Goal: Task Accomplishment & Management: Use online tool/utility

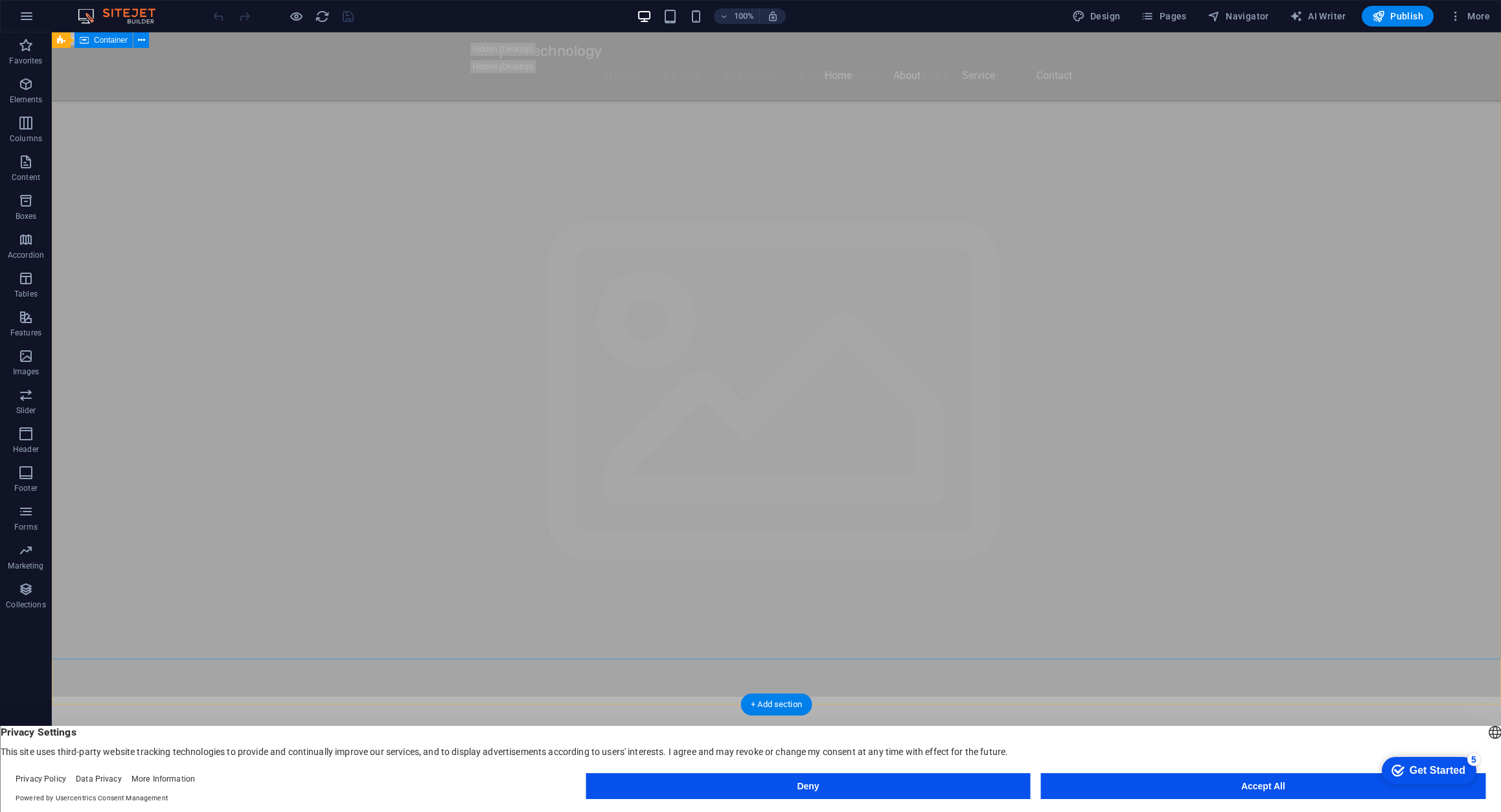
scroll to position [793, 0]
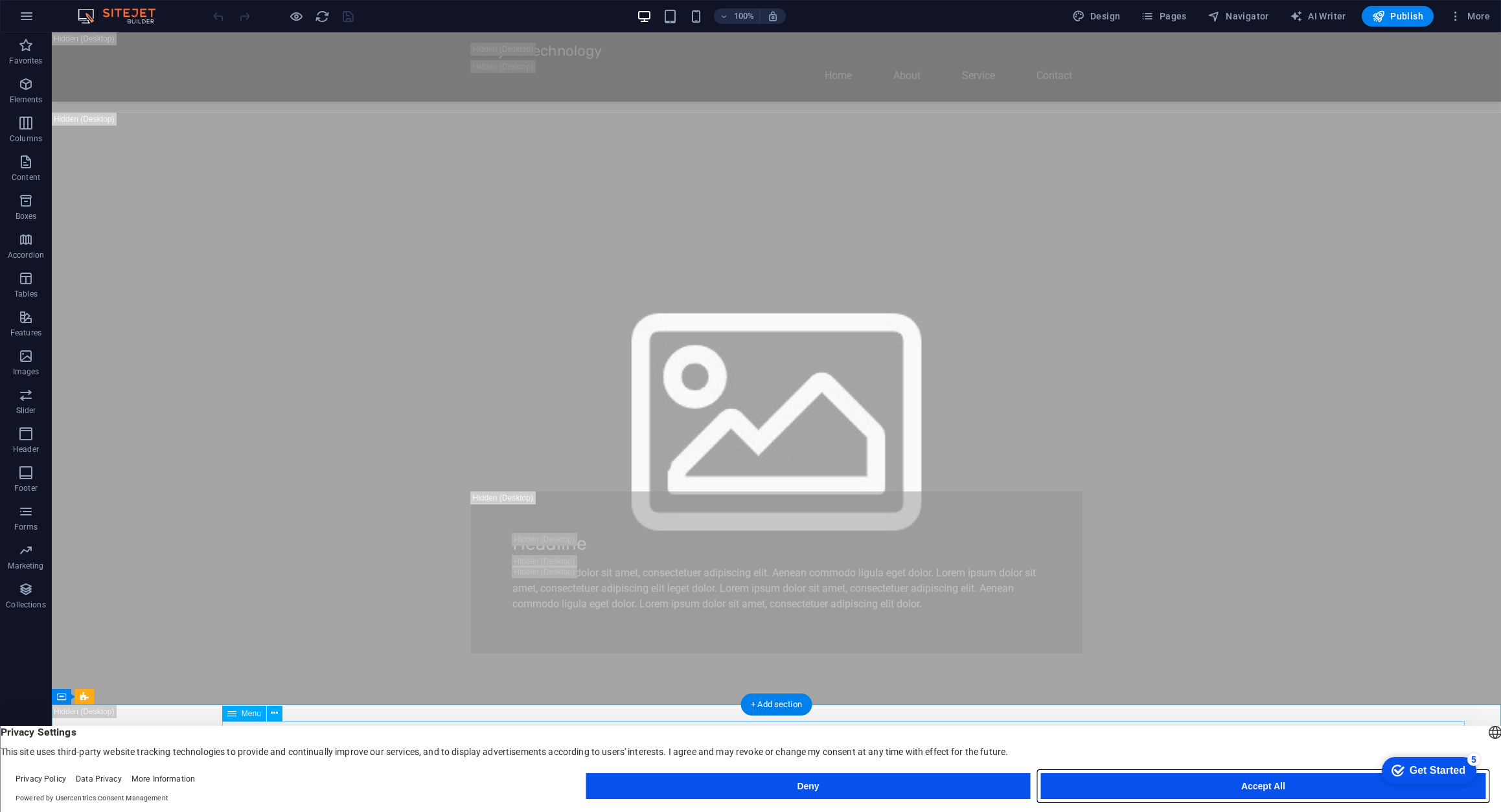
drag, startPoint x: 1230, startPoint y: 786, endPoint x: 1178, endPoint y: 754, distance: 61.1
click at [1230, 786] on button "Accept All" at bounding box center [1264, 785] width 445 height 26
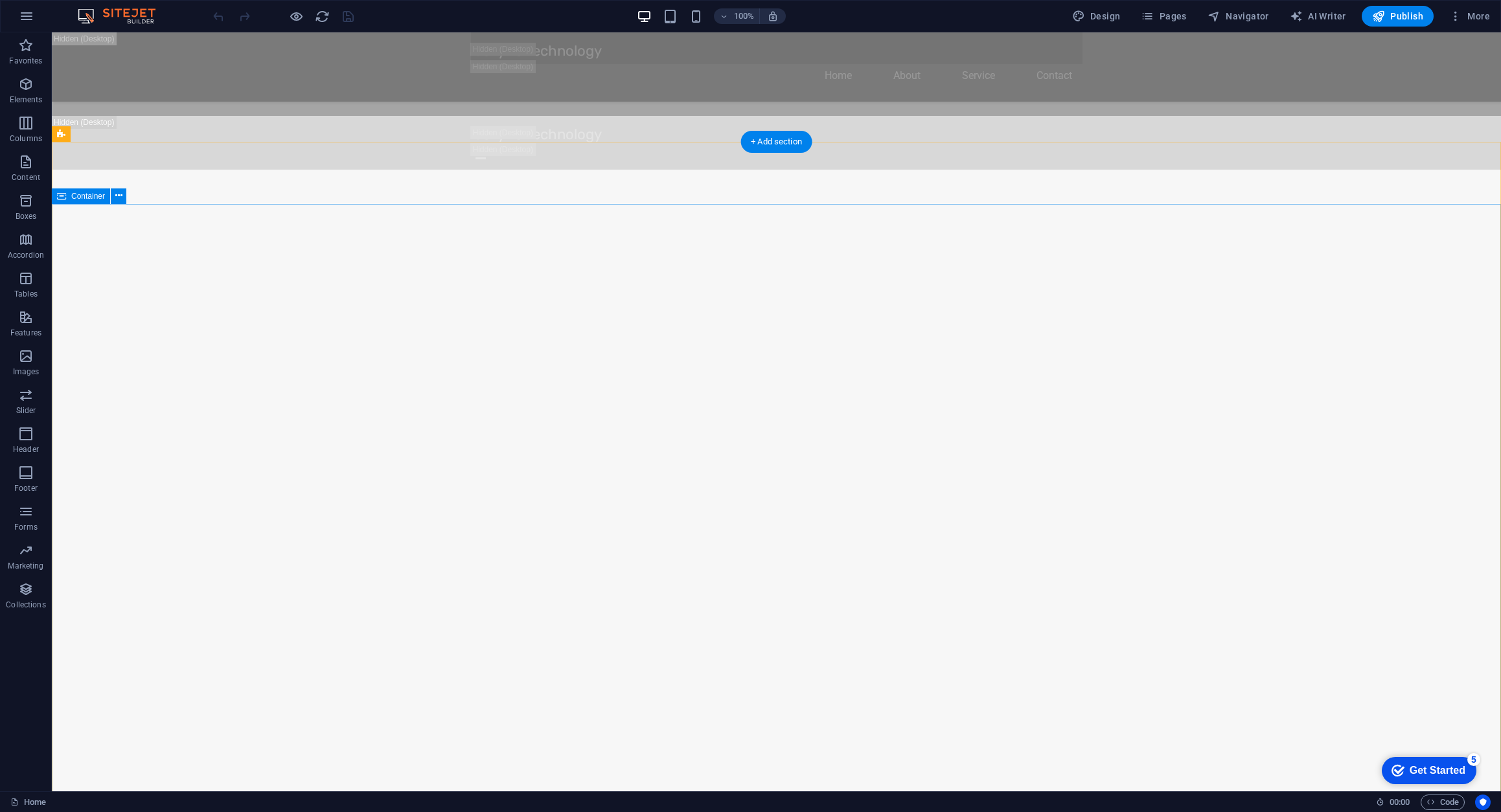
scroll to position [2115, 0]
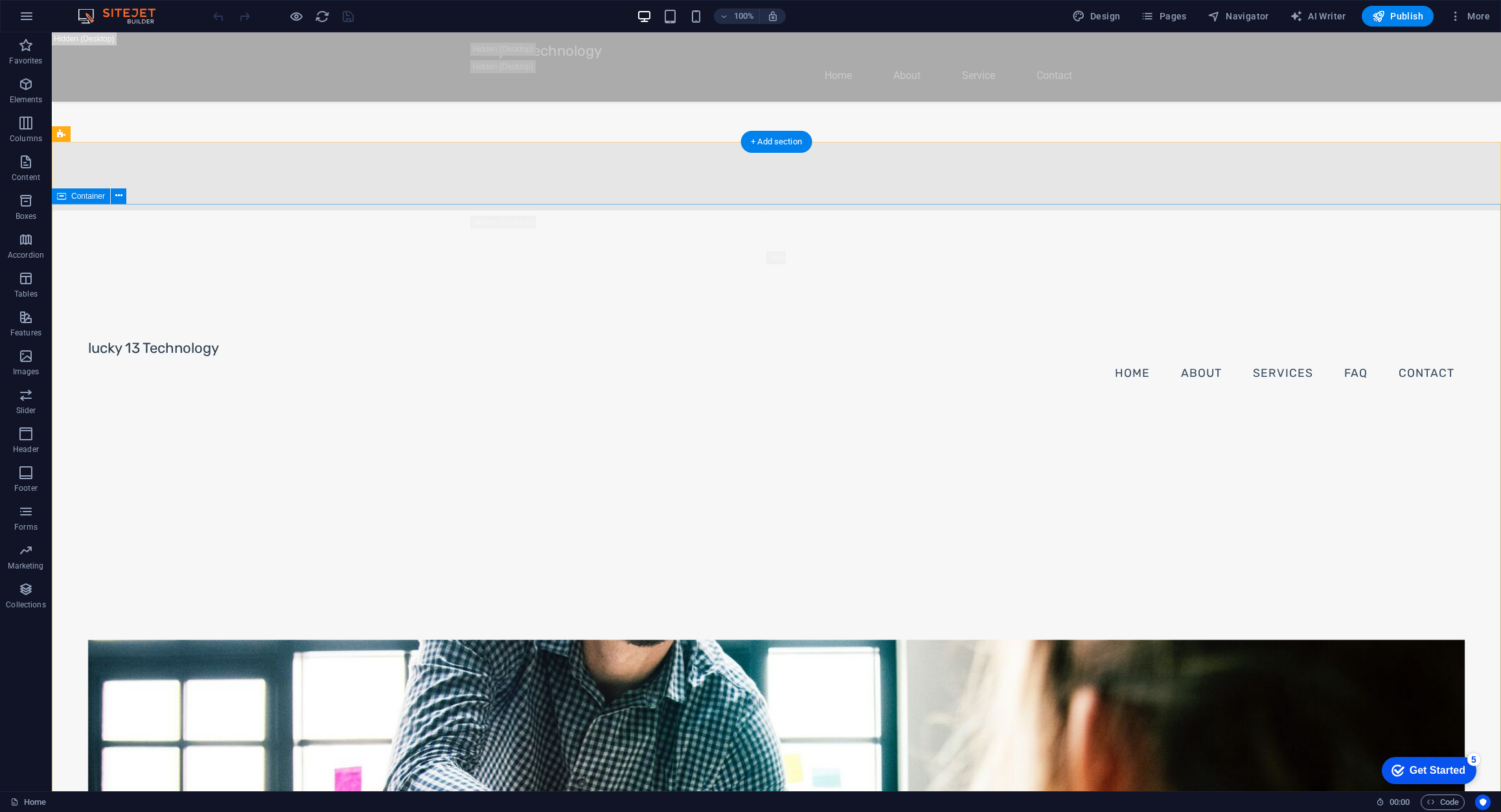
drag, startPoint x: 1442, startPoint y: 771, endPoint x: 1567, endPoint y: 1046, distance: 302.1
click at [1442, 771] on div "Get Started" at bounding box center [1437, 770] width 56 height 11
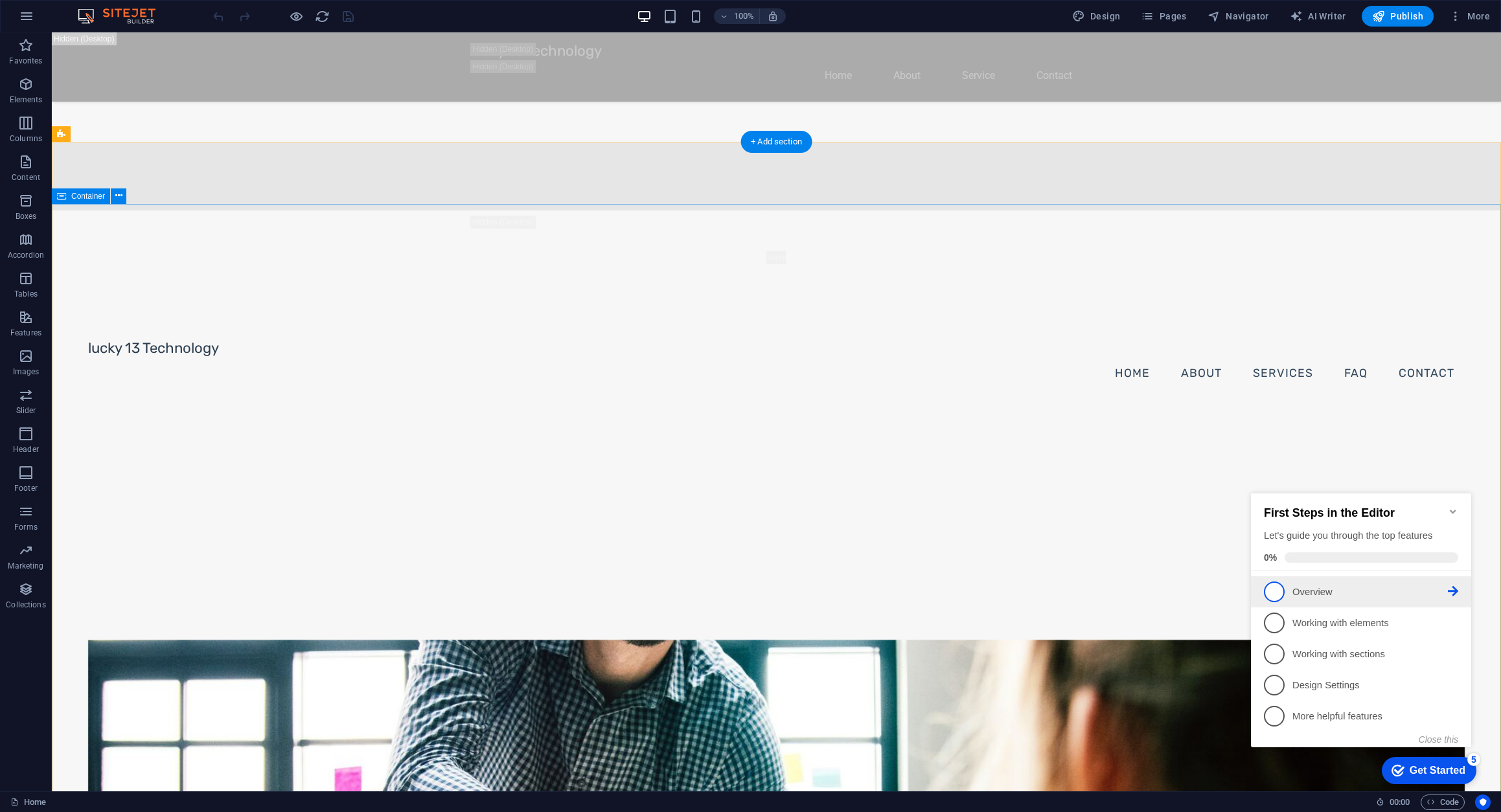
click at [1293, 588] on p "Overview - incomplete" at bounding box center [1370, 592] width 156 height 13
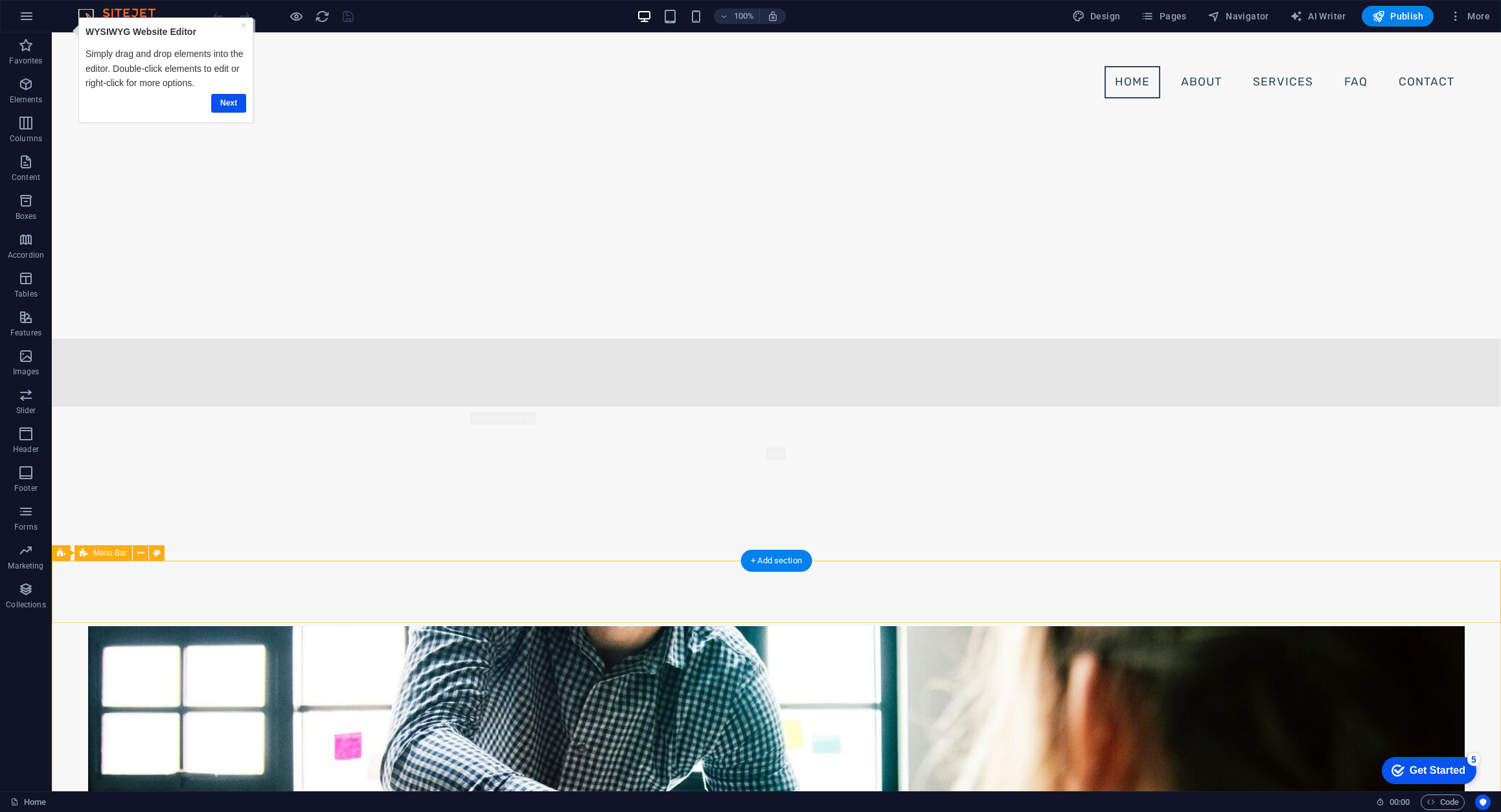
scroll to position [1631, 0]
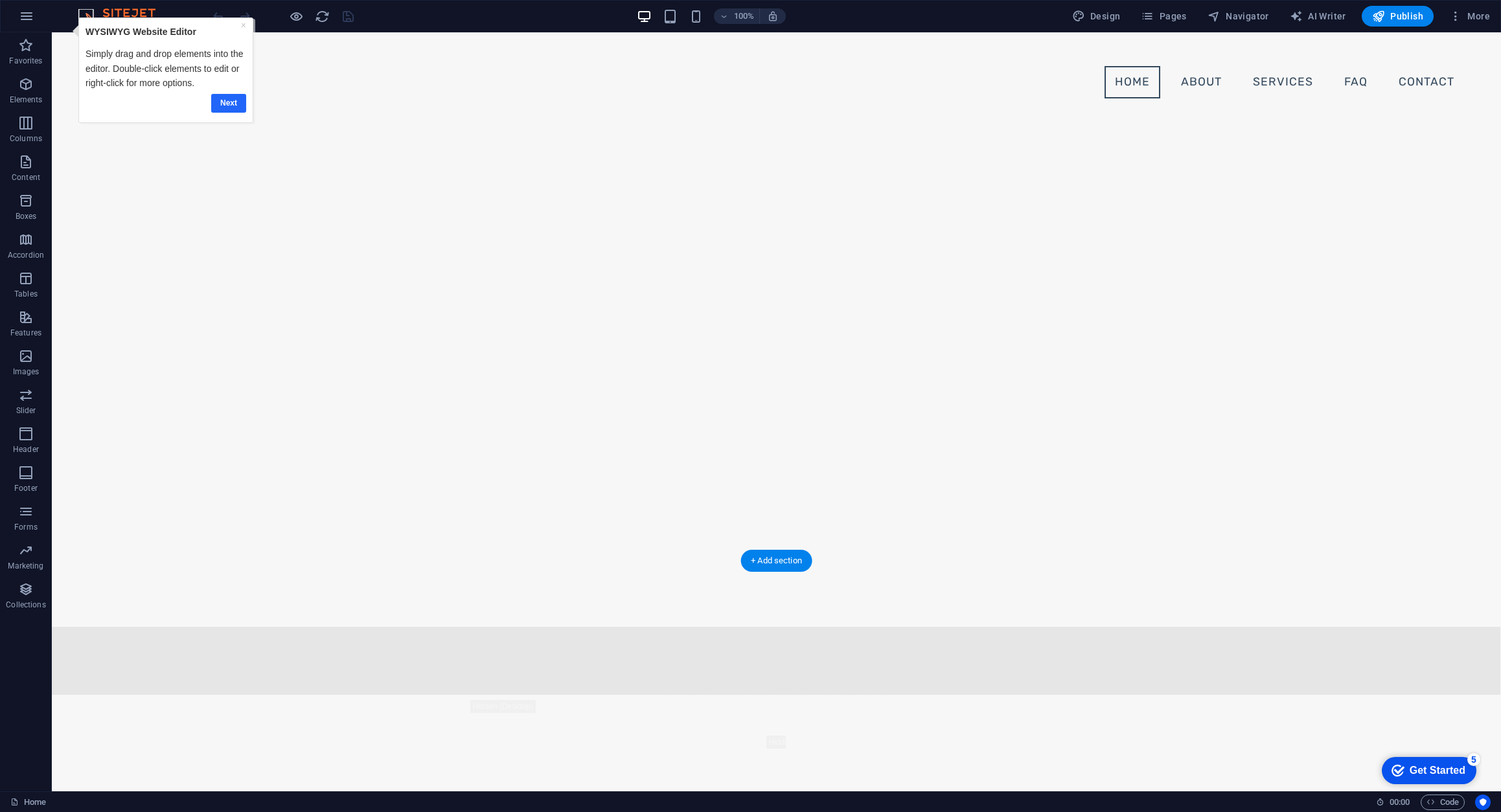
click at [236, 103] on link "Next" at bounding box center [228, 104] width 35 height 19
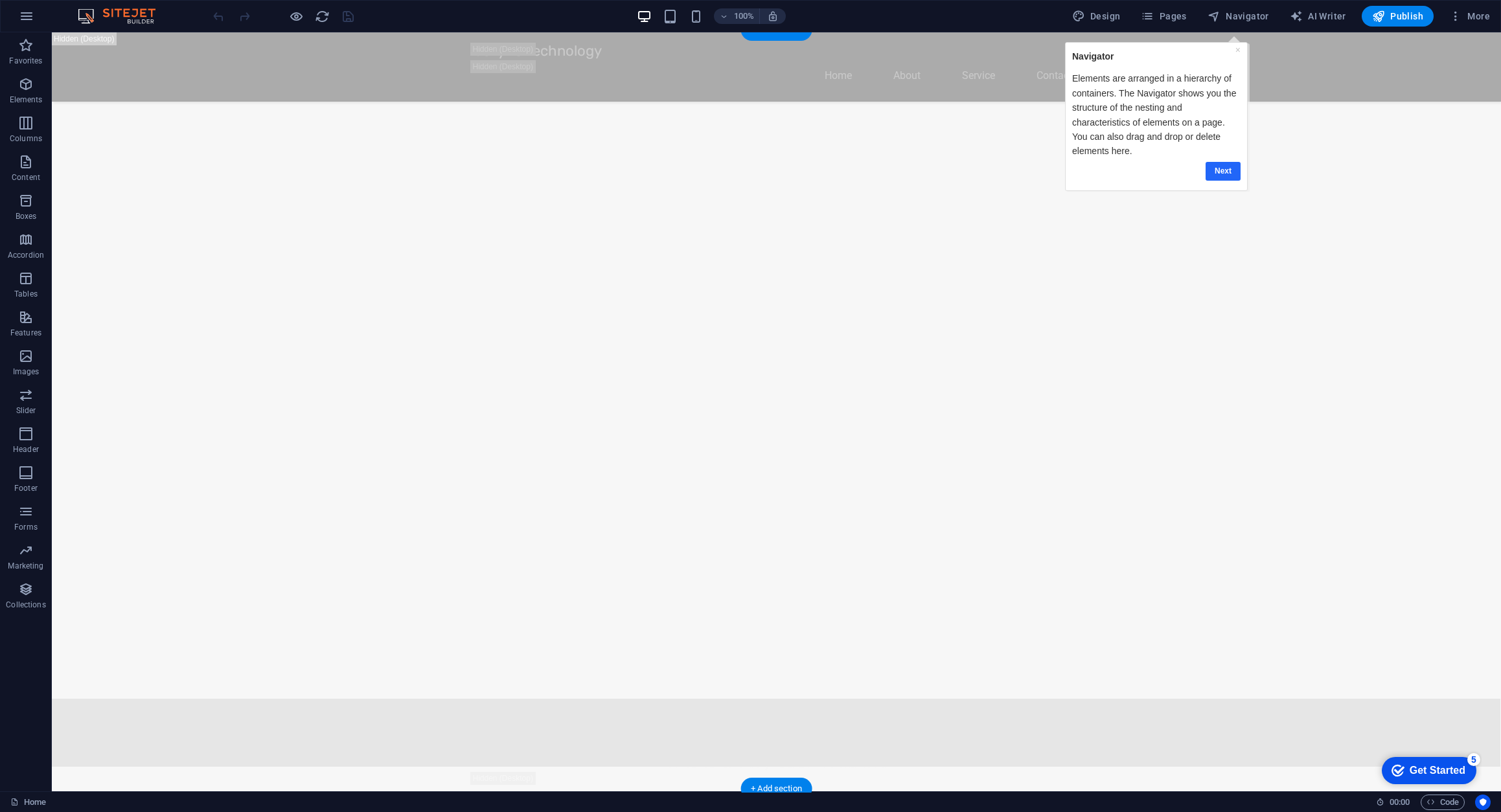
scroll to position [1468, 0]
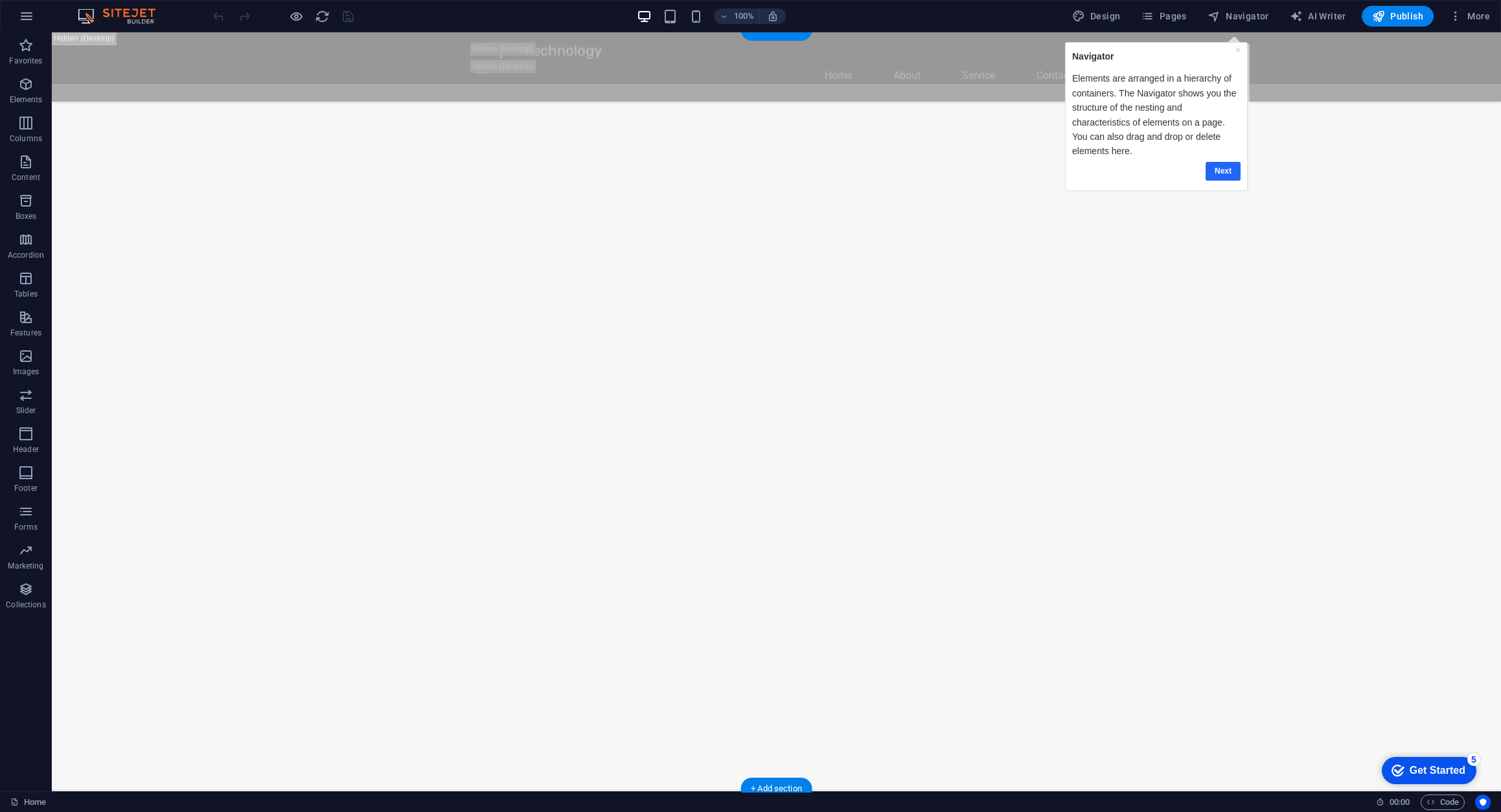
click at [1221, 171] on link "Next" at bounding box center [1222, 171] width 35 height 19
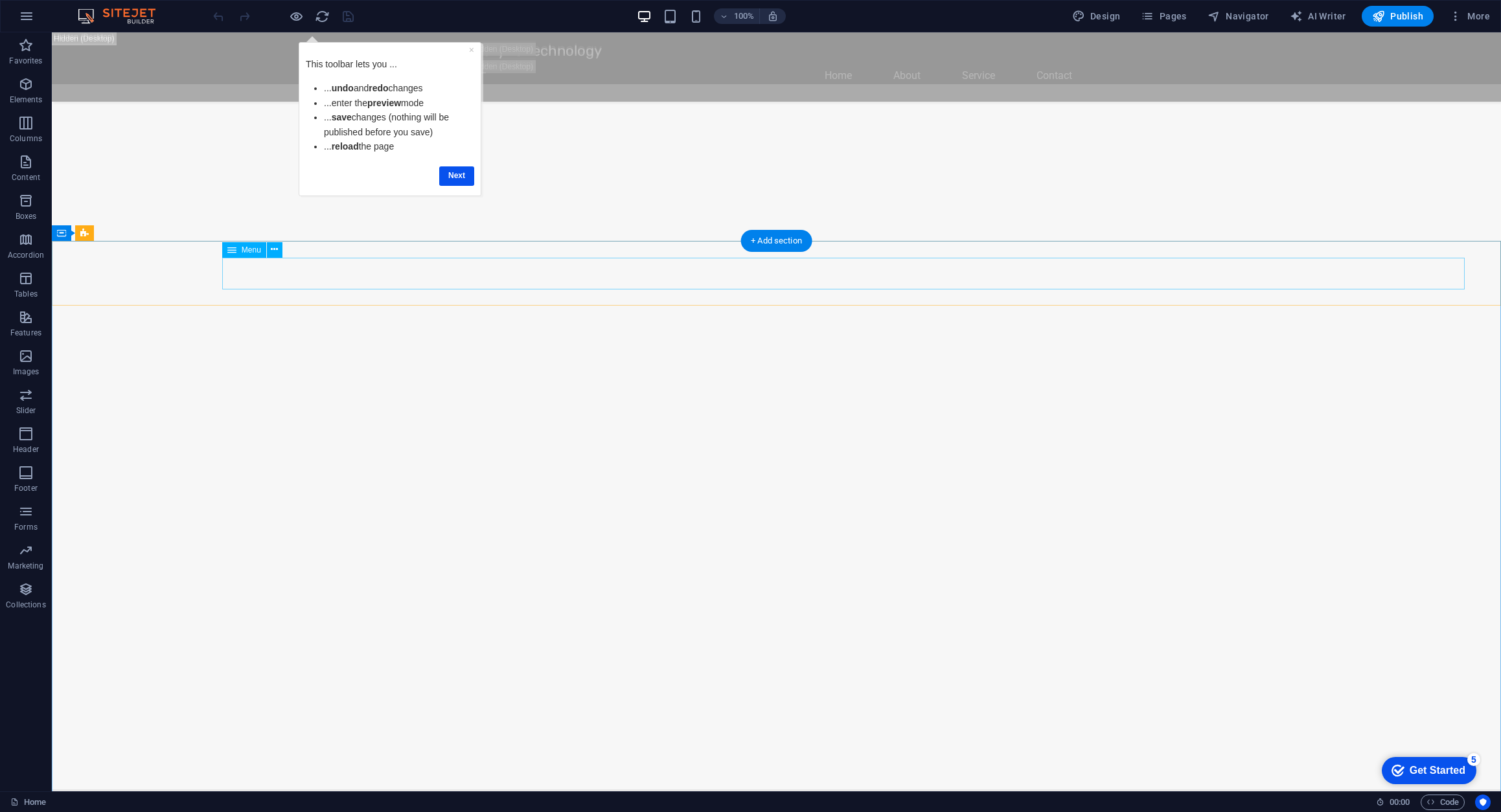
scroll to position [1256, 0]
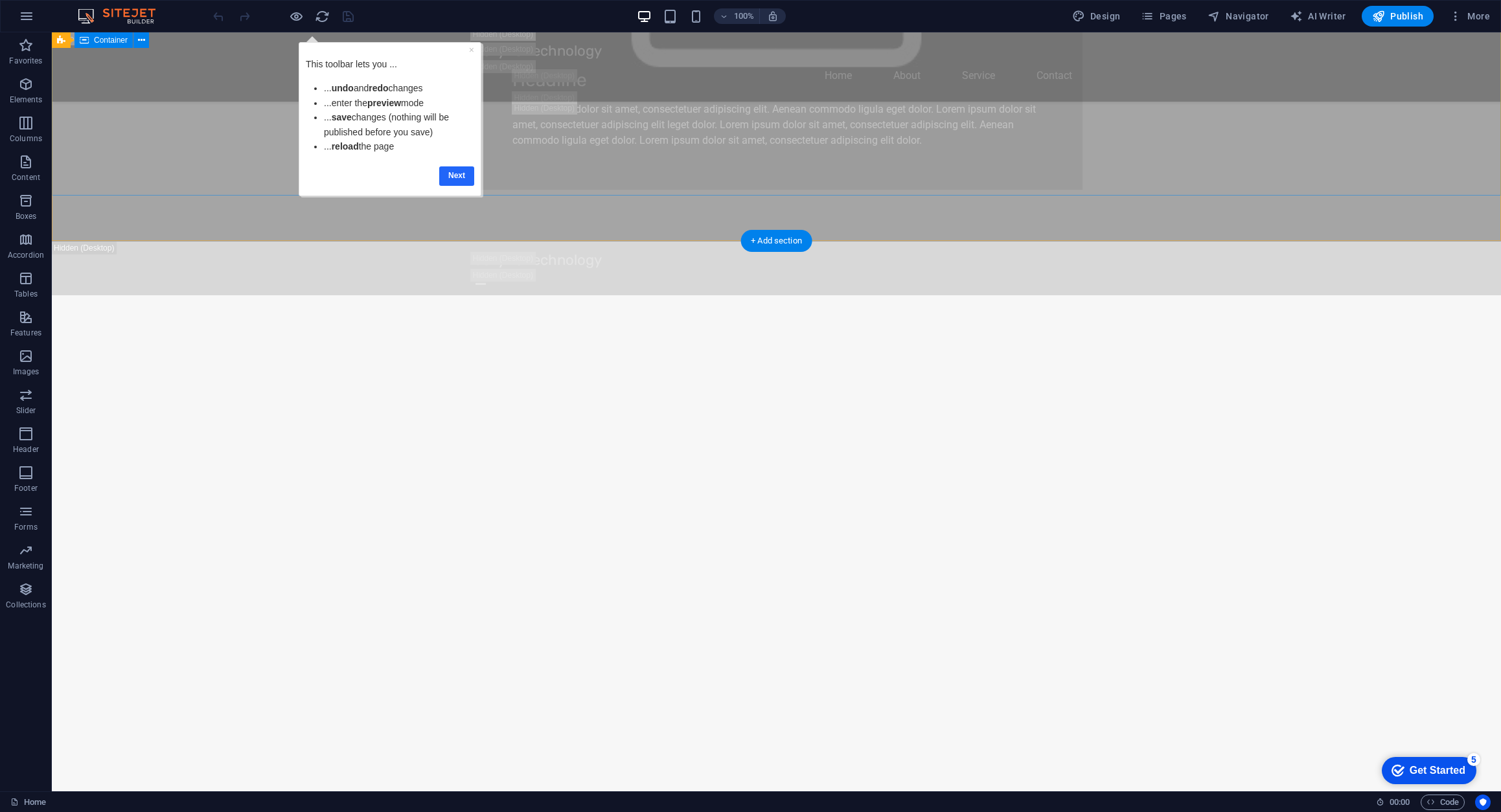
click at [452, 174] on link "Next" at bounding box center [456, 176] width 35 height 19
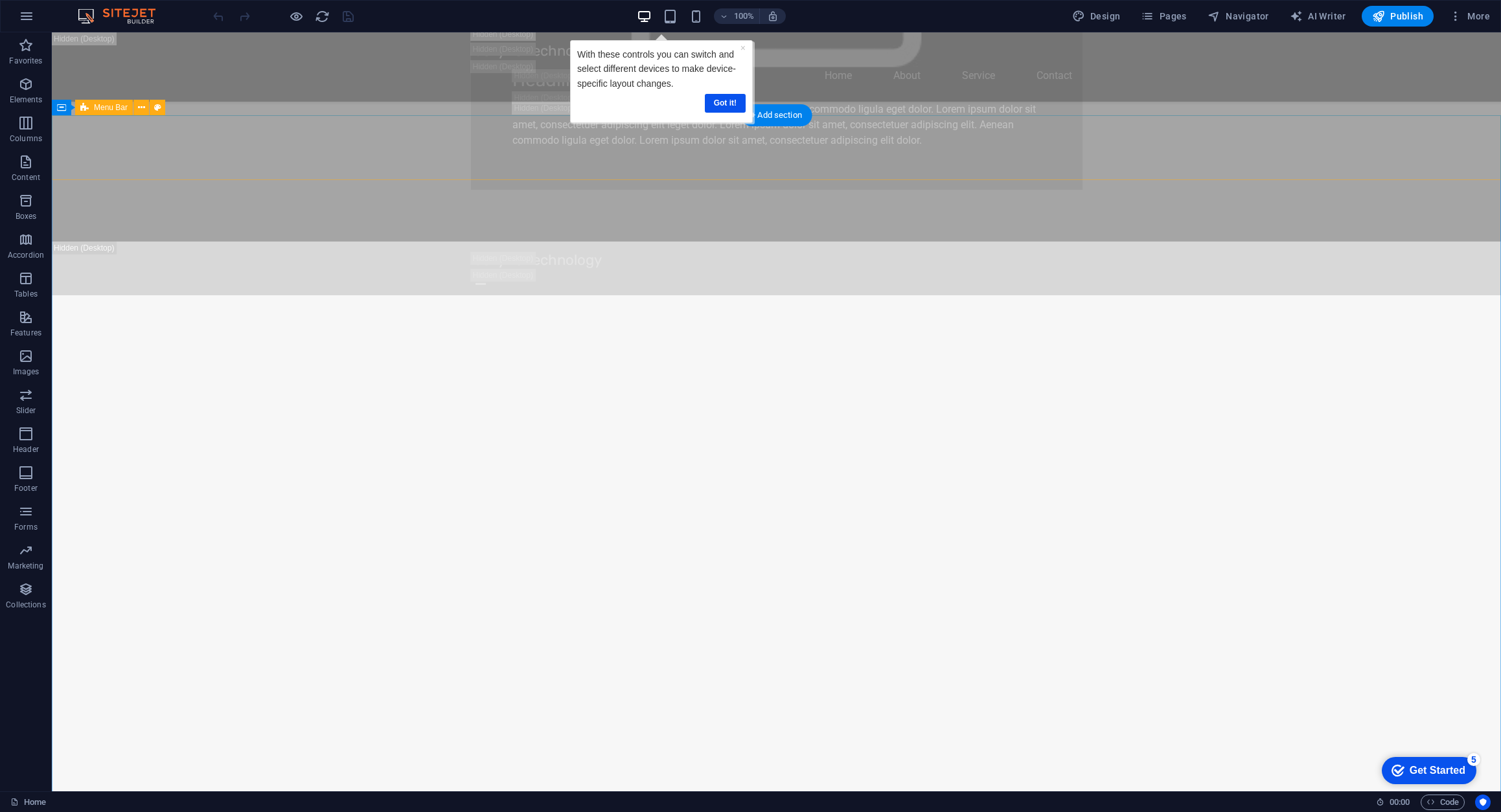
scroll to position [1385, 0]
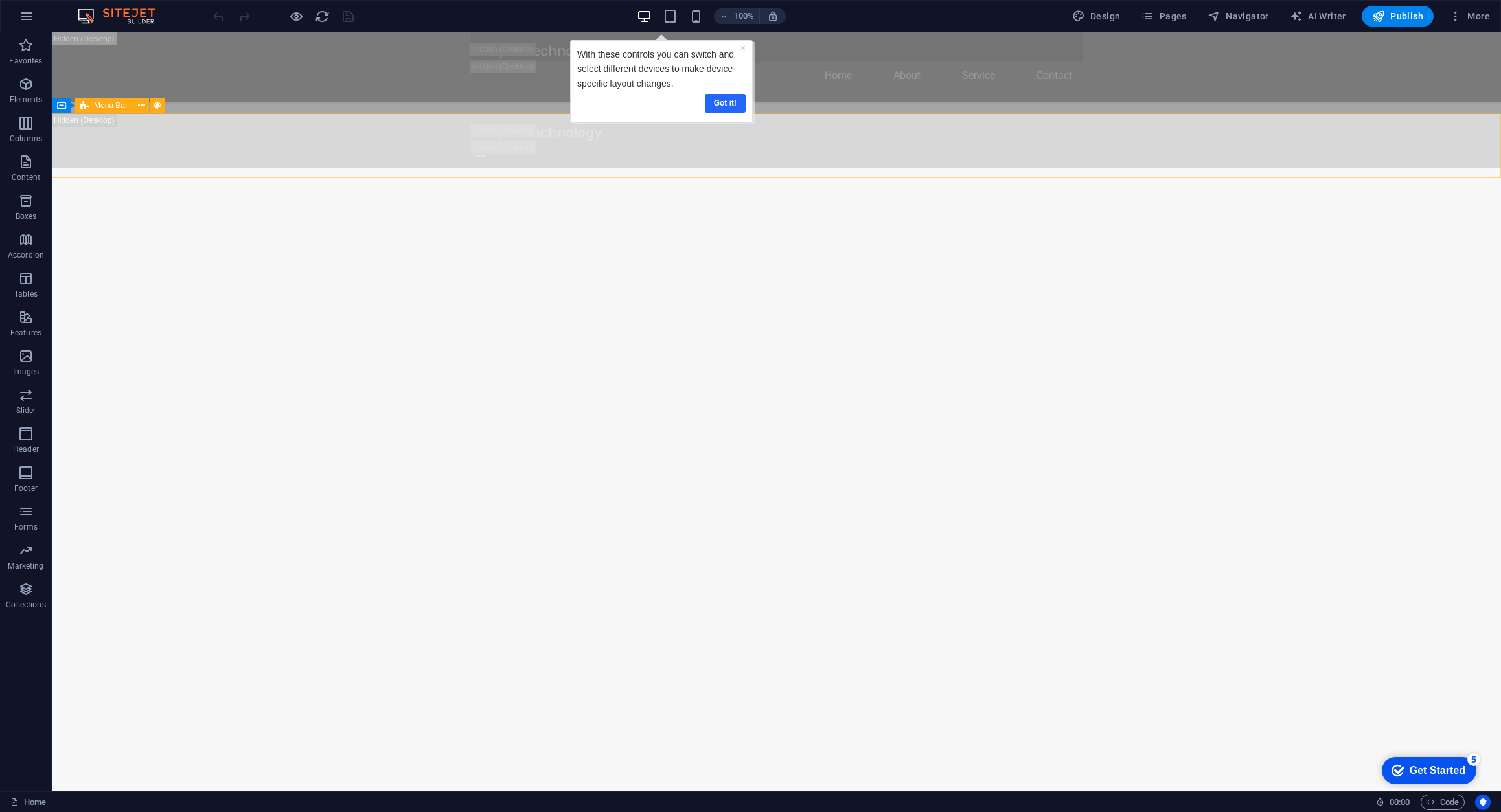
click at [722, 101] on link "Got it!" at bounding box center [724, 104] width 41 height 19
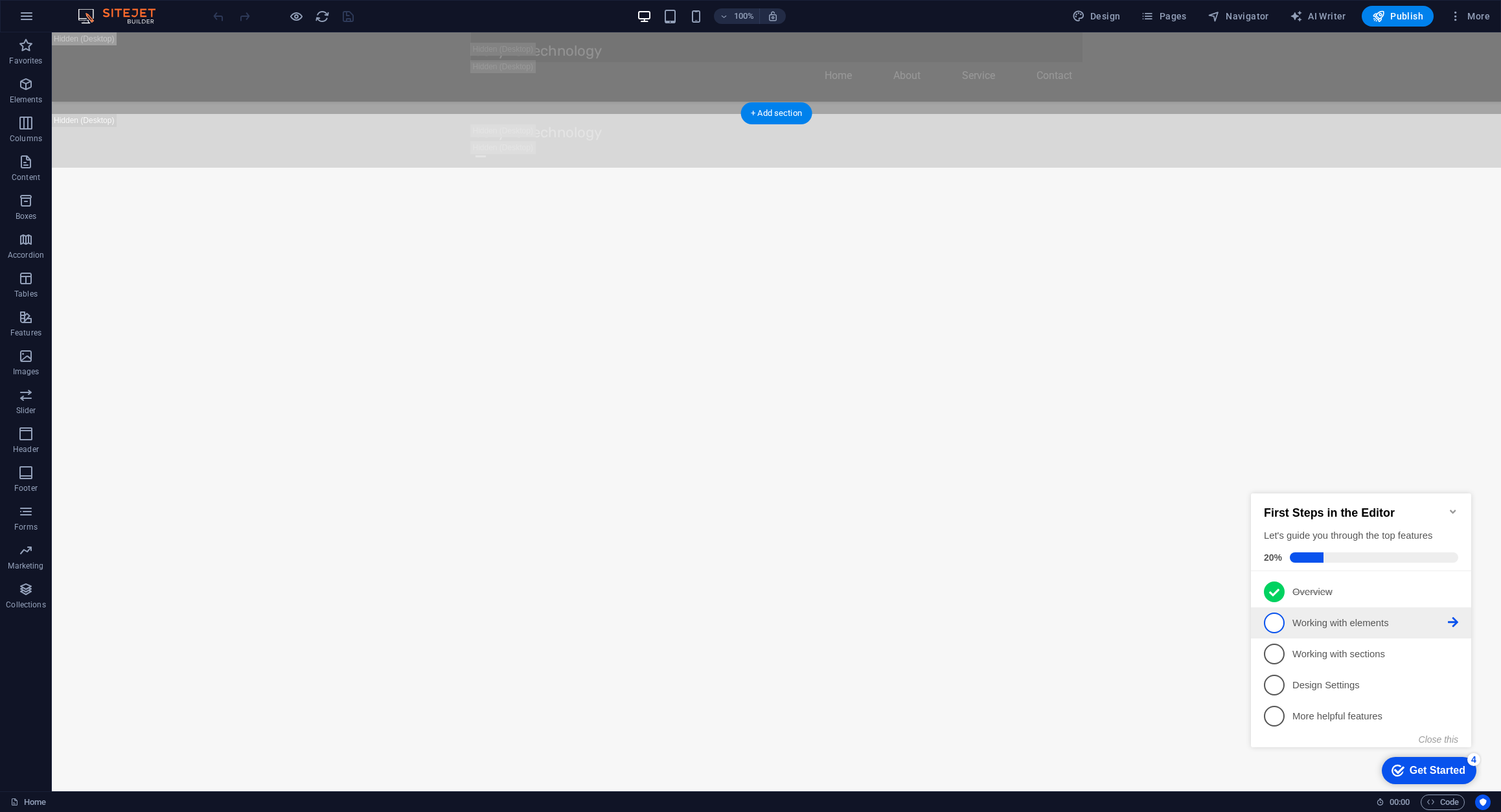
click at [1336, 624] on p "Working with elements - incomplete" at bounding box center [1370, 623] width 156 height 13
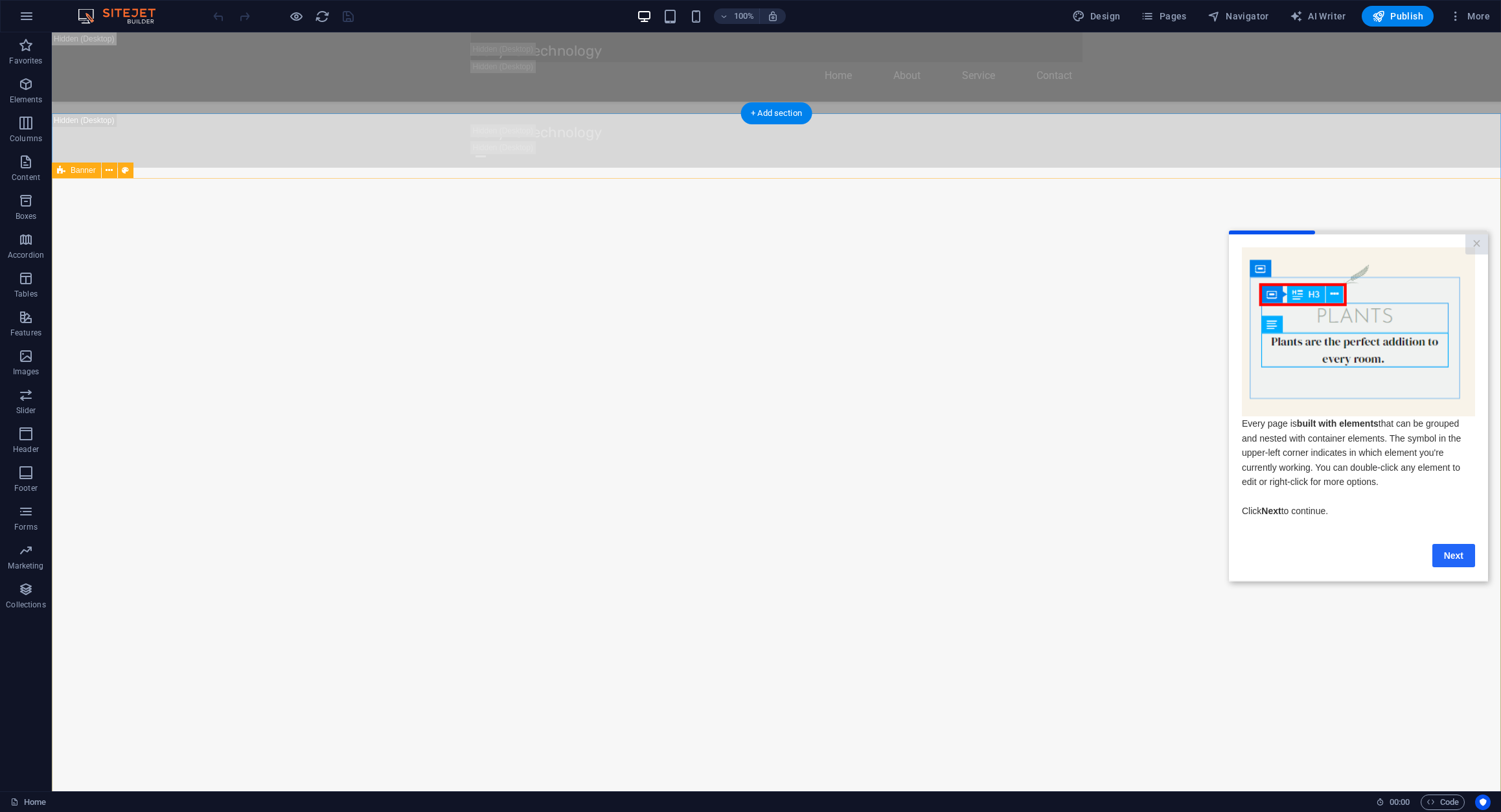
click at [1445, 554] on link "Next" at bounding box center [1453, 556] width 43 height 24
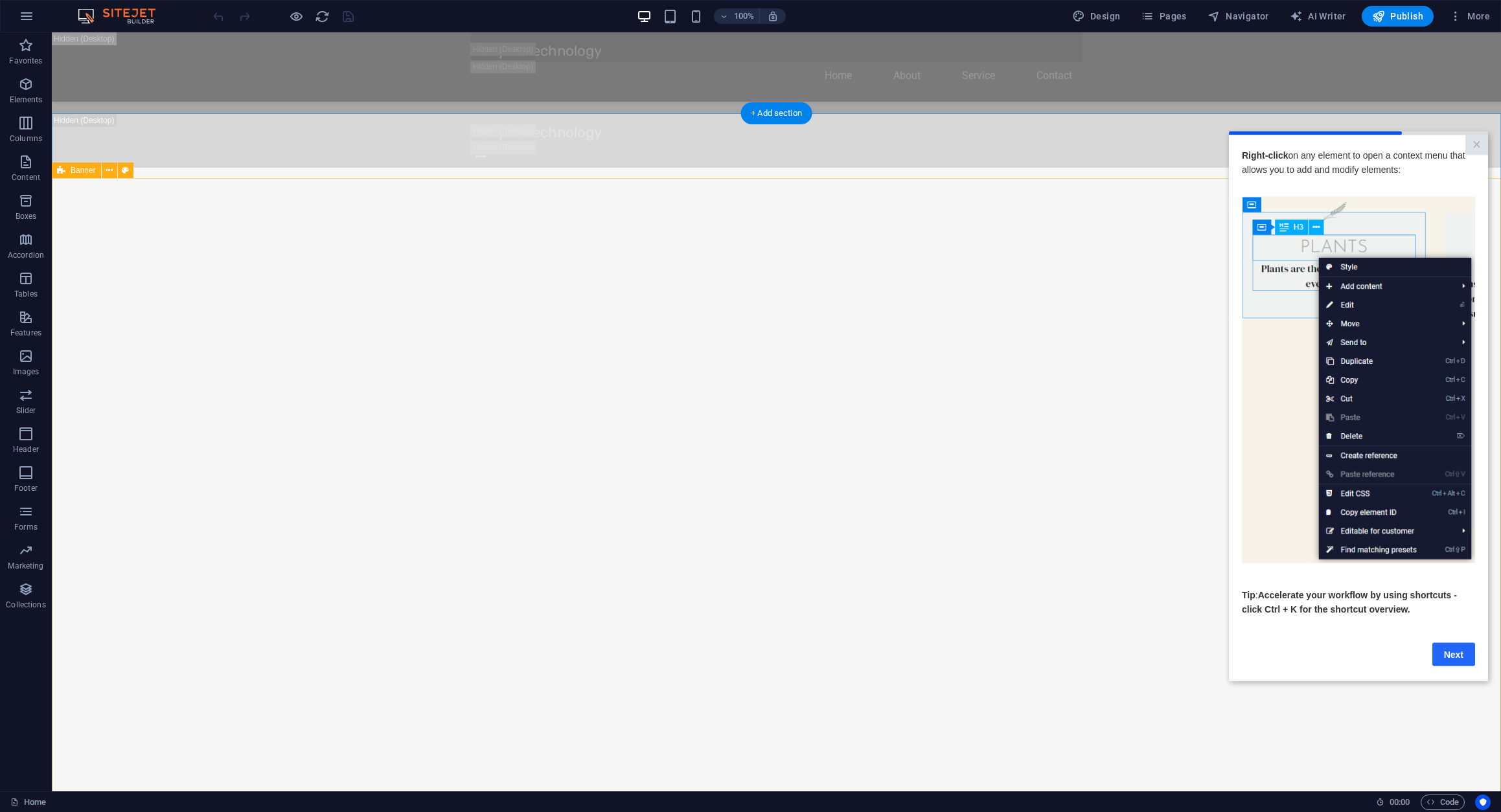
click at [1443, 653] on link "Next" at bounding box center [1453, 653] width 43 height 24
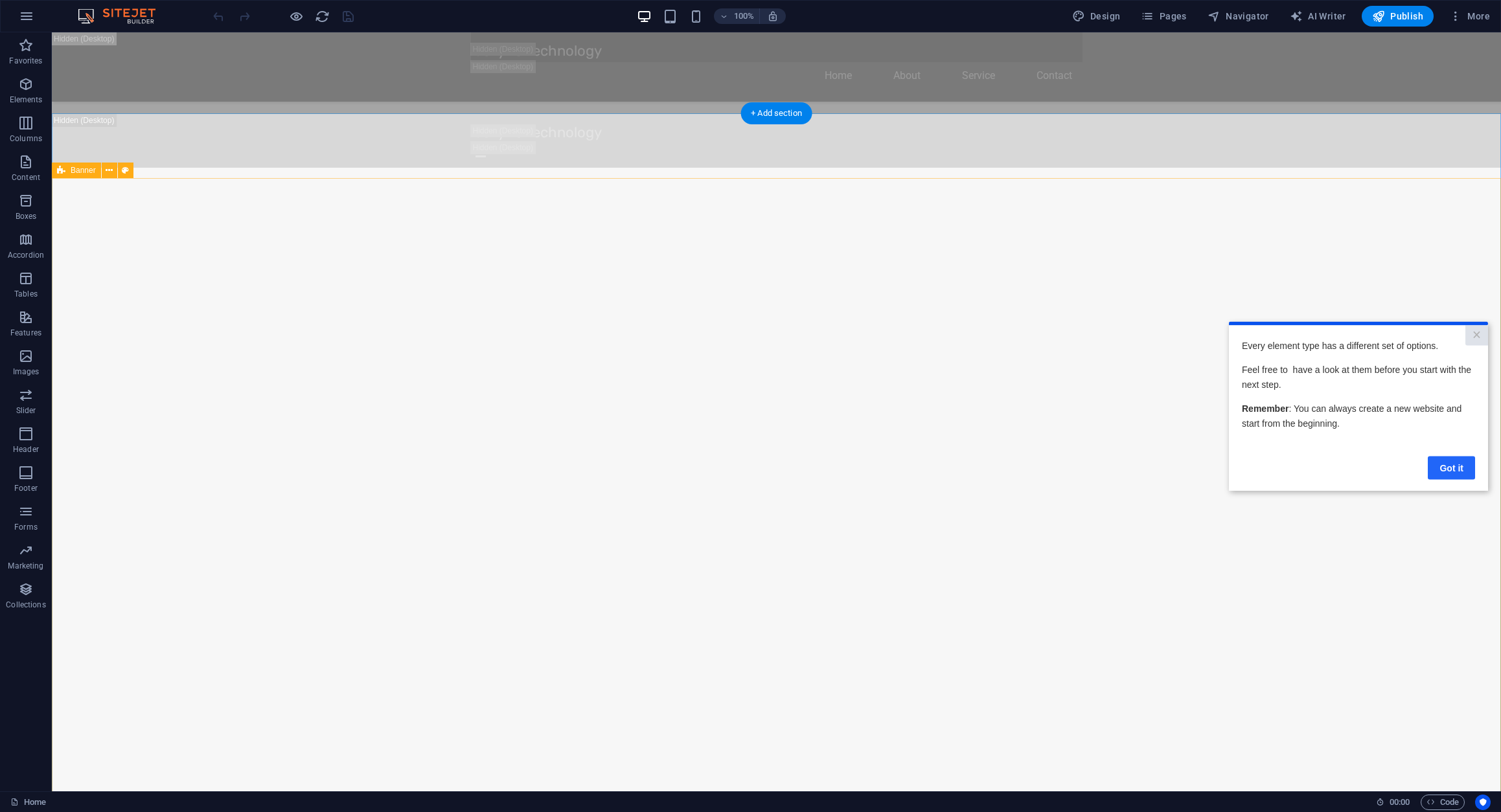
click at [1442, 465] on link "Got it" at bounding box center [1452, 467] width 48 height 24
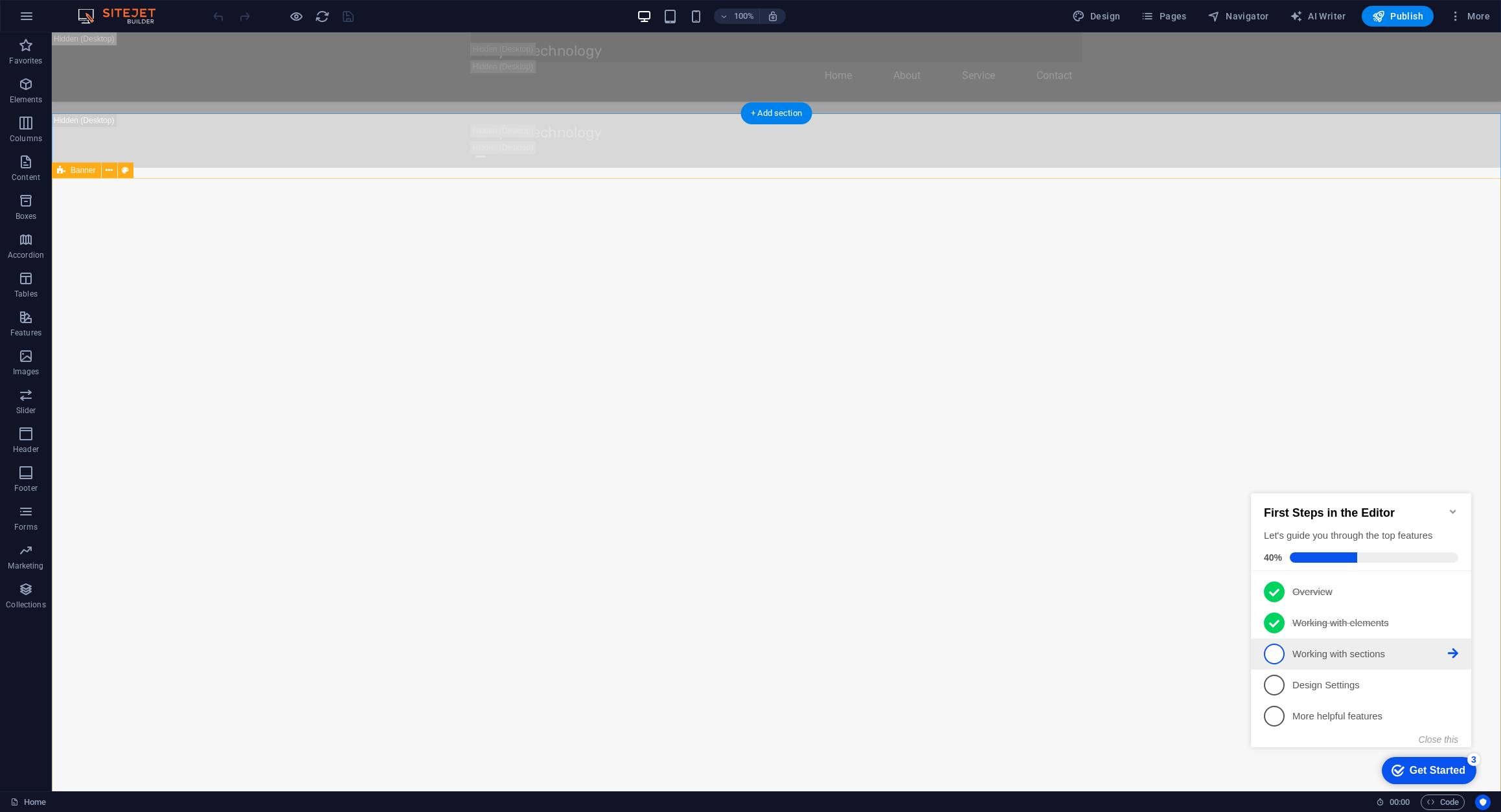
click at [1355, 652] on p "Working with sections - incomplete" at bounding box center [1370, 654] width 156 height 13
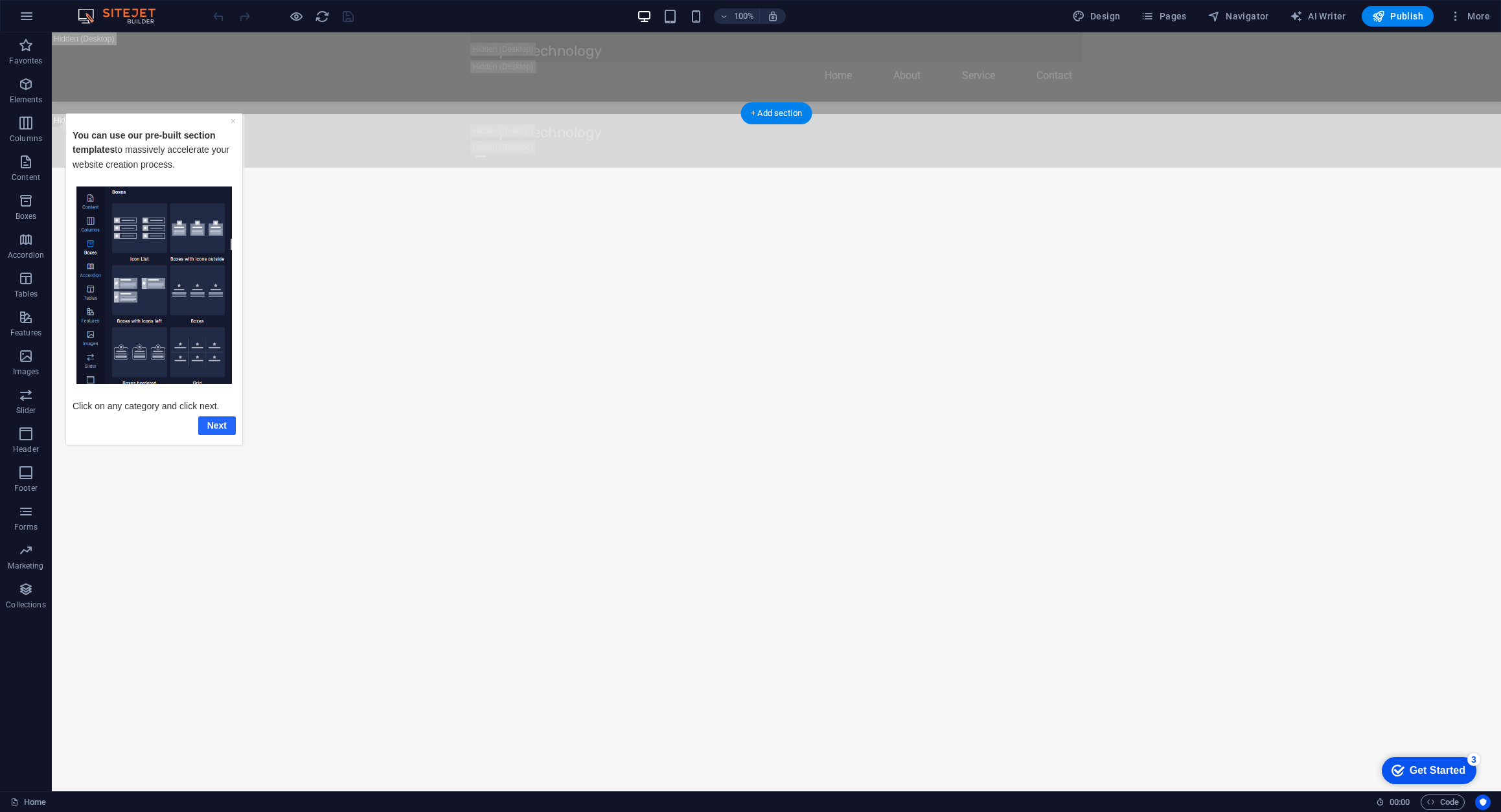
click at [224, 421] on link "Next" at bounding box center [218, 425] width 38 height 19
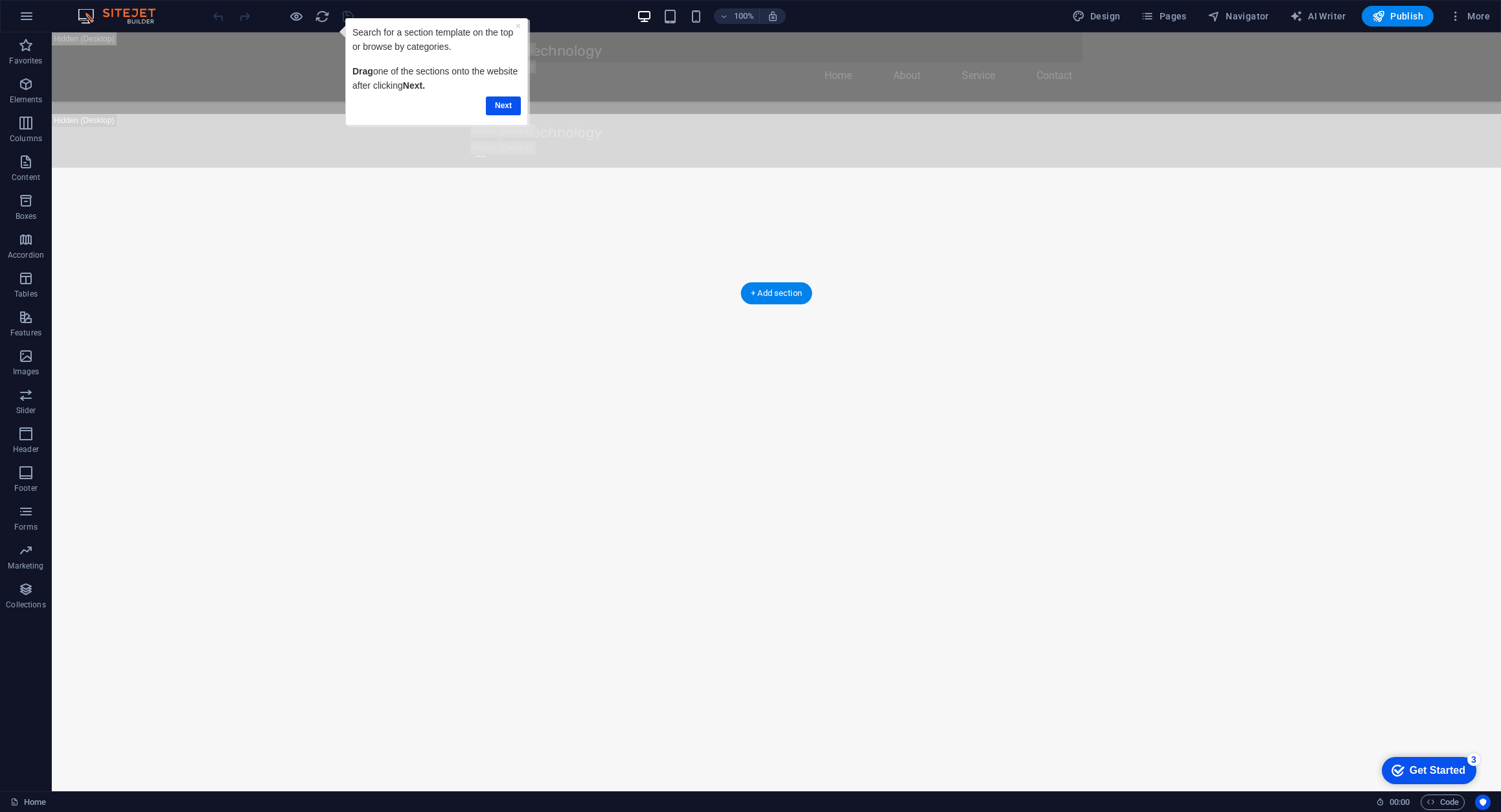
scroll to position [1204, 0]
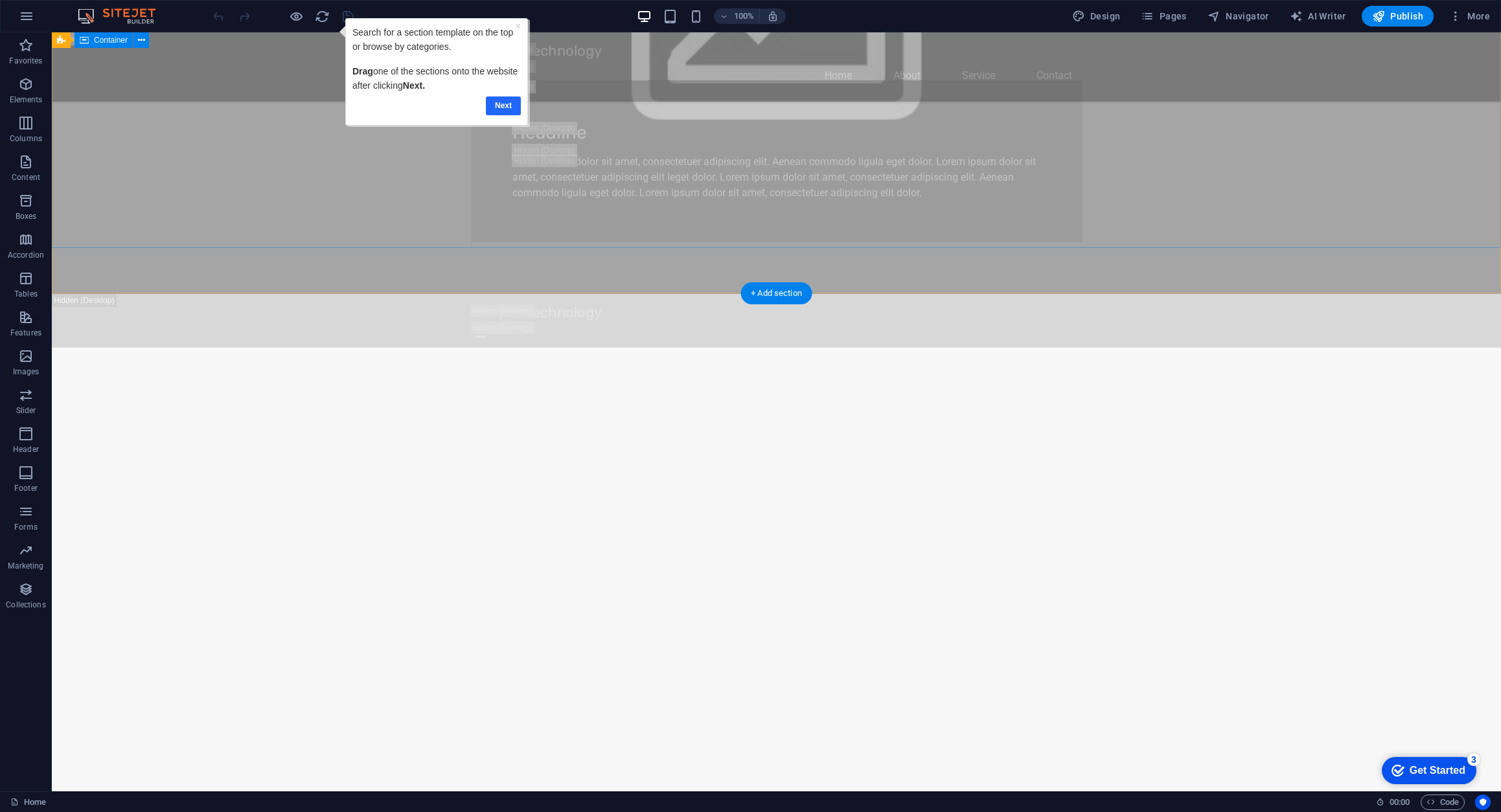
click at [504, 102] on link "Next" at bounding box center [503, 106] width 35 height 19
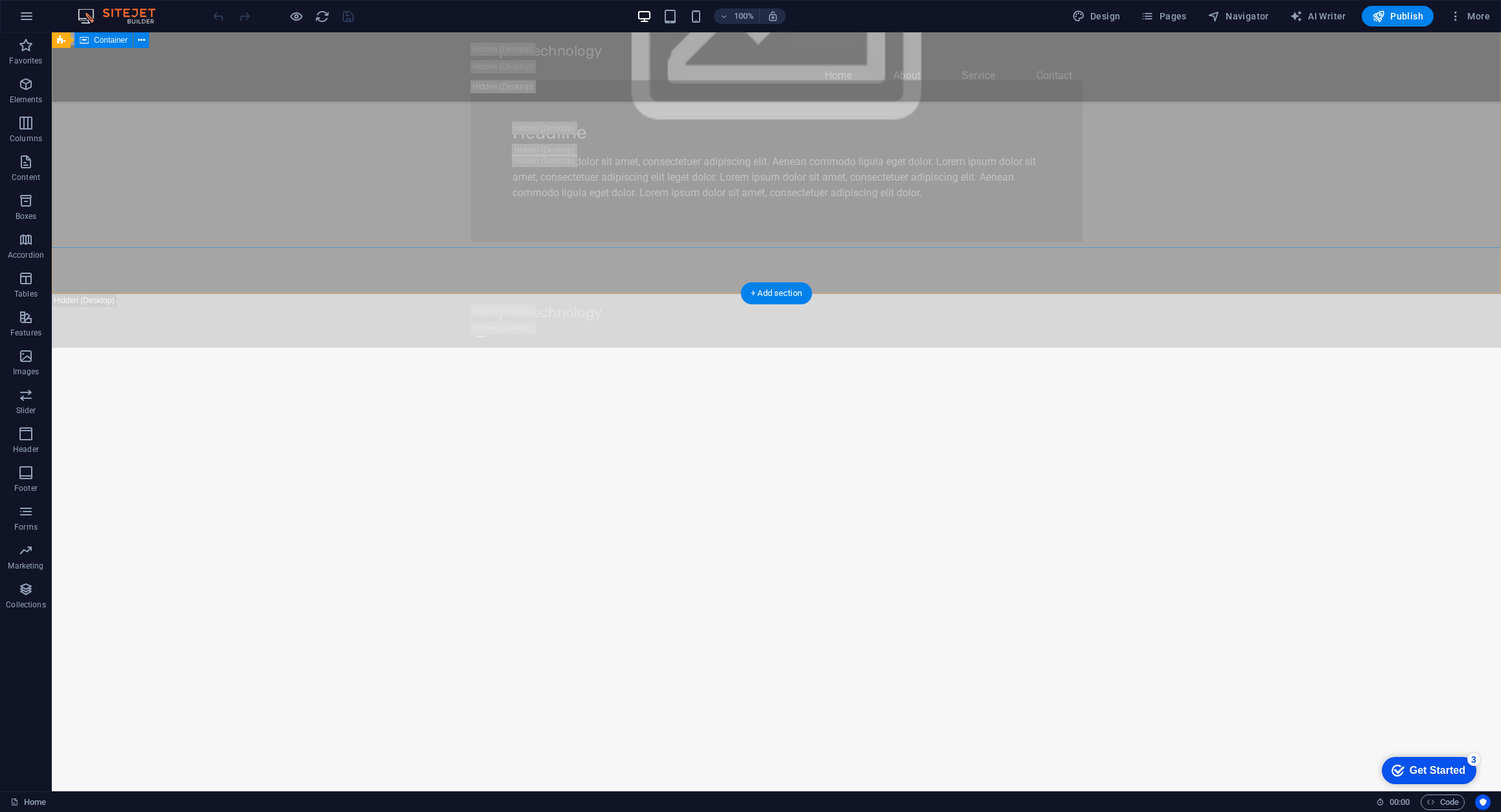
scroll to position [0, 0]
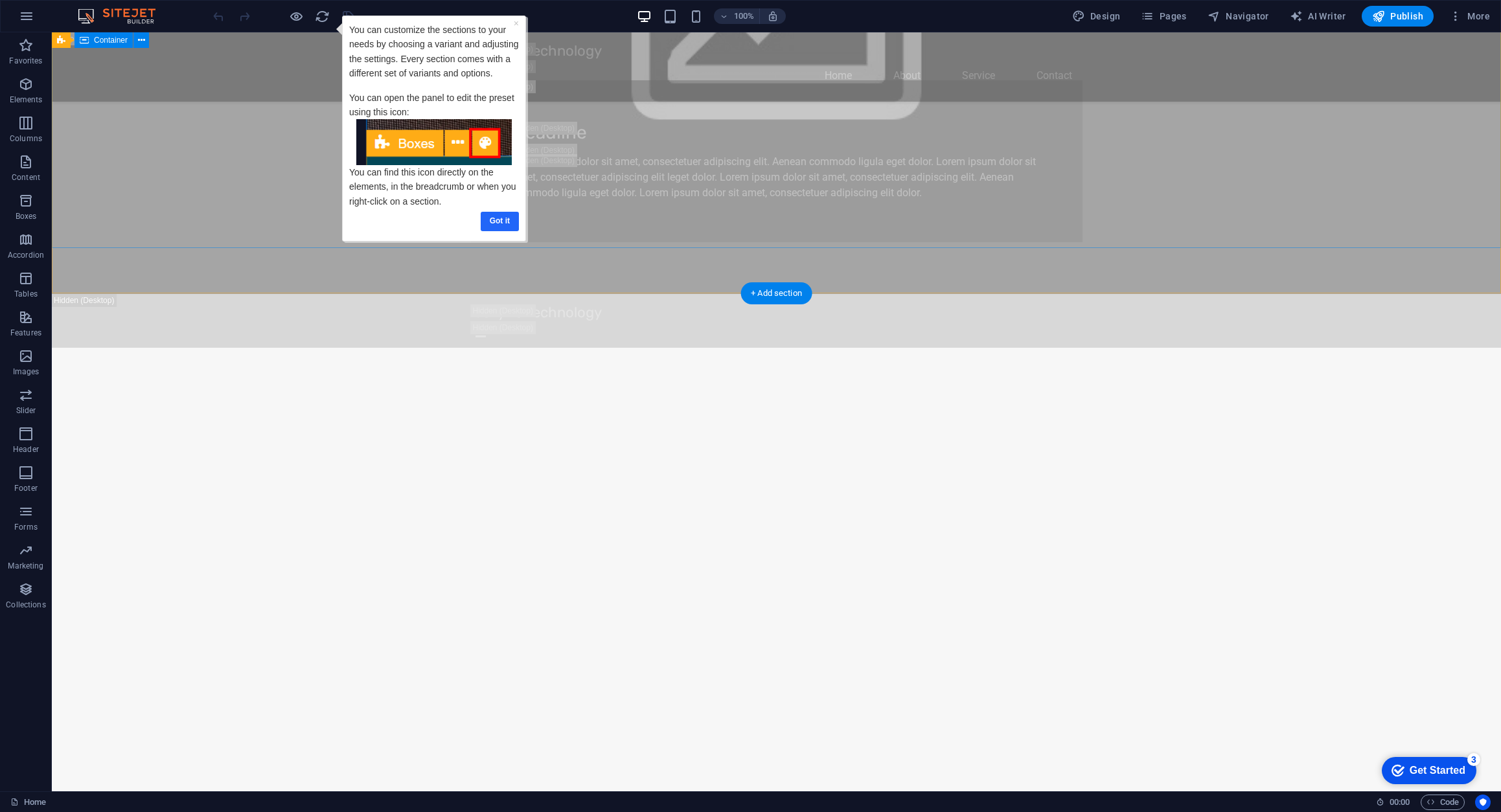
click at [504, 218] on link "Got it" at bounding box center [499, 221] width 38 height 19
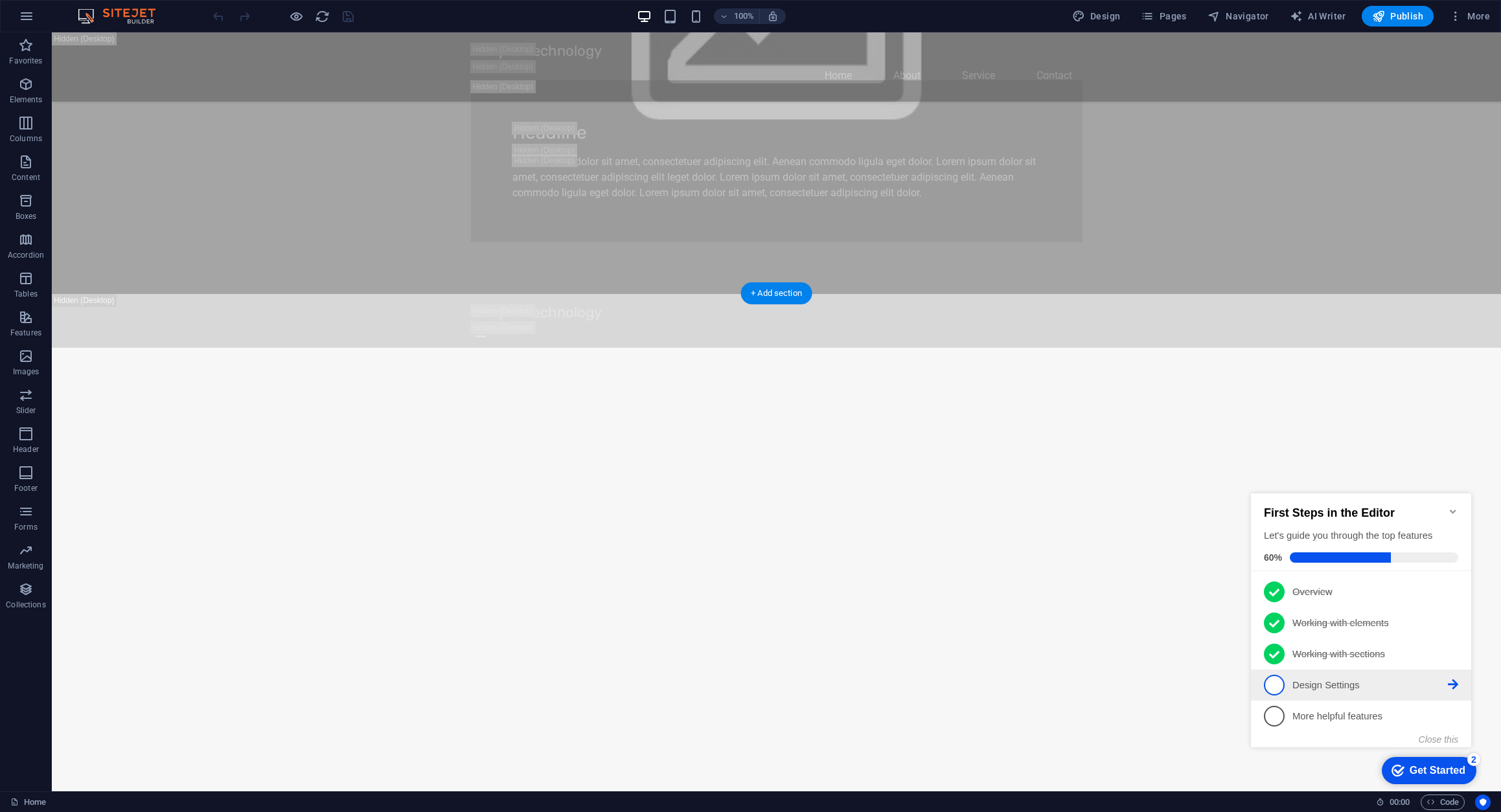
click at [1326, 685] on p "Design Settings - incomplete" at bounding box center [1370, 686] width 156 height 13
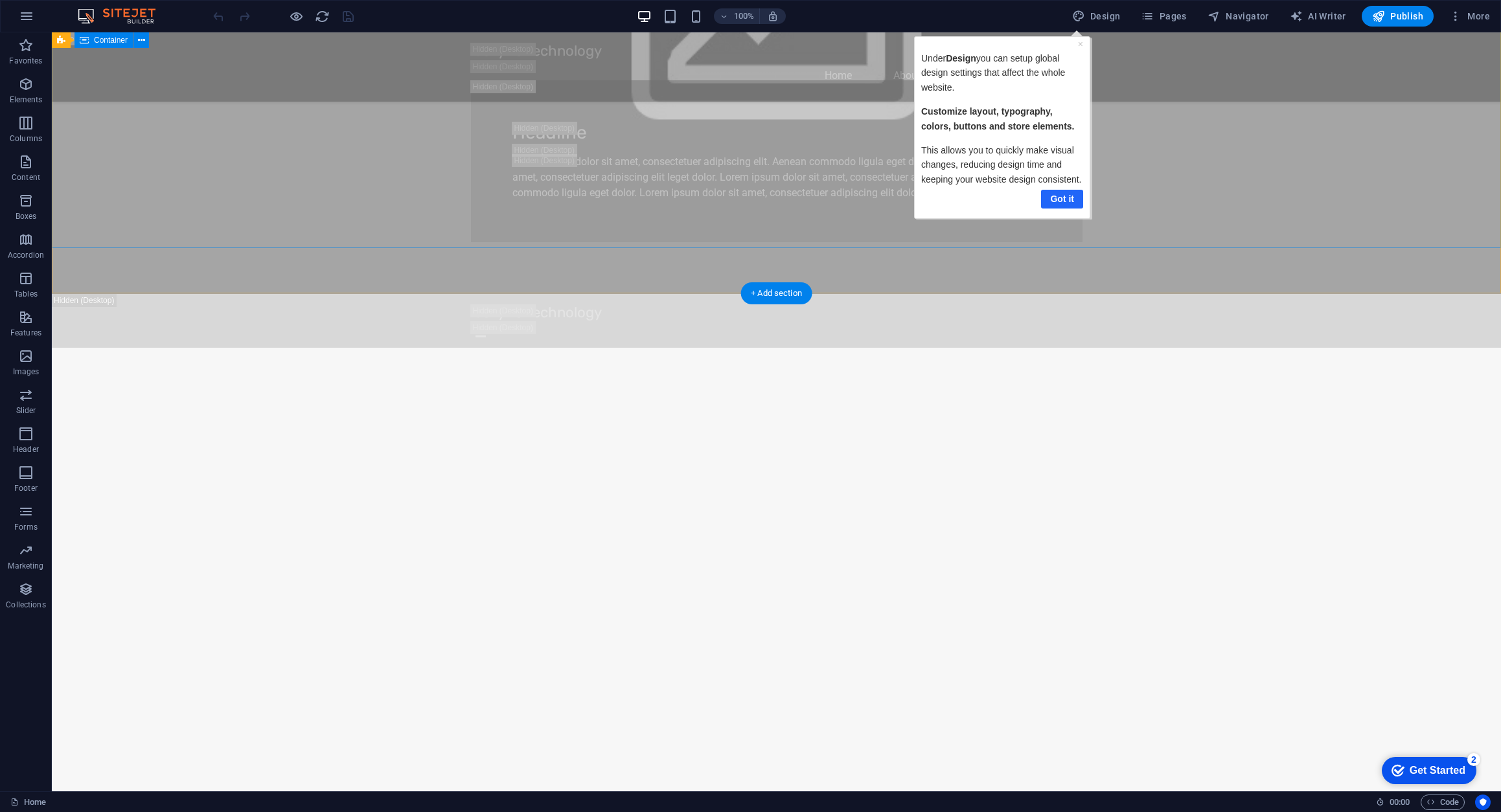
click at [1068, 194] on link "Got it" at bounding box center [1061, 199] width 42 height 19
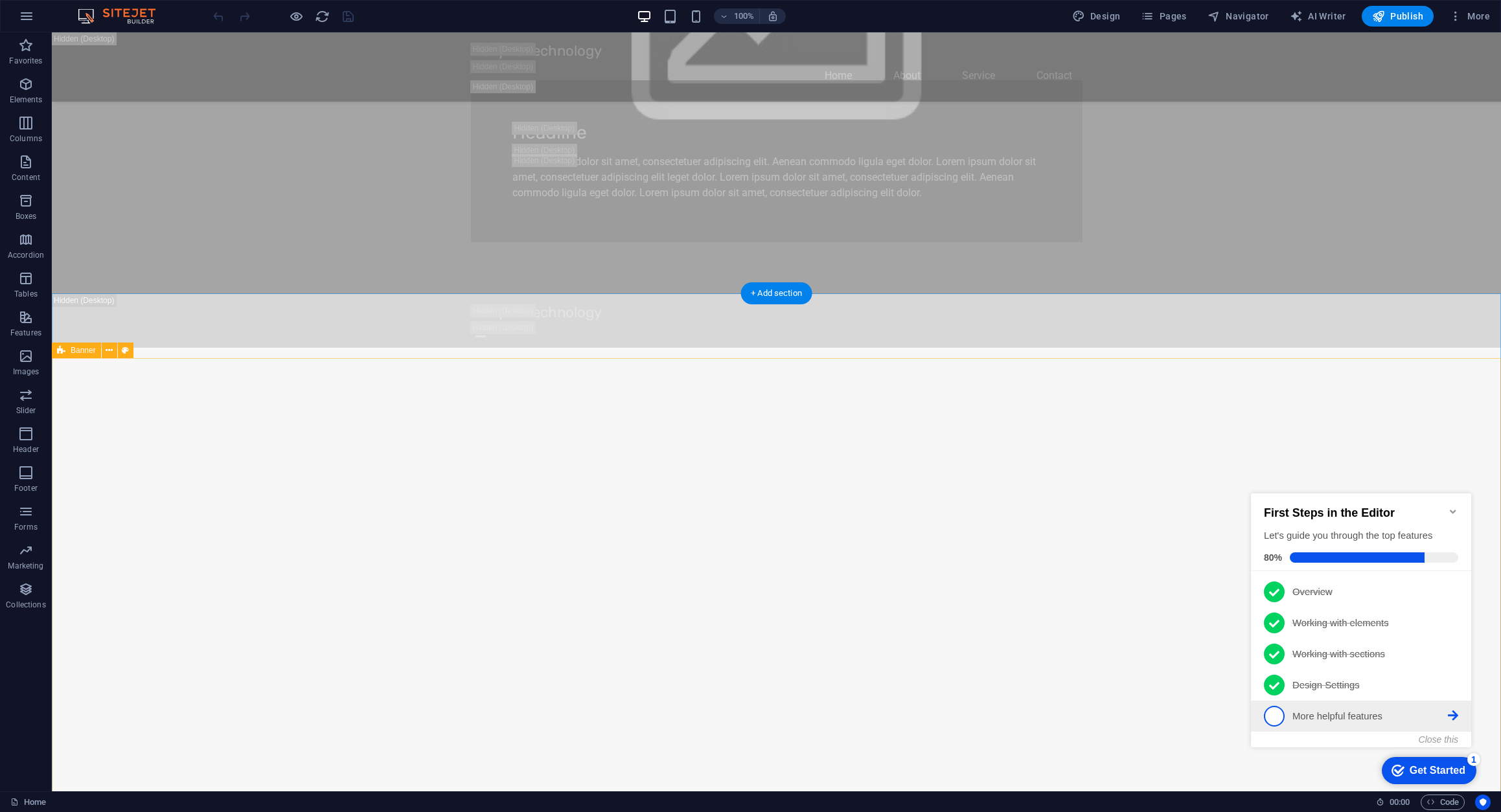
click at [1365, 712] on p "More helpful features - incomplete" at bounding box center [1370, 716] width 156 height 13
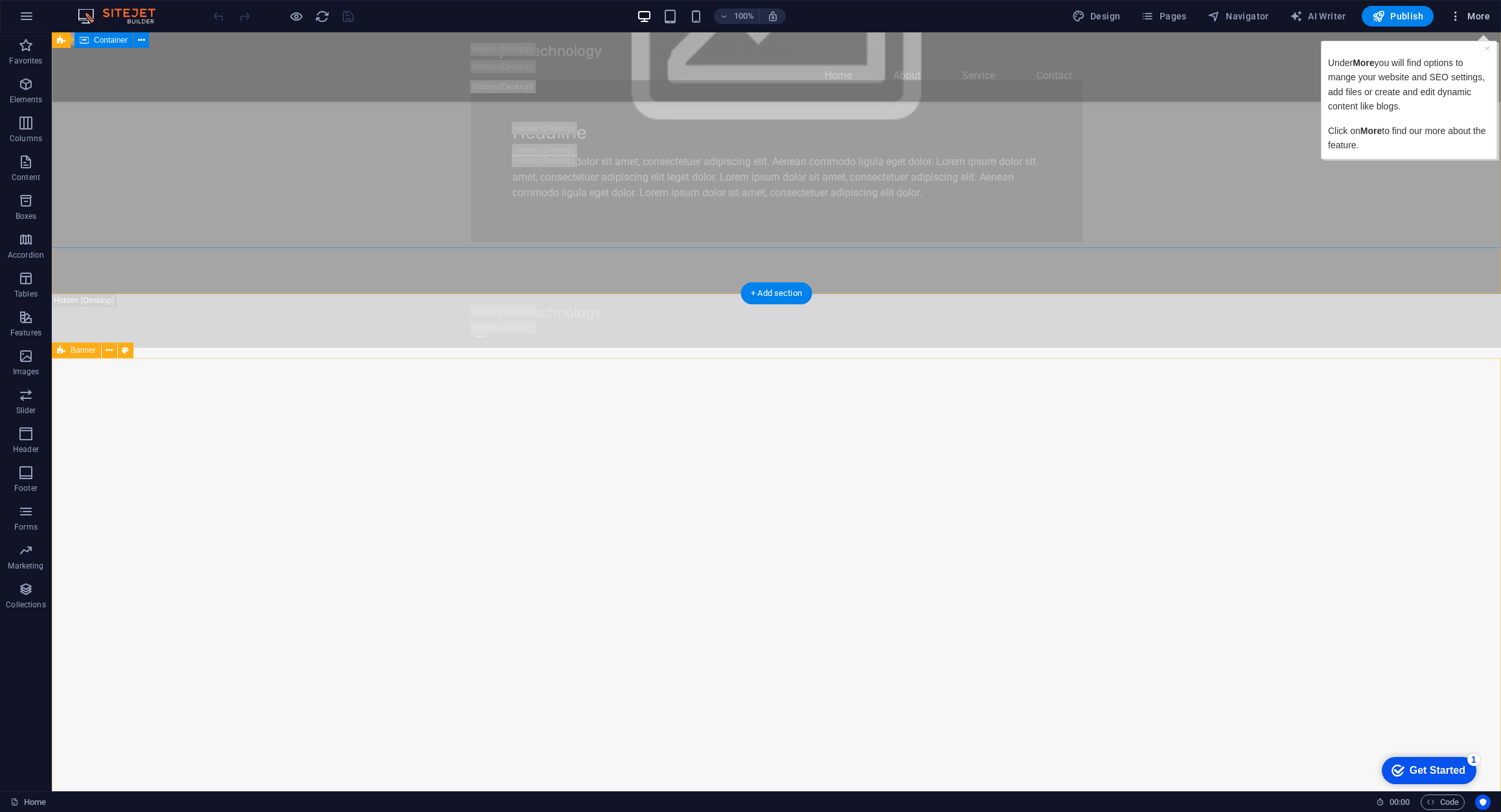
click at [1475, 16] on span "More" at bounding box center [1469, 16] width 41 height 13
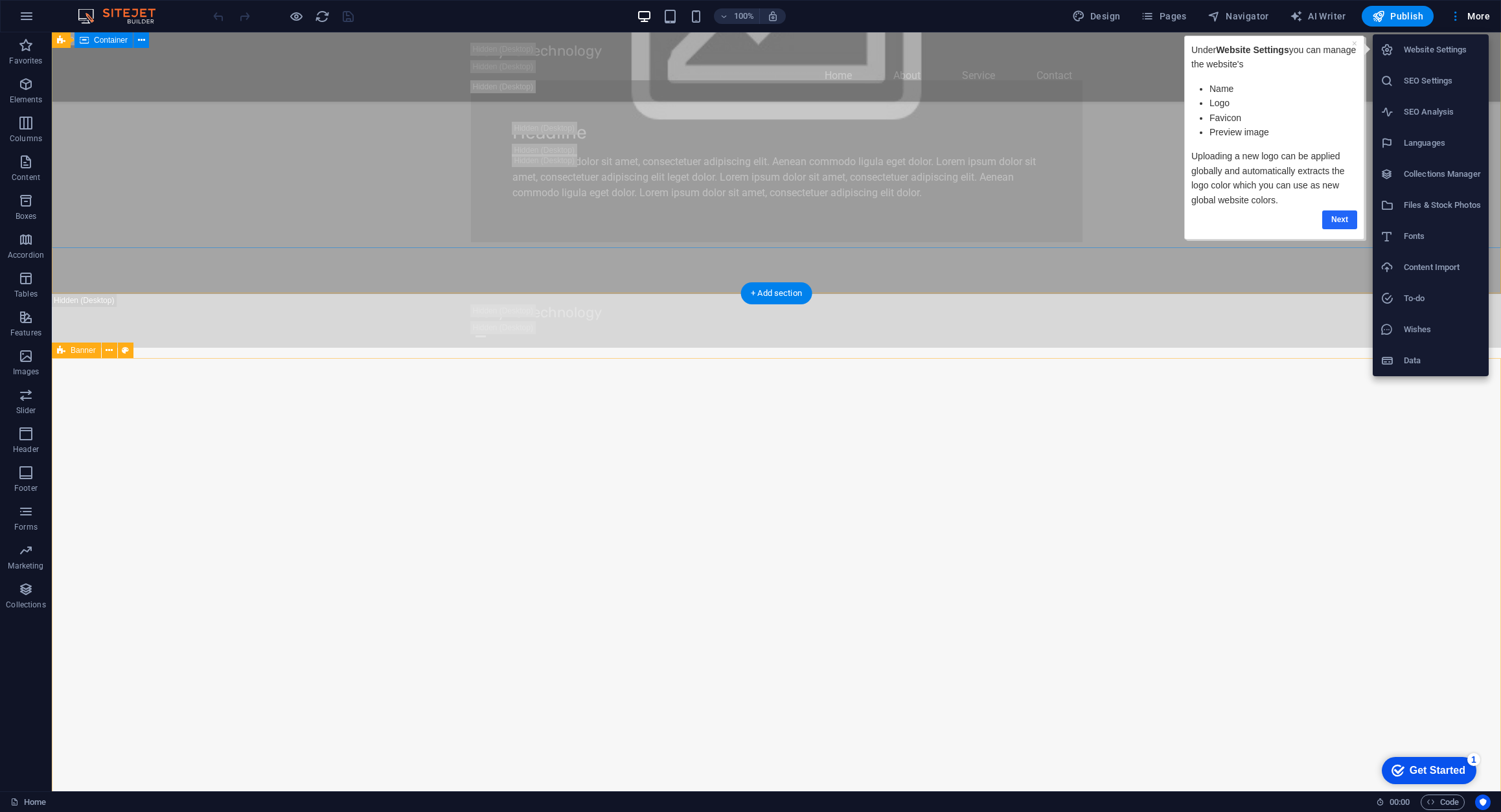
click at [1342, 215] on link "Next" at bounding box center [1340, 220] width 35 height 19
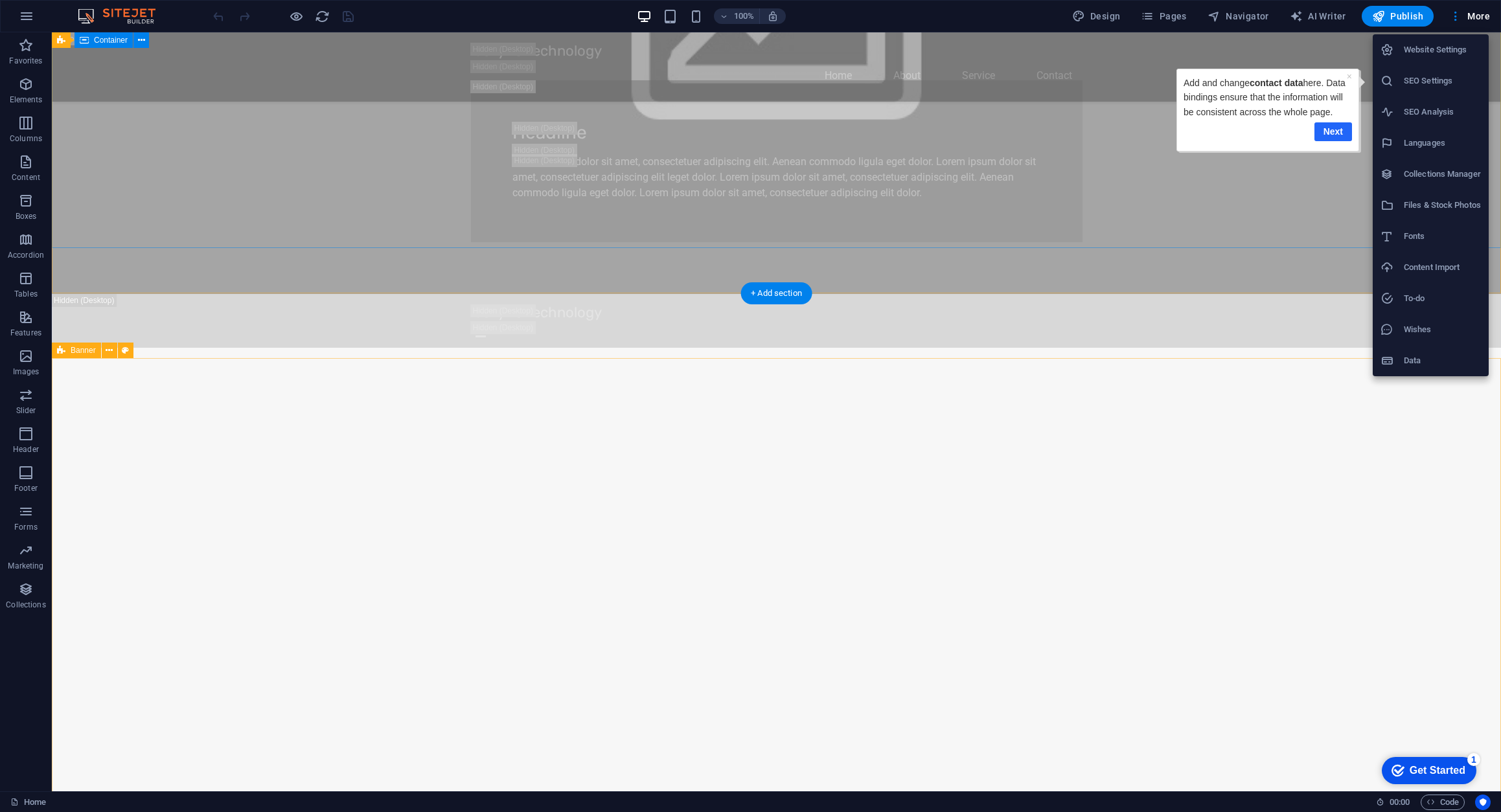
click at [1327, 129] on link "Next" at bounding box center [1333, 132] width 38 height 19
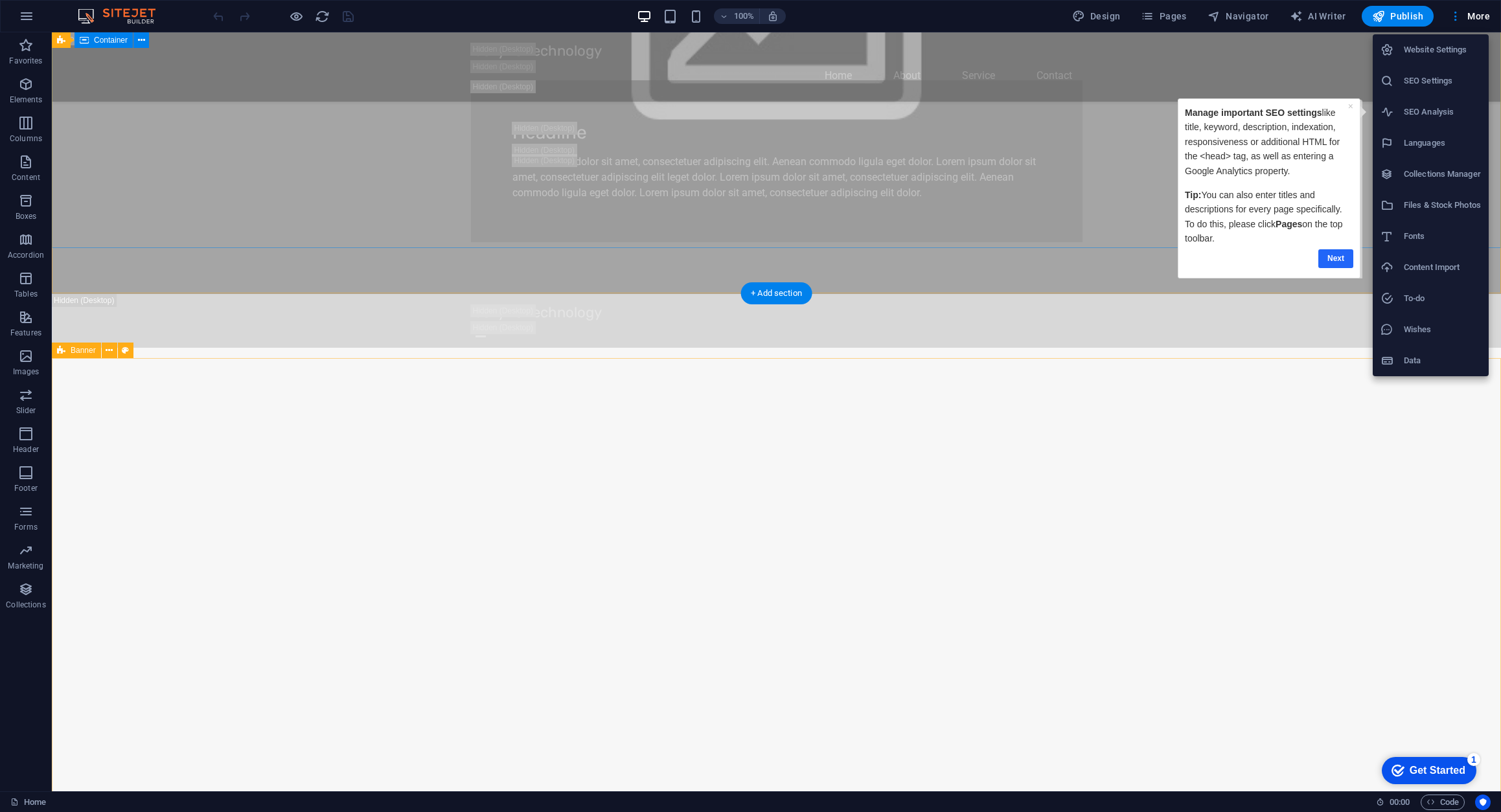
click at [1333, 254] on link "Next" at bounding box center [1335, 258] width 35 height 19
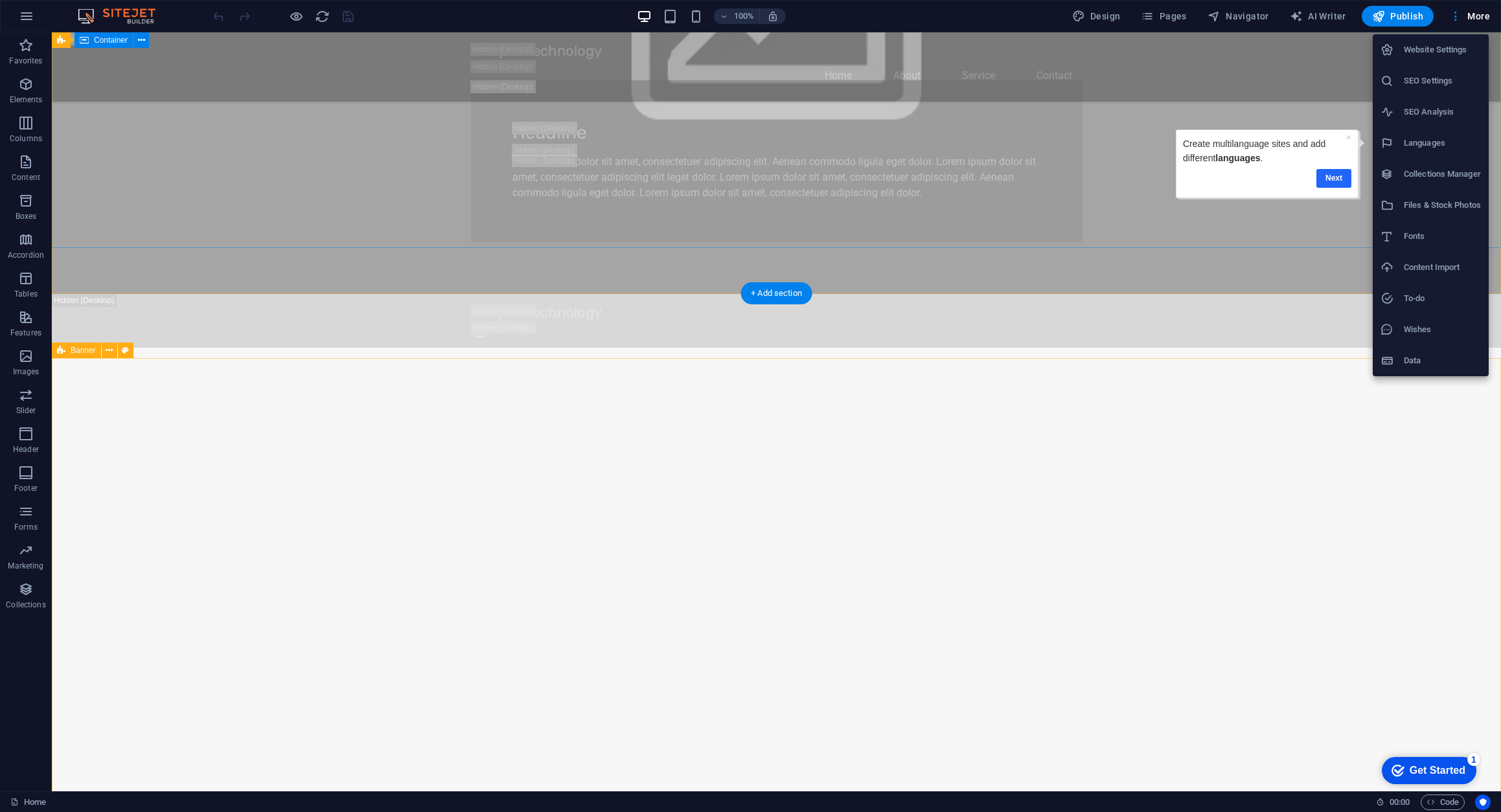
click at [1335, 172] on link "Next" at bounding box center [1333, 179] width 35 height 19
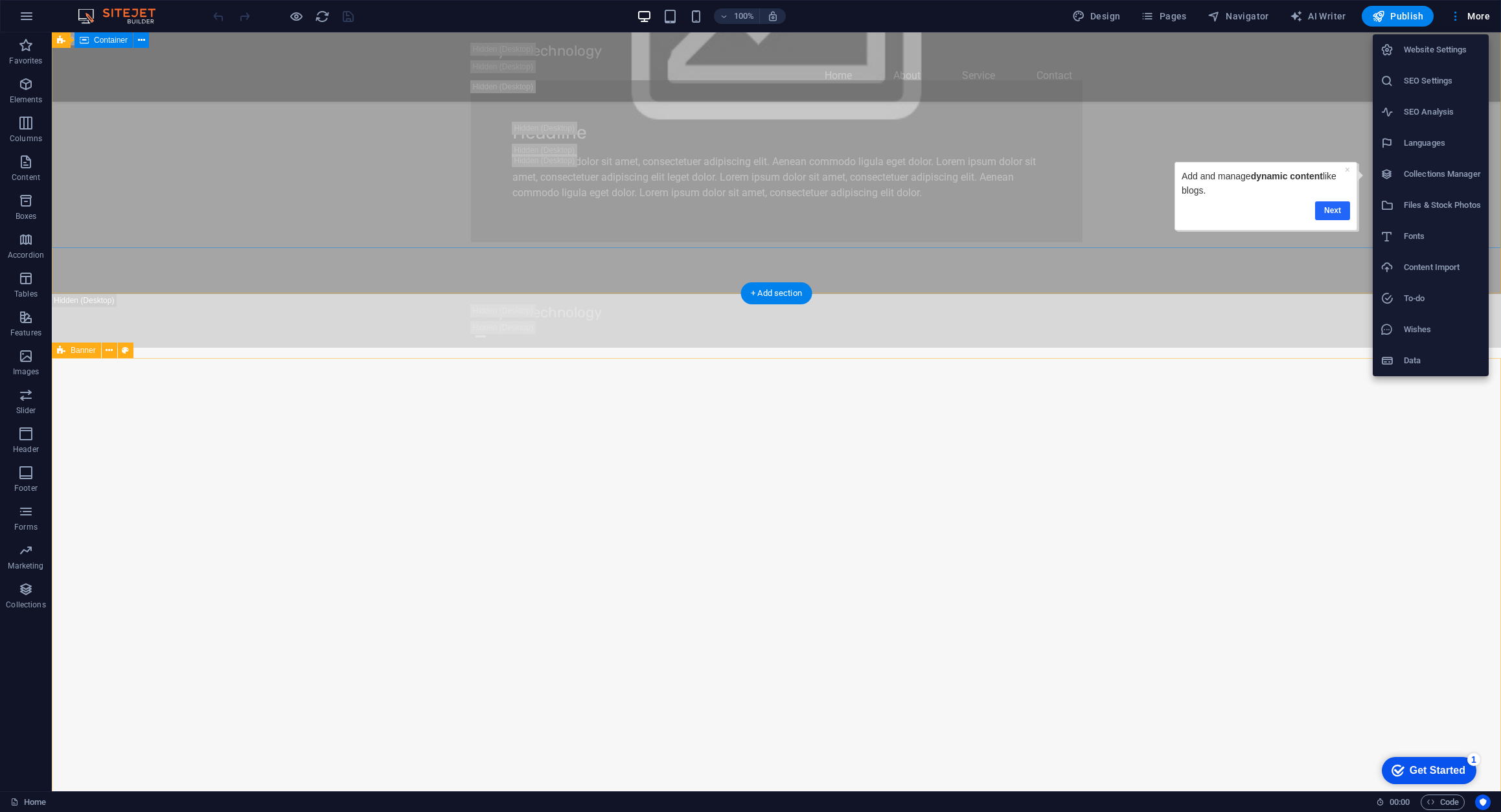
click at [1327, 208] on link "Next" at bounding box center [1332, 211] width 35 height 19
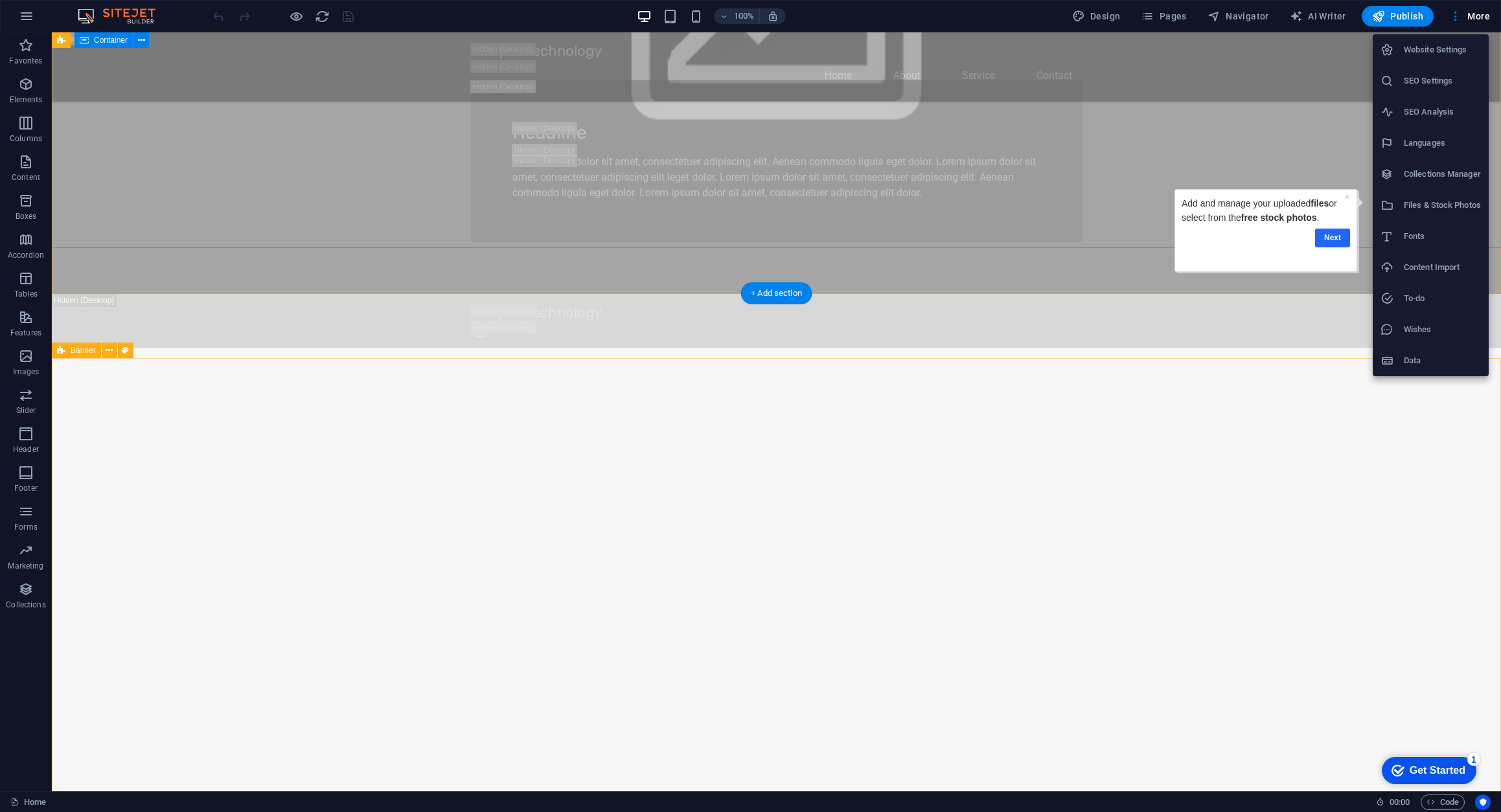
click at [1335, 237] on link "Next" at bounding box center [1332, 238] width 35 height 19
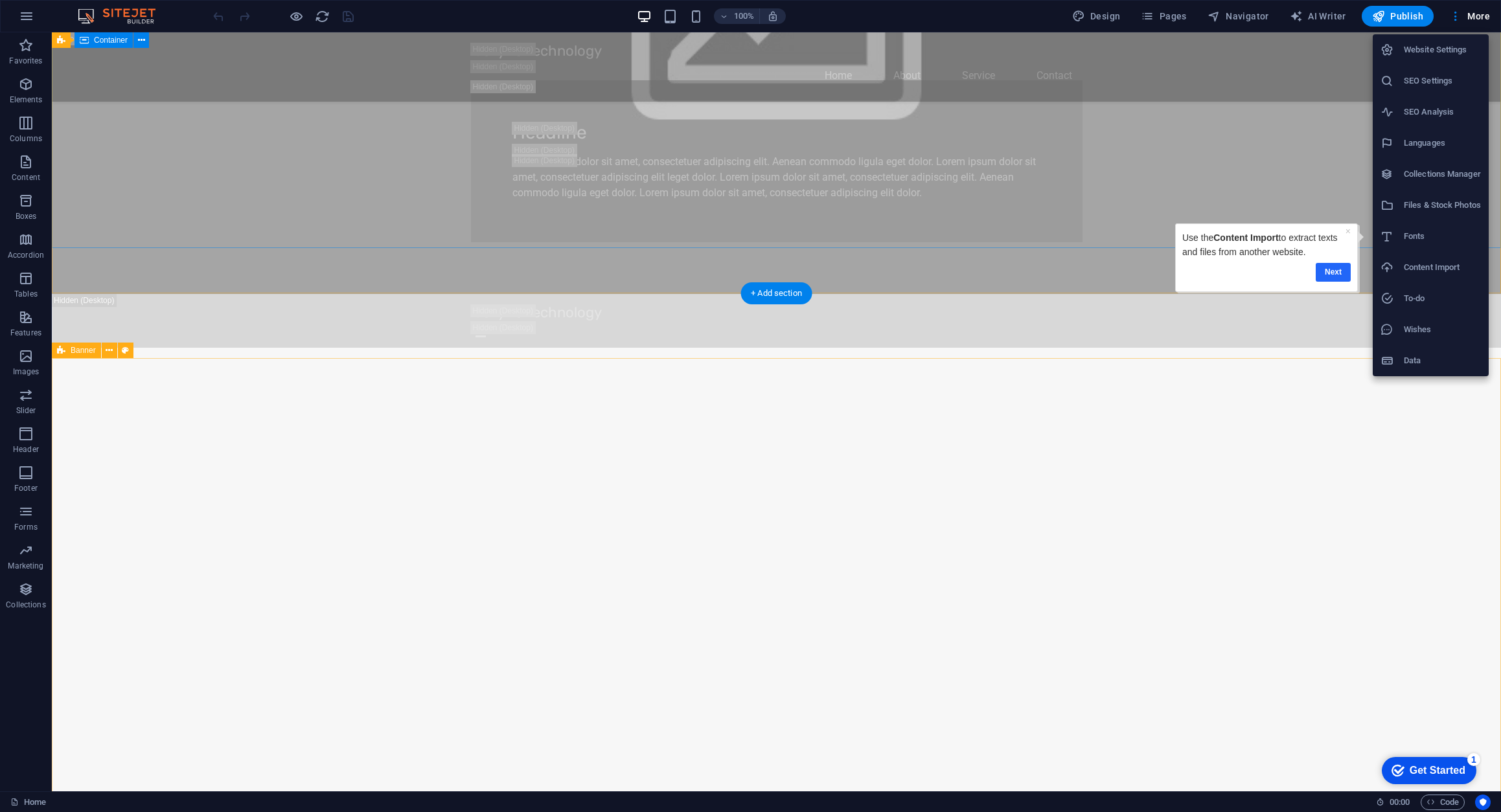
click at [1335, 270] on link "Next" at bounding box center [1333, 273] width 35 height 19
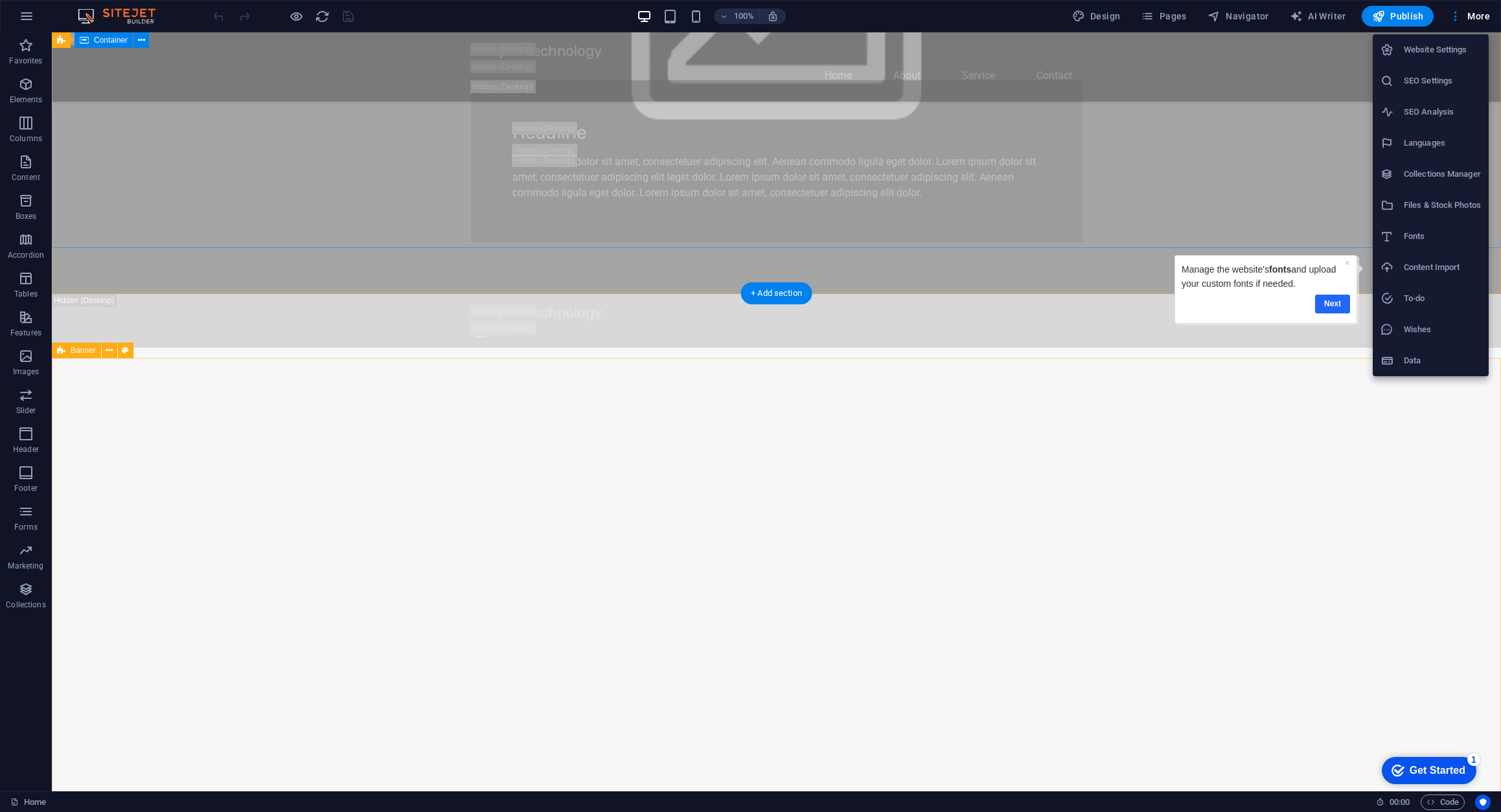
click at [1327, 298] on link "Next" at bounding box center [1331, 304] width 35 height 19
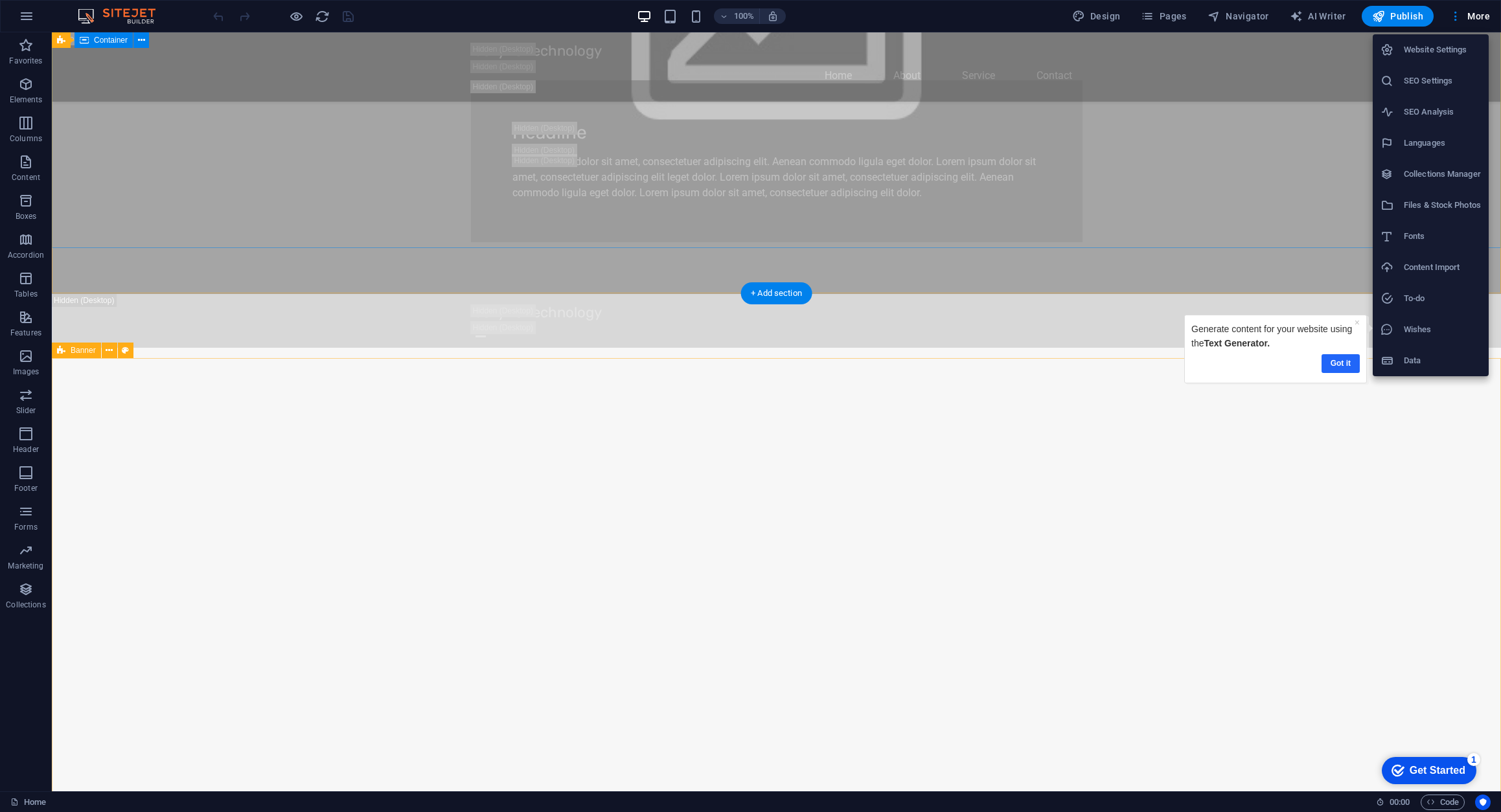
click at [1342, 359] on link "Got it" at bounding box center [1340, 364] width 38 height 19
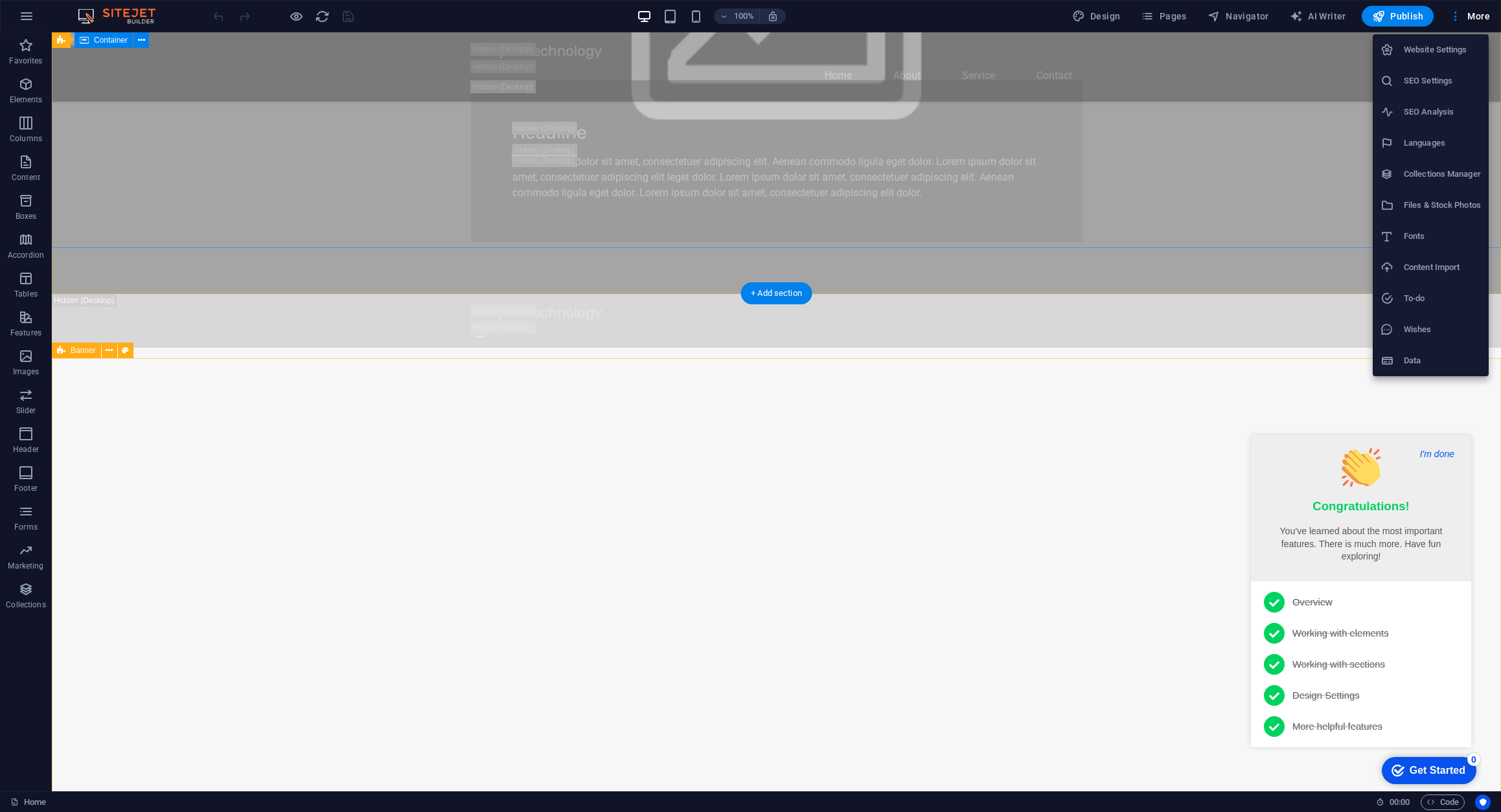
click at [1434, 455] on button "I'm done" at bounding box center [1436, 454] width 42 height 11
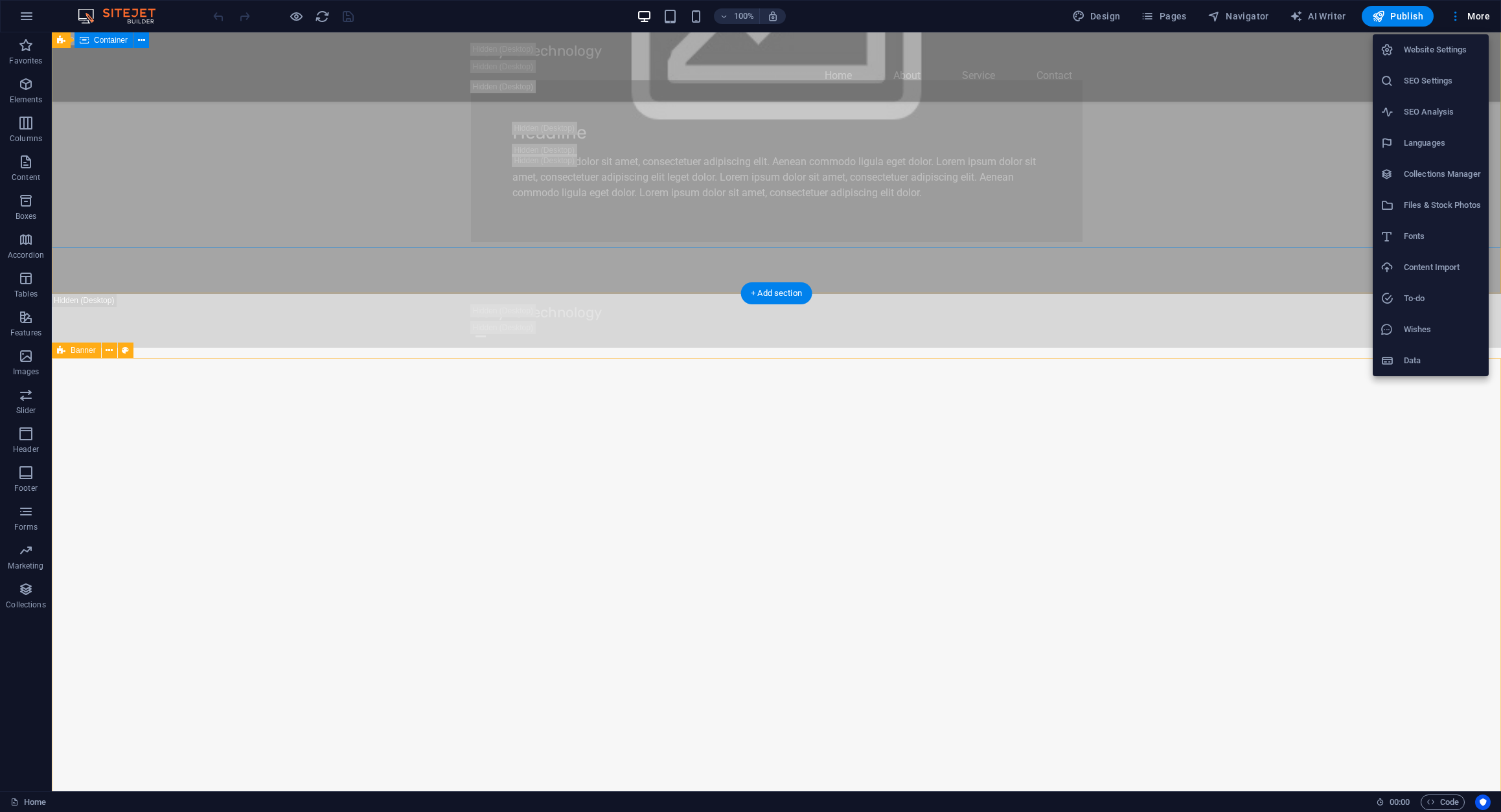
click at [1272, 155] on div at bounding box center [750, 406] width 1501 height 812
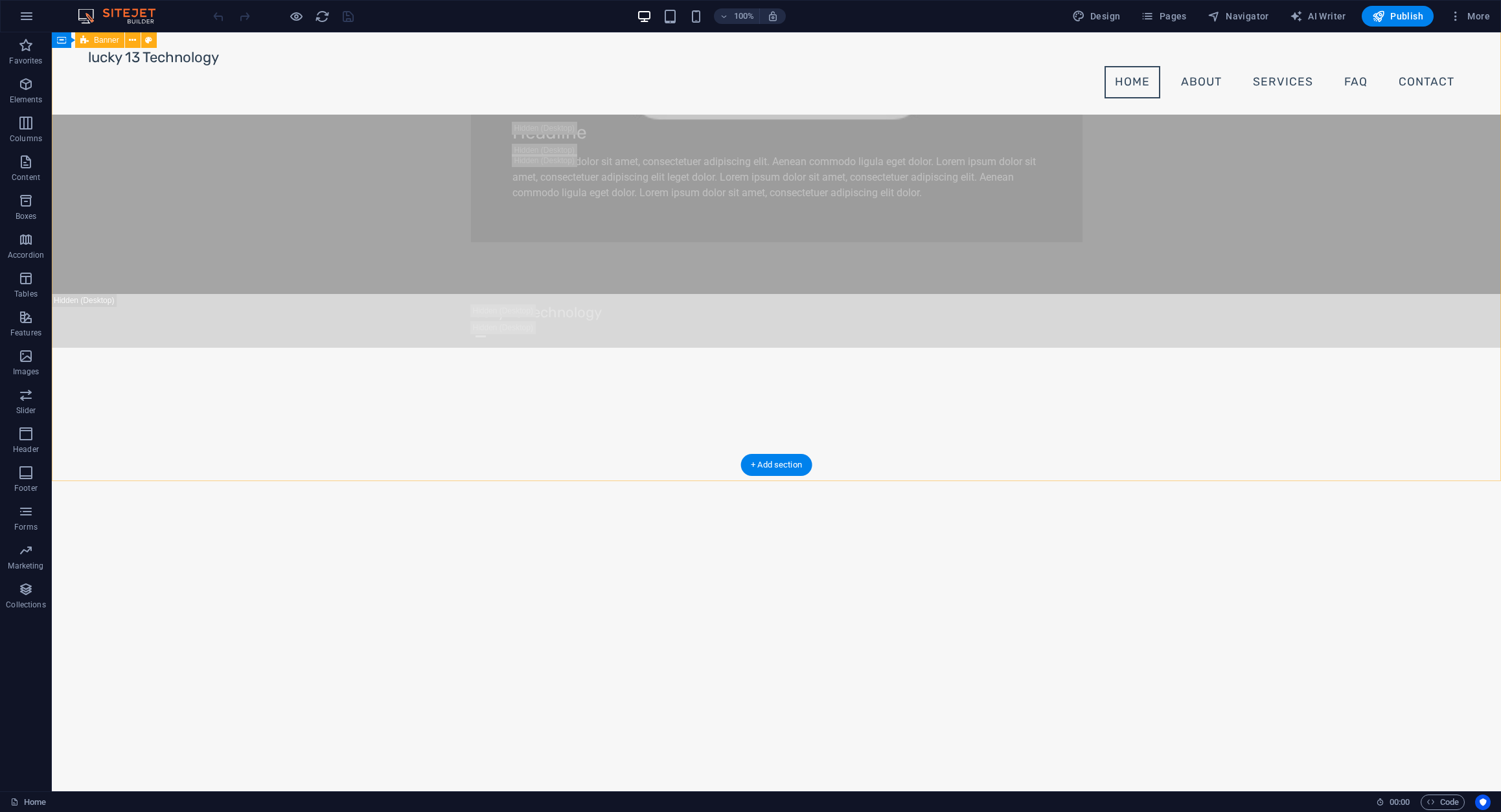
scroll to position [1692, 0]
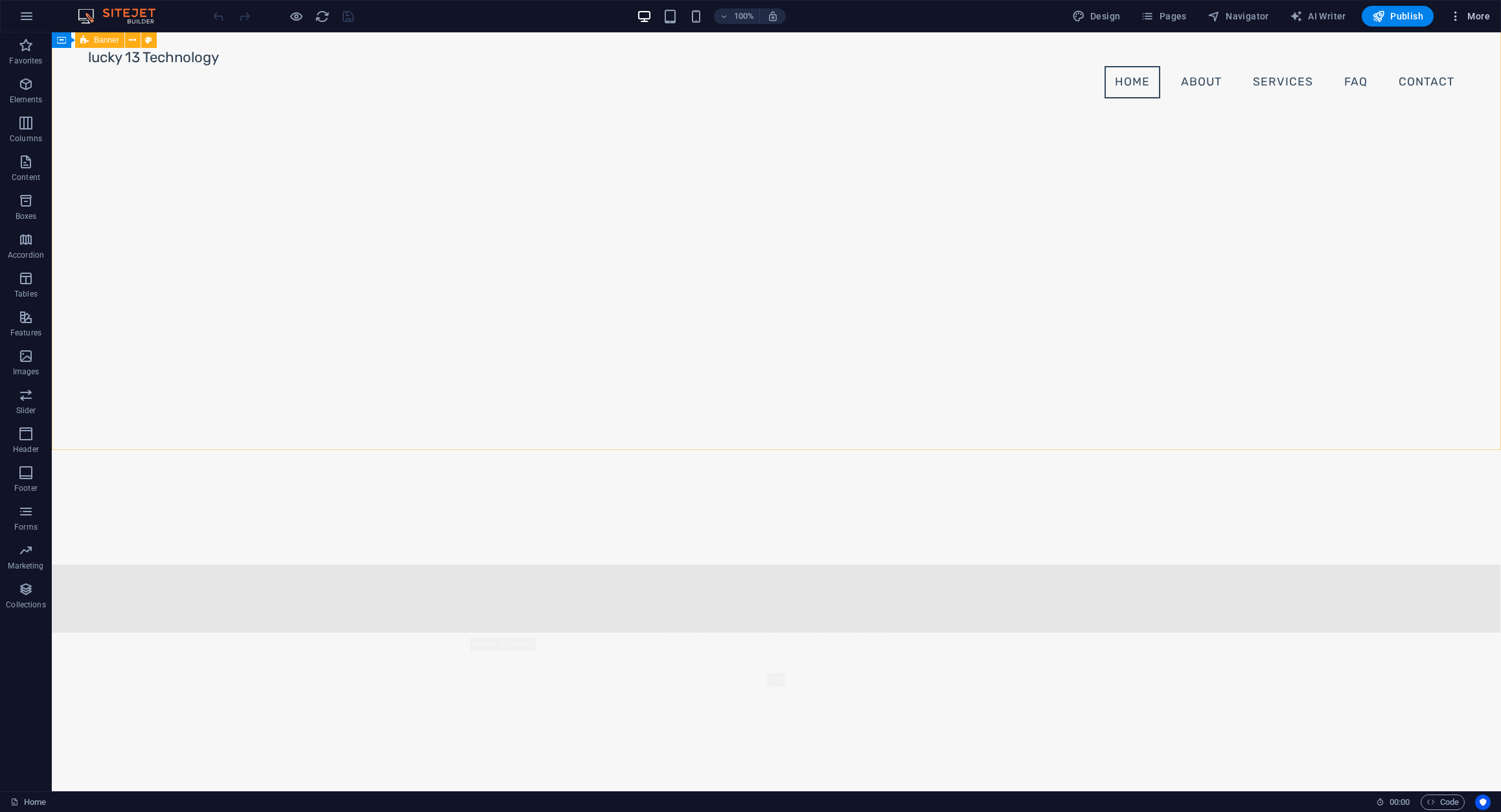
click at [1468, 15] on span "More" at bounding box center [1469, 16] width 41 height 13
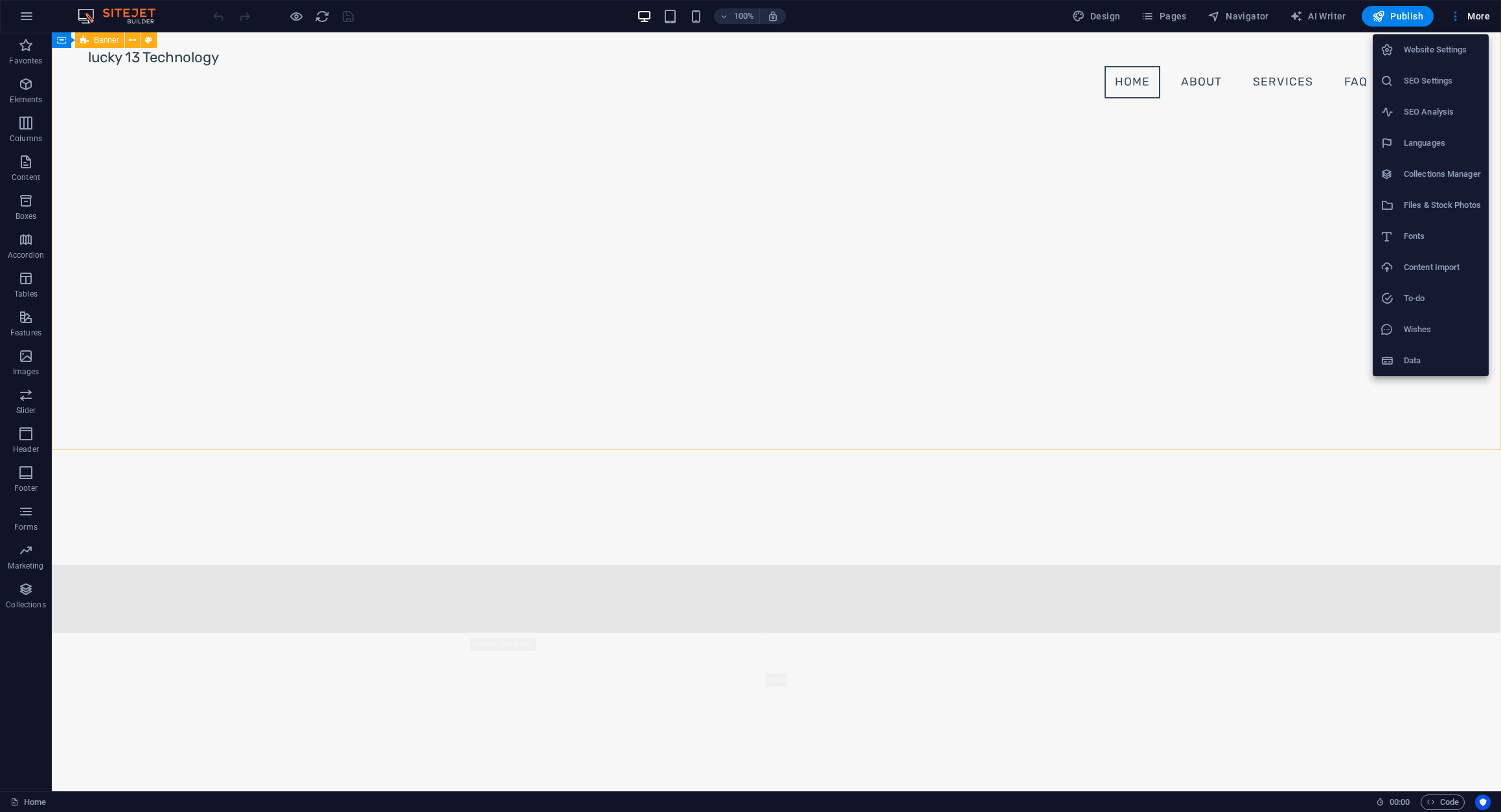
click at [1436, 49] on h6 "Website Settings" at bounding box center [1441, 49] width 77 height 15
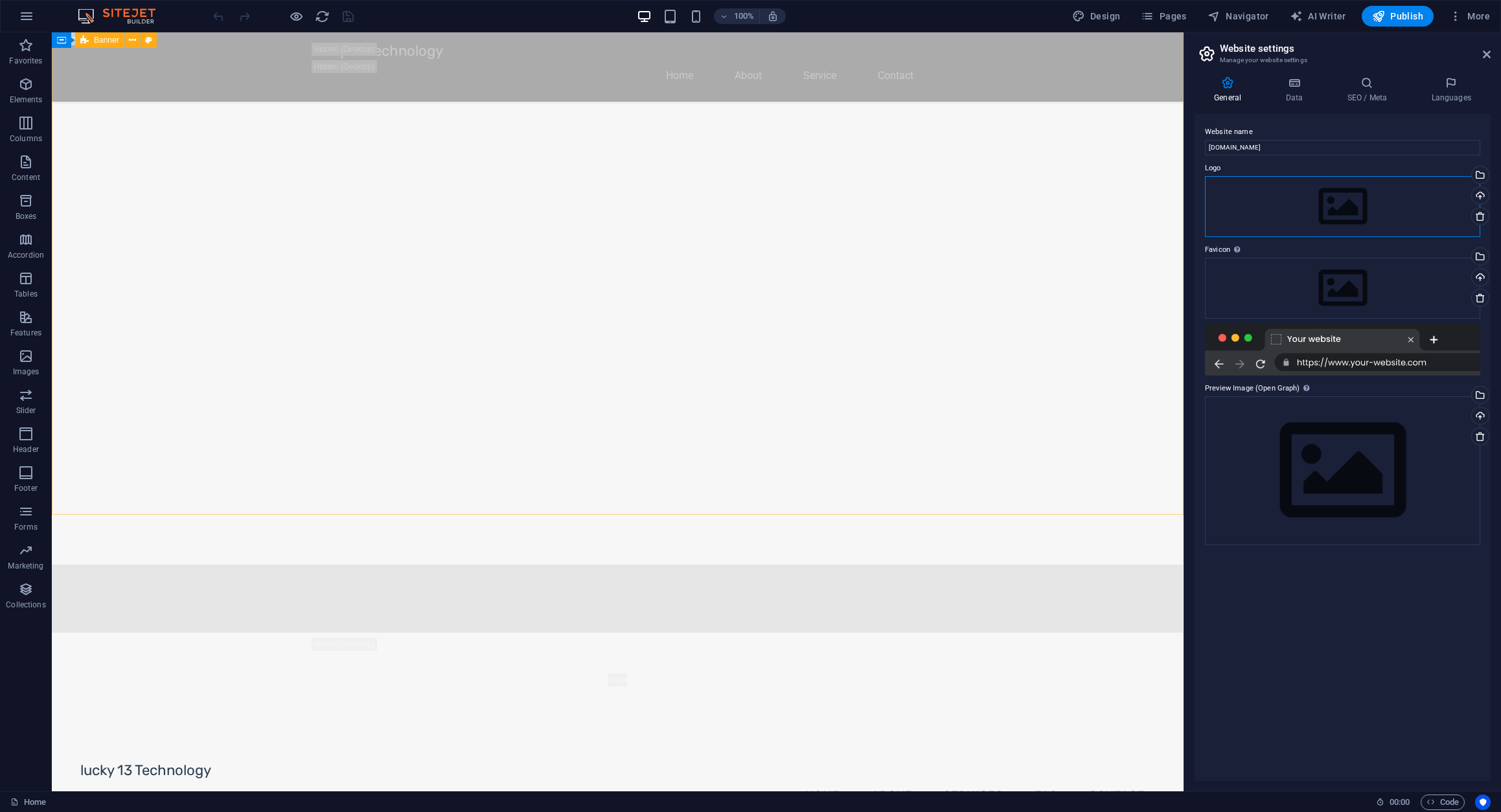
click at [1350, 209] on div "Drag files here, click to choose files or select files from Files or our free s…" at bounding box center [1342, 206] width 276 height 61
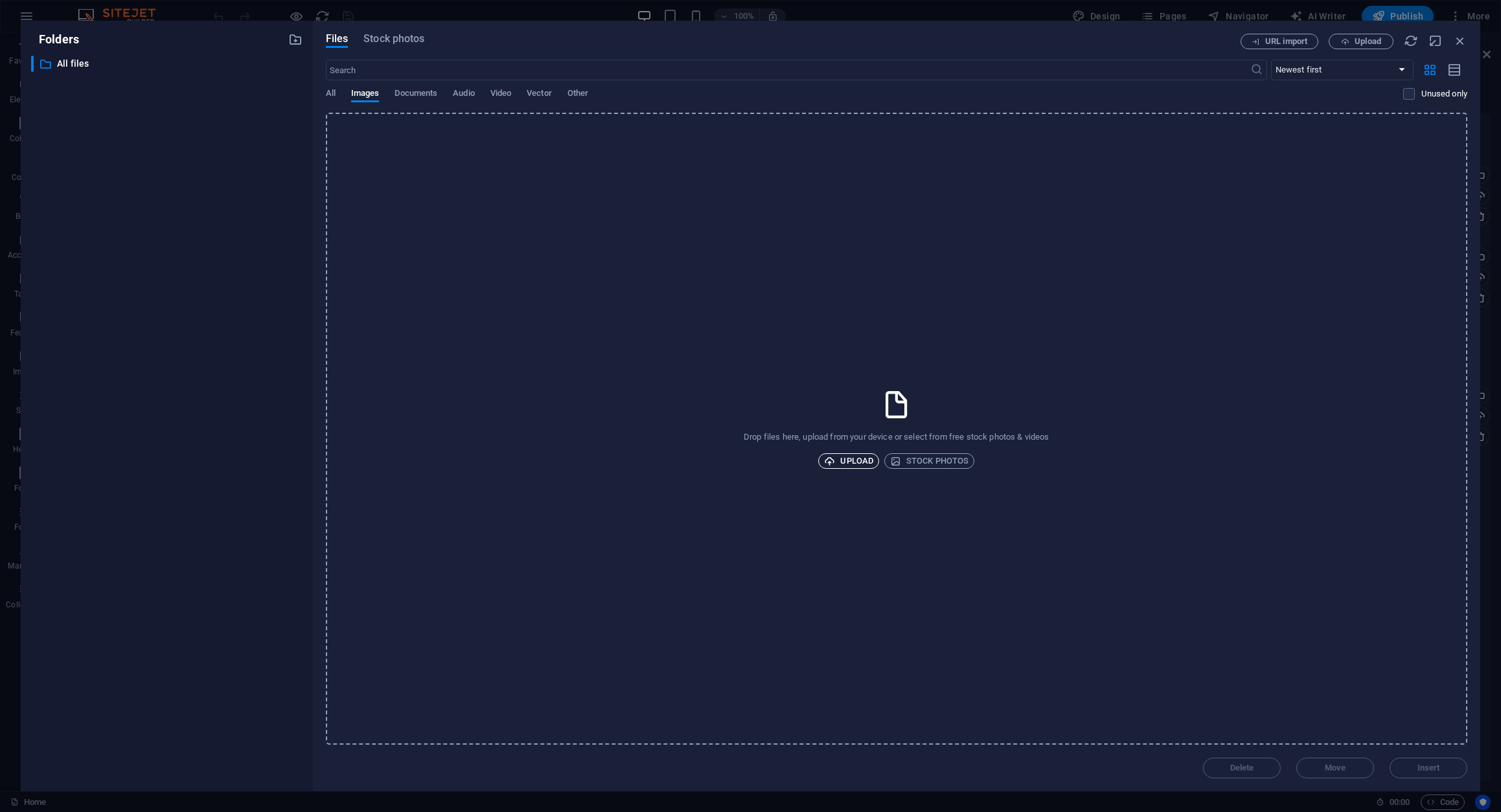
click at [857, 467] on span "Upload" at bounding box center [848, 461] width 49 height 15
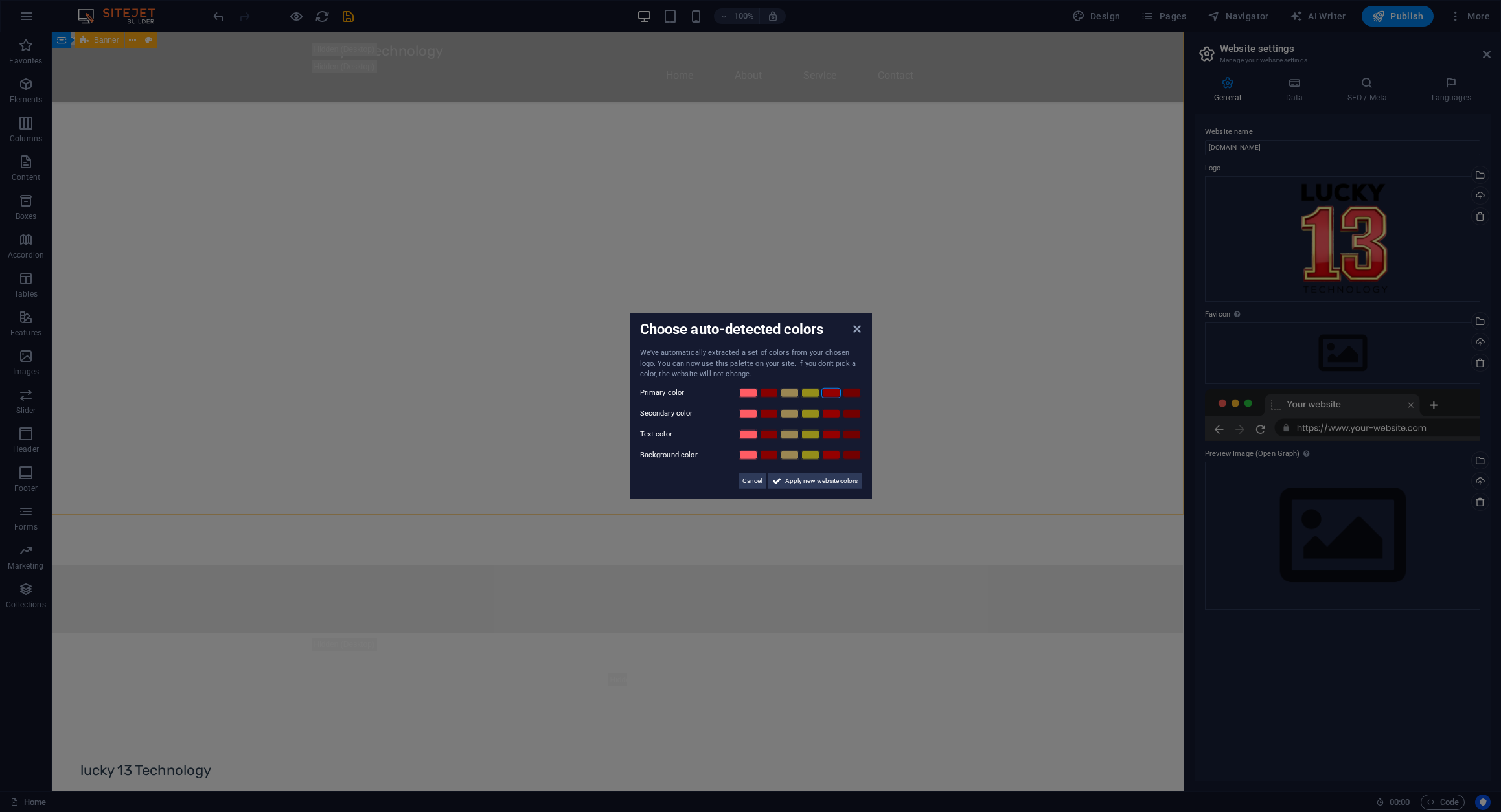
click at [834, 393] on link at bounding box center [831, 392] width 19 height 10
click at [813, 477] on span "Apply new website colors" at bounding box center [821, 481] width 72 height 15
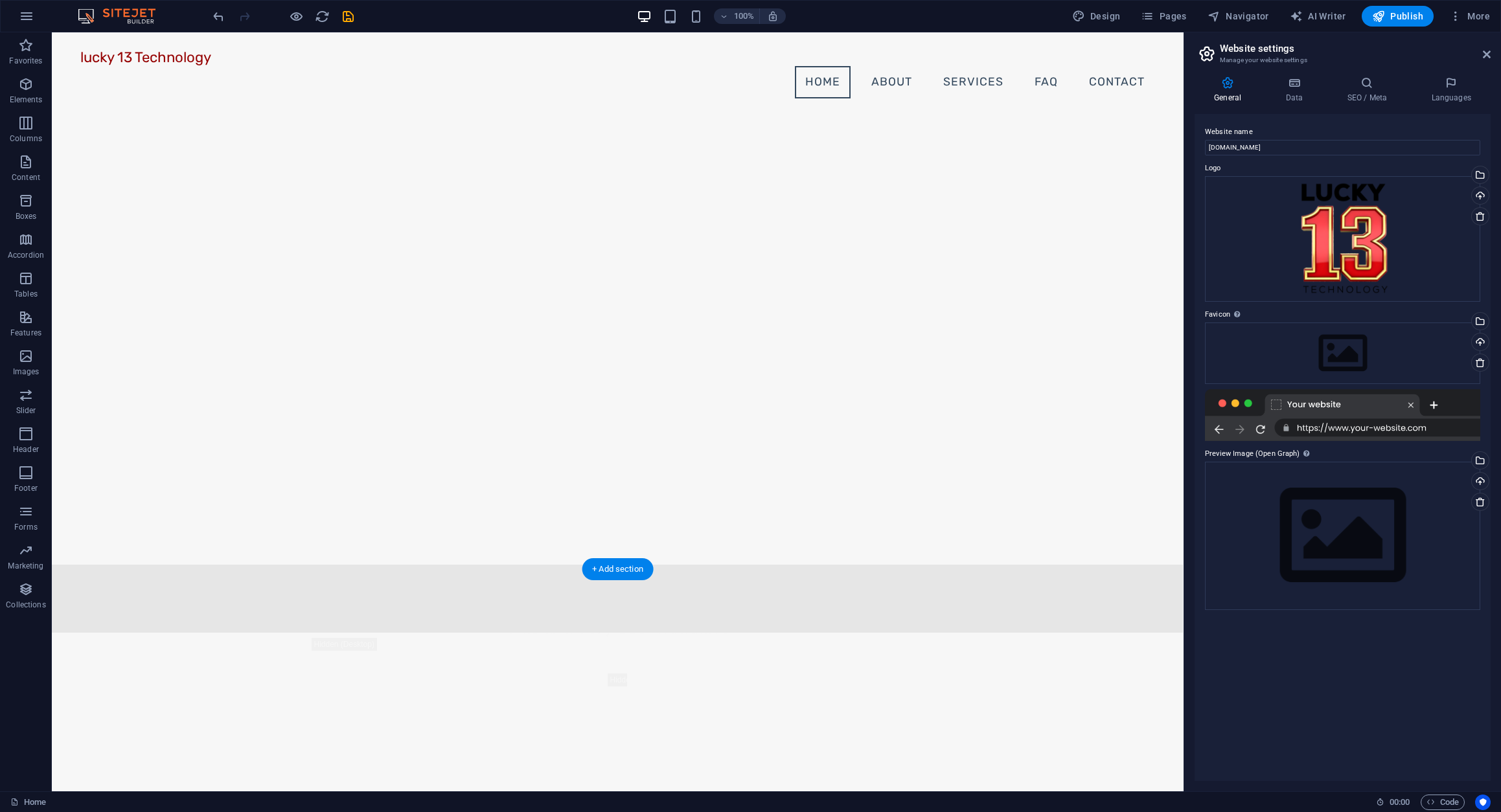
scroll to position [1622, 0]
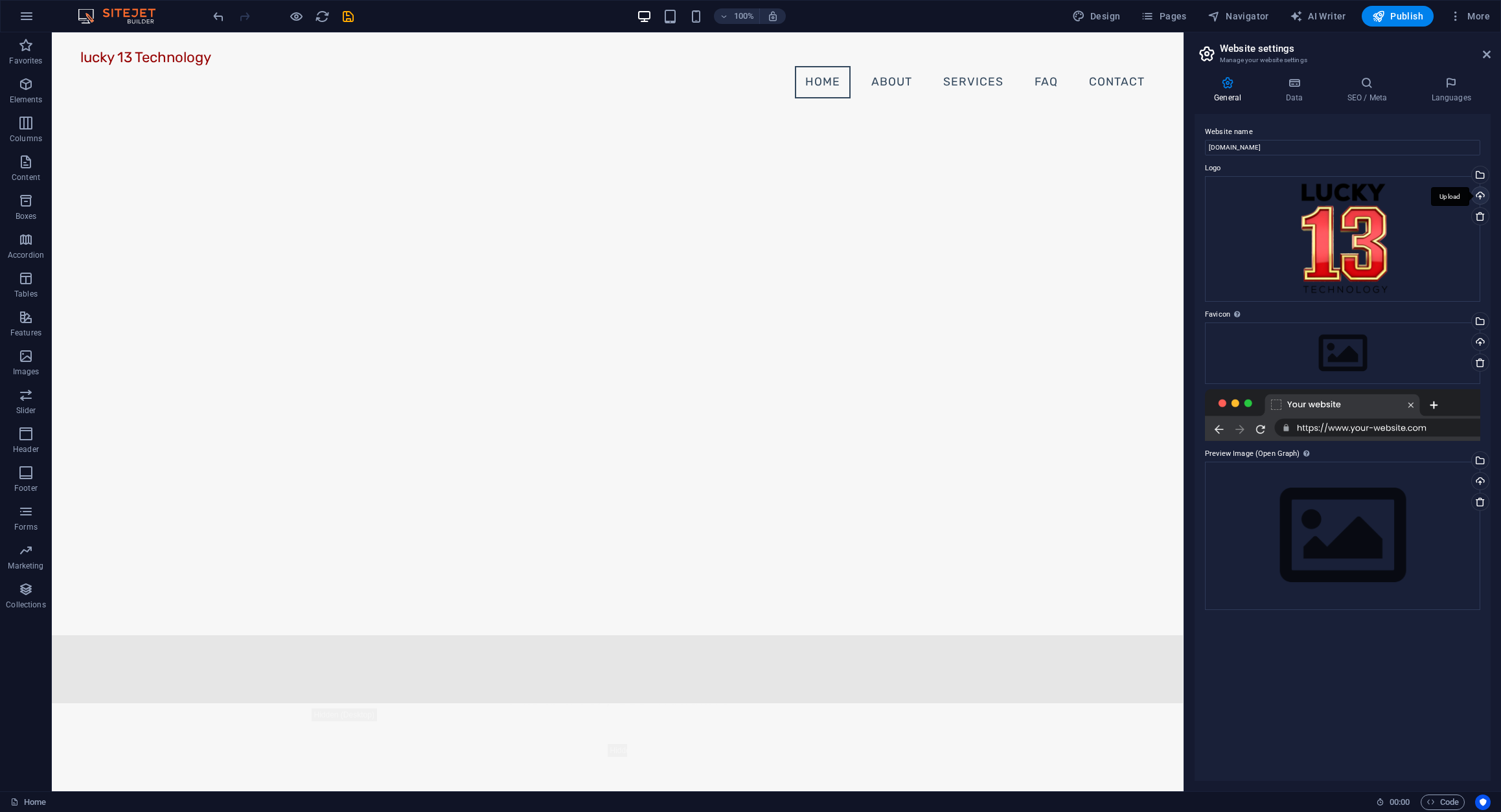
click at [1482, 198] on div "Upload" at bounding box center [1478, 197] width 19 height 19
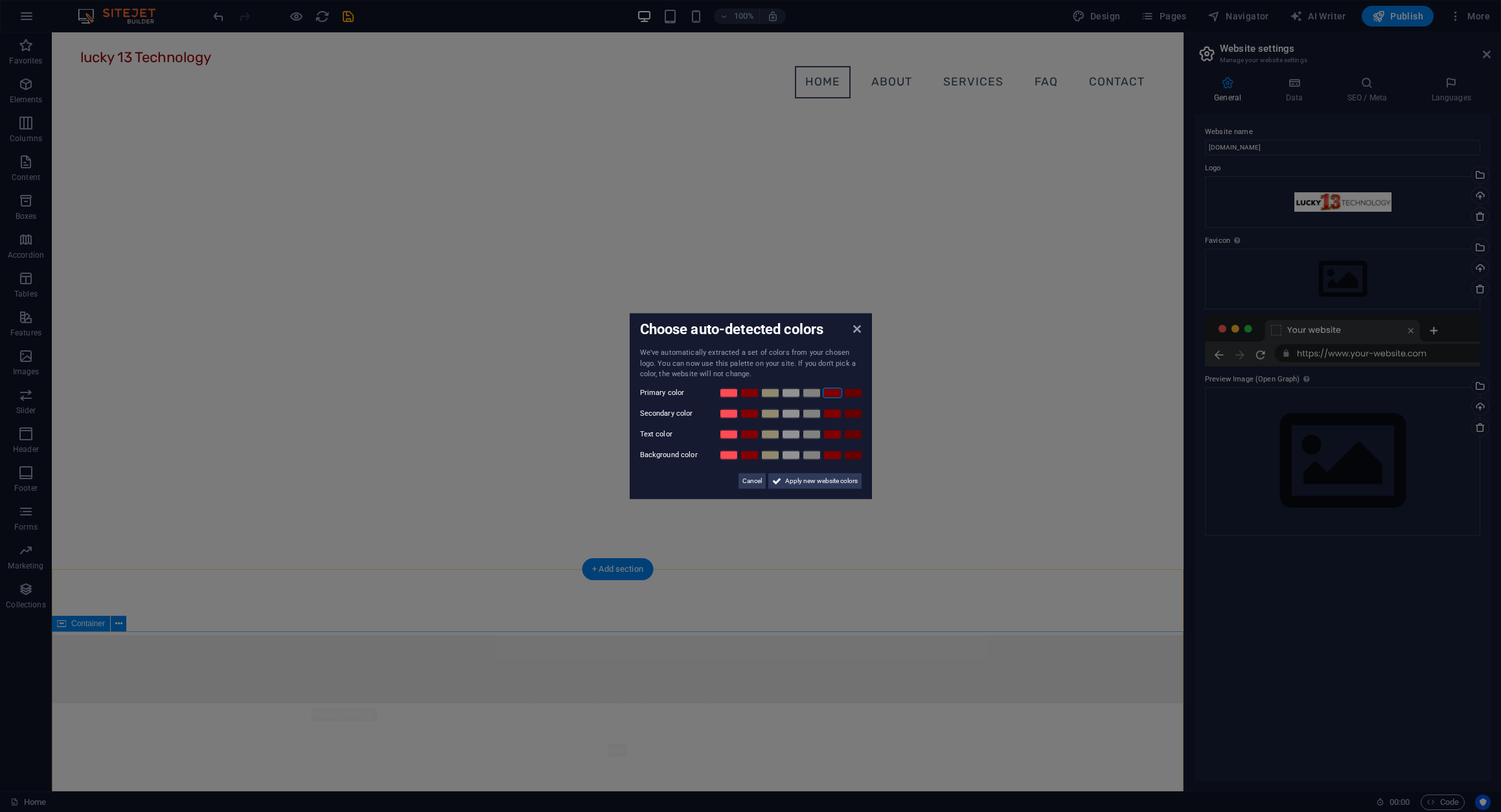
click at [839, 394] on link at bounding box center [832, 392] width 19 height 10
click at [799, 479] on span "Apply new website colors" at bounding box center [821, 481] width 72 height 15
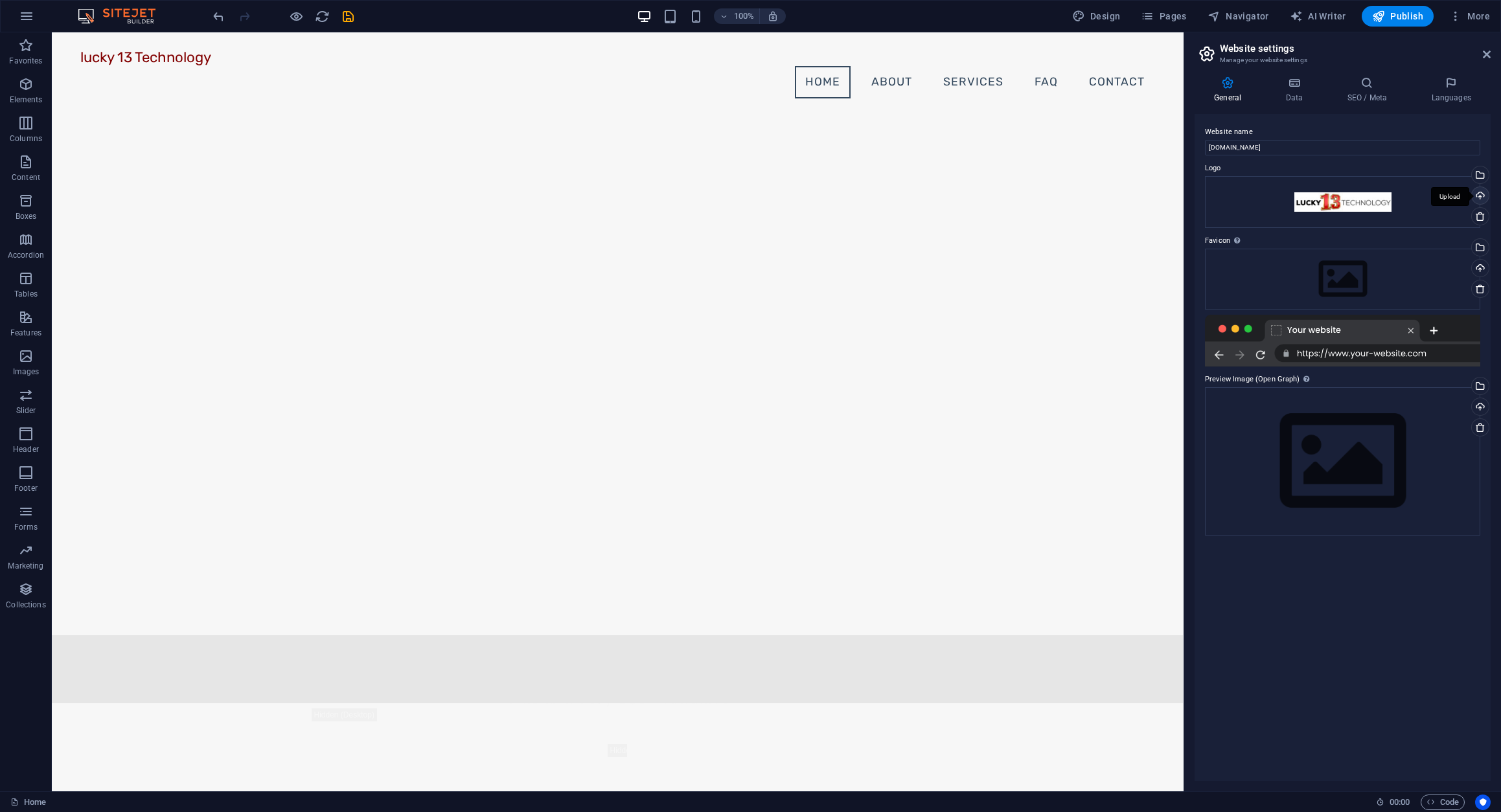
click at [1477, 195] on div "Upload" at bounding box center [1478, 197] width 19 height 19
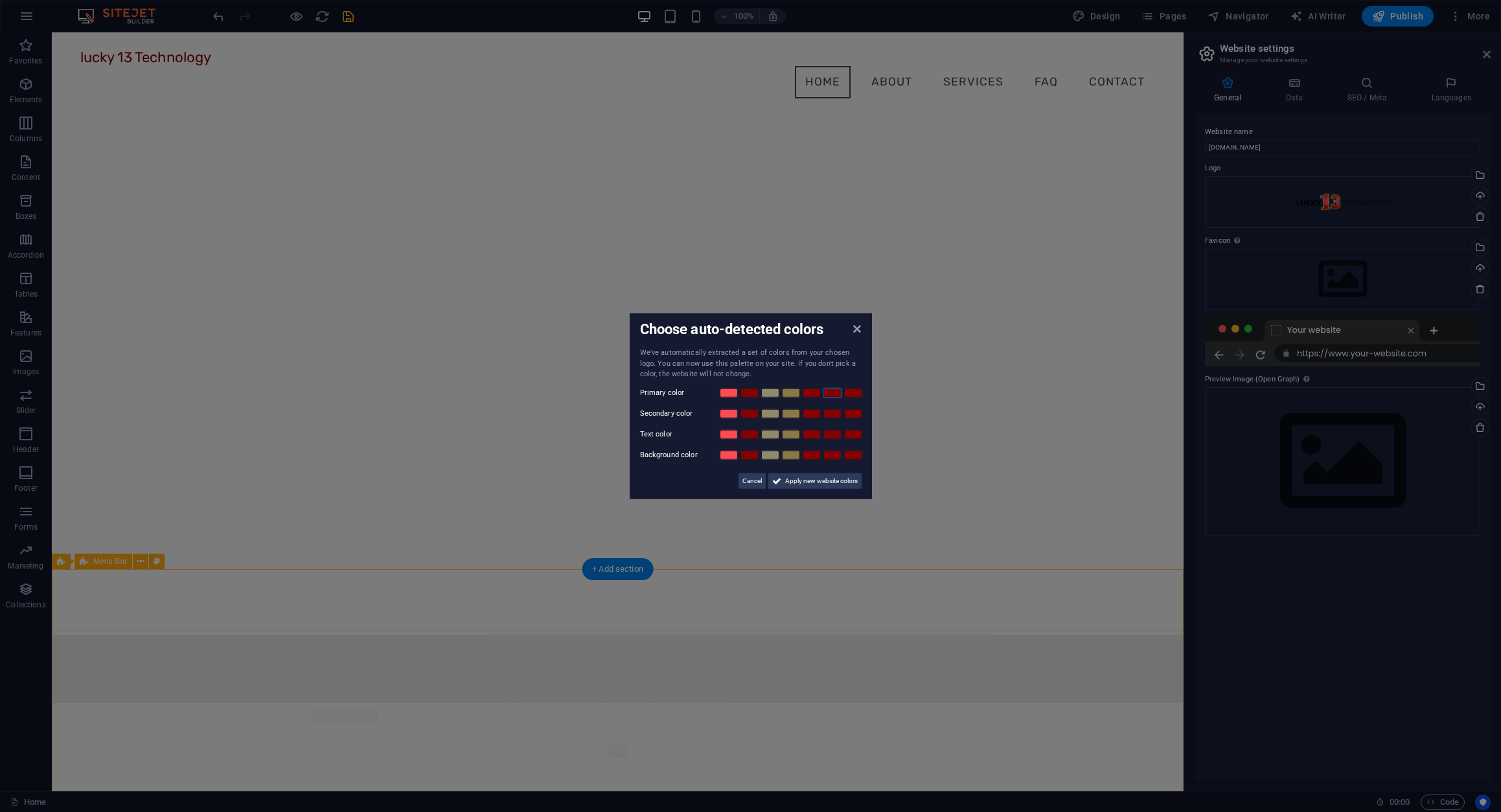
click at [836, 392] on link at bounding box center [832, 392] width 19 height 10
click at [796, 483] on span "Apply new website colors" at bounding box center [821, 481] width 72 height 15
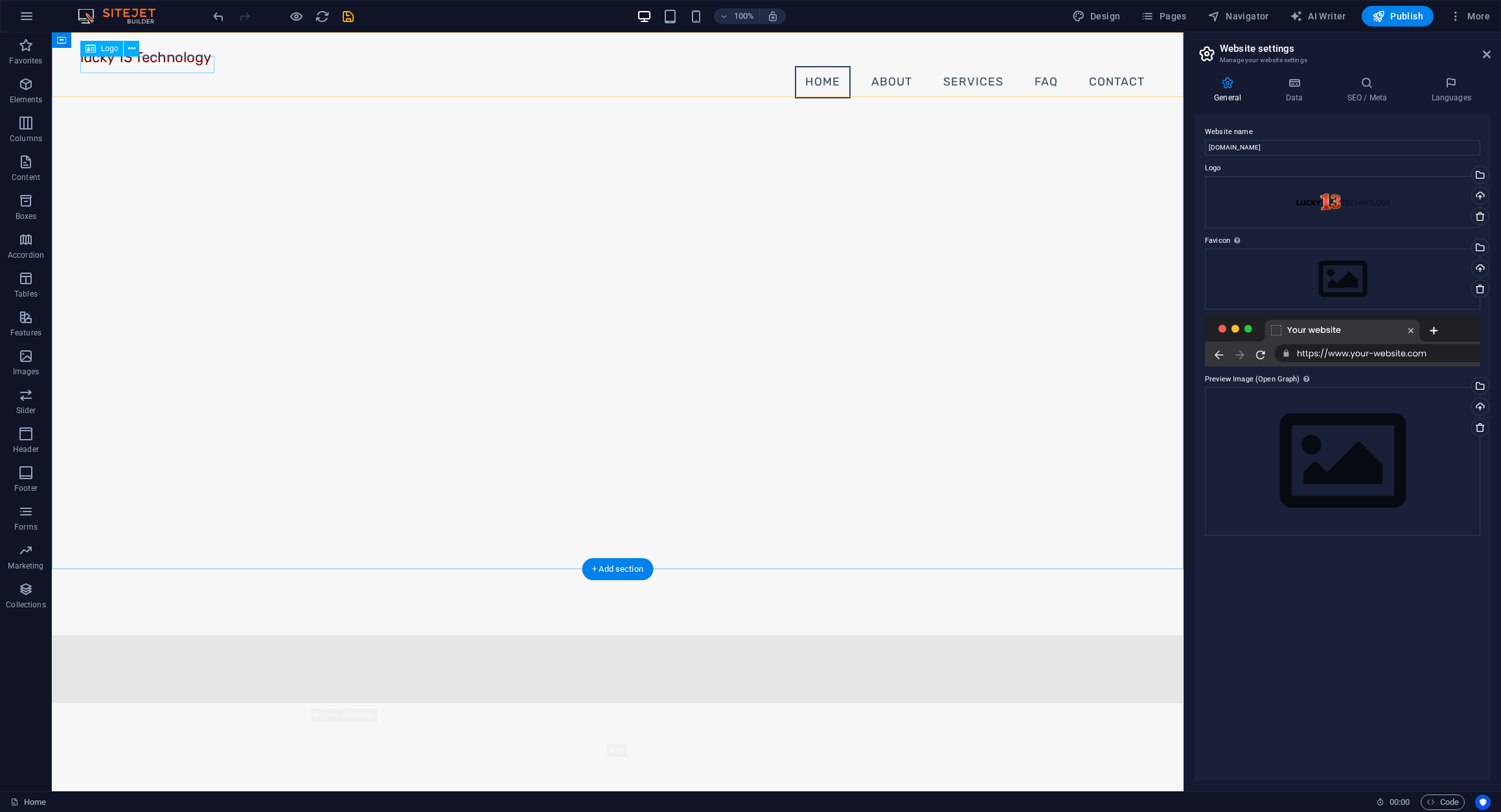
click at [202, 66] on div "lucky 13 Technology" at bounding box center [618, 58] width 1075 height 17
click at [131, 47] on icon at bounding box center [131, 48] width 7 height 13
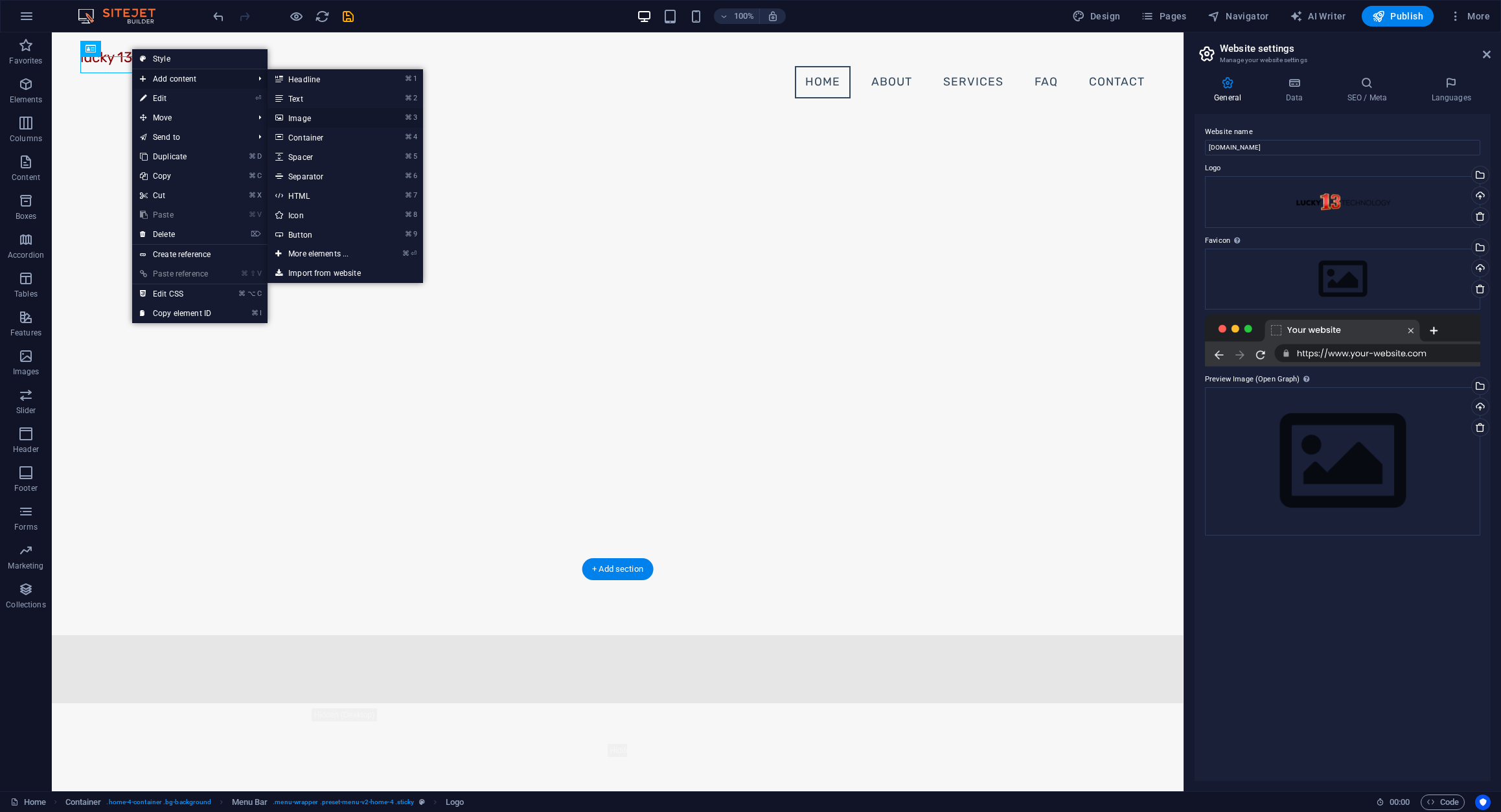
click at [308, 119] on link "⌘ 3 Image" at bounding box center [321, 118] width 106 height 19
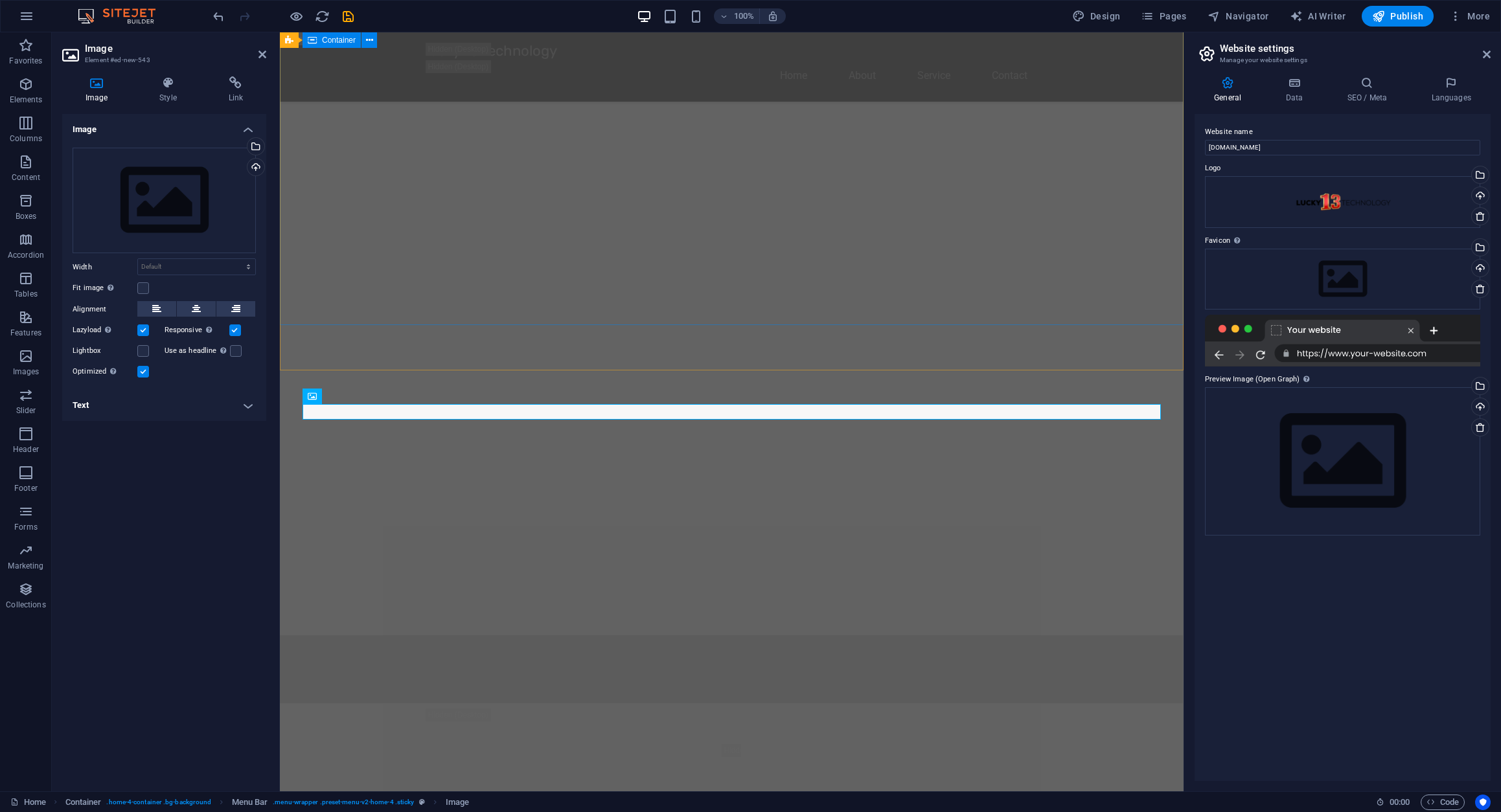
scroll to position [1127, 0]
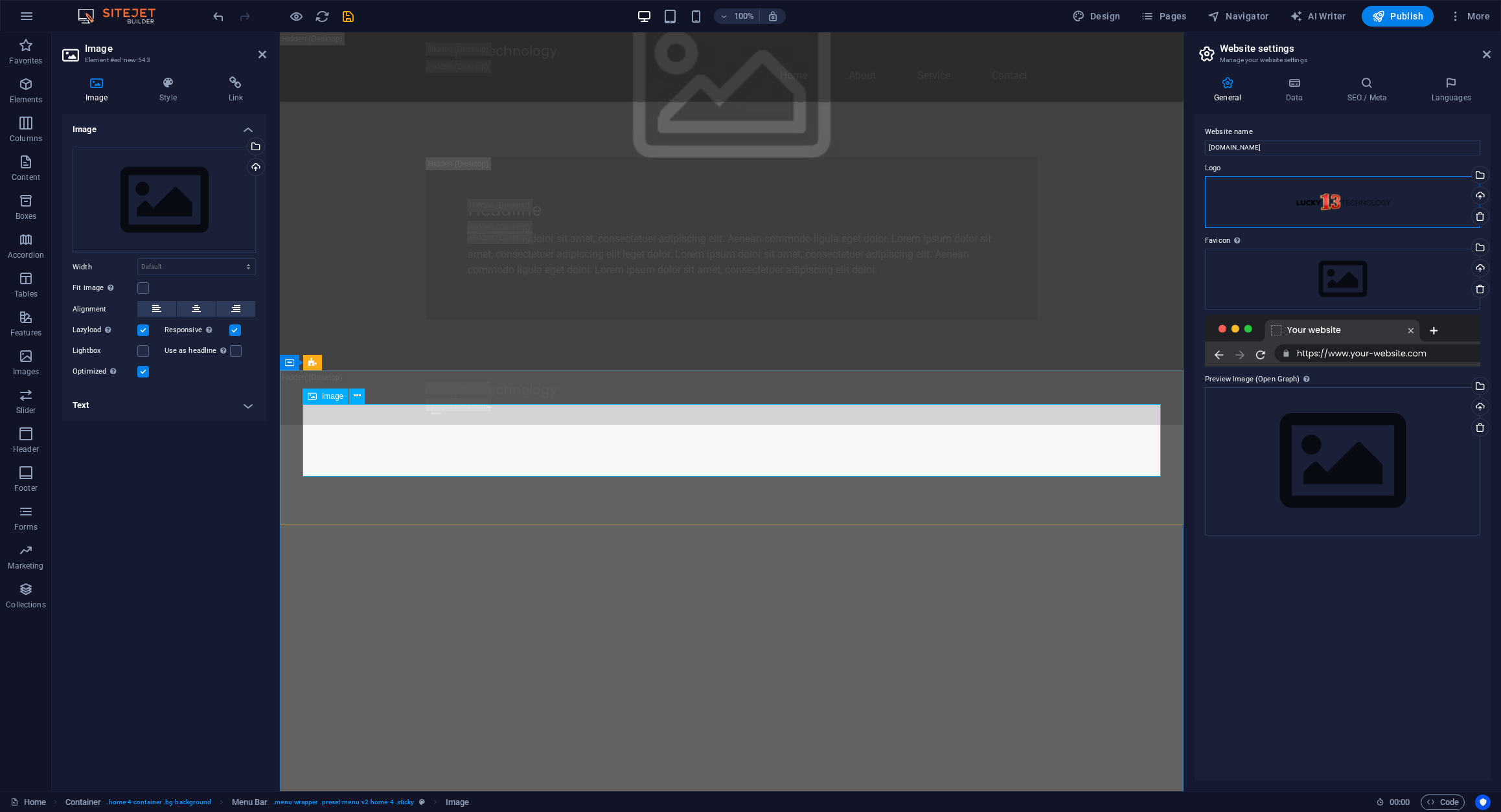
drag, startPoint x: 1550, startPoint y: 243, endPoint x: 580, endPoint y: 439, distance: 989.6
drag, startPoint x: 1265, startPoint y: 211, endPoint x: 1352, endPoint y: 202, distance: 87.5
click at [1266, 210] on div "Set the favicon of your website here. A favicon is a small icon shown in the br…" at bounding box center [1274, 198] width 104 height 68
click at [1372, 202] on div "Drag files here, click to choose files or select files from Files or our free s…" at bounding box center [1342, 201] width 276 height 52
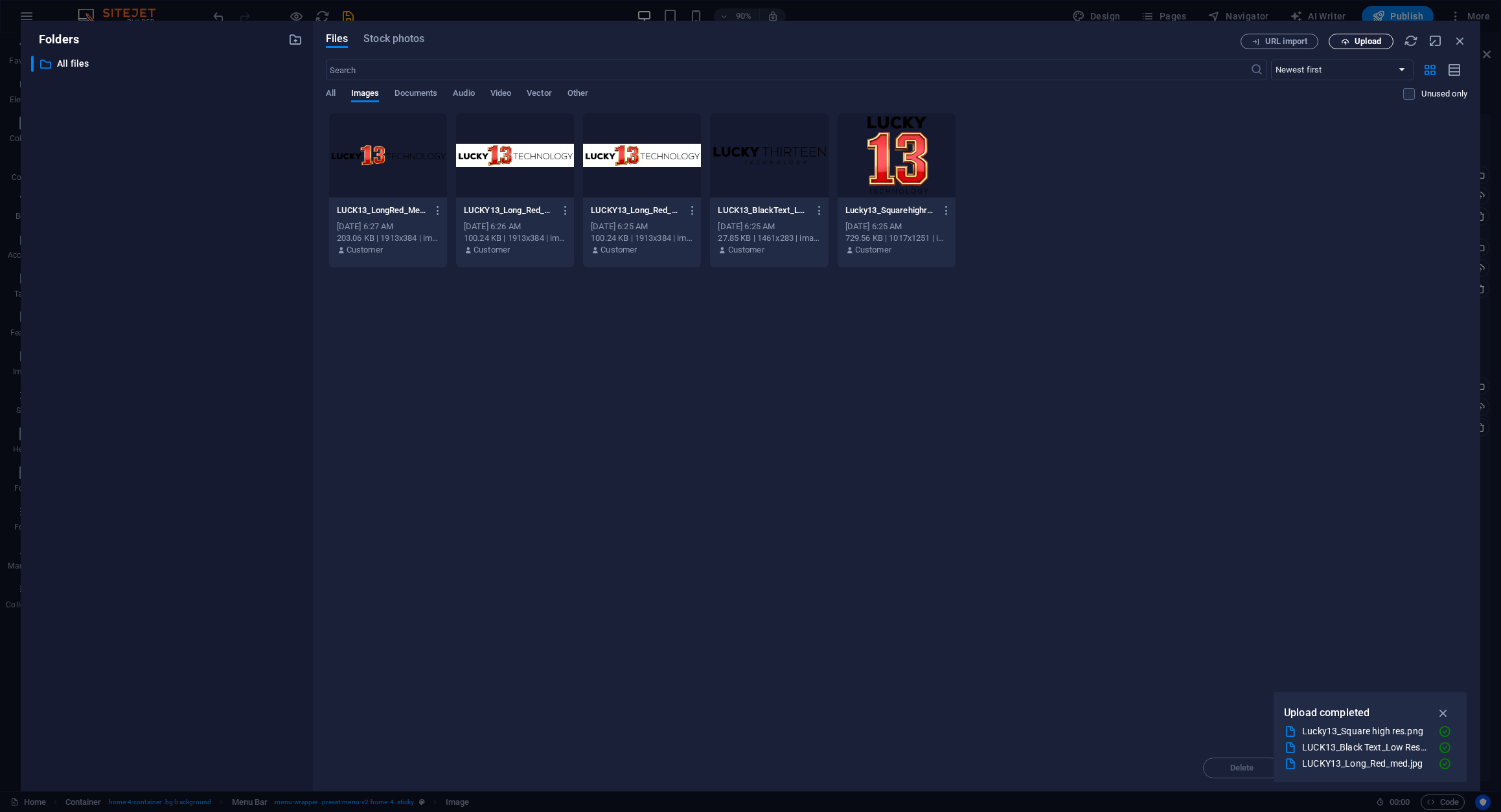
click at [1347, 39] on icon "button" at bounding box center [1344, 42] width 9 height 9
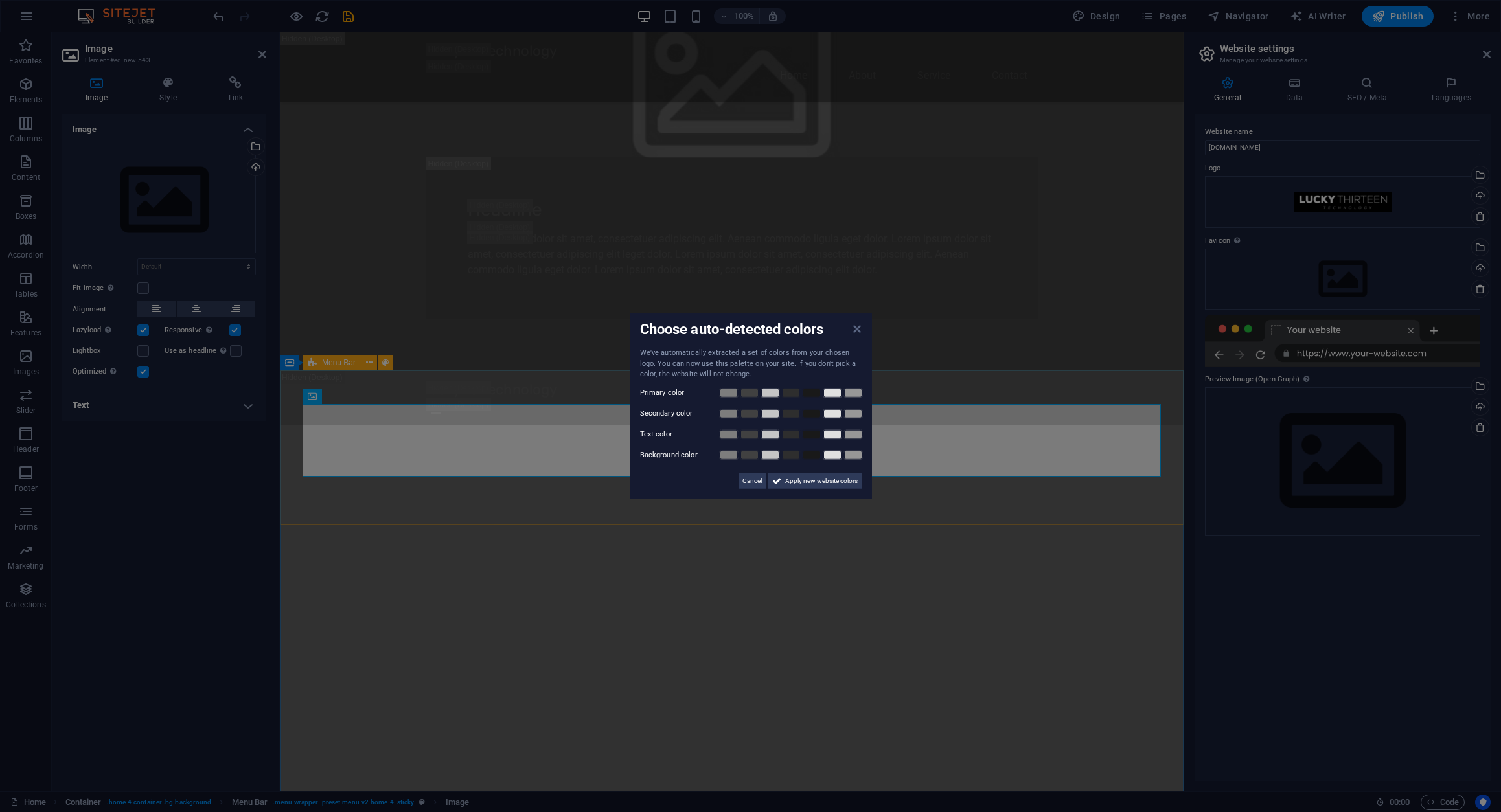
click at [860, 330] on icon at bounding box center [857, 329] width 8 height 10
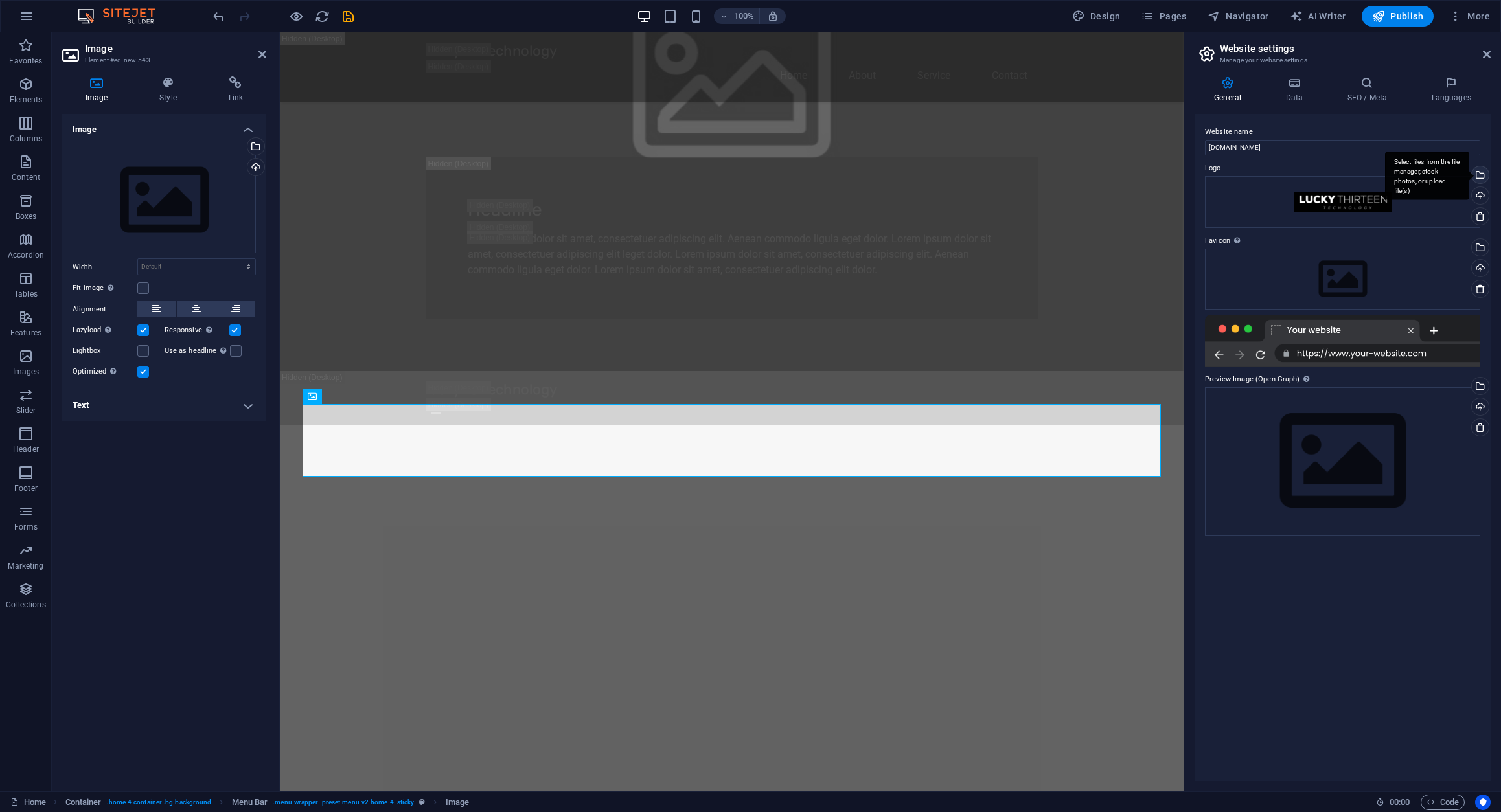
click at [1481, 175] on div "Select files from the file manager, stock photos, or upload file(s)" at bounding box center [1478, 176] width 19 height 19
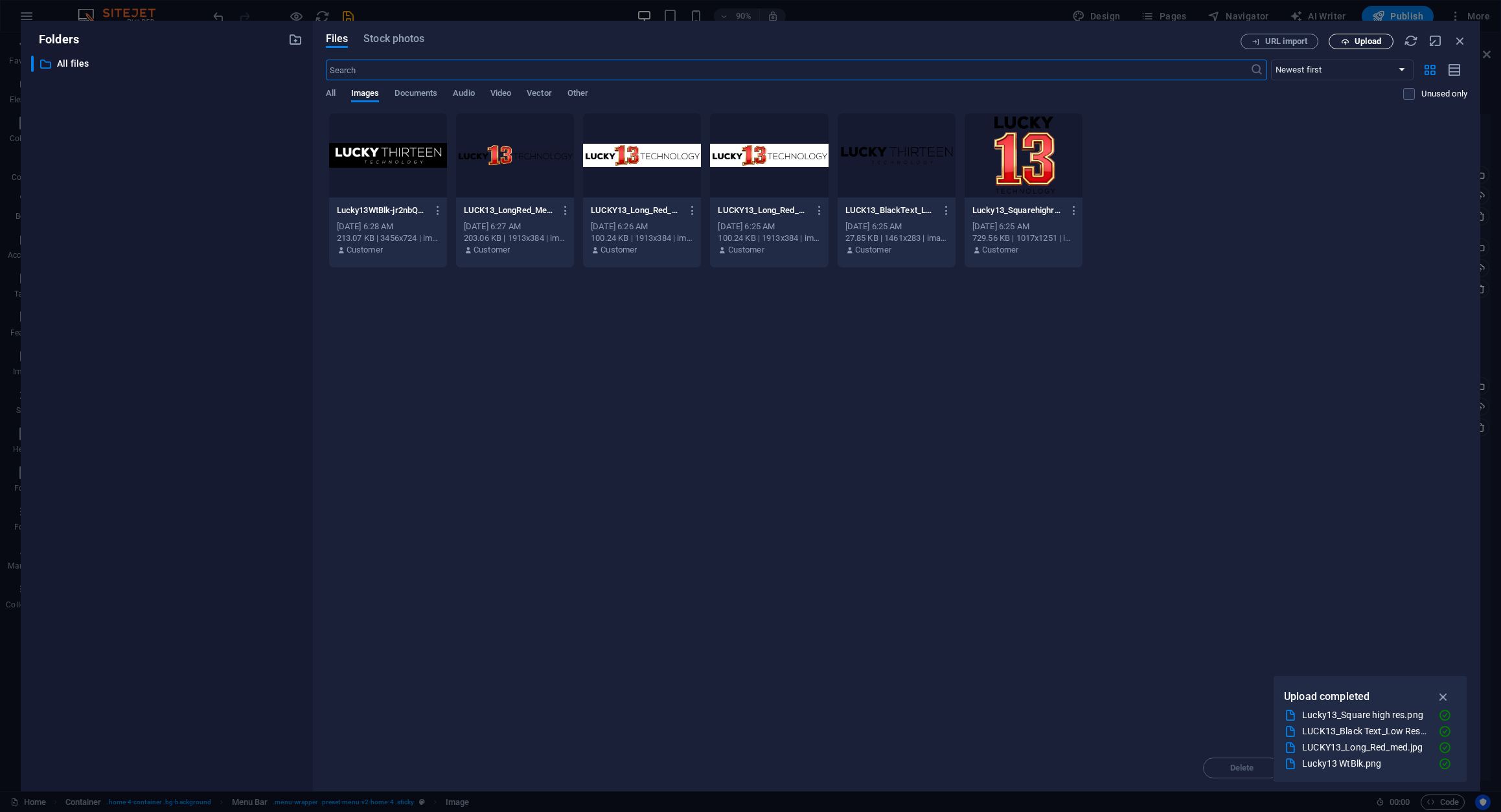
click at [1359, 40] on span "Upload" at bounding box center [1368, 42] width 27 height 8
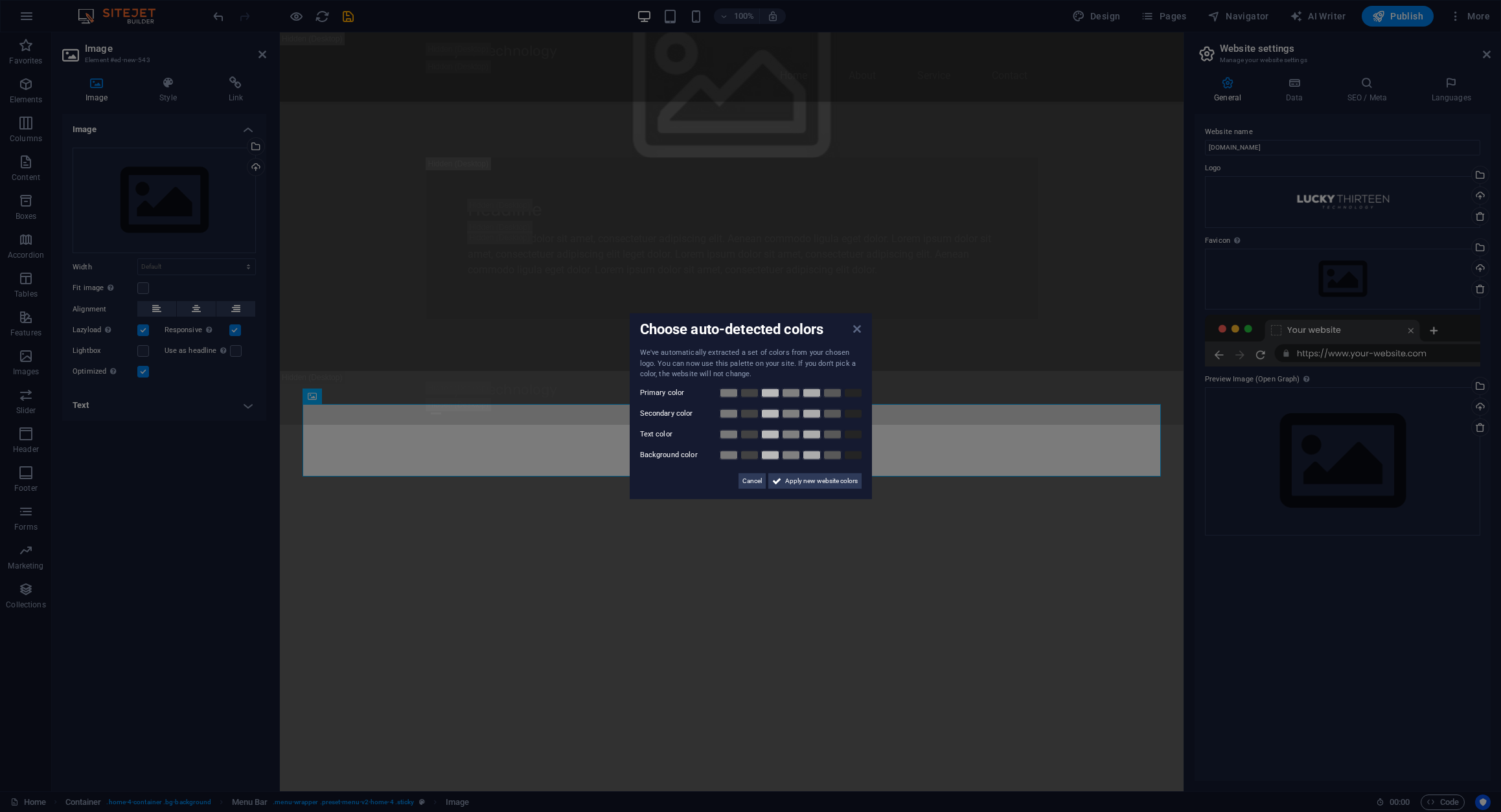
click at [856, 330] on icon at bounding box center [857, 329] width 8 height 10
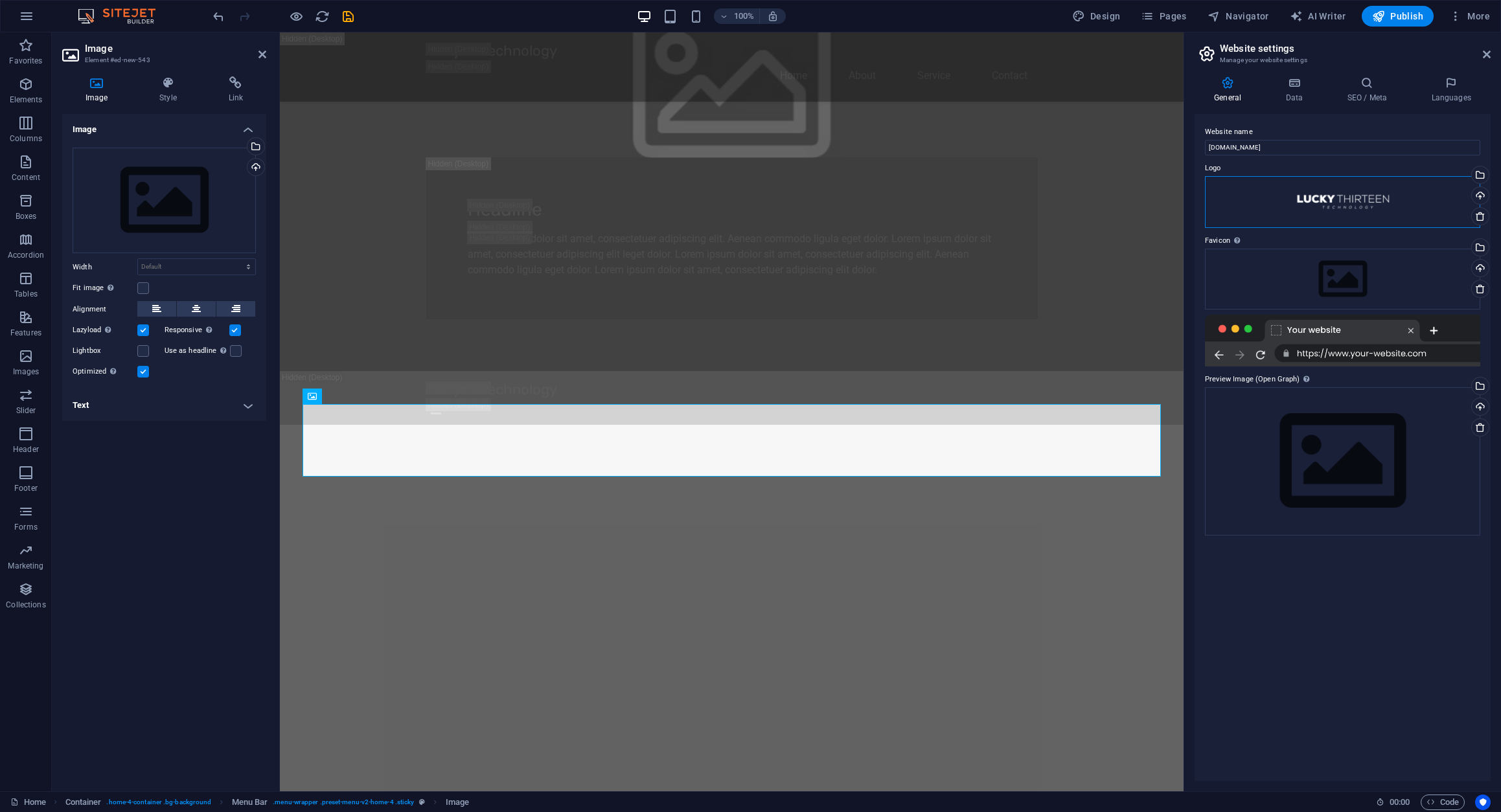
click at [1378, 198] on div "Drag files here, click to choose files or select files from Files or our free s…" at bounding box center [1342, 201] width 276 height 52
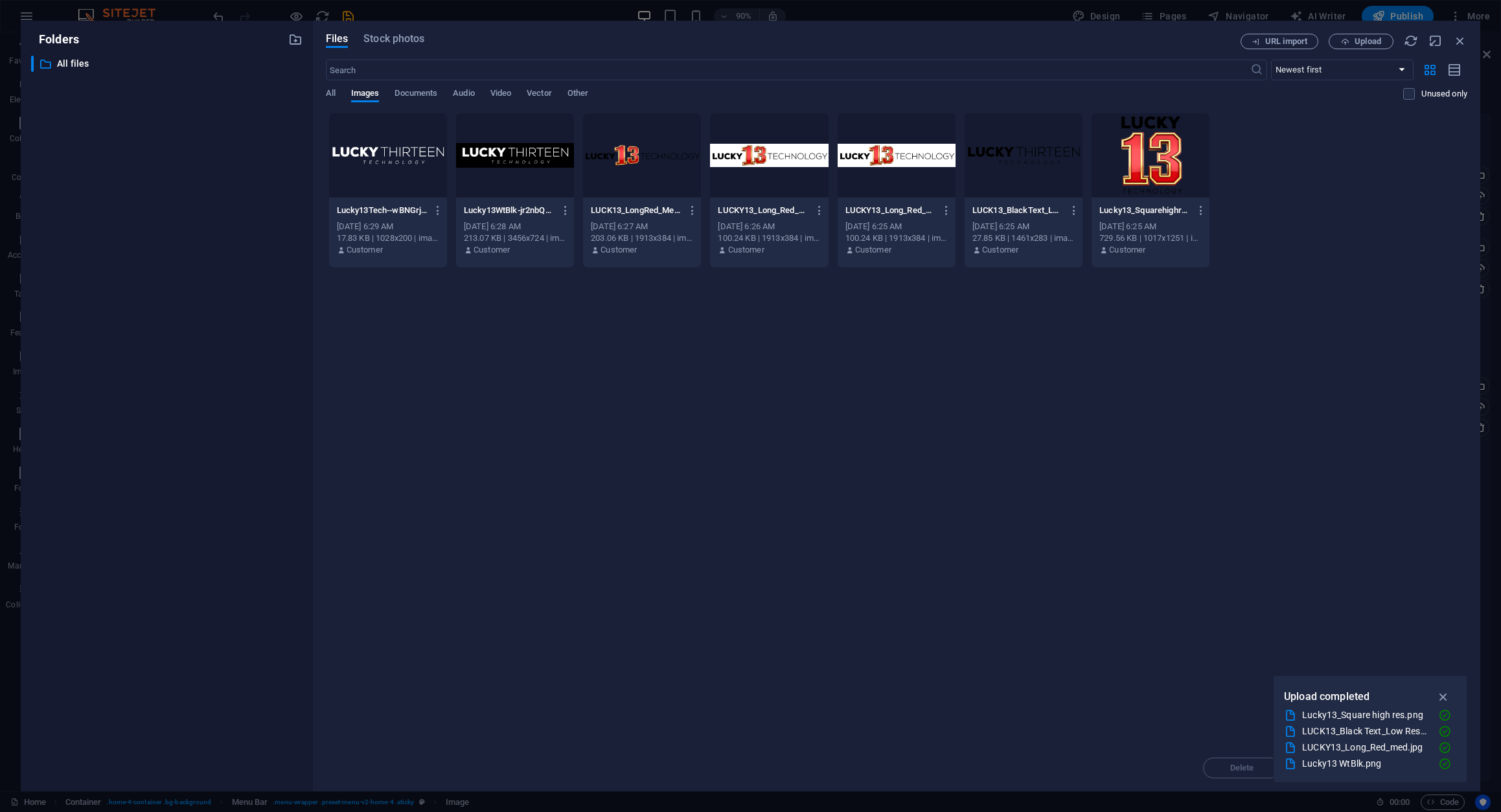
click at [898, 156] on div at bounding box center [897, 155] width 118 height 85
click at [819, 210] on icon "button" at bounding box center [819, 210] width 12 height 11
click at [815, 243] on h6 "Preview" at bounding box center [826, 244] width 55 height 15
click at [793, 209] on p "LUCKY13_Long_Red_med-55JNr3RlYtQE_JKB-h7zKg.jpg" at bounding box center [762, 210] width 90 height 11
click at [818, 209] on icon "button" at bounding box center [819, 210] width 12 height 11
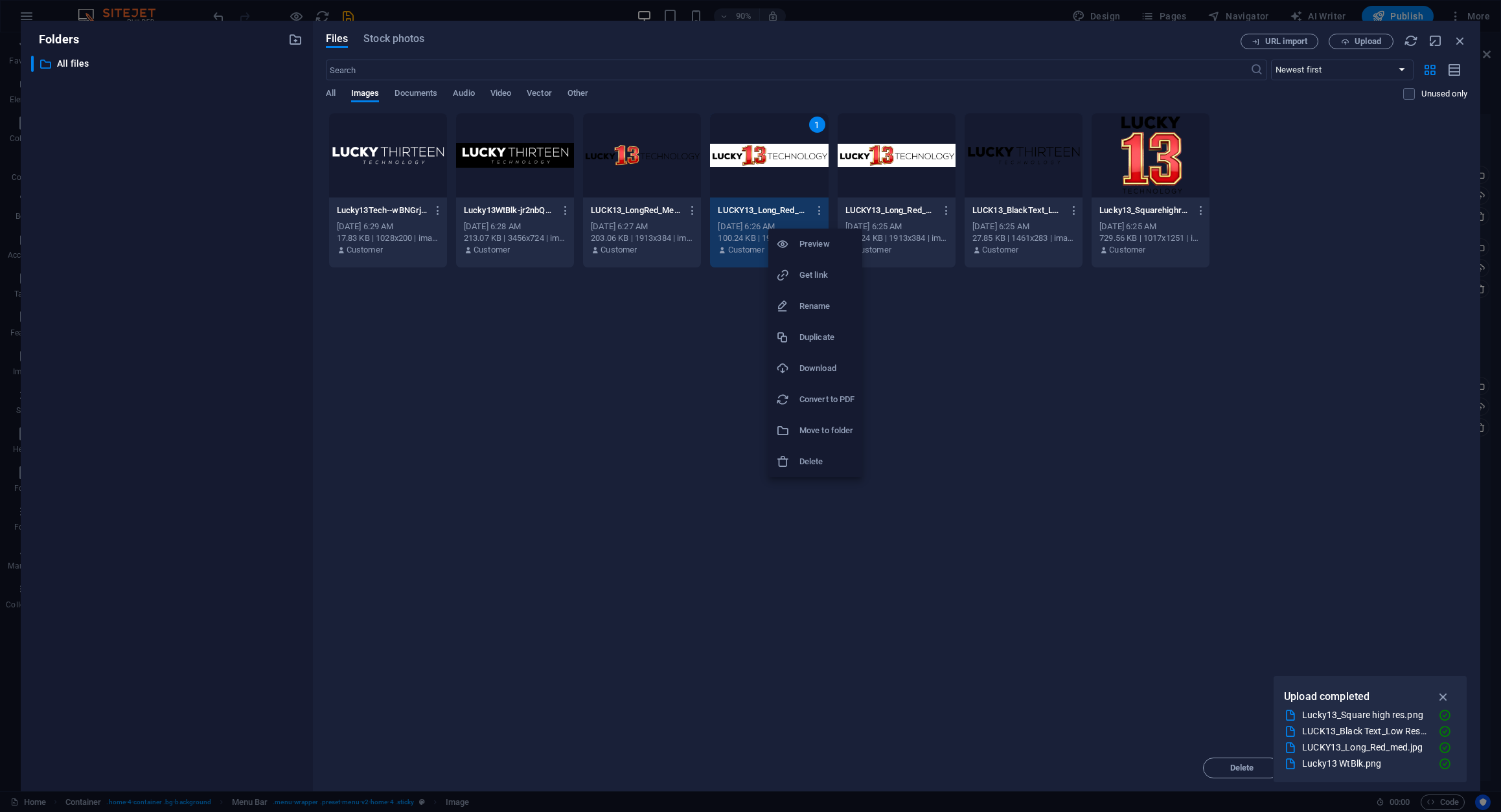
click at [826, 457] on h6 "Delete" at bounding box center [826, 462] width 55 height 15
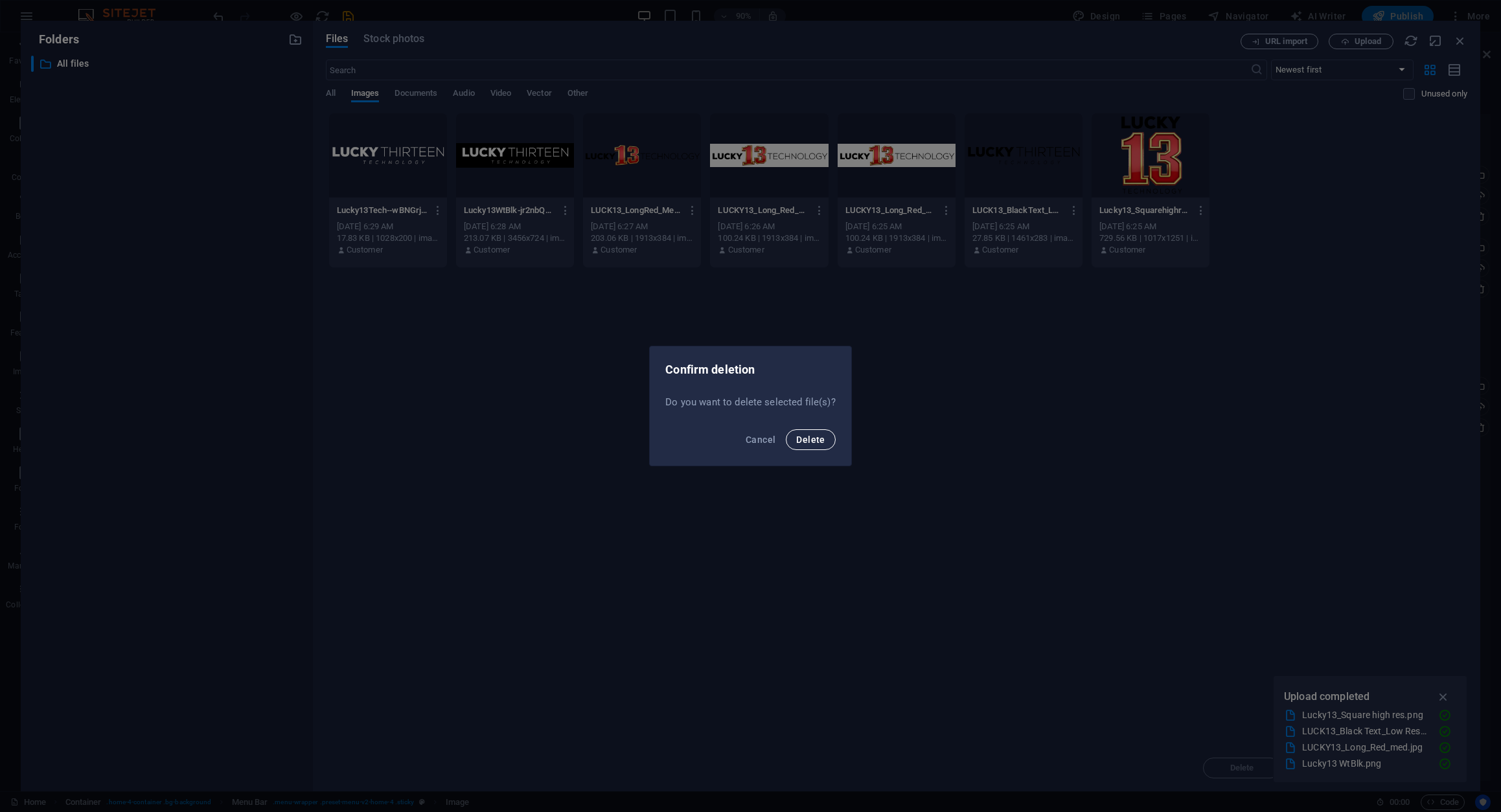
click at [809, 432] on button "Delete" at bounding box center [810, 440] width 49 height 21
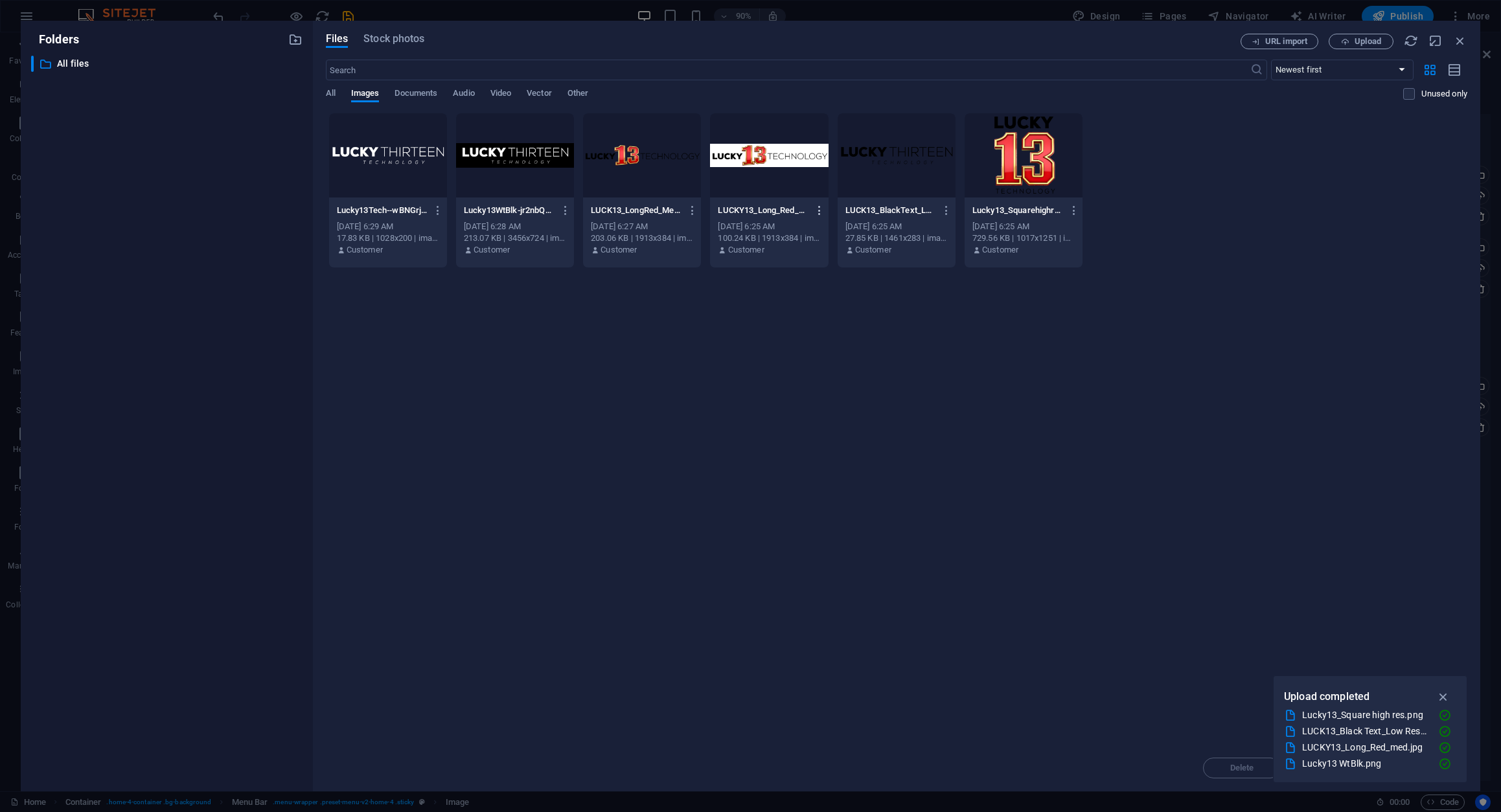
click at [823, 211] on icon "button" at bounding box center [819, 210] width 12 height 11
click at [1016, 426] on div at bounding box center [750, 406] width 1501 height 812
click at [386, 39] on span "Stock photos" at bounding box center [393, 39] width 61 height 15
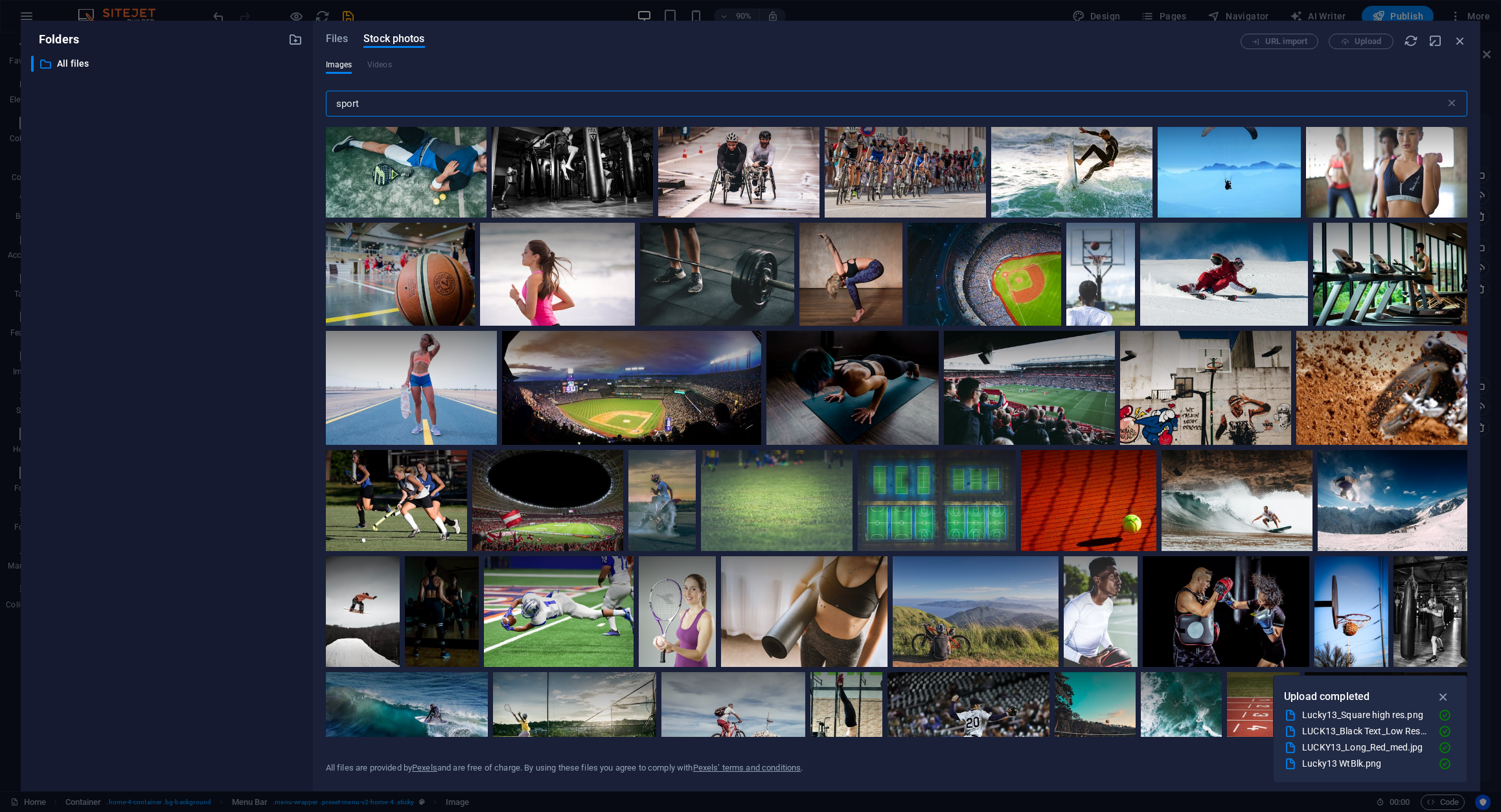
scroll to position [1208, 0]
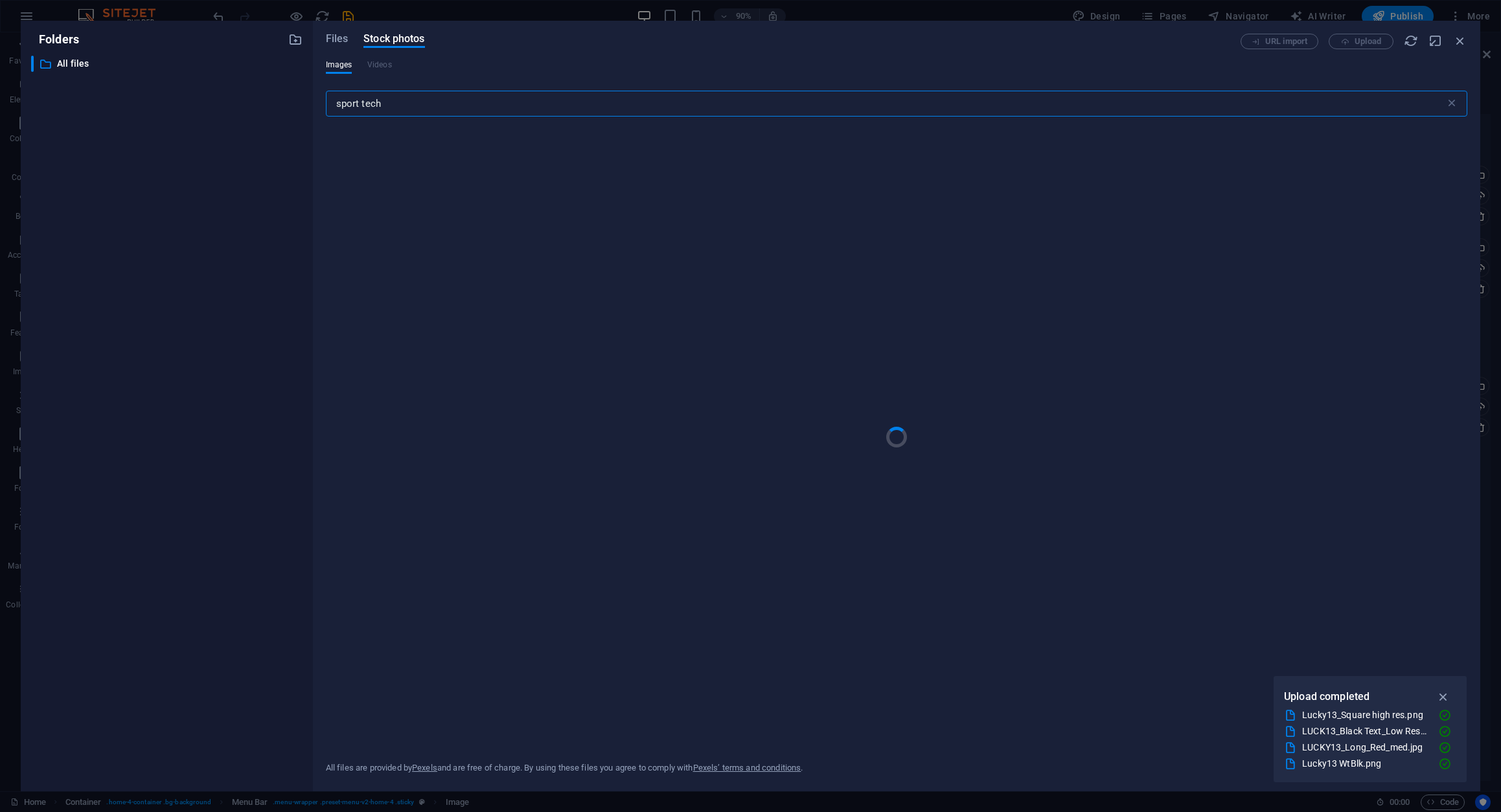
type input "sport tech"
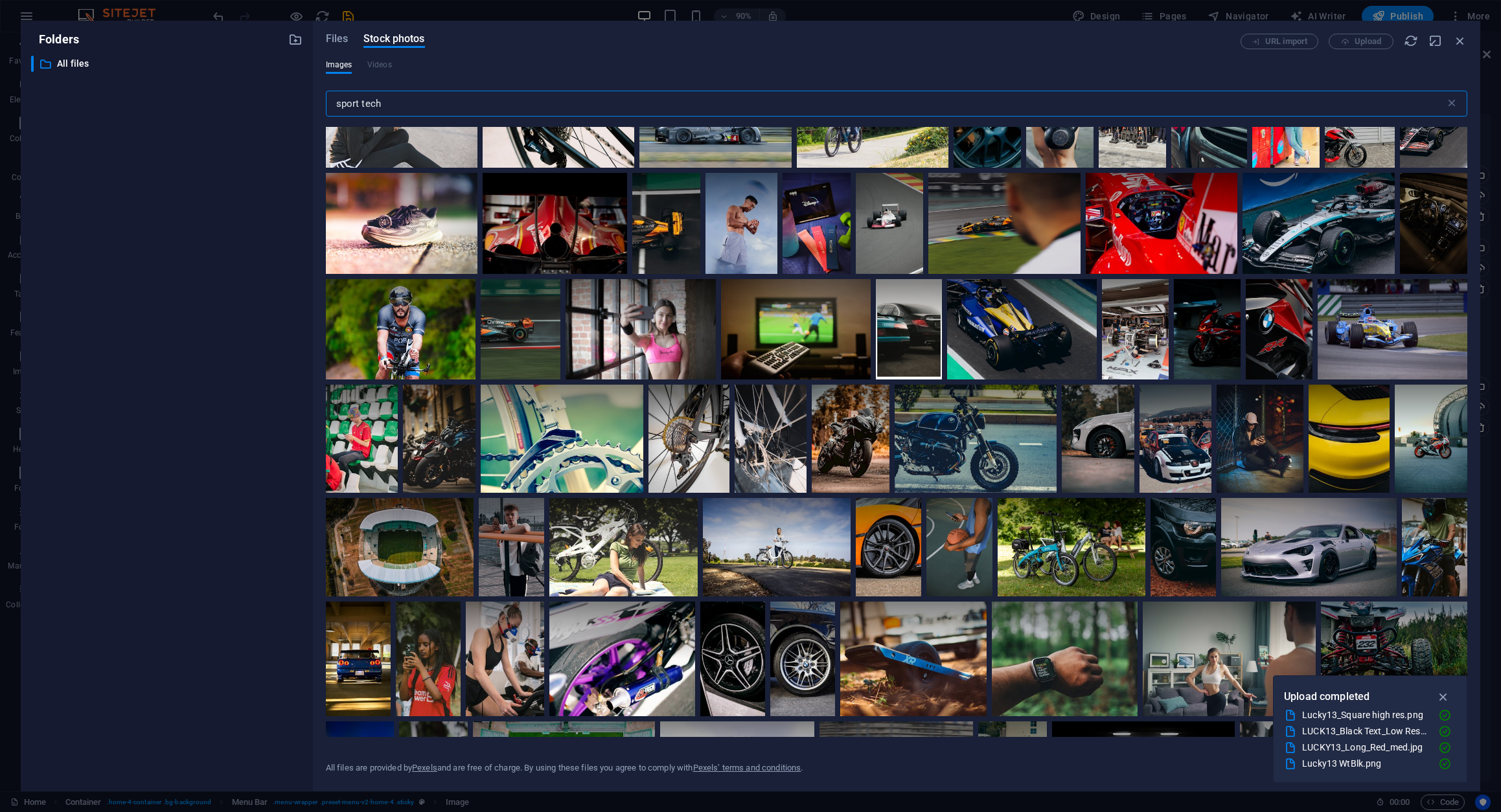
scroll to position [1352, 0]
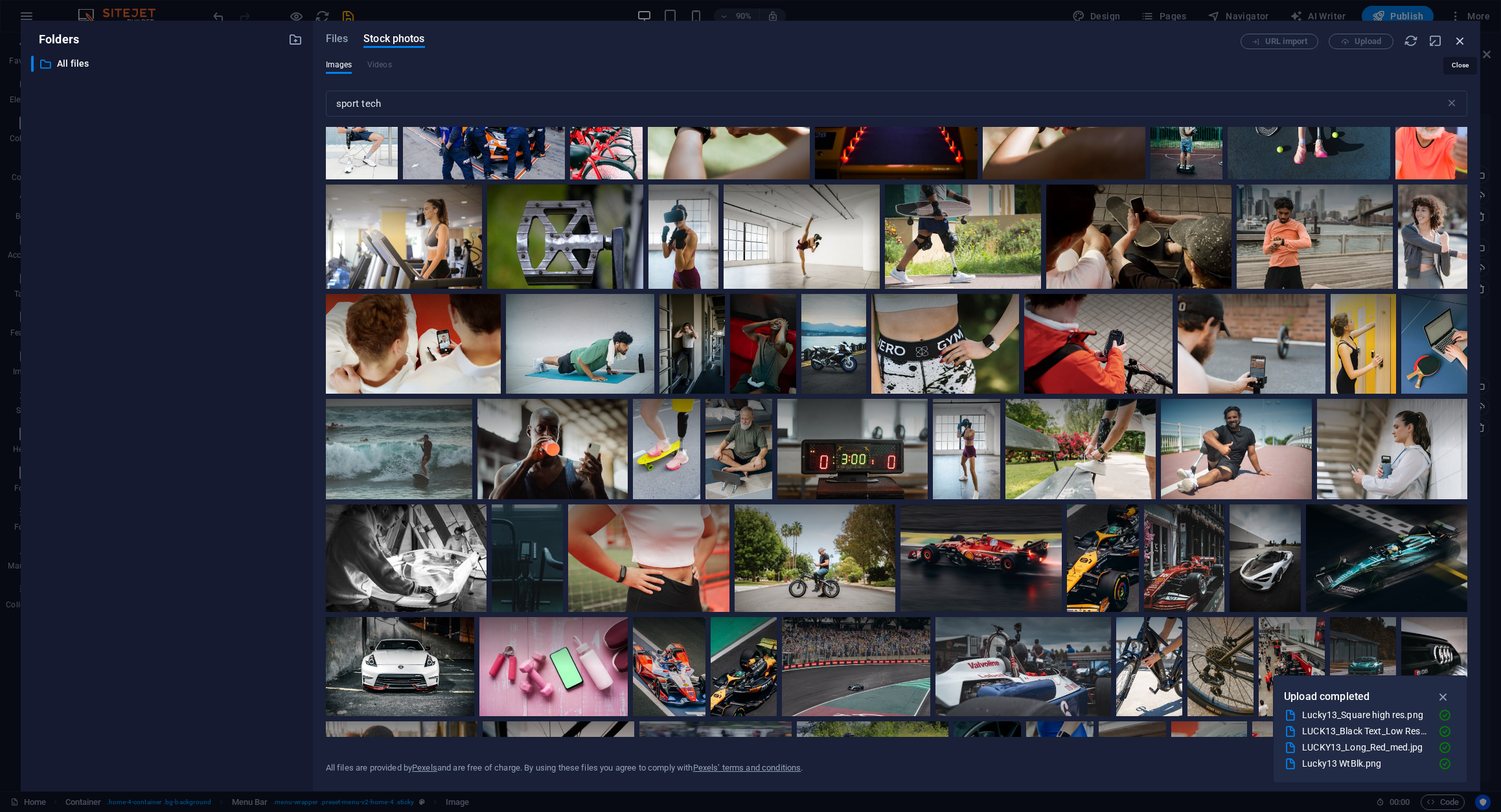
click at [1461, 39] on icon "button" at bounding box center [1459, 40] width 14 height 14
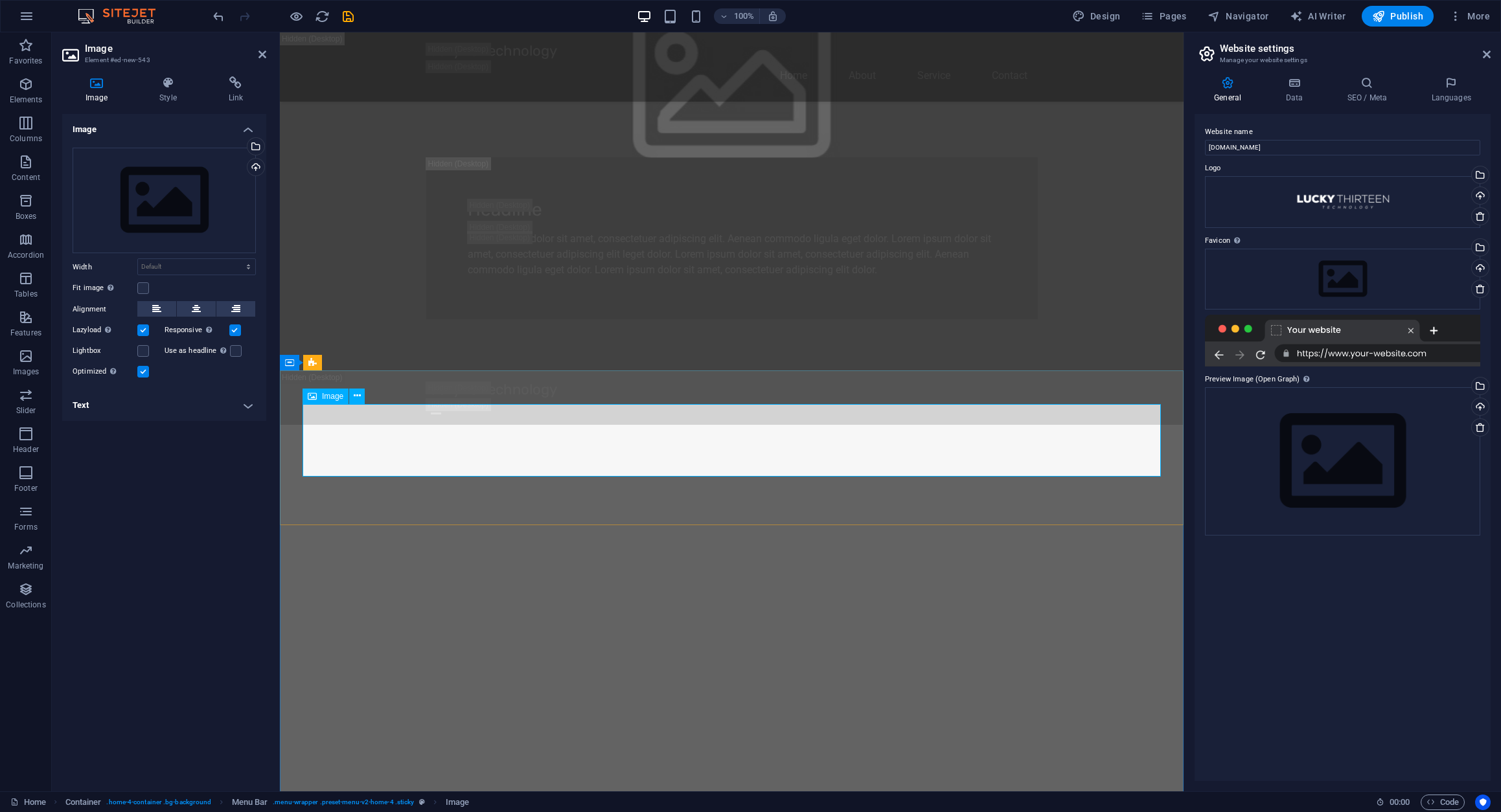
click at [357, 394] on icon at bounding box center [356, 396] width 7 height 13
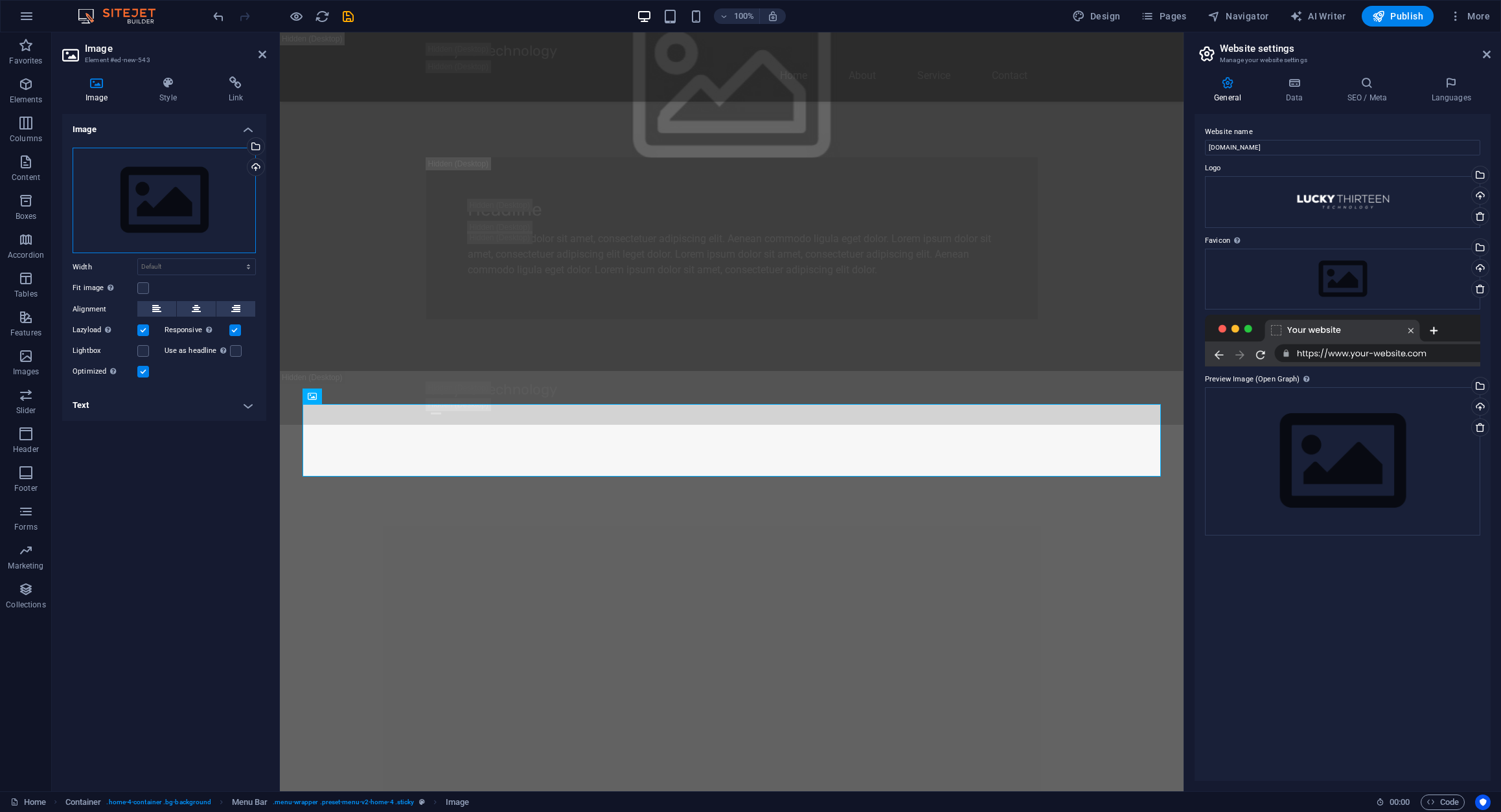
click at [176, 186] on div "Drag files here, click to choose files or select files from Files or our free s…" at bounding box center [163, 200] width 183 height 106
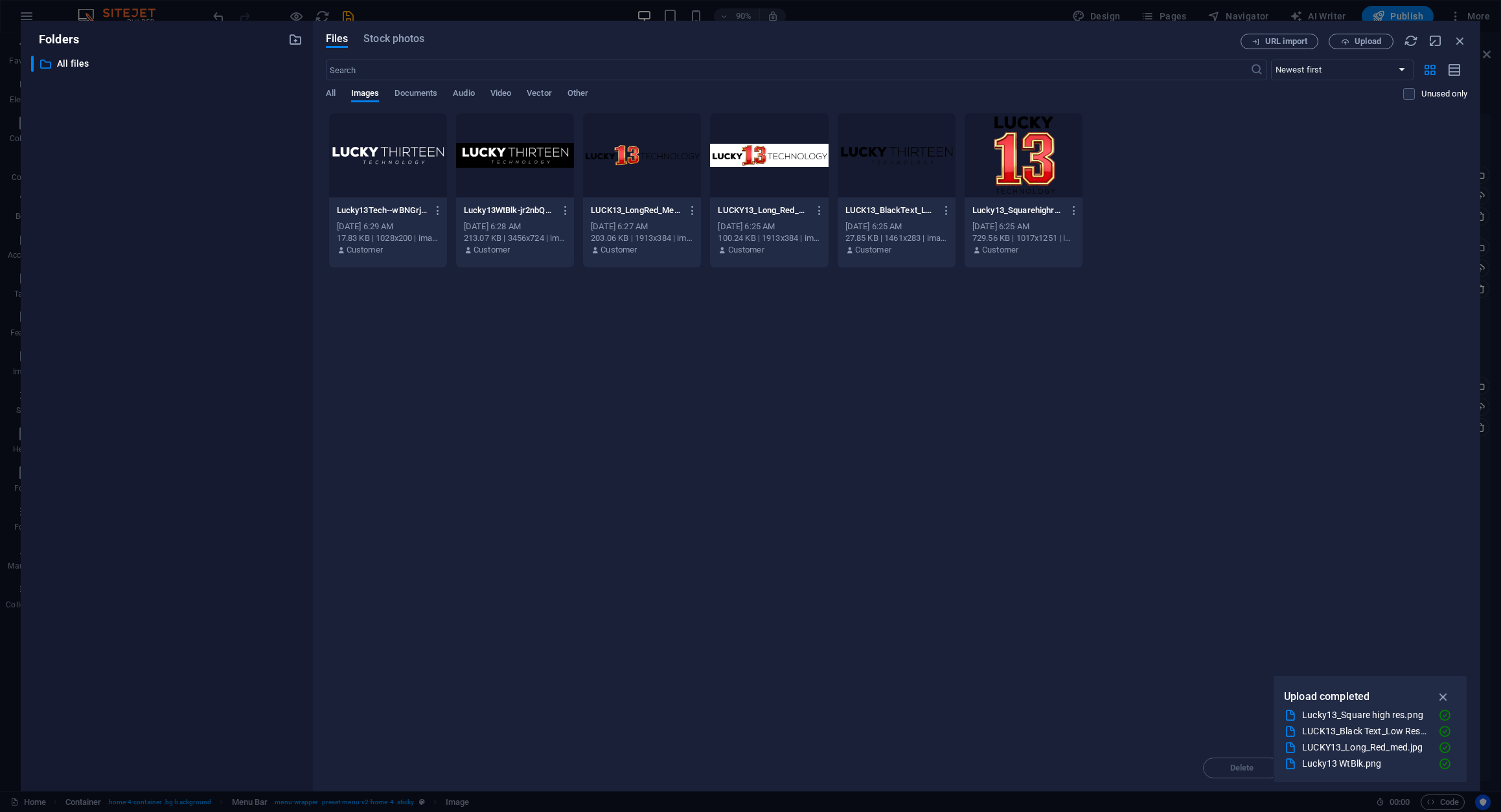
click at [615, 165] on div at bounding box center [642, 155] width 118 height 85
click at [1445, 697] on icon "button" at bounding box center [1444, 696] width 15 height 14
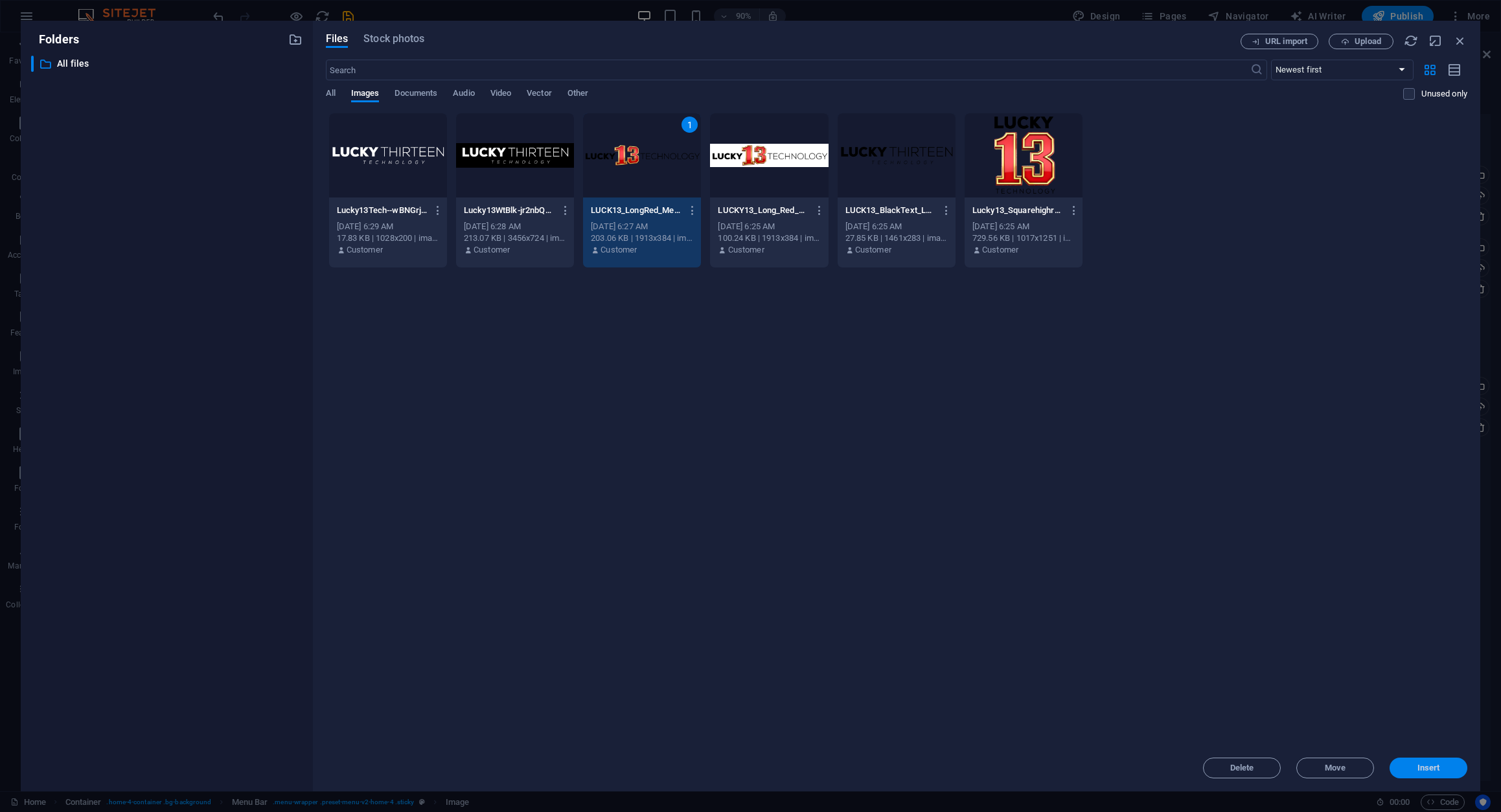
drag, startPoint x: 1433, startPoint y: 767, endPoint x: 510, endPoint y: 597, distance: 938.5
click at [1433, 767] on span "Insert" at bounding box center [1429, 768] width 23 height 8
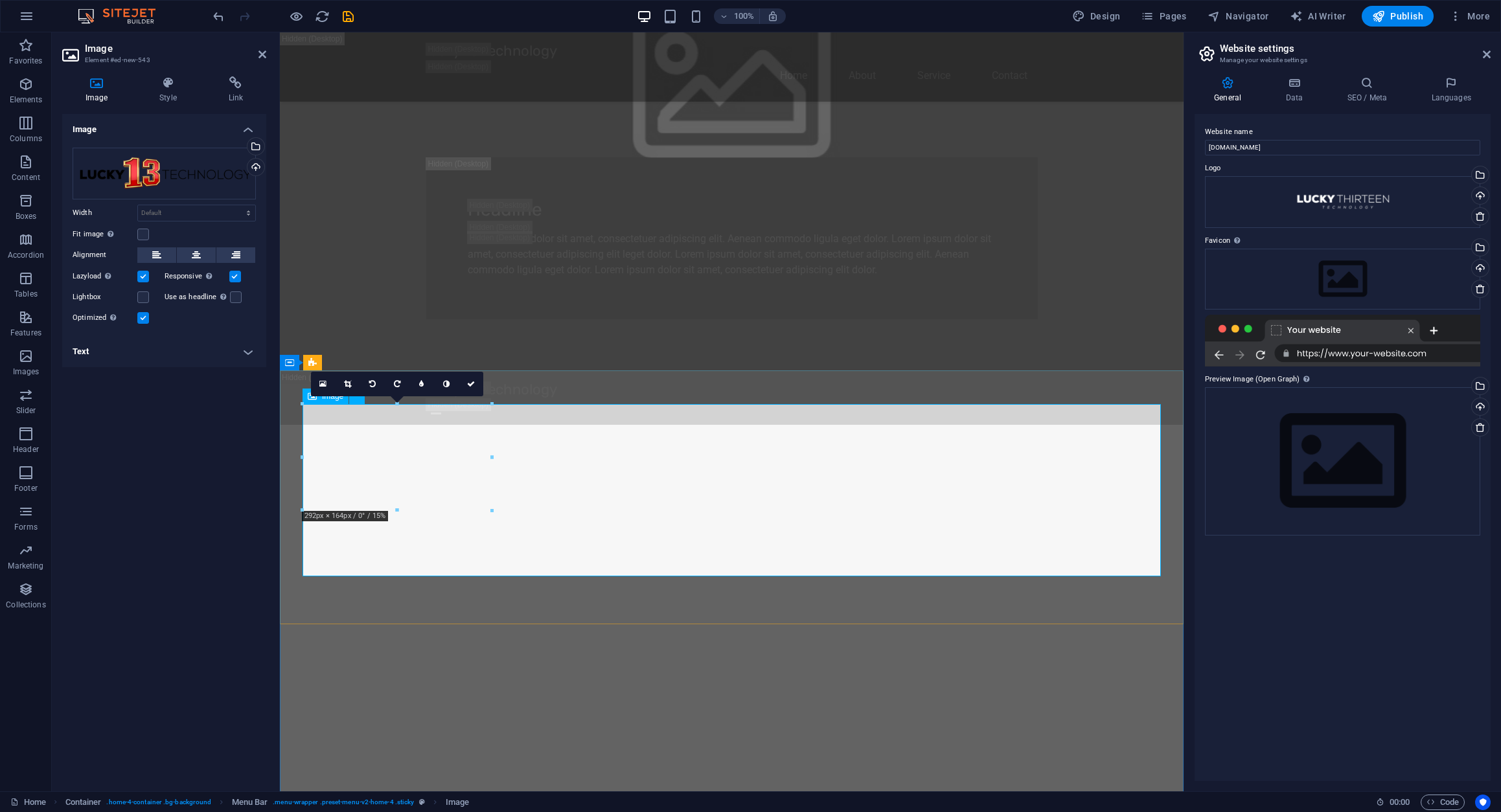
click at [348, 384] on icon at bounding box center [347, 384] width 7 height 8
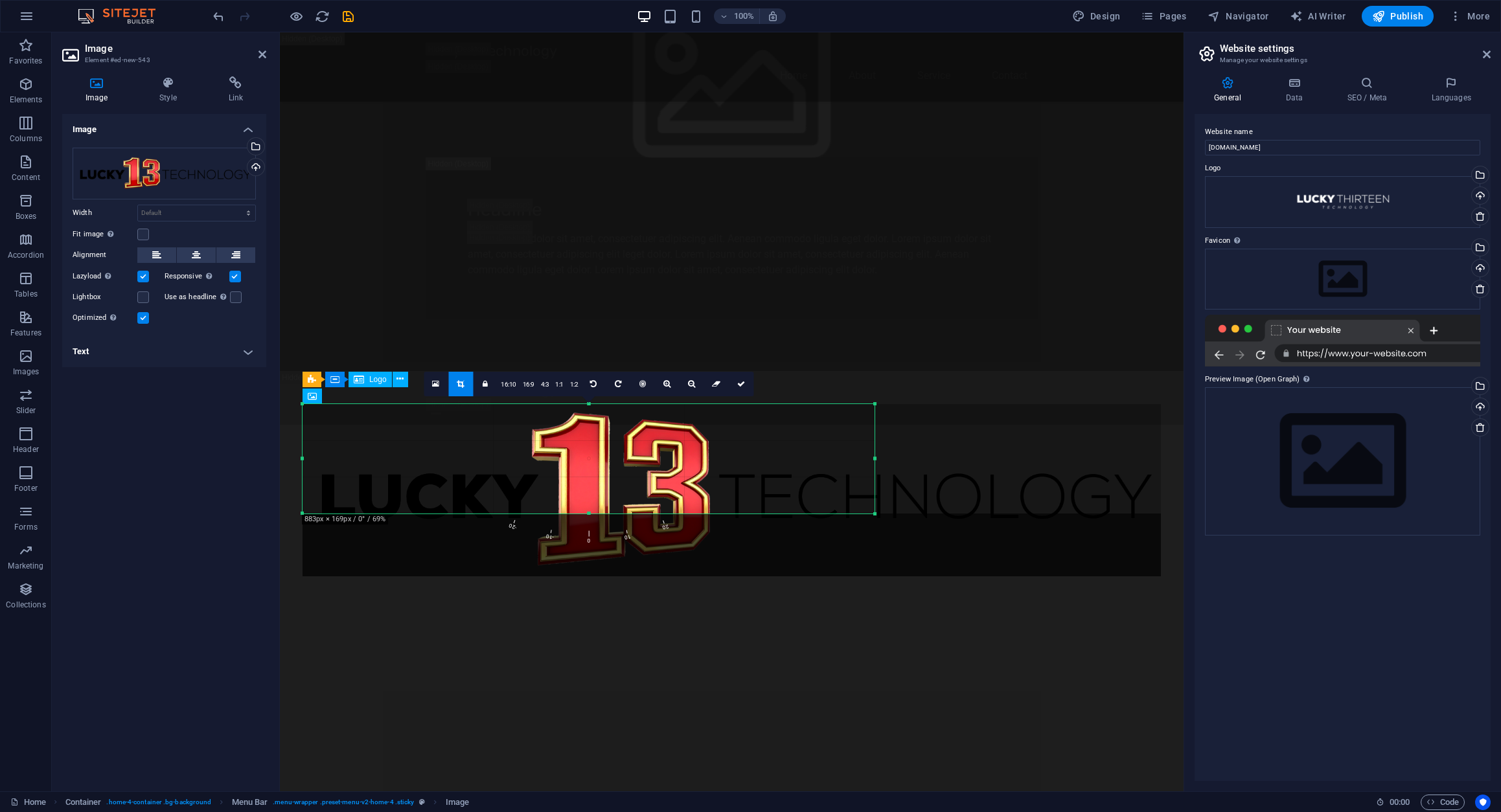
drag, startPoint x: 1152, startPoint y: 573, endPoint x: 873, endPoint y: 512, distance: 285.6
click at [873, 512] on div at bounding box center [875, 514] width 8 height 8
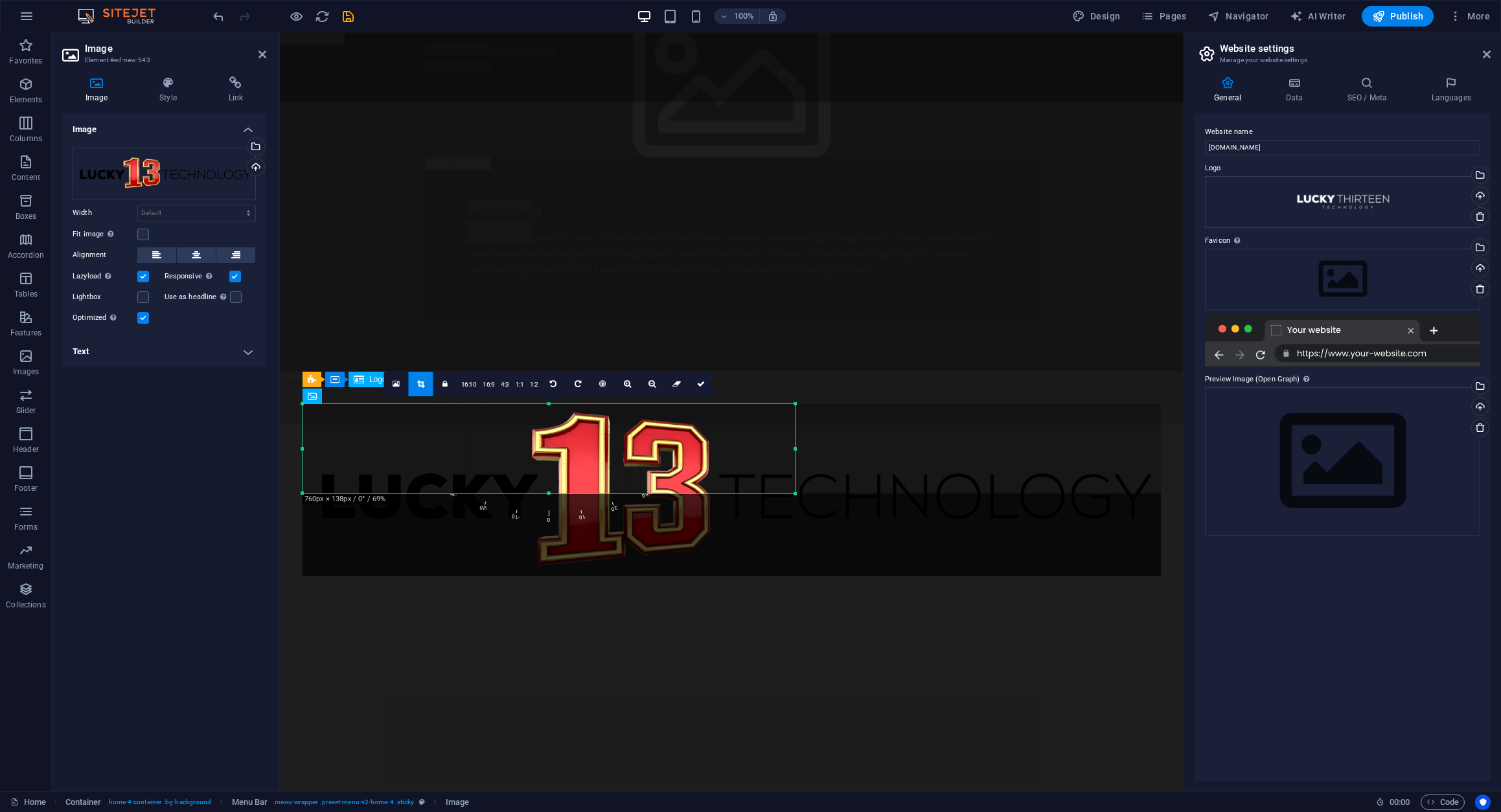
drag, startPoint x: 873, startPoint y: 511, endPoint x: 793, endPoint y: 491, distance: 82.5
click at [793, 491] on div at bounding box center [795, 494] width 8 height 8
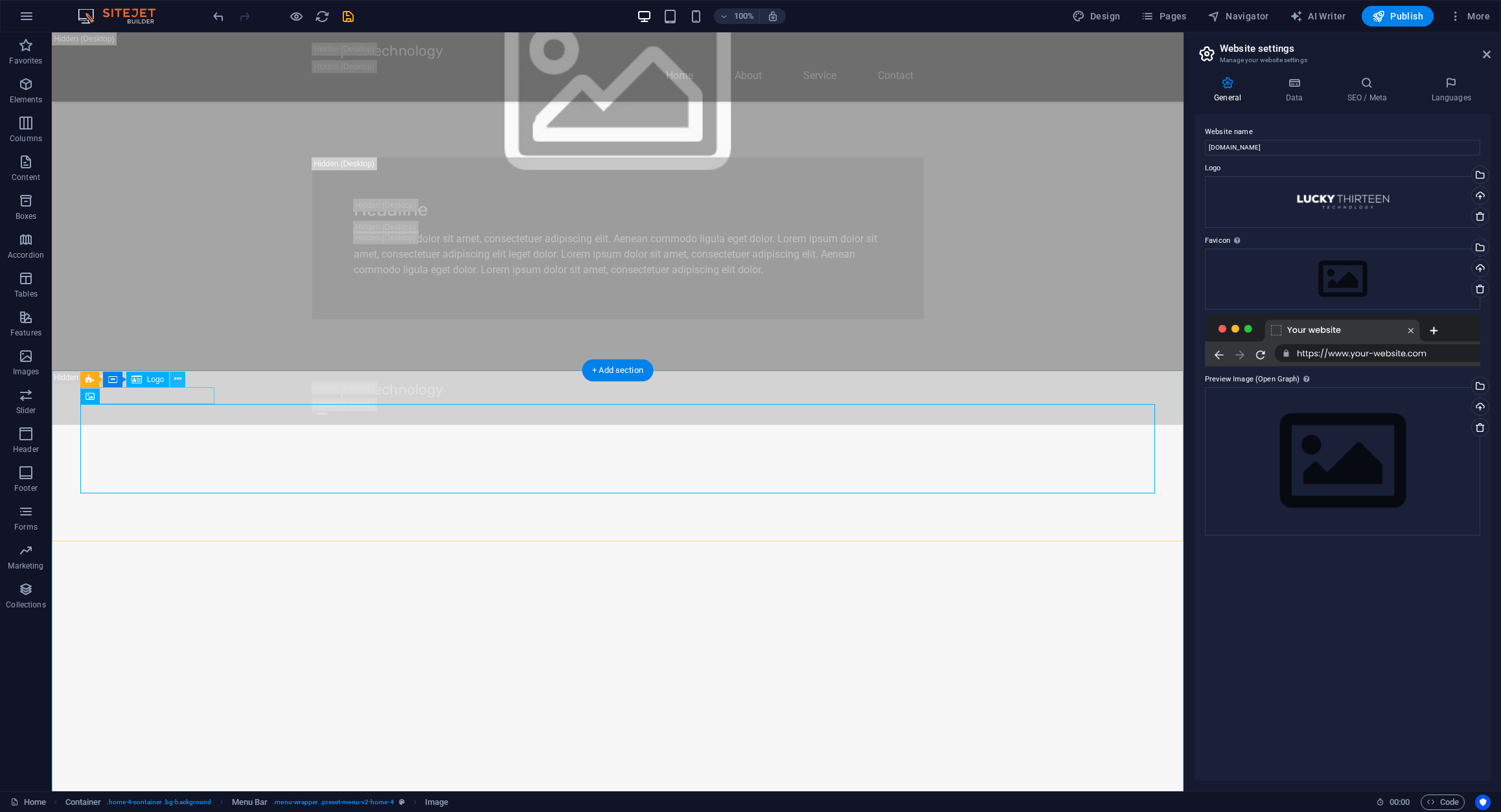
click at [179, 376] on icon at bounding box center [177, 379] width 7 height 13
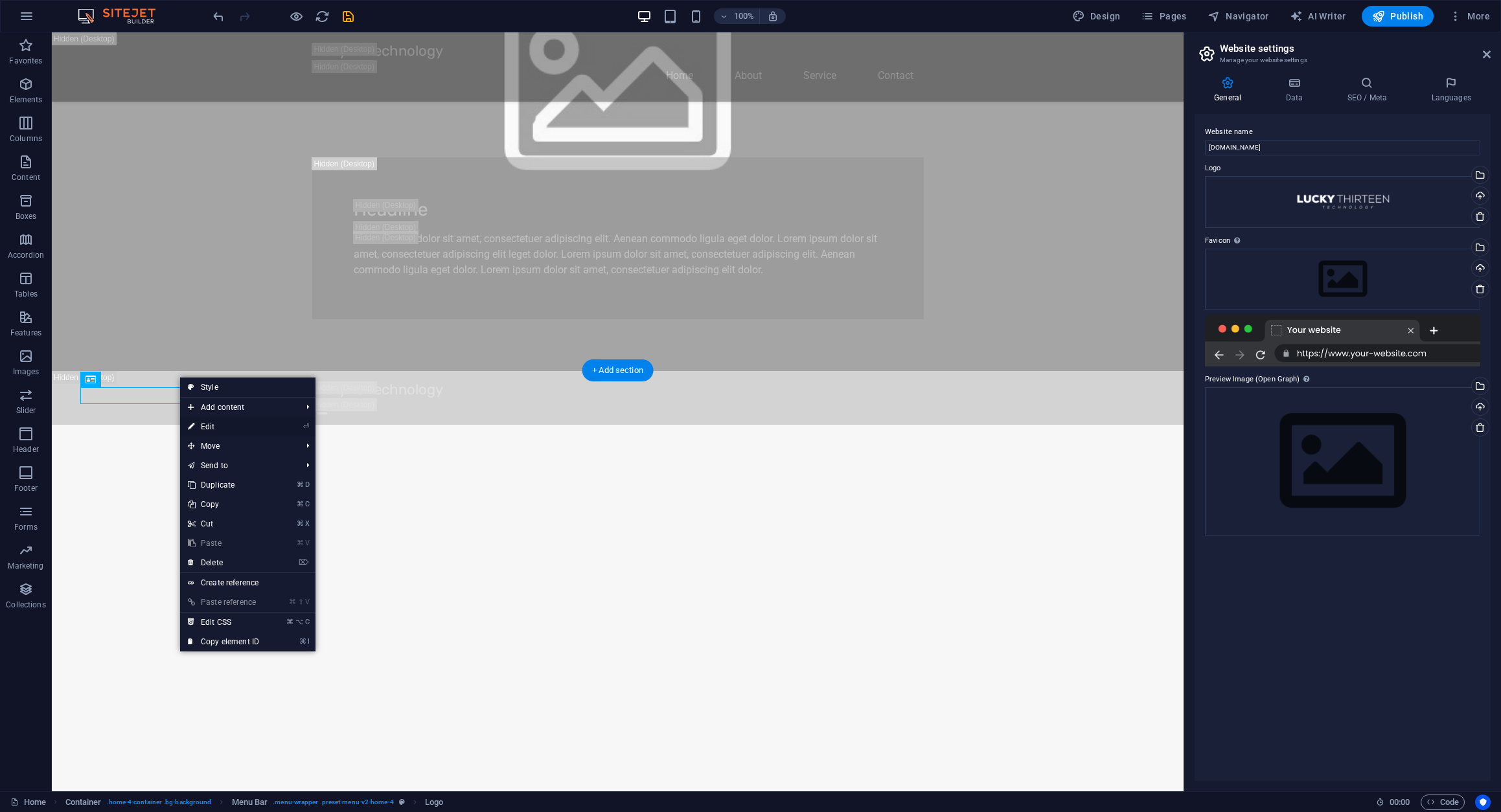
click at [213, 427] on link "⏎ Edit" at bounding box center [223, 426] width 86 height 19
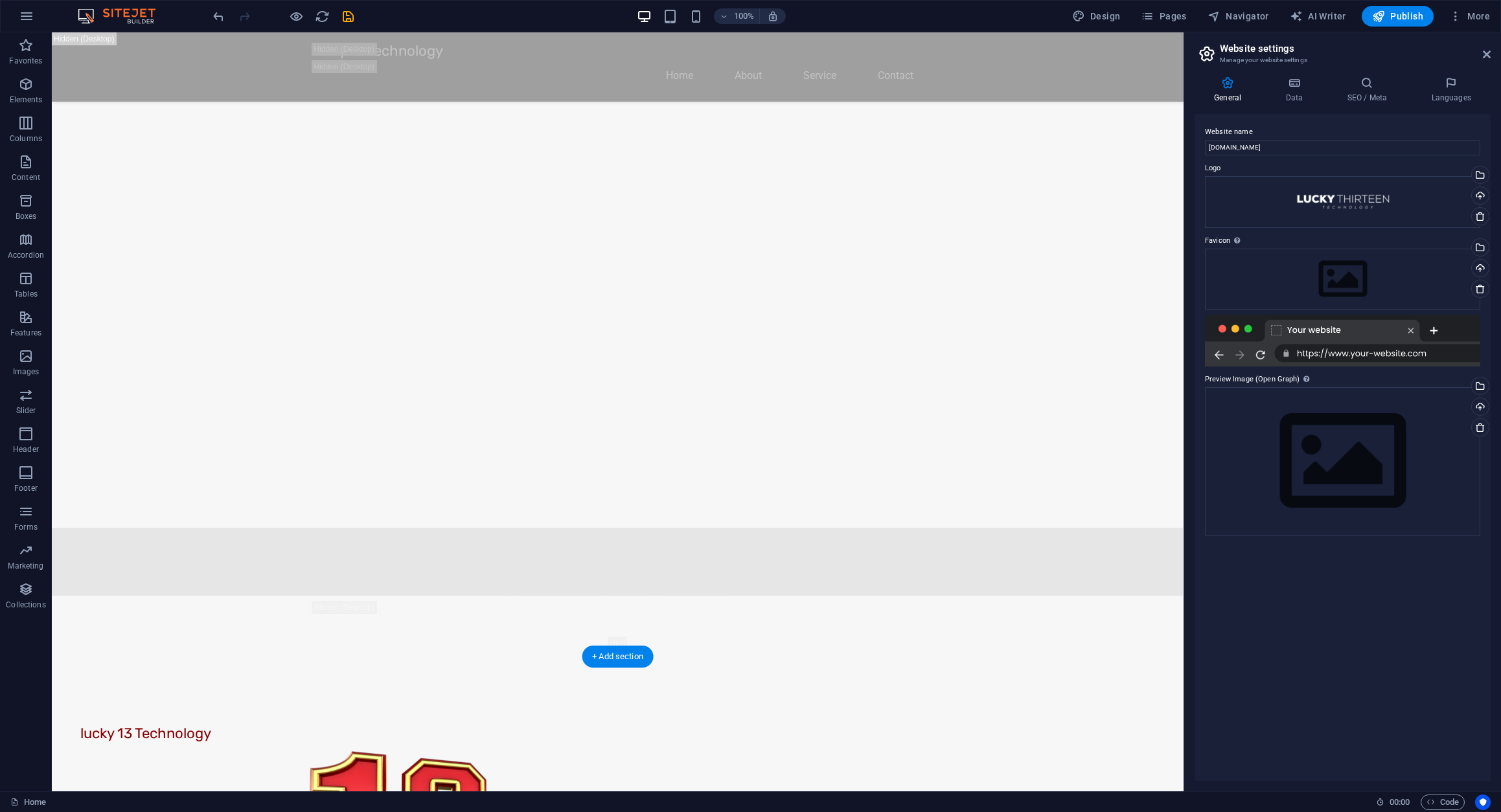
scroll to position [1535, 0]
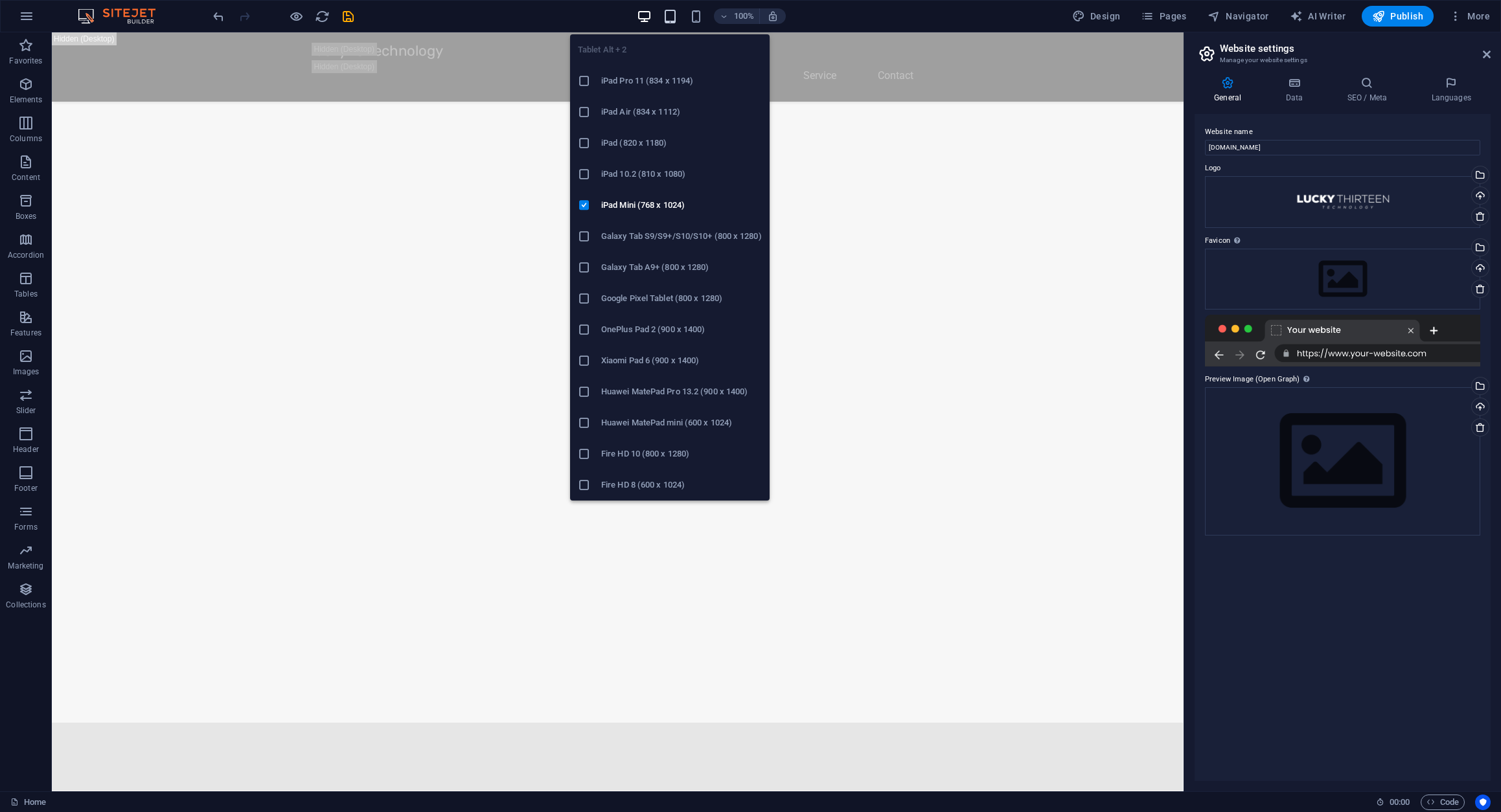
click at [674, 17] on icon "button" at bounding box center [670, 17] width 15 height 15
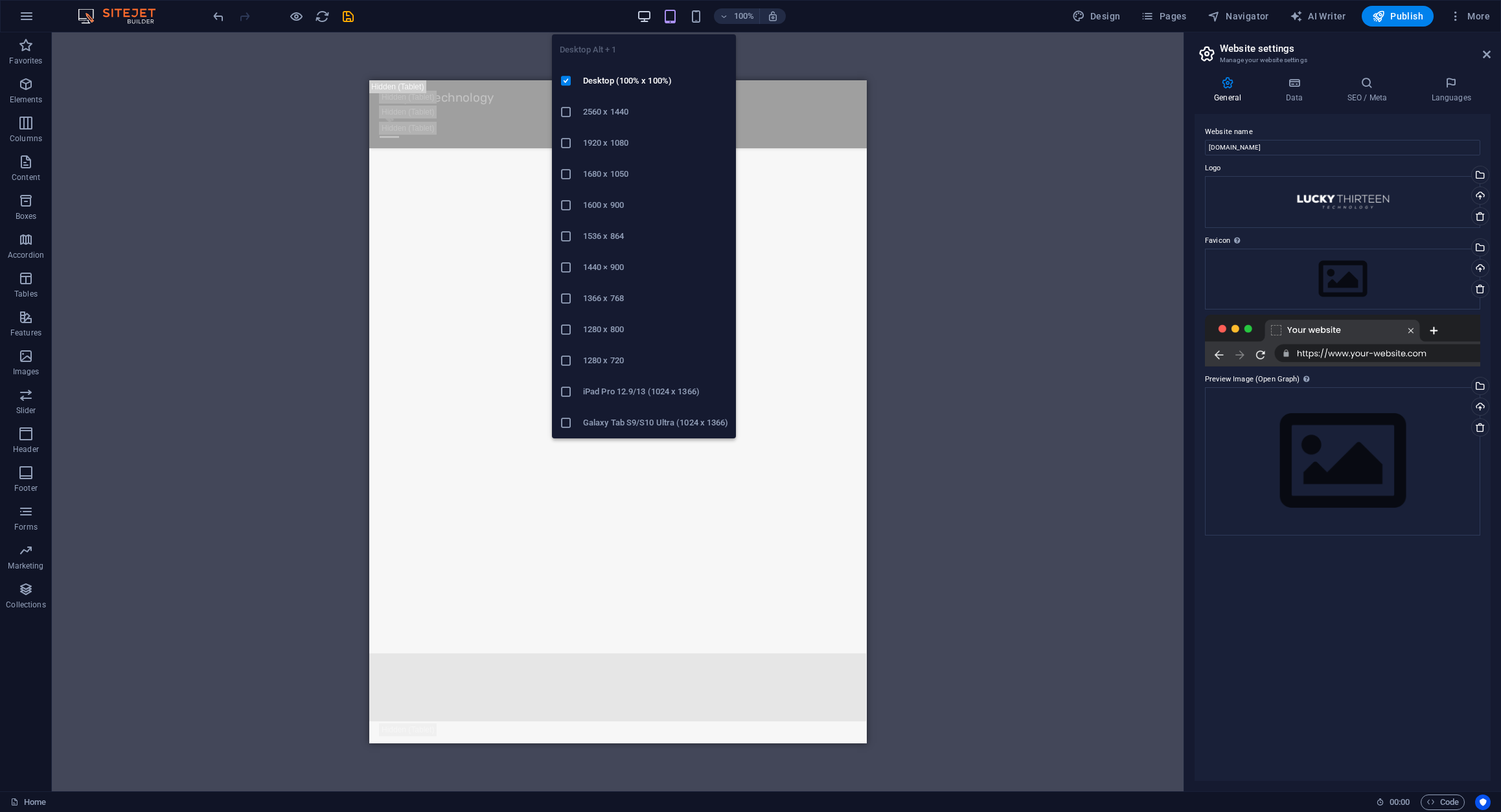
click at [644, 17] on icon "button" at bounding box center [644, 17] width 15 height 15
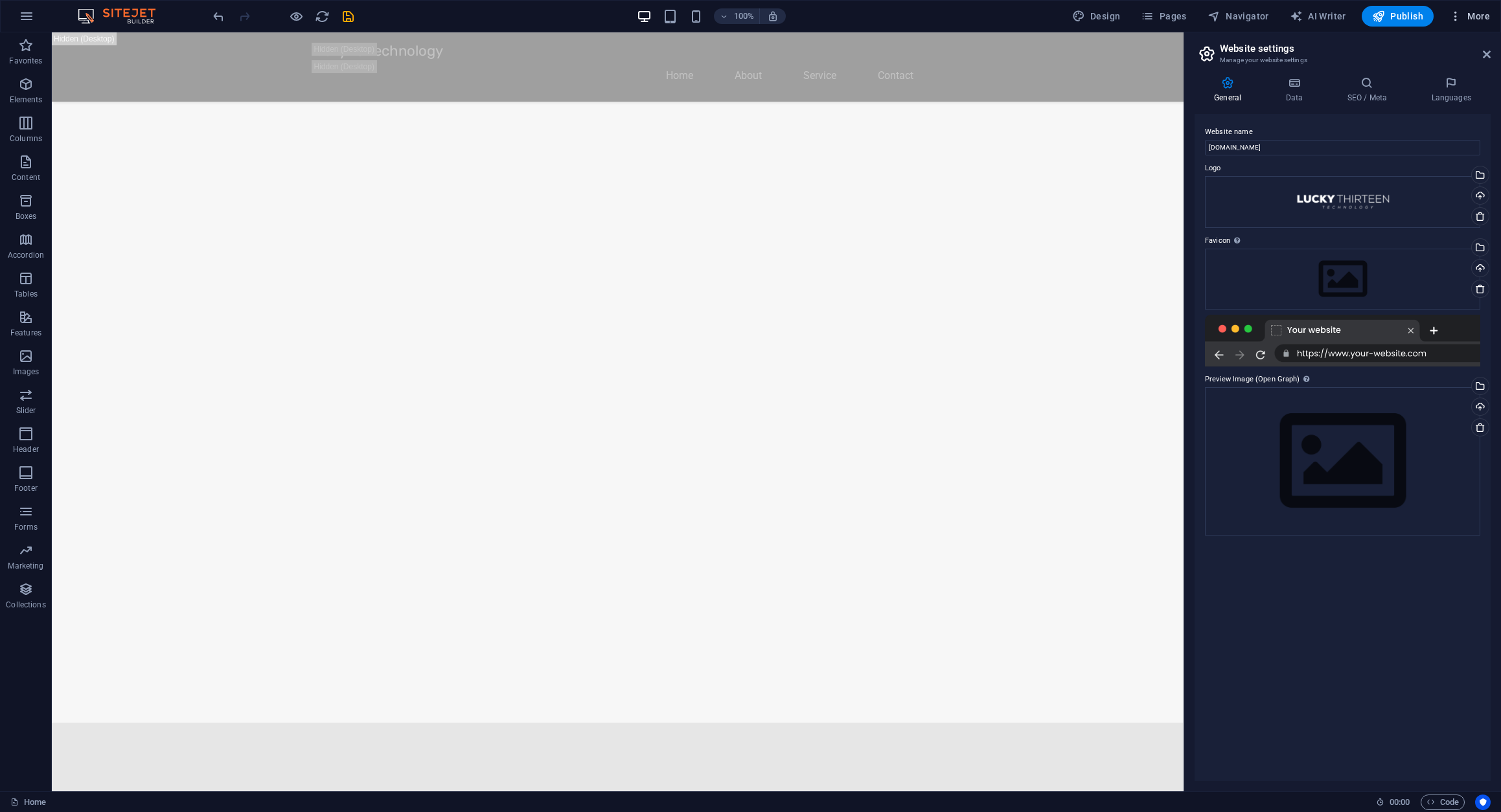
click at [1475, 17] on span "More" at bounding box center [1469, 16] width 41 height 13
click at [320, 19] on div at bounding box center [750, 406] width 1501 height 812
drag, startPoint x: 322, startPoint y: 18, endPoint x: 339, endPoint y: 18, distance: 17.0
click at [322, 18] on icon "reload" at bounding box center [322, 17] width 15 height 15
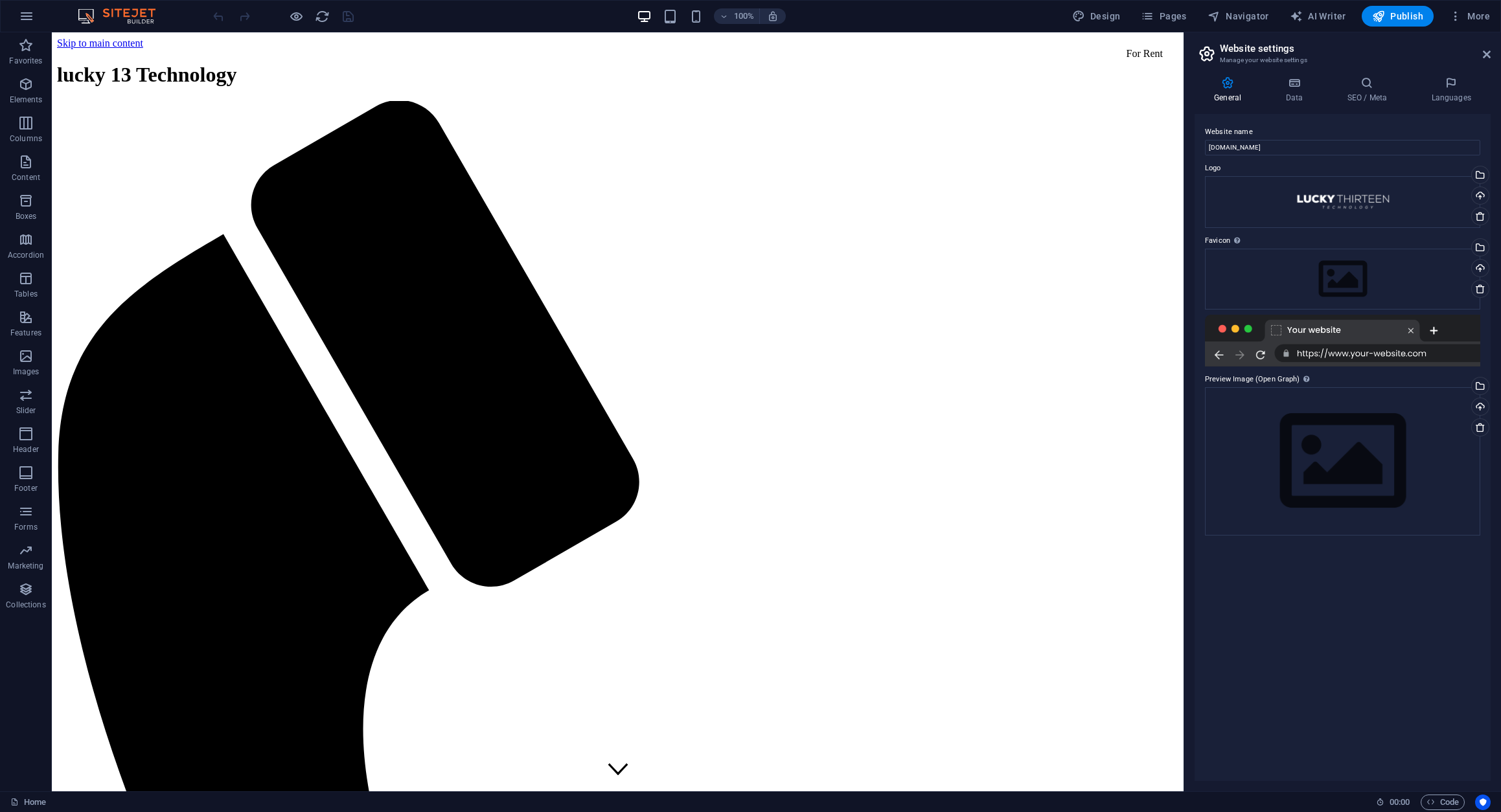
scroll to position [0, 0]
click at [32, 19] on icon "button" at bounding box center [27, 16] width 15 height 15
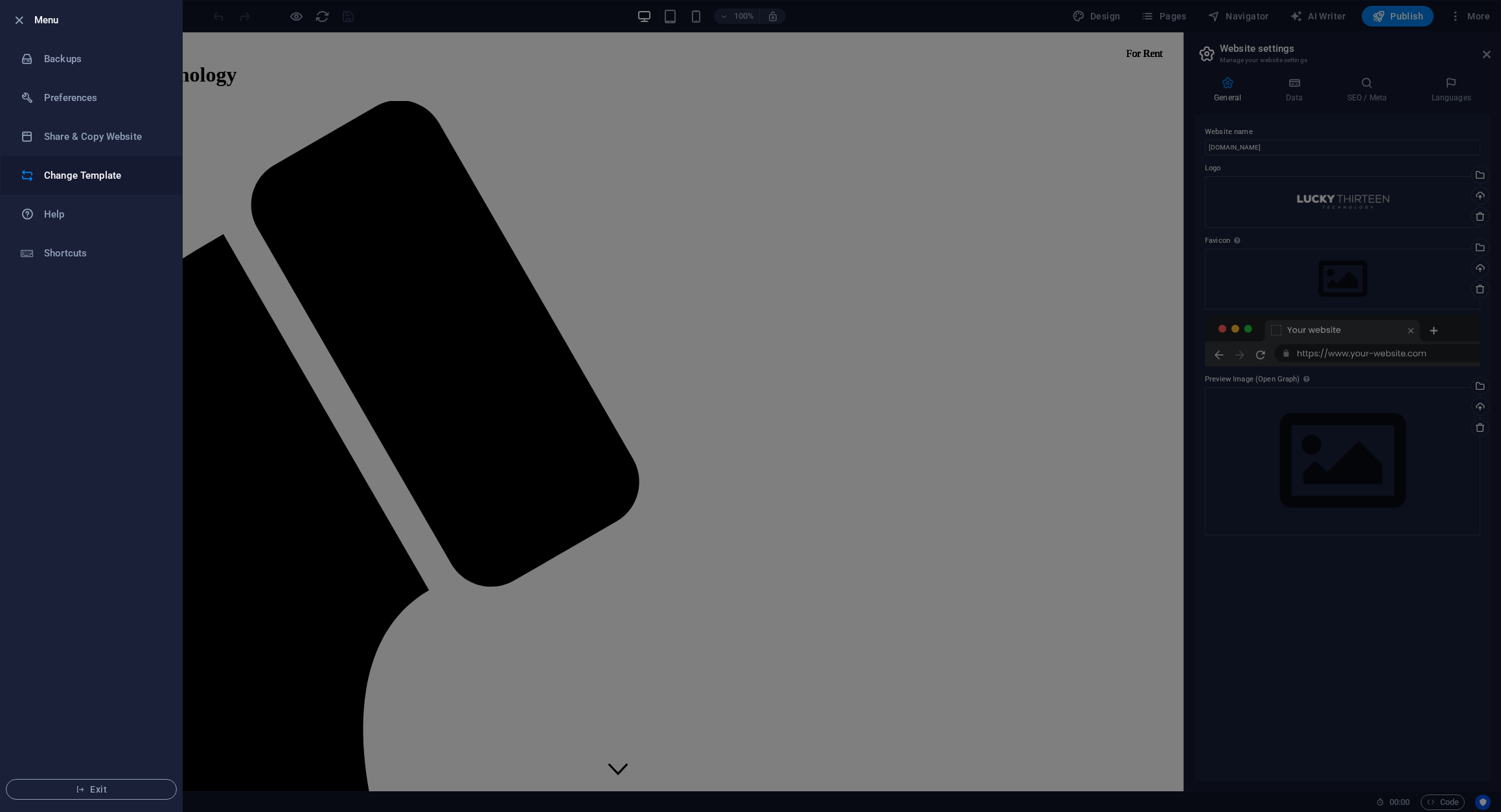
click at [106, 175] on h6 "Change Template" at bounding box center [104, 176] width 120 height 15
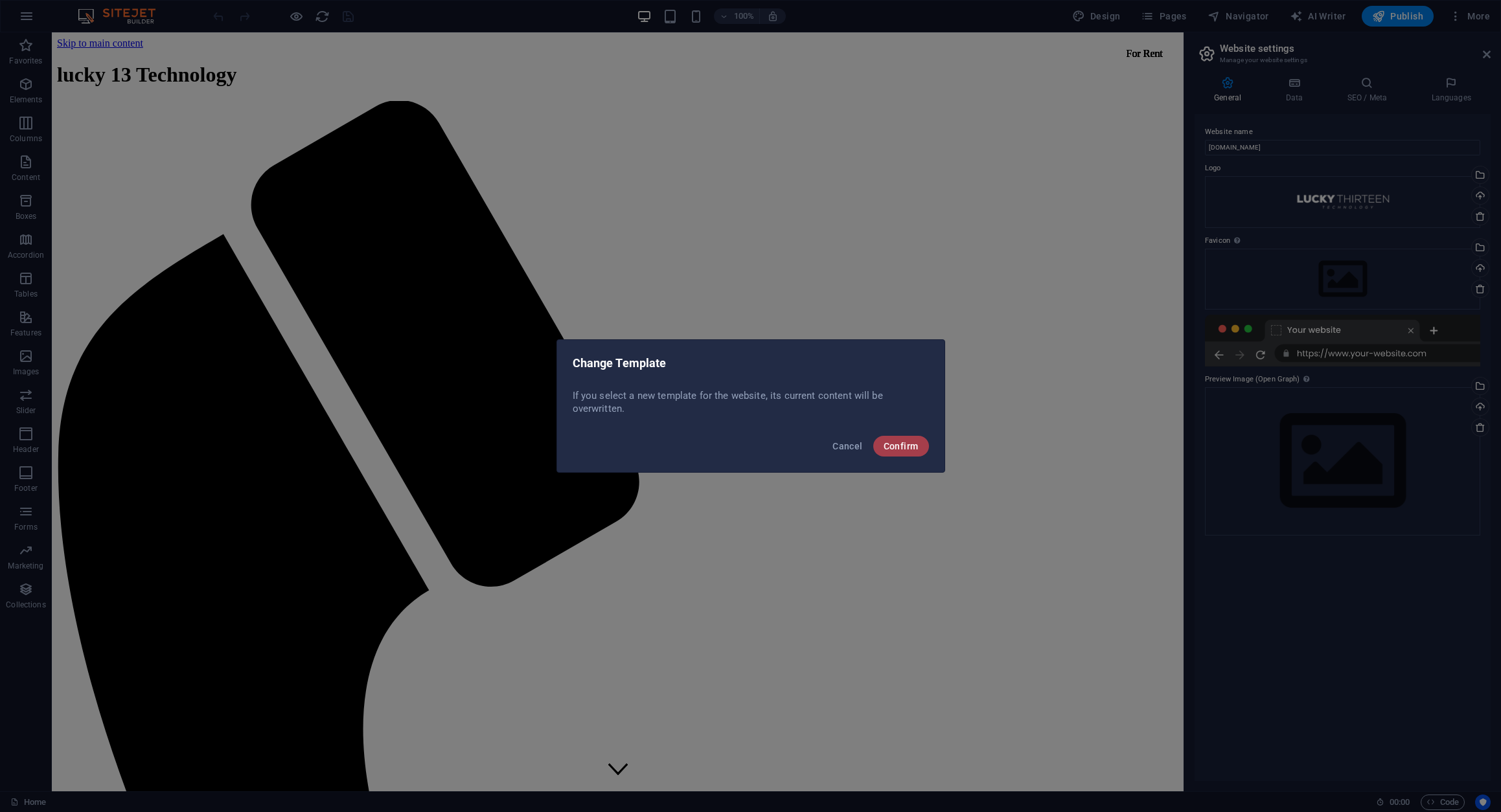
click at [921, 444] on button "Confirm" at bounding box center [901, 446] width 56 height 21
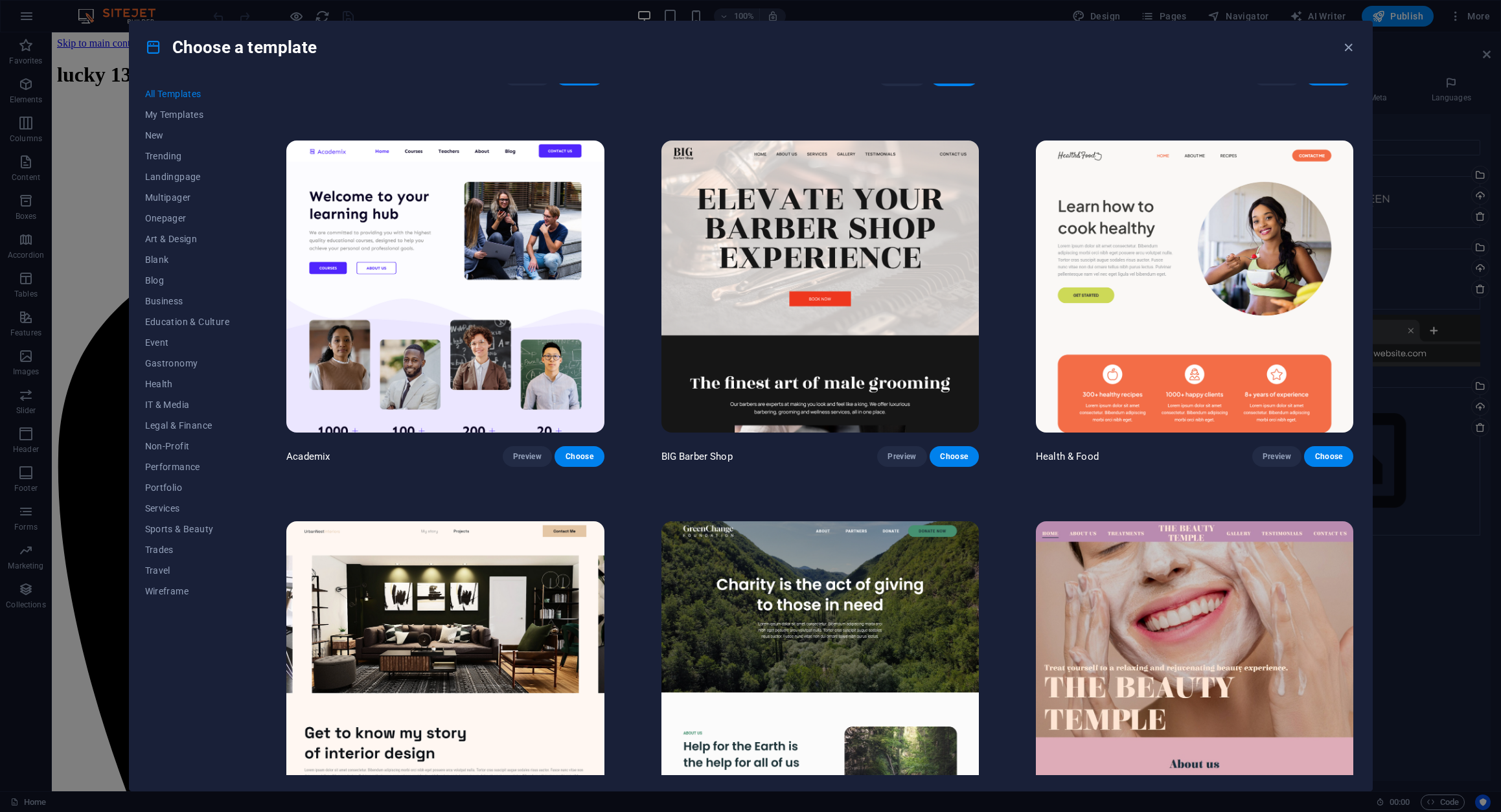
scroll to position [1474, 0]
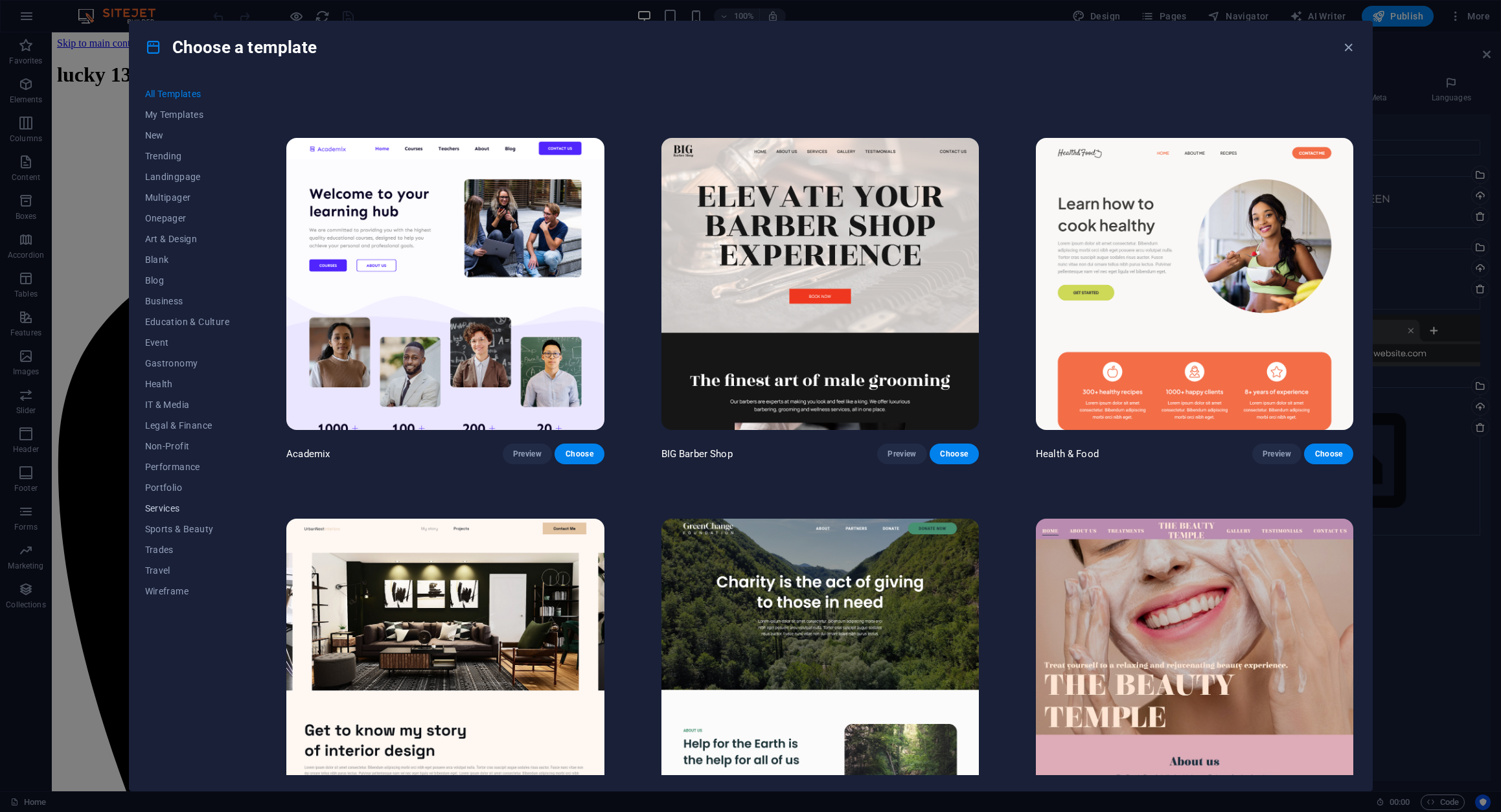
click at [171, 507] on span "Services" at bounding box center [187, 508] width 85 height 10
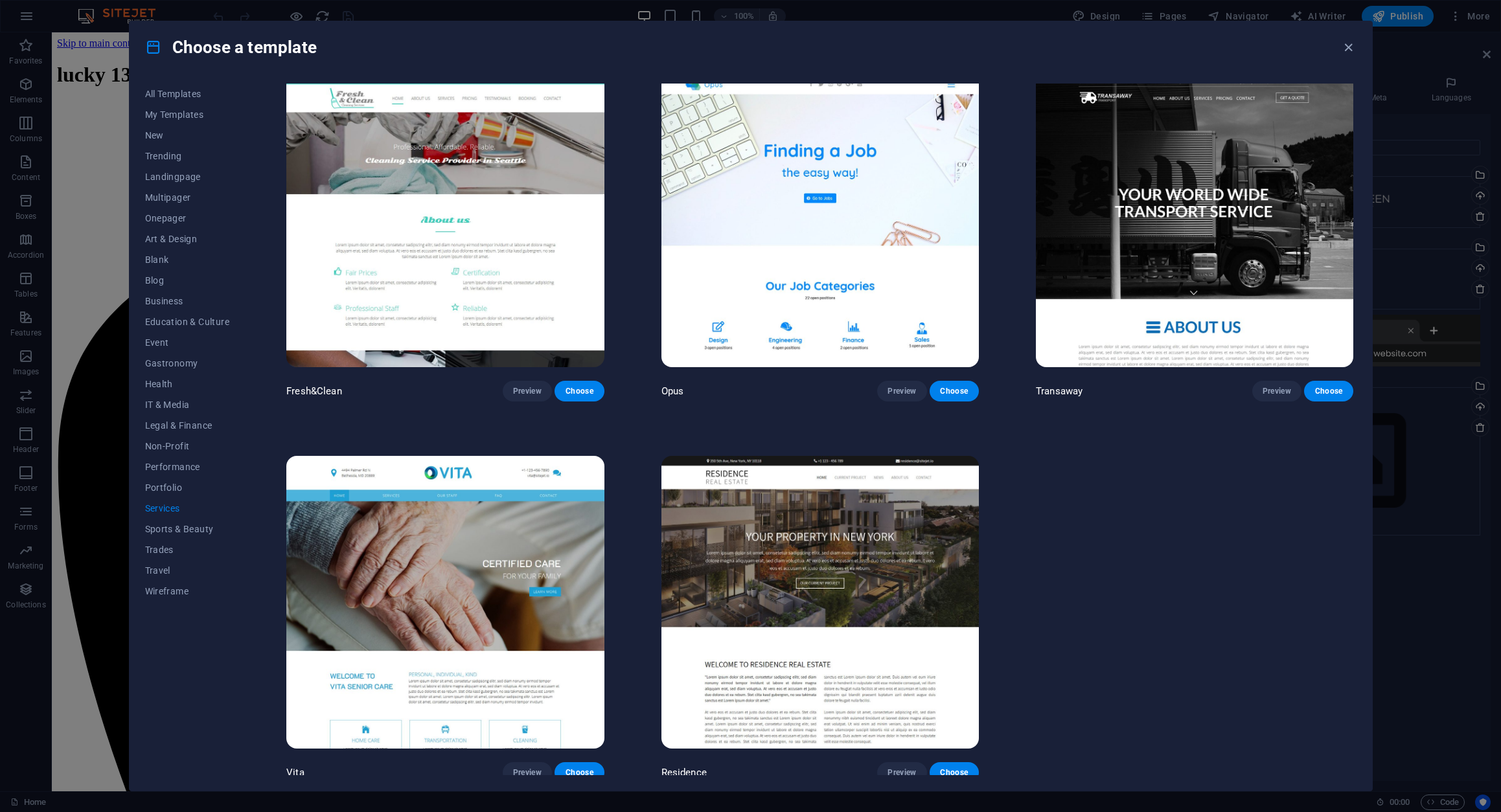
scroll to position [1917, 0]
click at [166, 402] on span "IT & Media" at bounding box center [187, 405] width 85 height 10
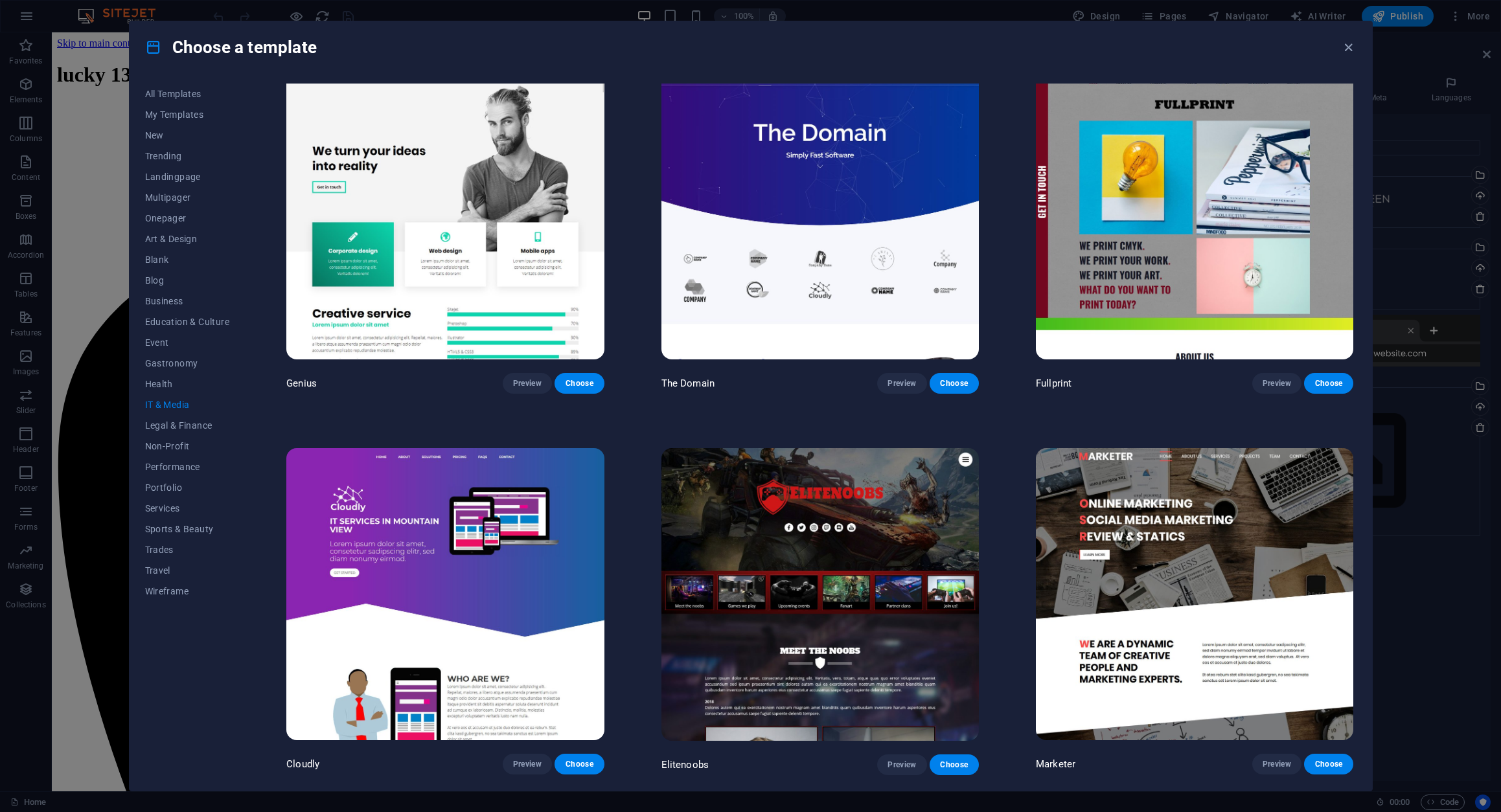
scroll to position [777, 0]
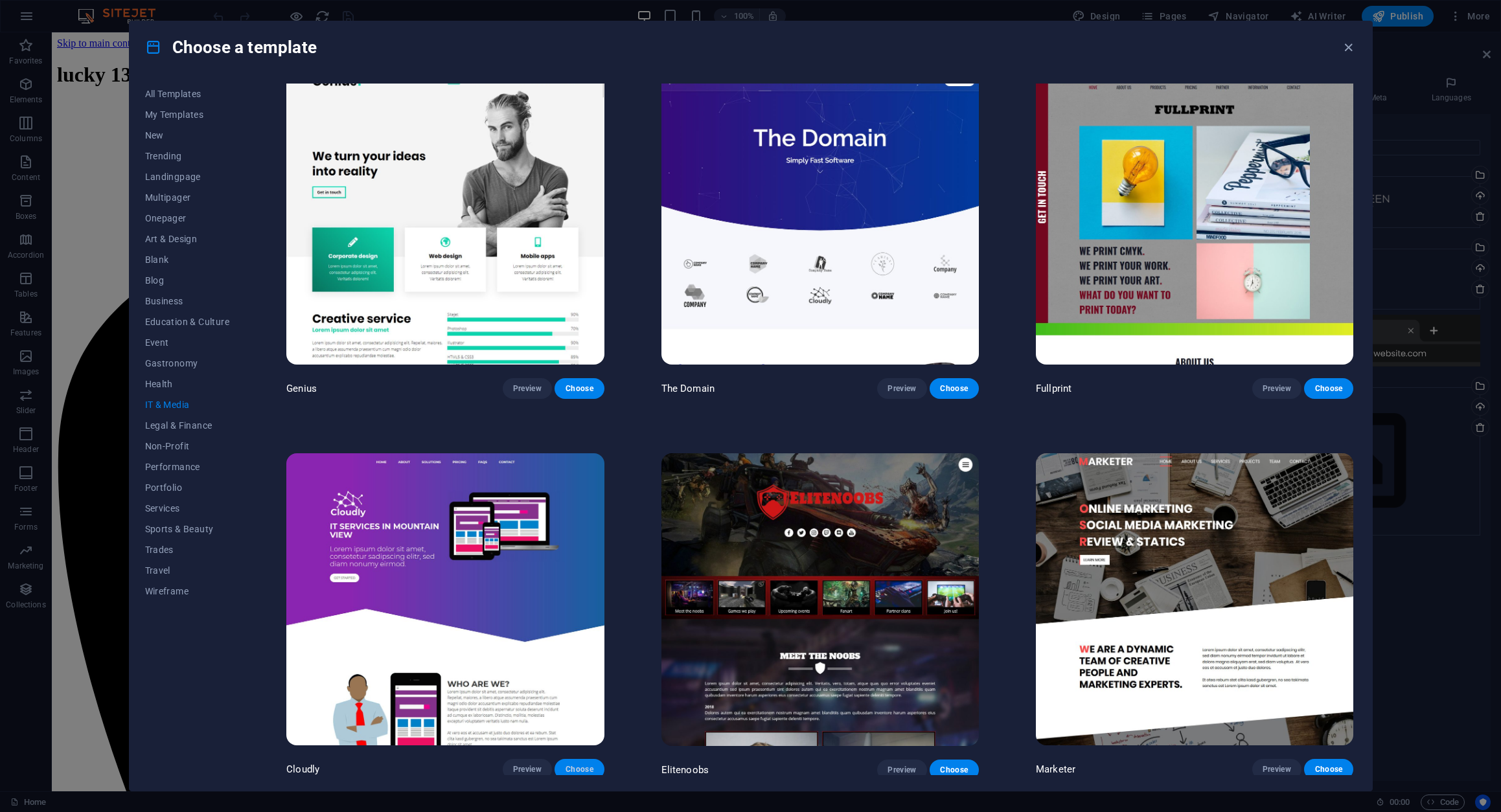
click at [580, 765] on span "Choose" at bounding box center [580, 769] width 28 height 10
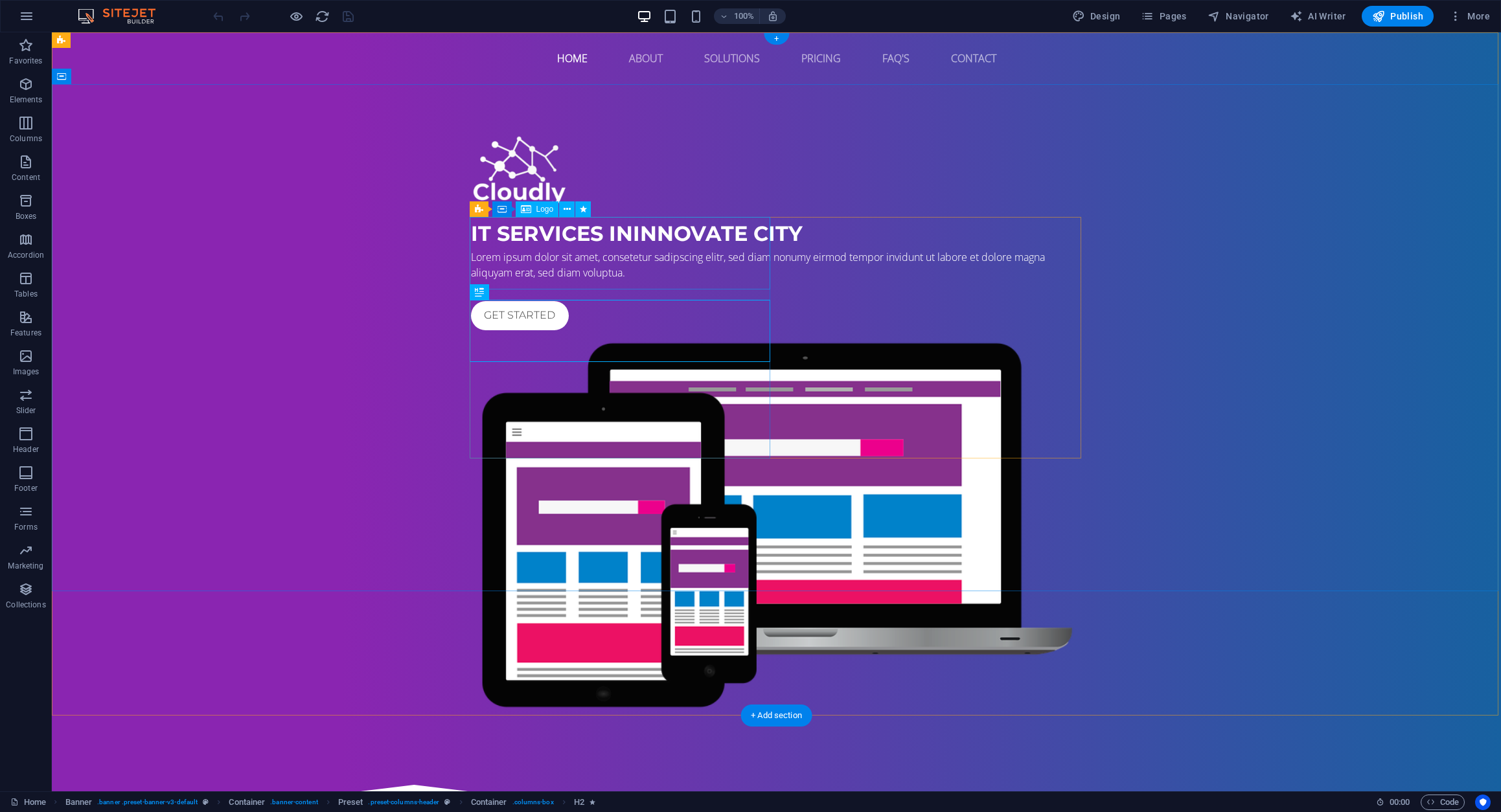
click at [542, 208] on div at bounding box center [777, 172] width 612 height 72
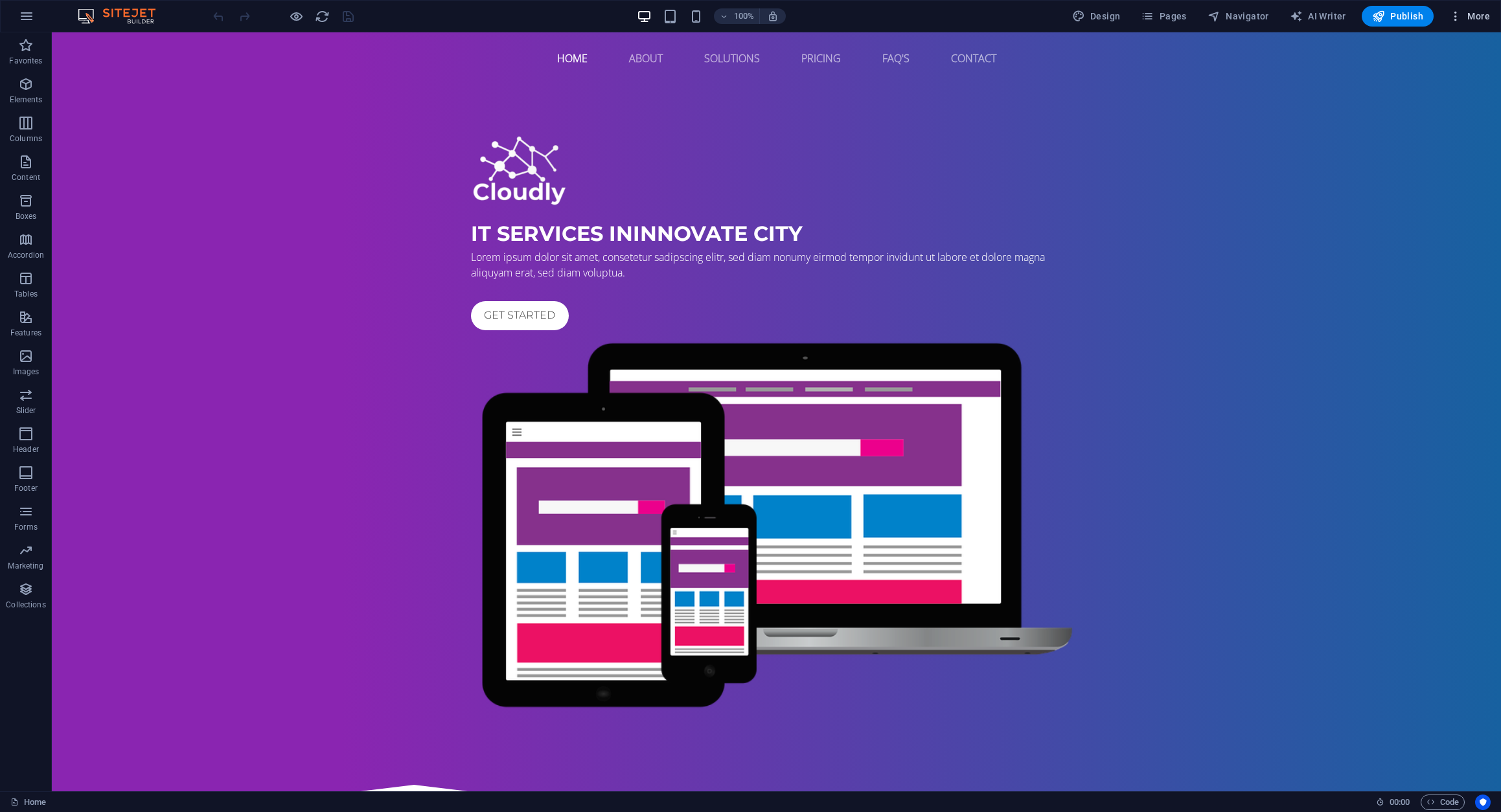
click at [1454, 19] on icon "button" at bounding box center [1455, 16] width 13 height 13
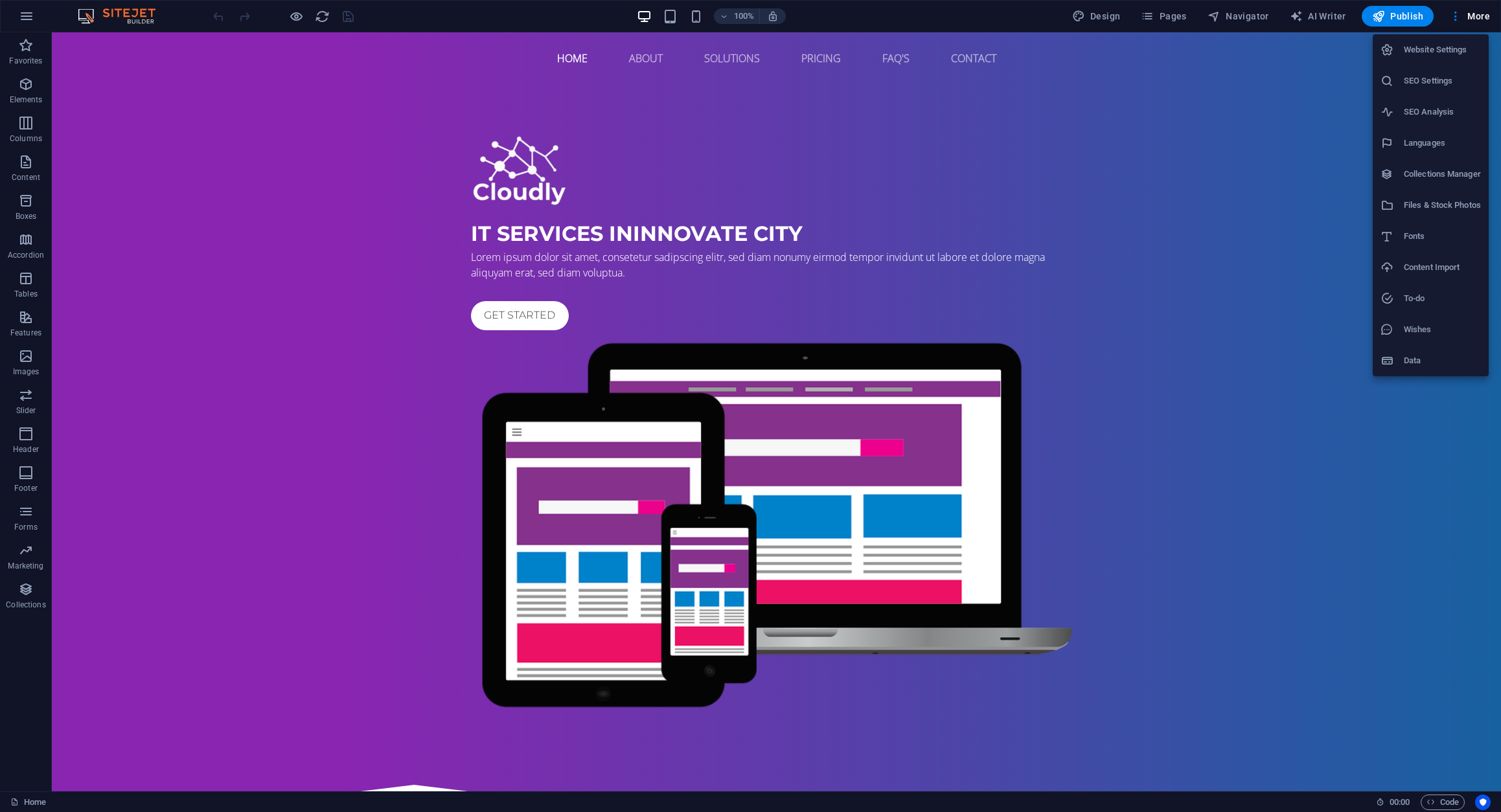
click at [1406, 47] on h6 "Website Settings" at bounding box center [1441, 49] width 77 height 15
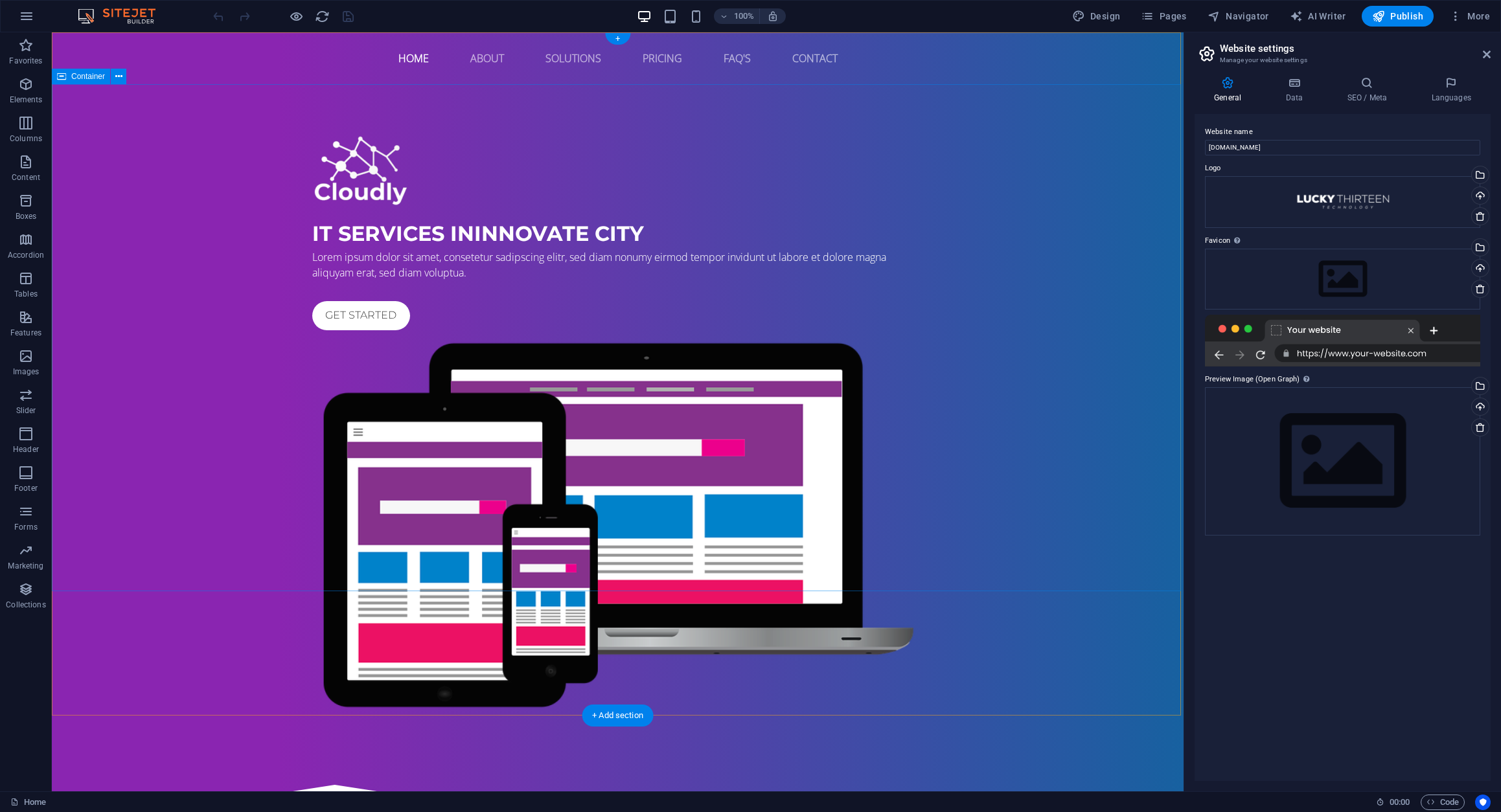
click at [1006, 164] on div "IT Services in Innovate City Lorem ipsum dolor sit amet, consetetur sadipscing …" at bounding box center [618, 425] width 1131 height 682
click at [1489, 57] on icon at bounding box center [1487, 54] width 8 height 10
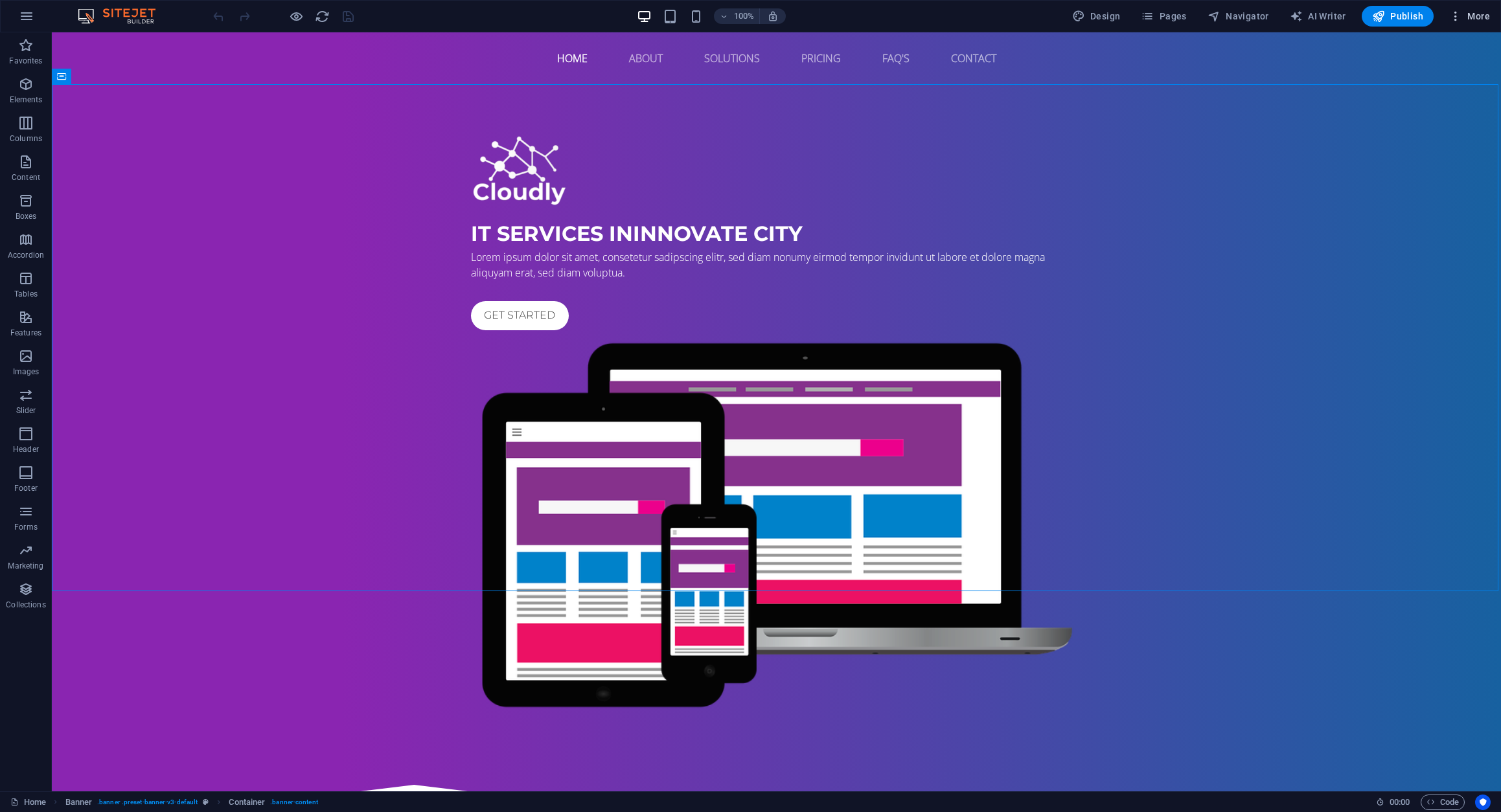
click at [1460, 16] on icon "button" at bounding box center [1455, 16] width 13 height 13
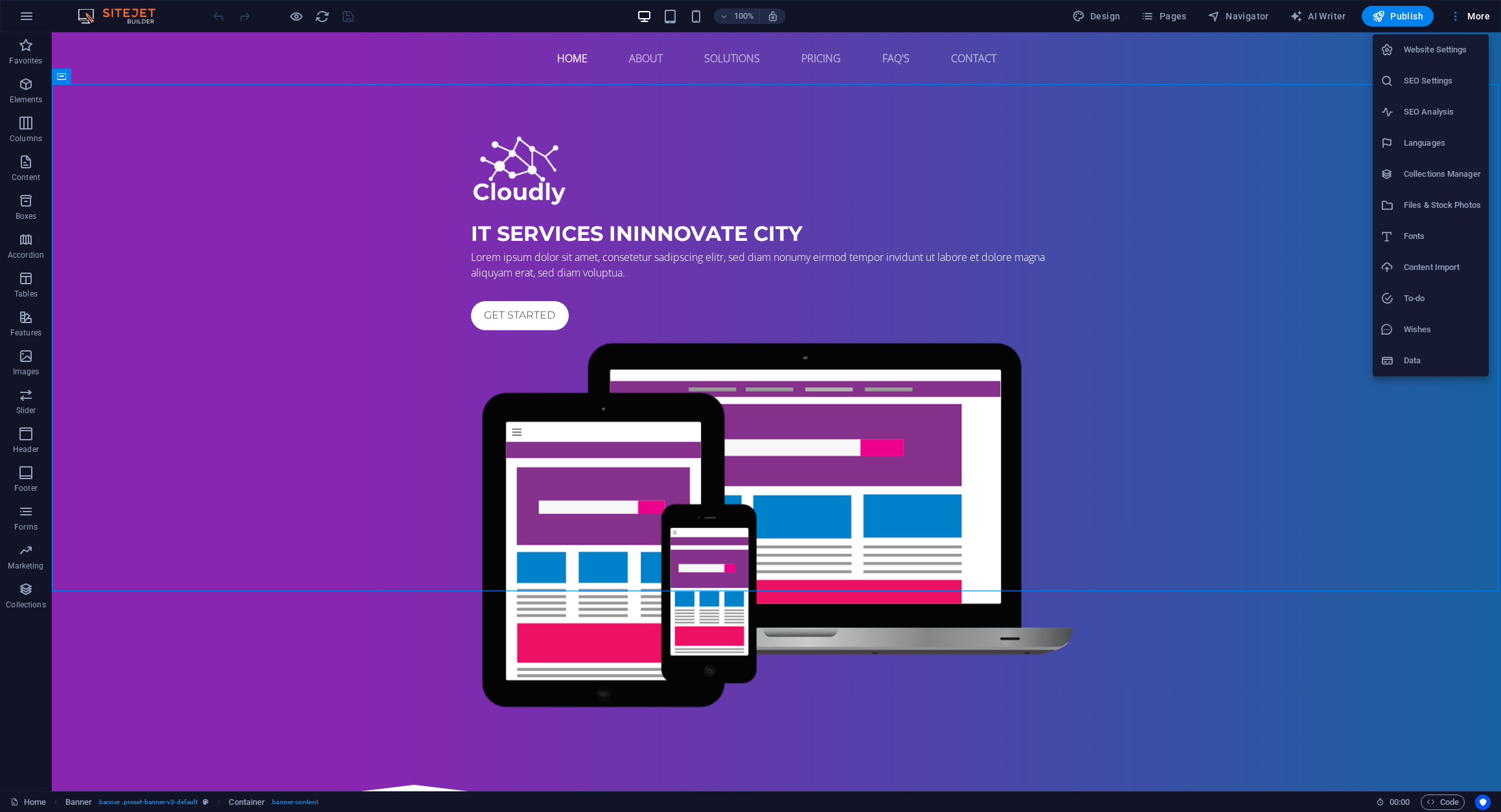
click at [1438, 236] on h6 "Fonts" at bounding box center [1441, 236] width 77 height 15
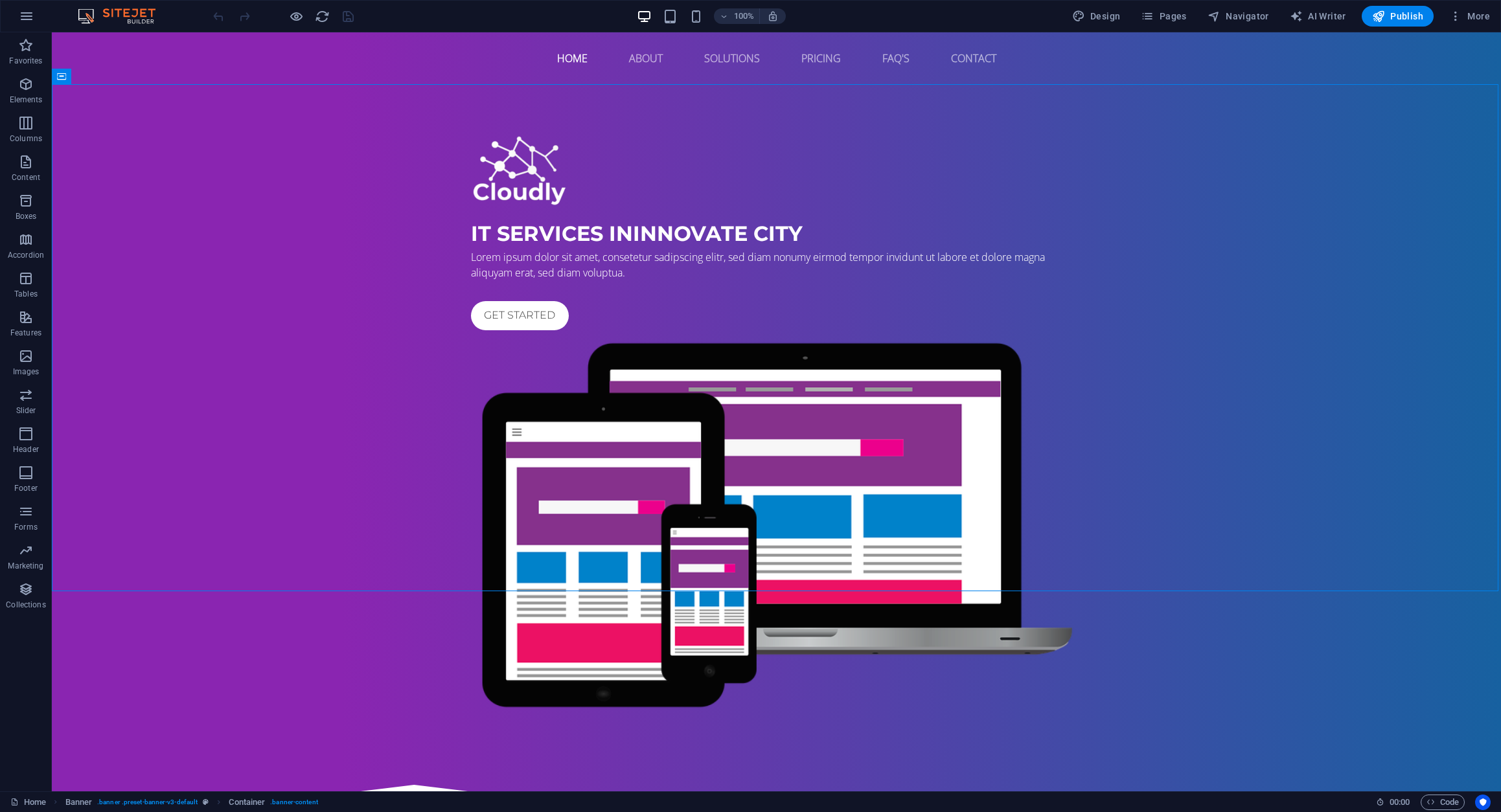
select select "popularity"
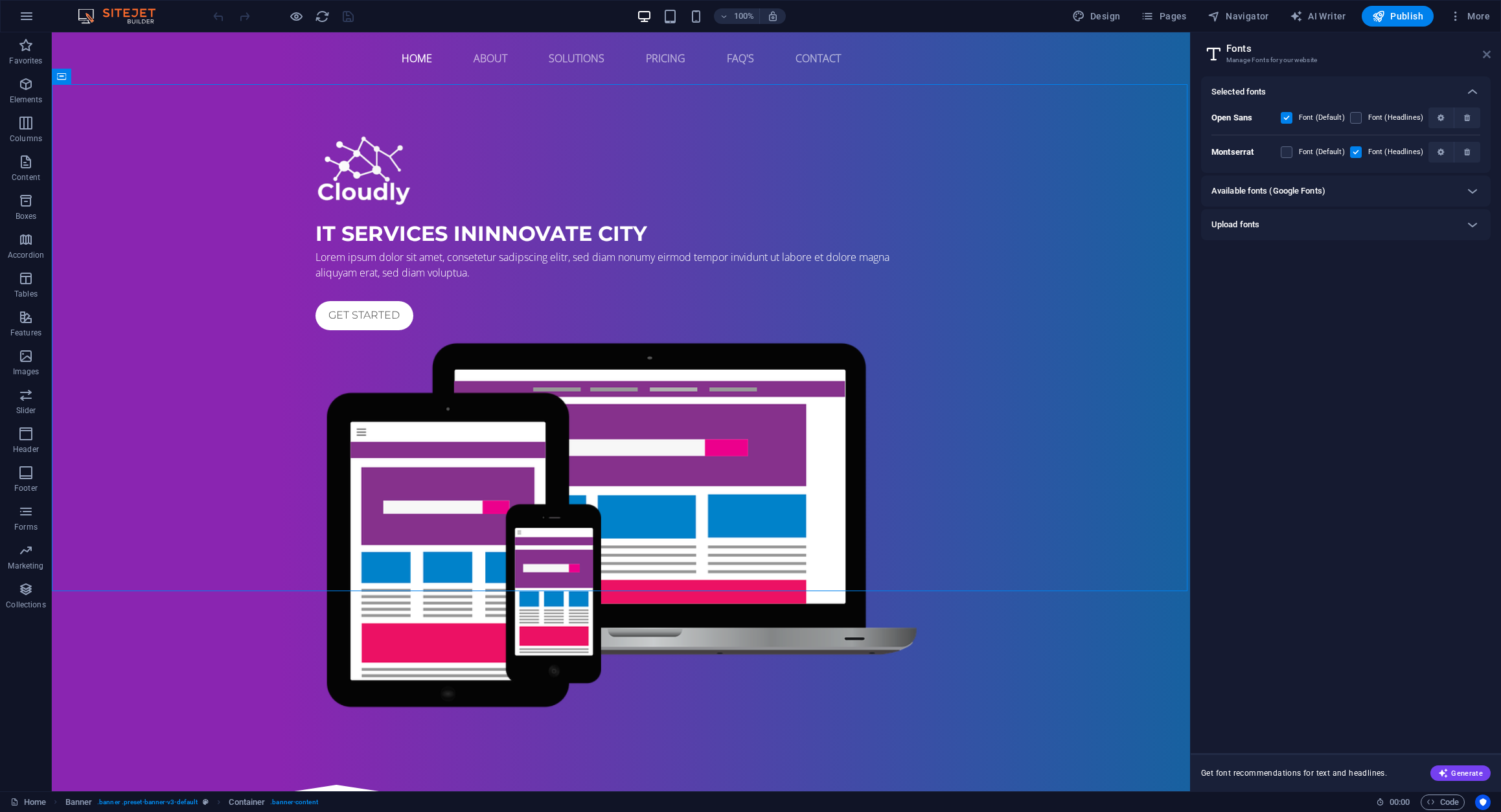
click at [1487, 52] on icon at bounding box center [1487, 54] width 8 height 10
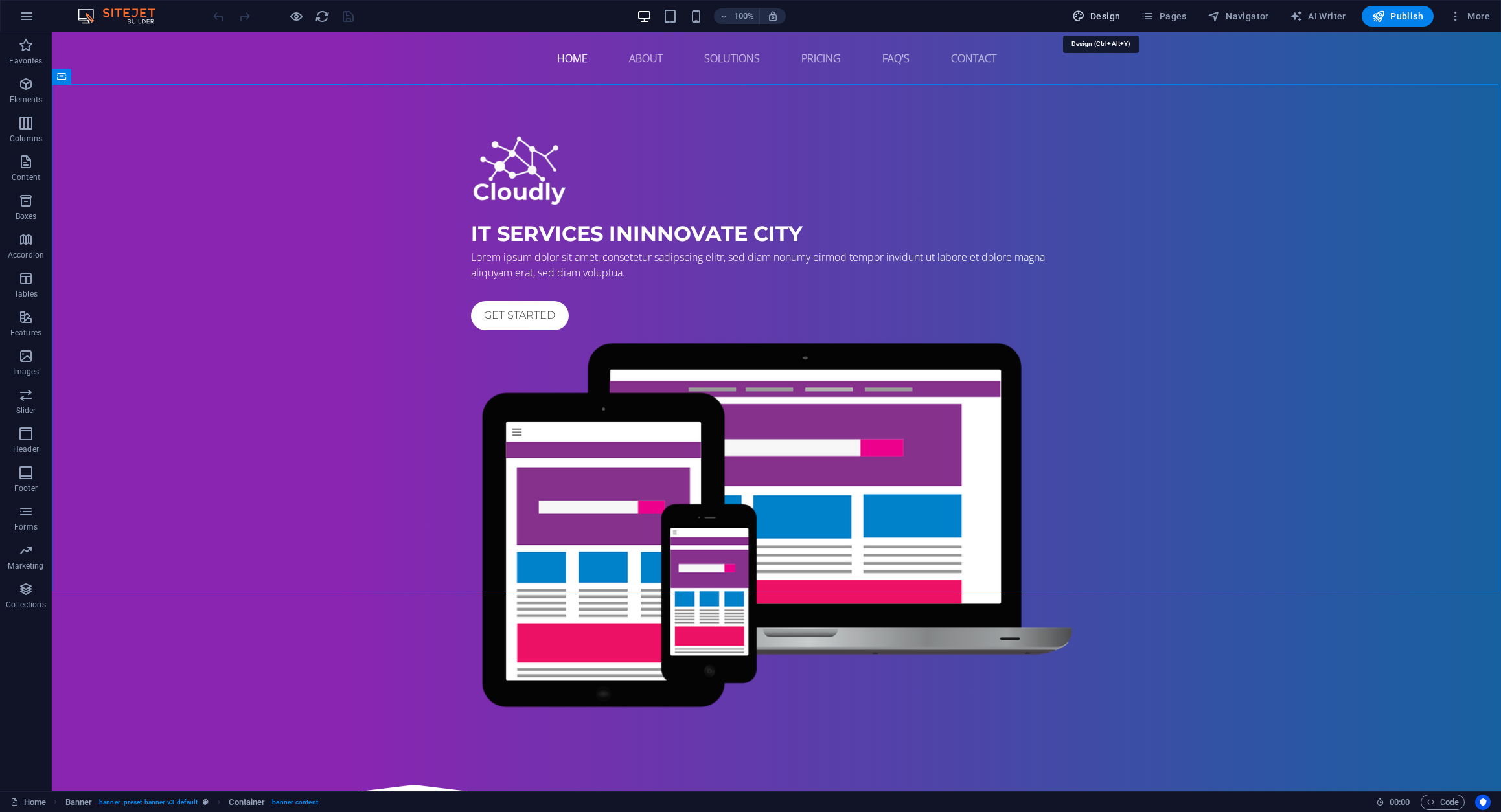
click at [1113, 16] on span "Design" at bounding box center [1095, 16] width 48 height 13
select select "px"
select select "400"
select select "px"
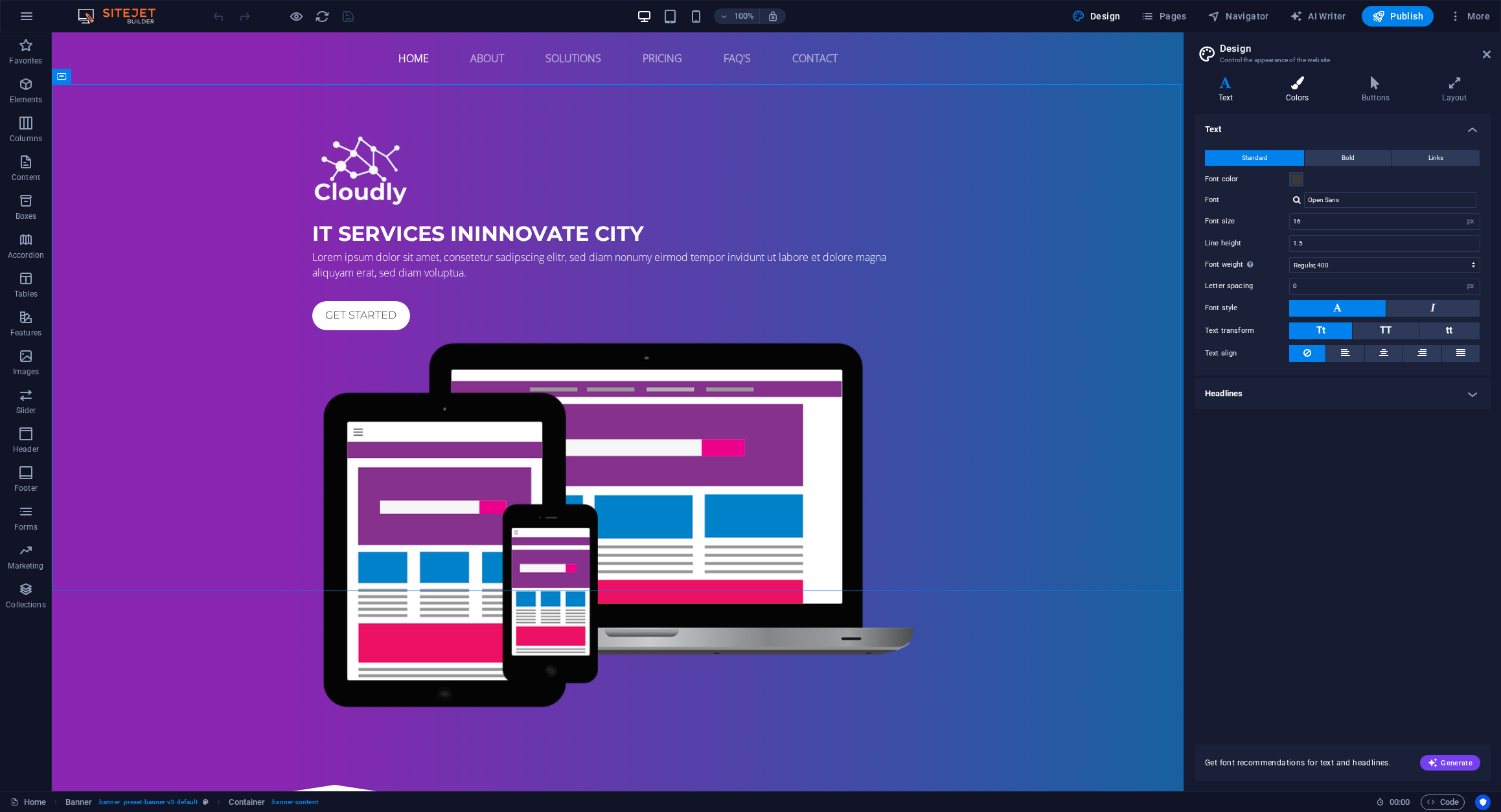
click at [1296, 80] on icon at bounding box center [1297, 83] width 70 height 13
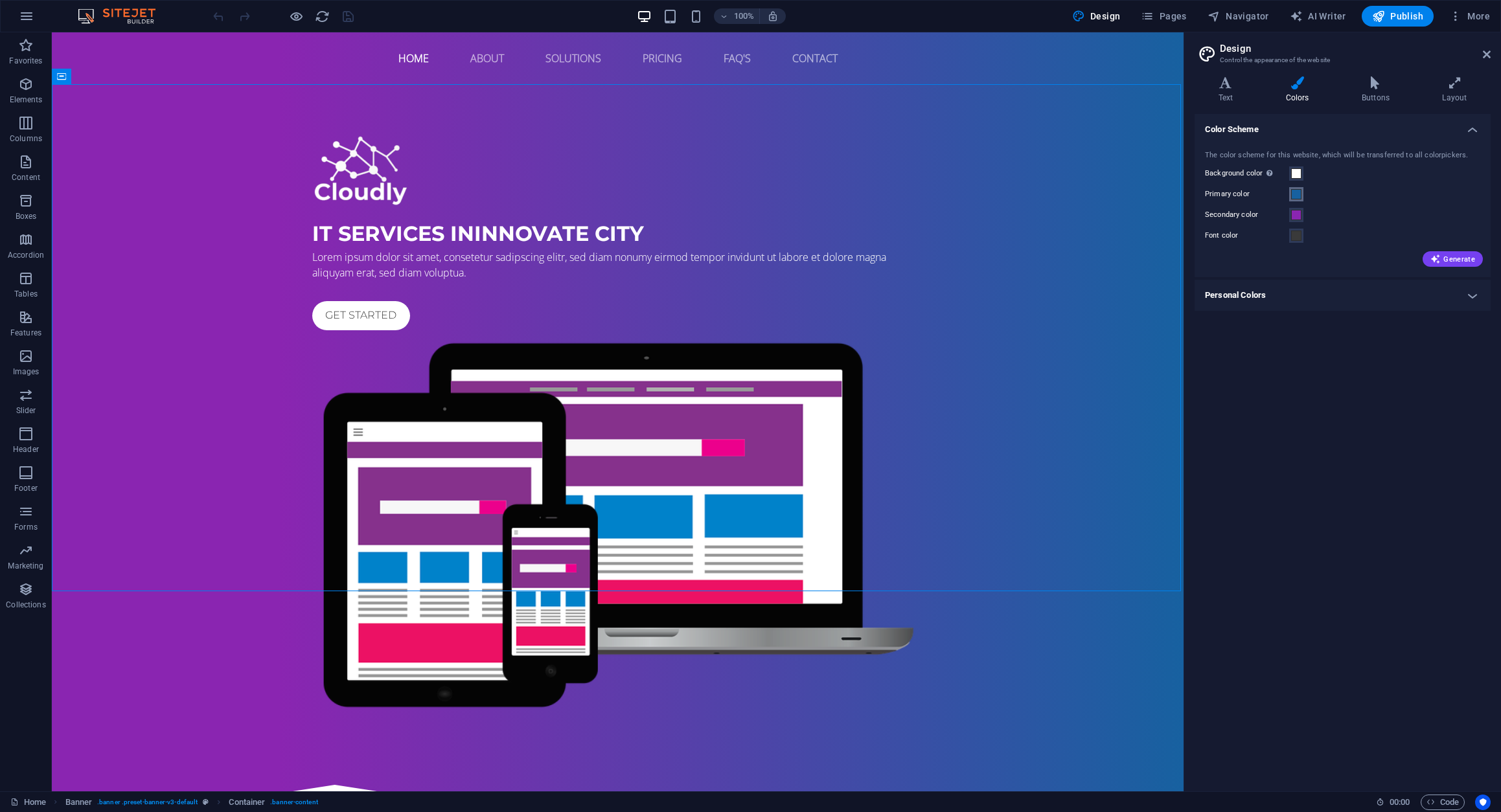
click at [1297, 195] on span at bounding box center [1296, 194] width 10 height 10
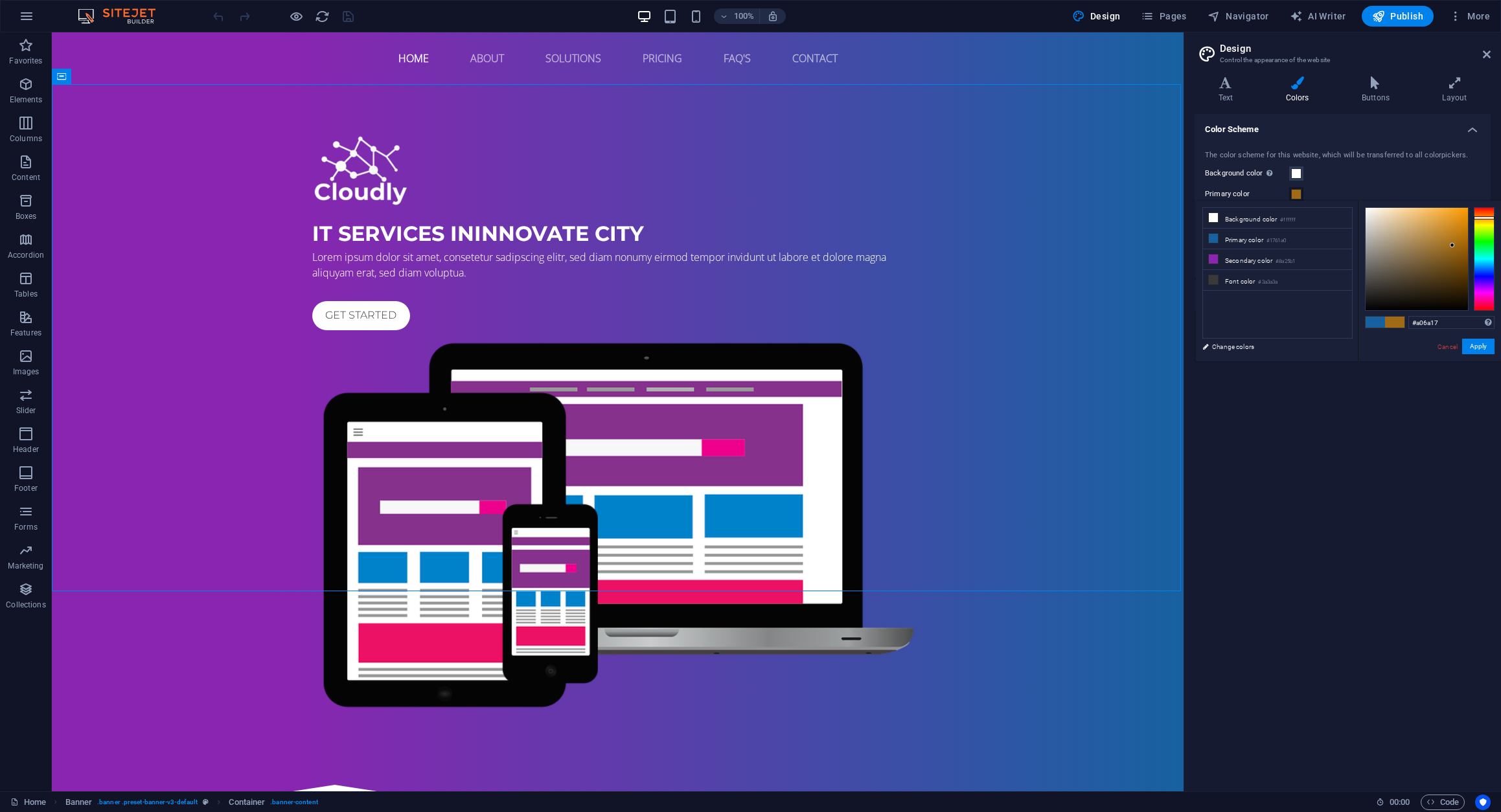
click at [1485, 217] on div at bounding box center [1484, 258] width 21 height 104
click at [1485, 211] on div at bounding box center [1484, 258] width 21 height 104
drag, startPoint x: 1457, startPoint y: 235, endPoint x: 1463, endPoint y: 217, distance: 19.0
click at [1463, 217] on div at bounding box center [1463, 217] width 5 height 5
click at [1214, 261] on icon at bounding box center [1213, 259] width 10 height 9
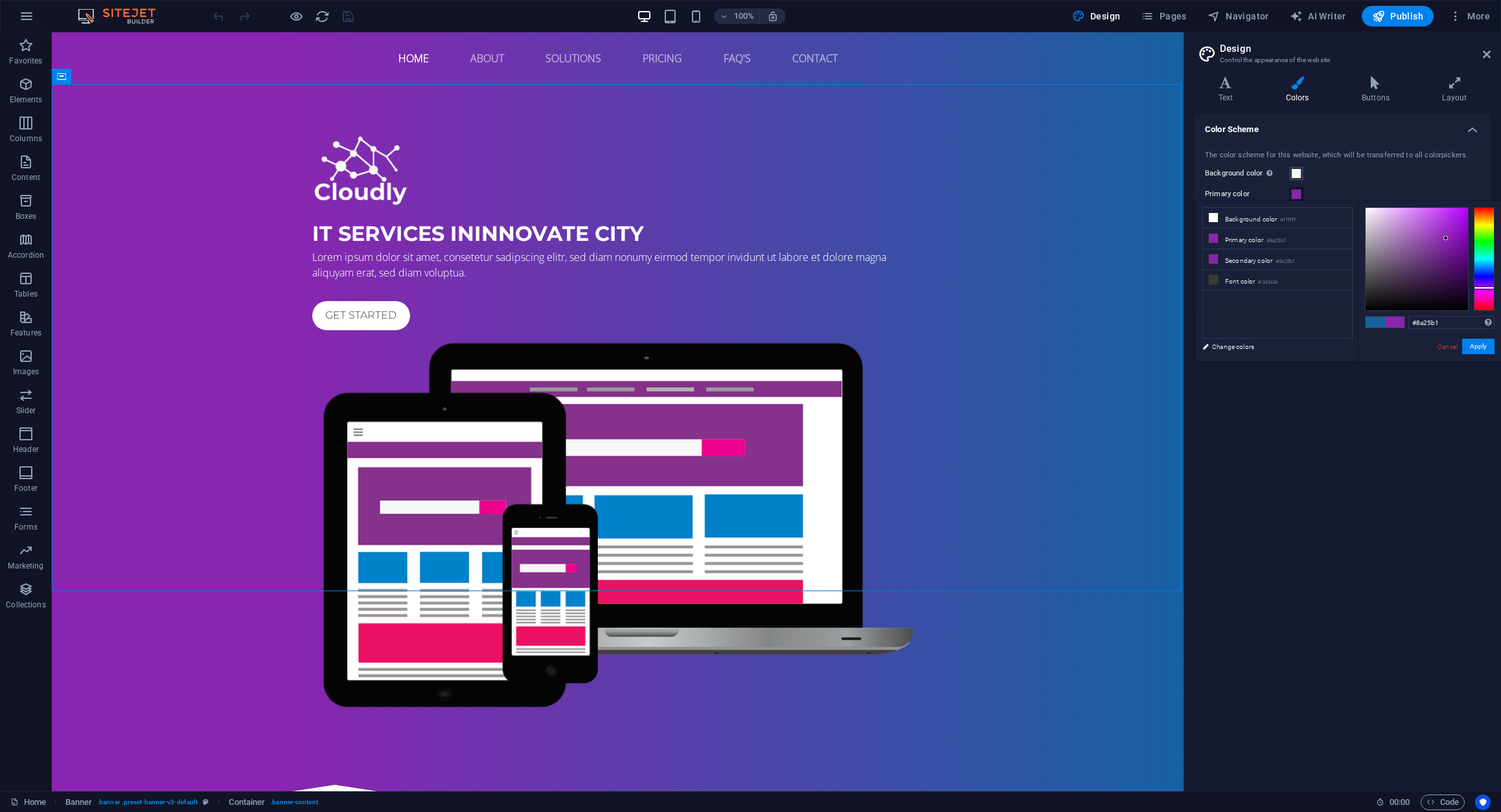
type input "#b1a525"
click at [1480, 223] on div at bounding box center [1484, 258] width 21 height 104
click at [1478, 347] on button "Apply" at bounding box center [1478, 347] width 32 height 15
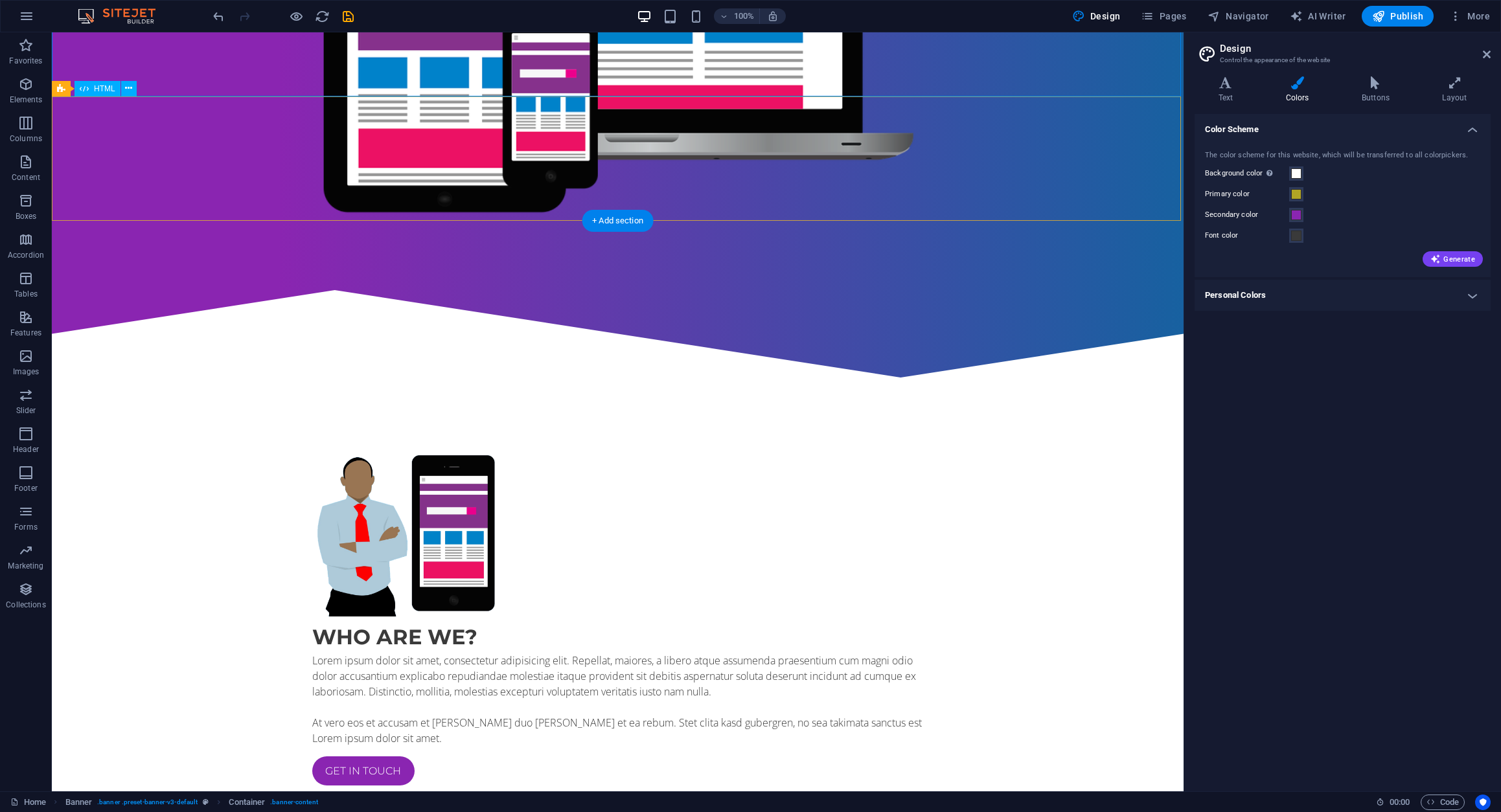
scroll to position [532, 0]
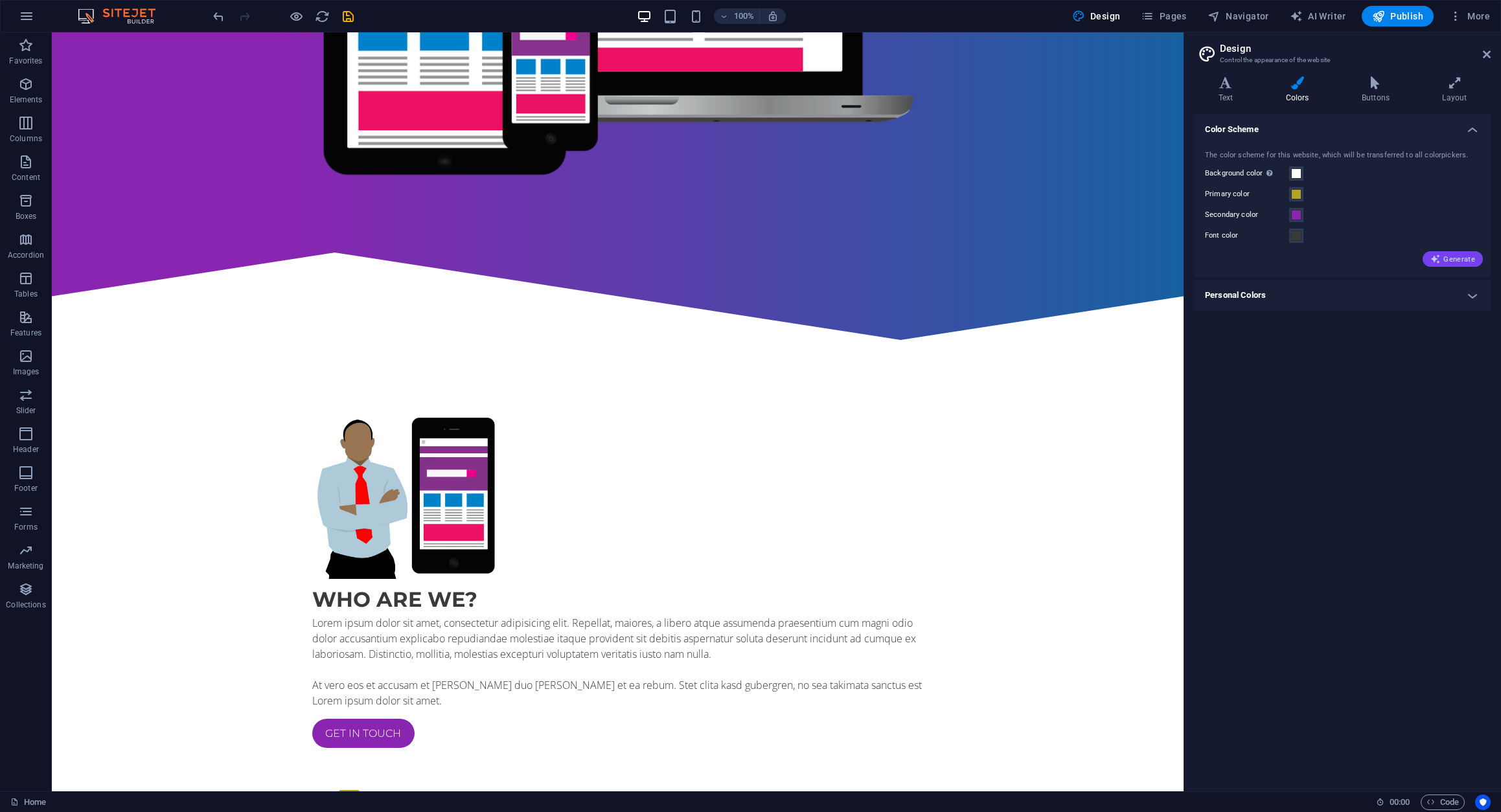
click at [1458, 255] on span "Generate" at bounding box center [1452, 258] width 45 height 10
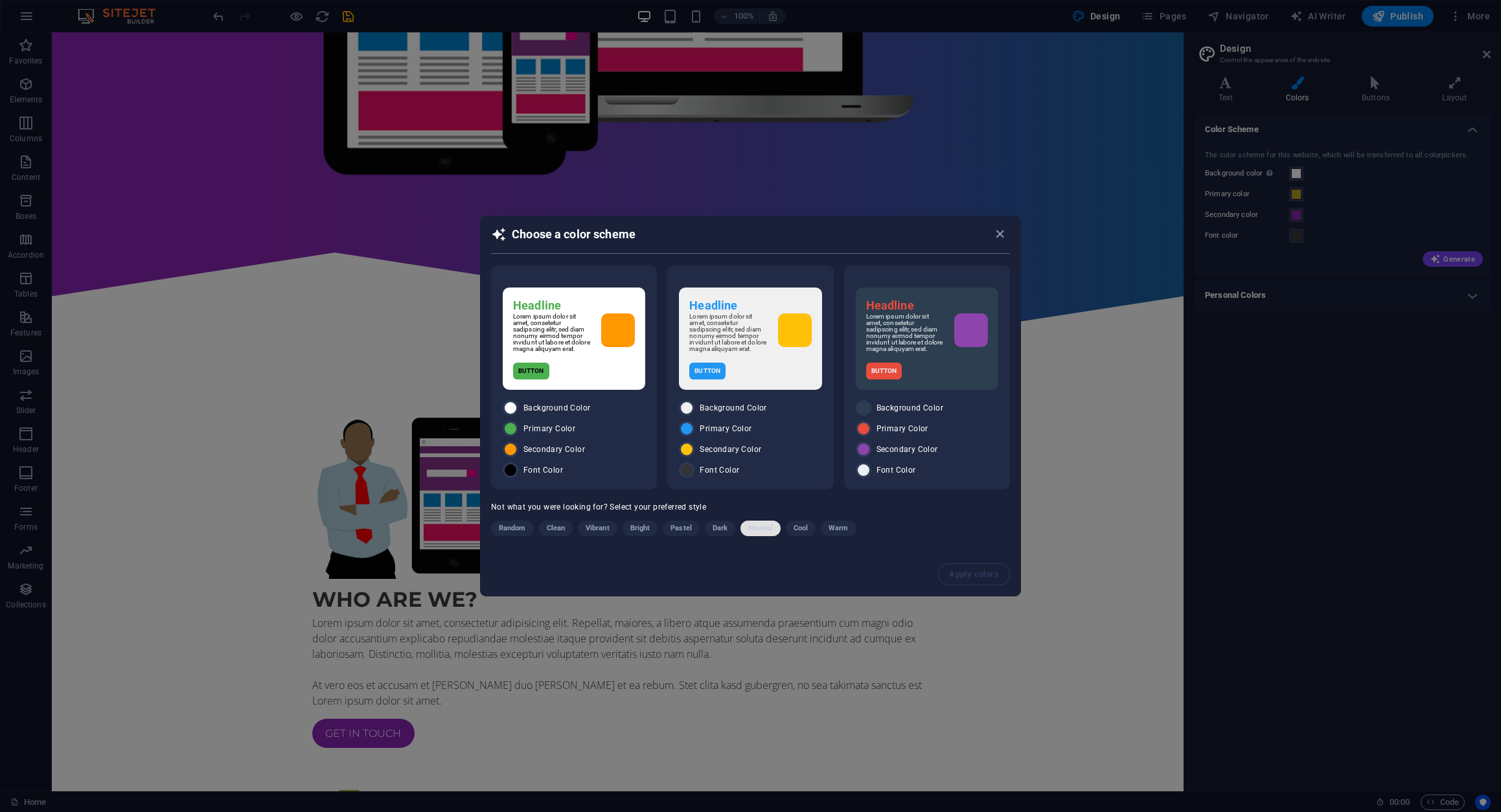
click at [751, 530] on span "Neutral" at bounding box center [760, 528] width 25 height 15
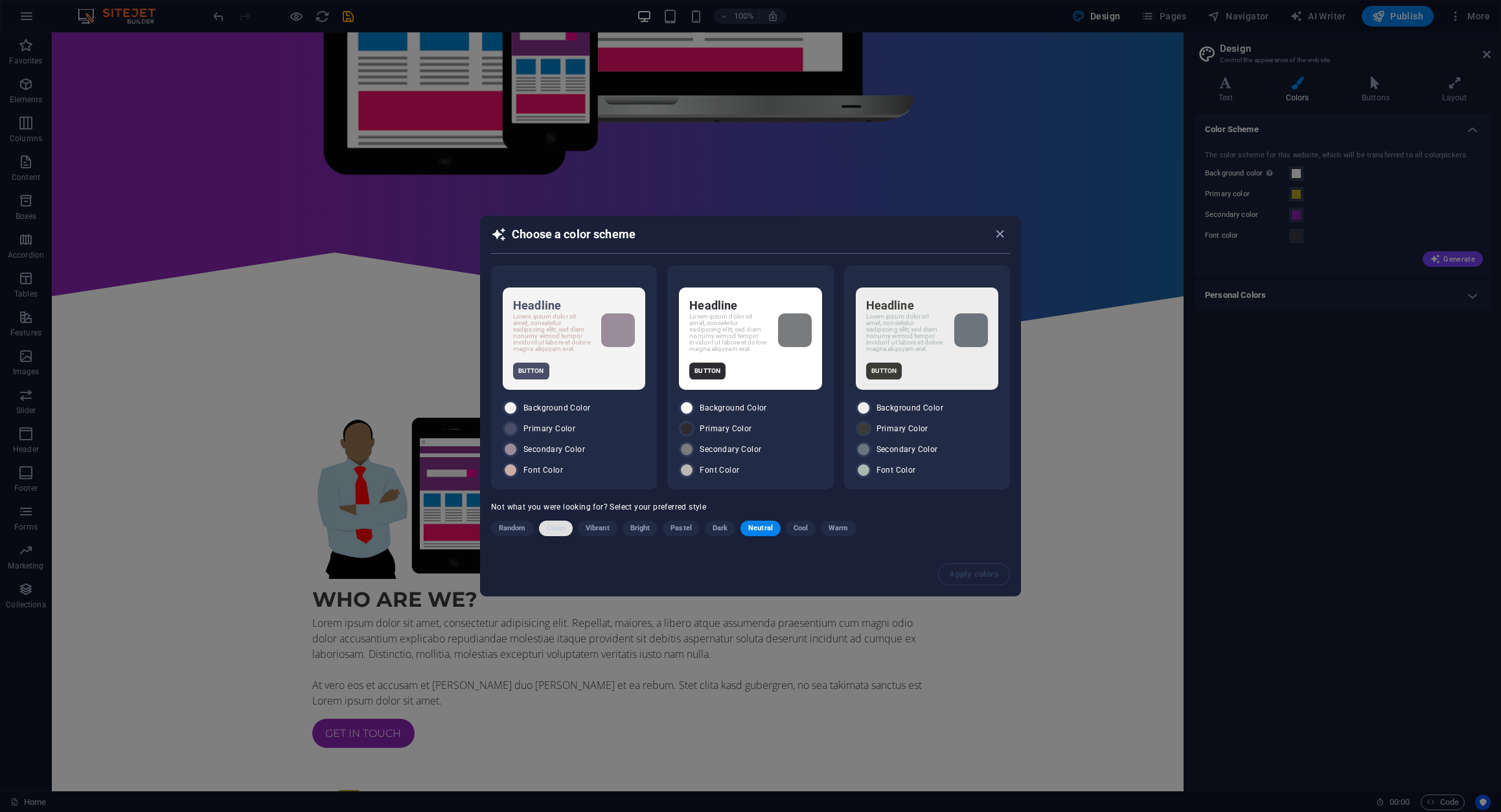
click at [557, 530] on span "Clean" at bounding box center [555, 528] width 18 height 15
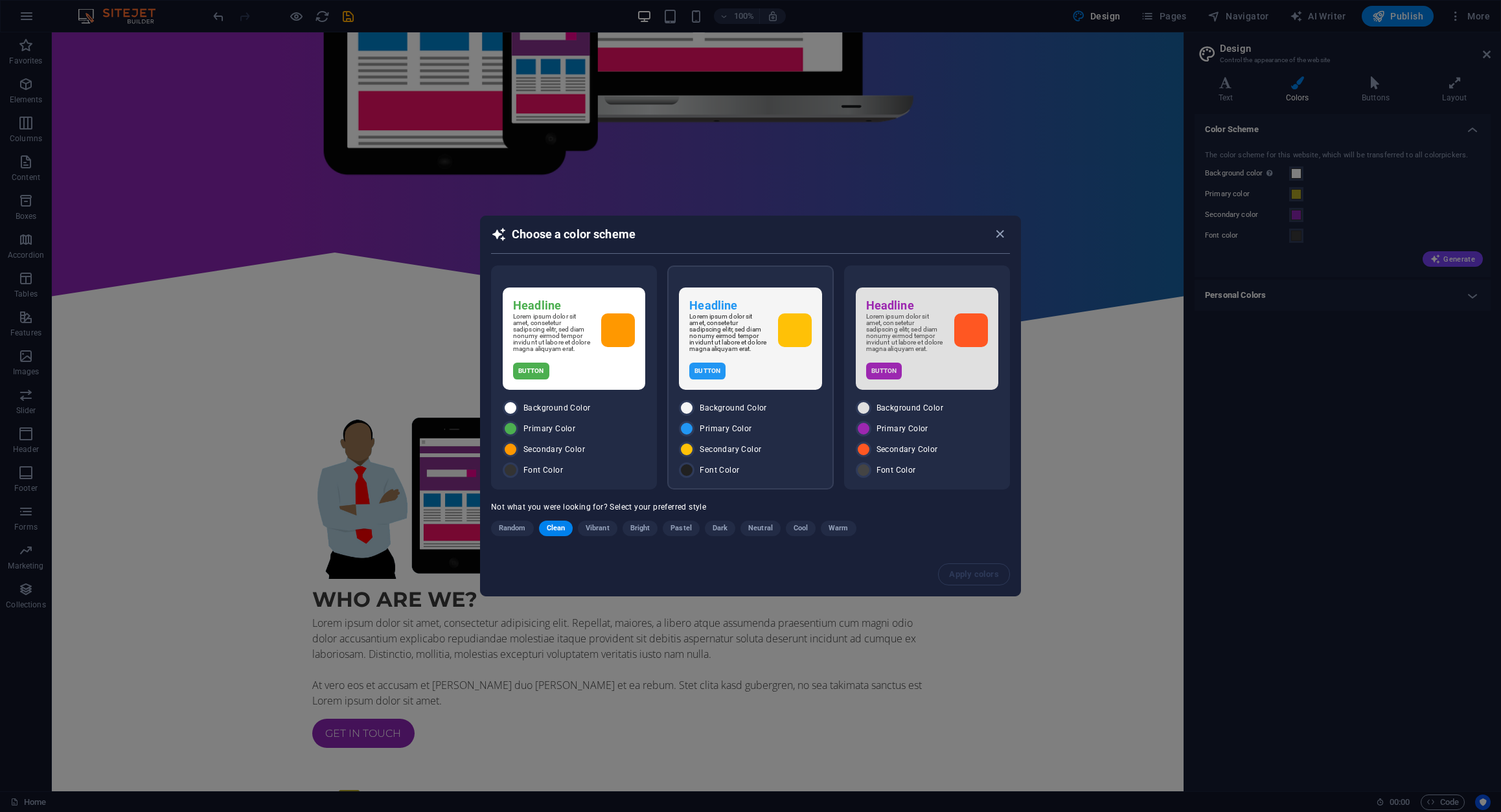
click at [757, 448] on span "Secondary Color" at bounding box center [730, 449] width 62 height 10
click at [958, 579] on span "Apply colors" at bounding box center [975, 574] width 49 height 10
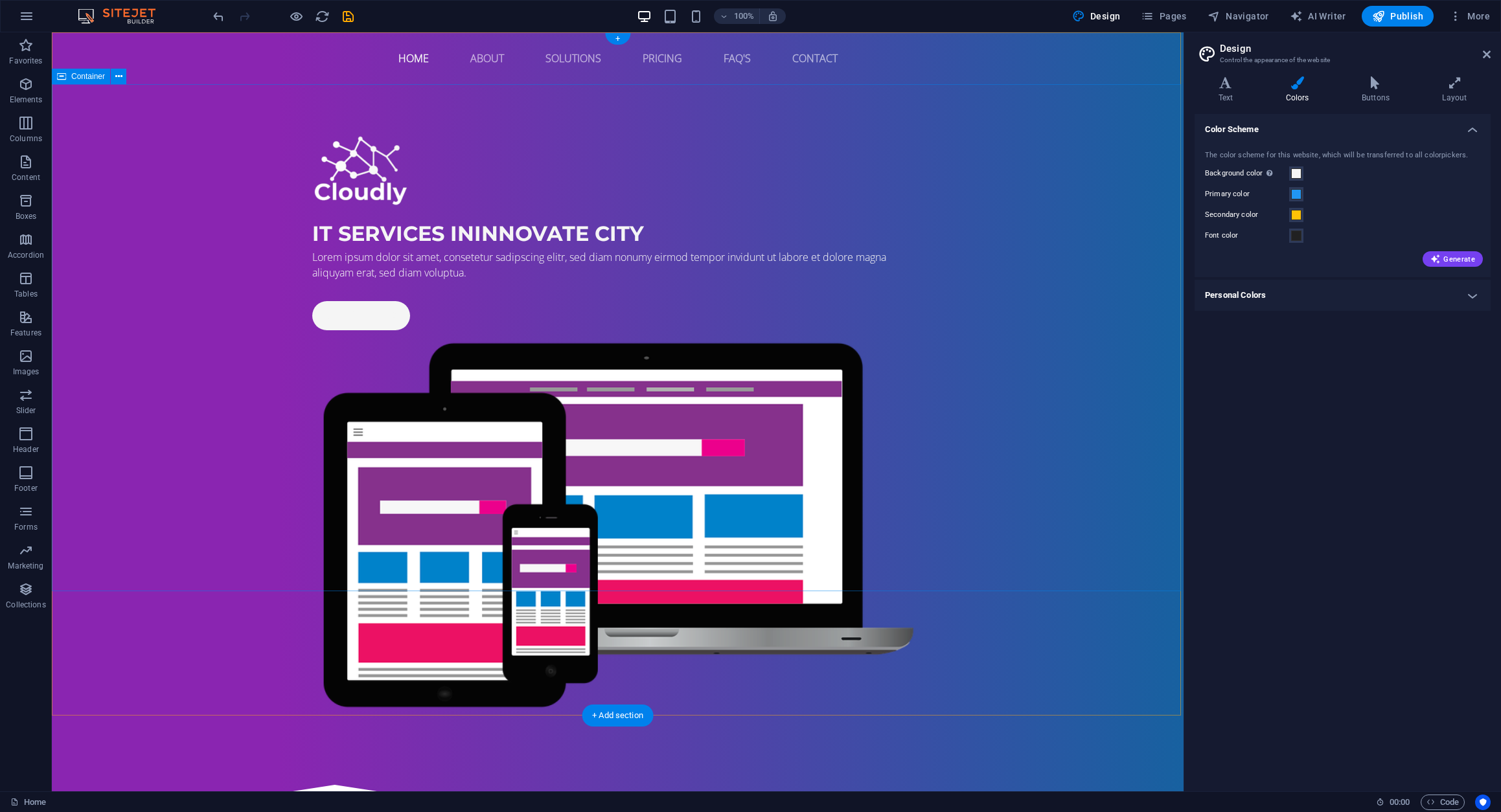
scroll to position [0, 0]
click at [131, 237] on div "IT Services in Innovate City Lorem ipsum dolor sit amet, consetetur sadipscing …" at bounding box center [618, 425] width 1131 height 682
click at [129, 766] on div at bounding box center [618, 828] width 1131 height 124
click at [142, 471] on div "IT Services in Innovate City Lorem ipsum dolor sit amet, consetetur sadipscing …" at bounding box center [618, 425] width 1131 height 682
click at [141, 39] on icon at bounding box center [141, 40] width 7 height 13
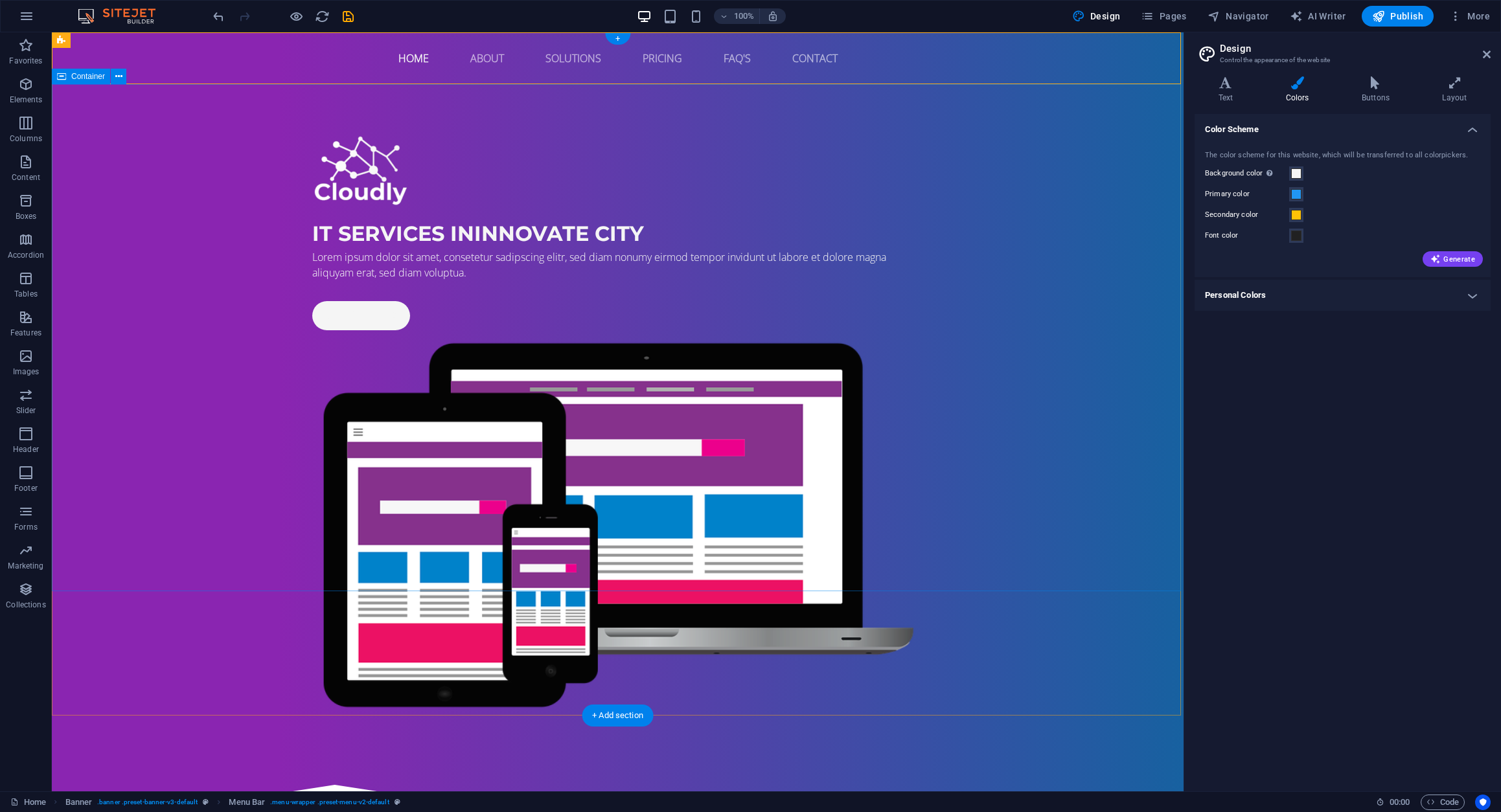
click at [131, 121] on div "IT Services in Innovate City Lorem ipsum dolor sit amet, consetetur sadipscing …" at bounding box center [618, 425] width 1131 height 682
click at [760, 170] on div "IT Services in Innovate City Lorem ipsum dolor sit amet, consetetur sadipscing …" at bounding box center [618, 425] width 1131 height 682
click at [1218, 85] on icon at bounding box center [1225, 83] width 62 height 13
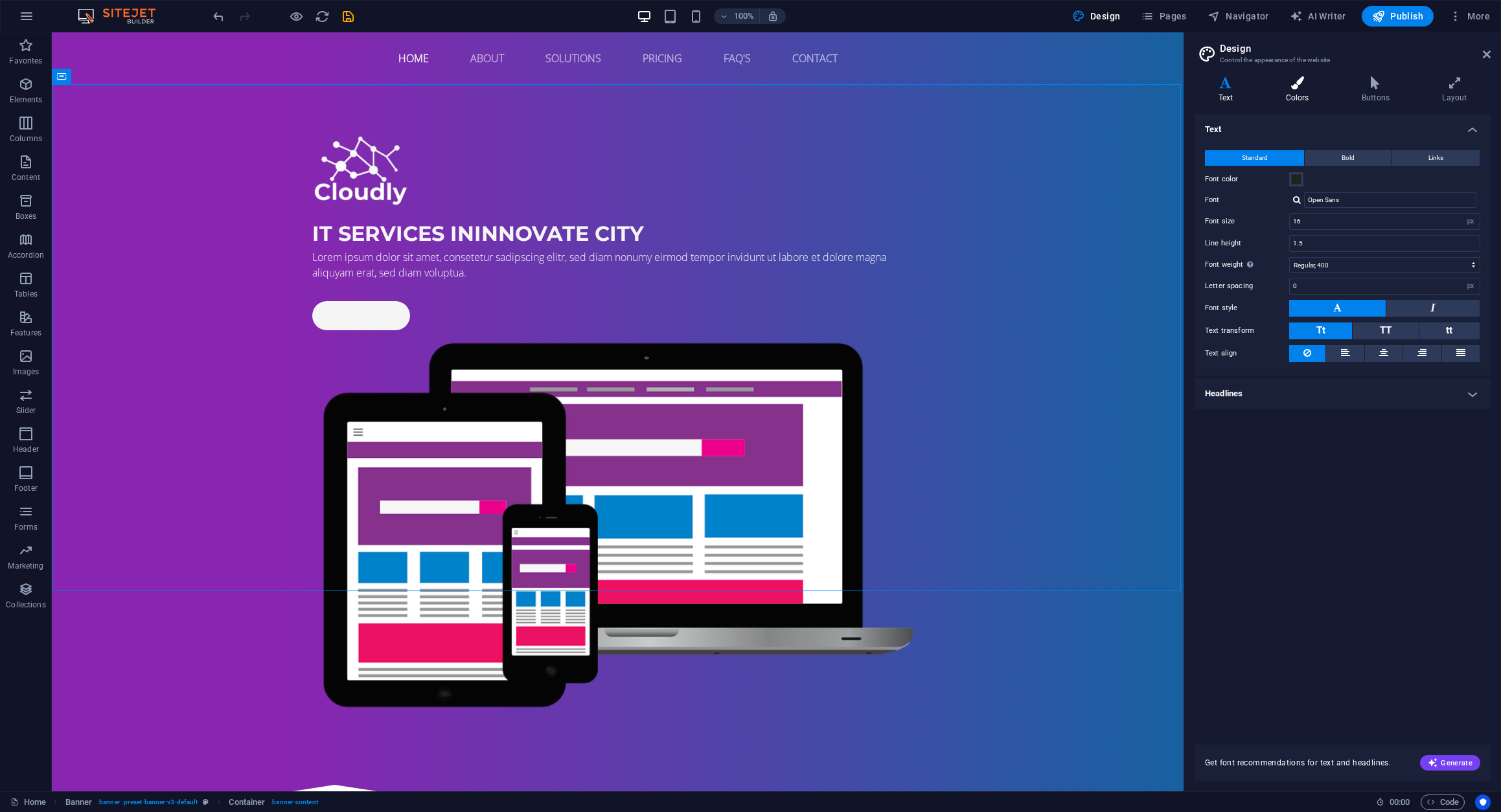
click at [1287, 86] on icon at bounding box center [1297, 83] width 70 height 13
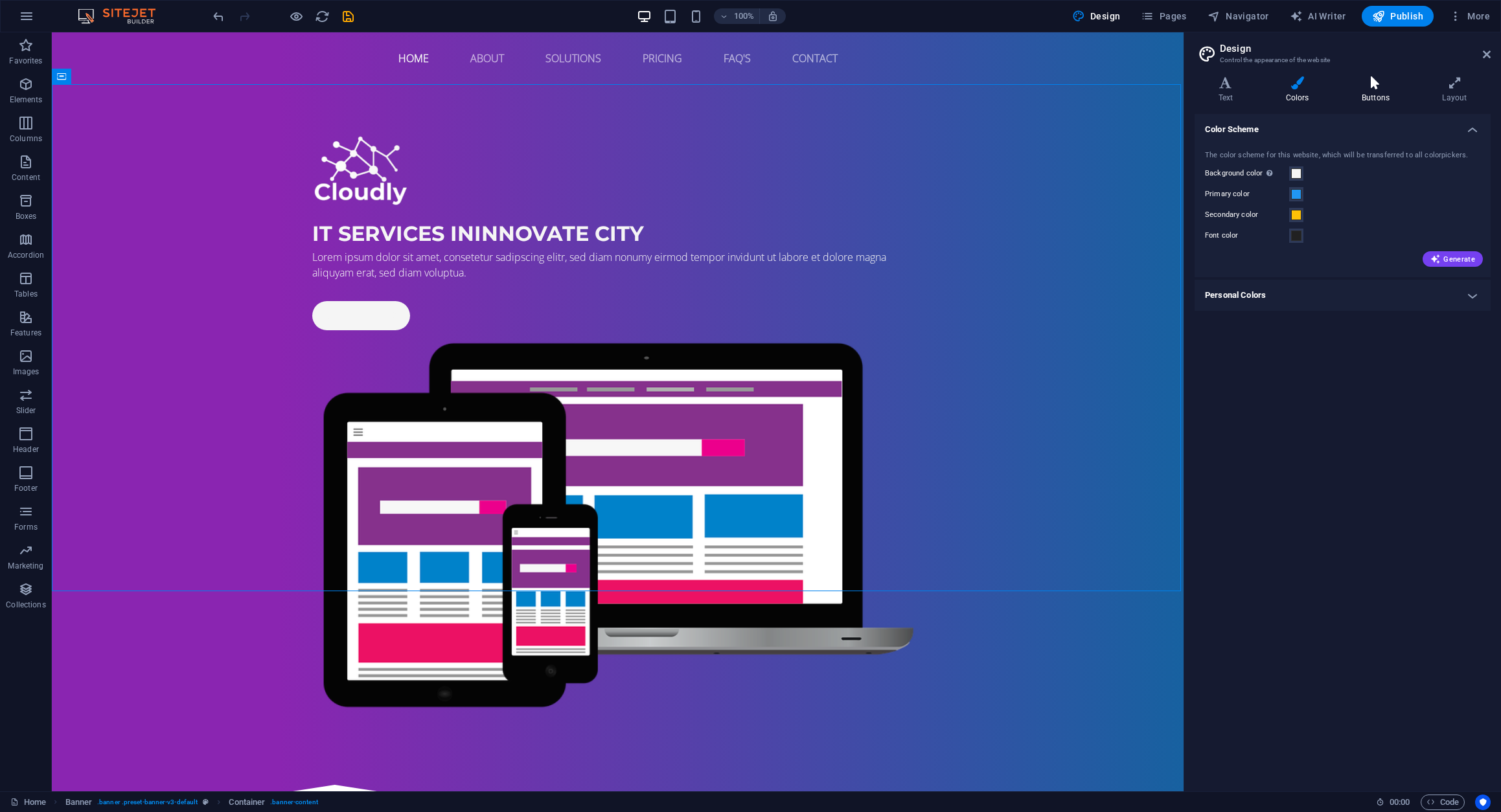
click at [1375, 88] on icon at bounding box center [1375, 83] width 75 height 13
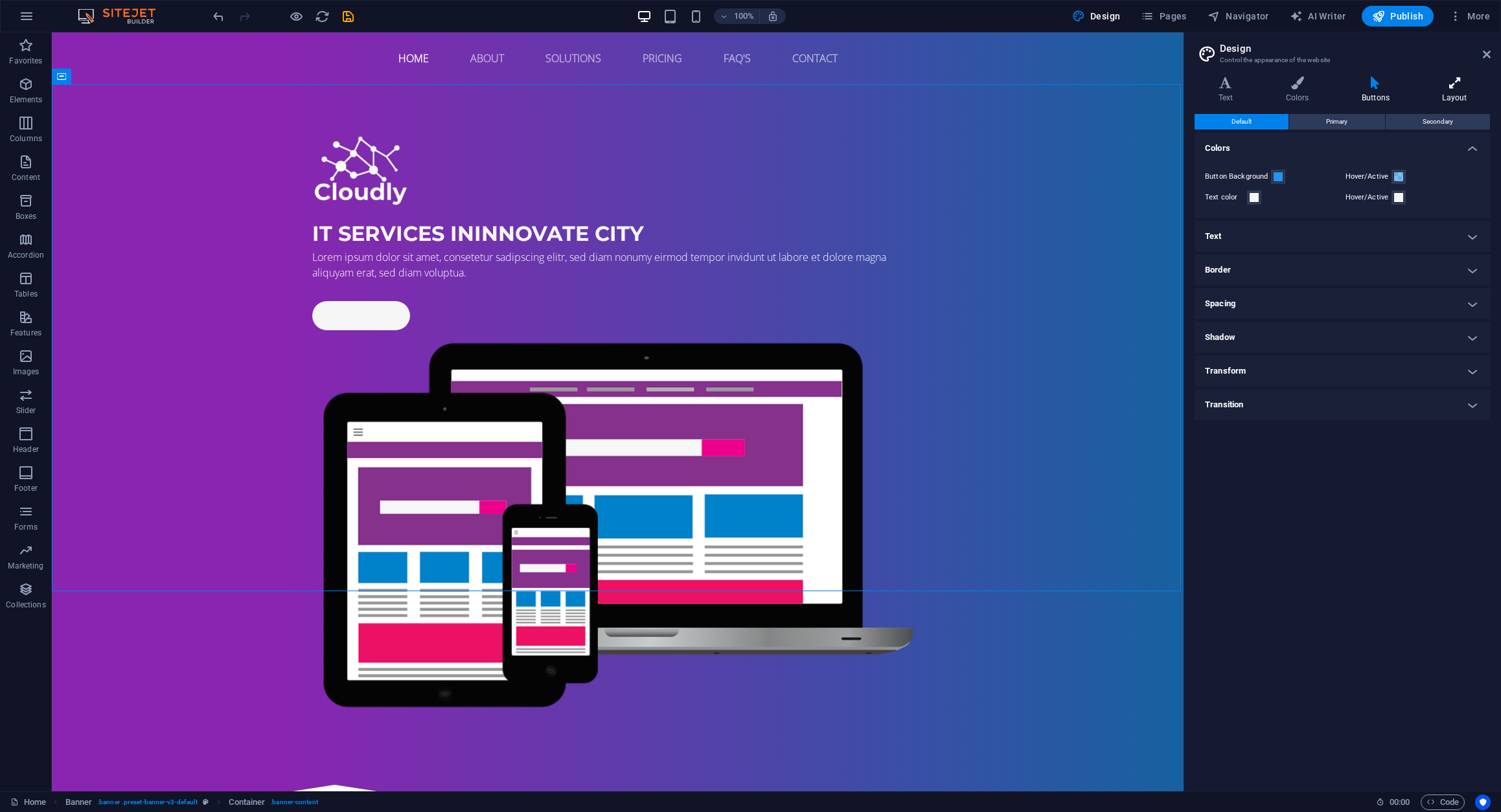
click at [1451, 88] on icon at bounding box center [1454, 83] width 72 height 13
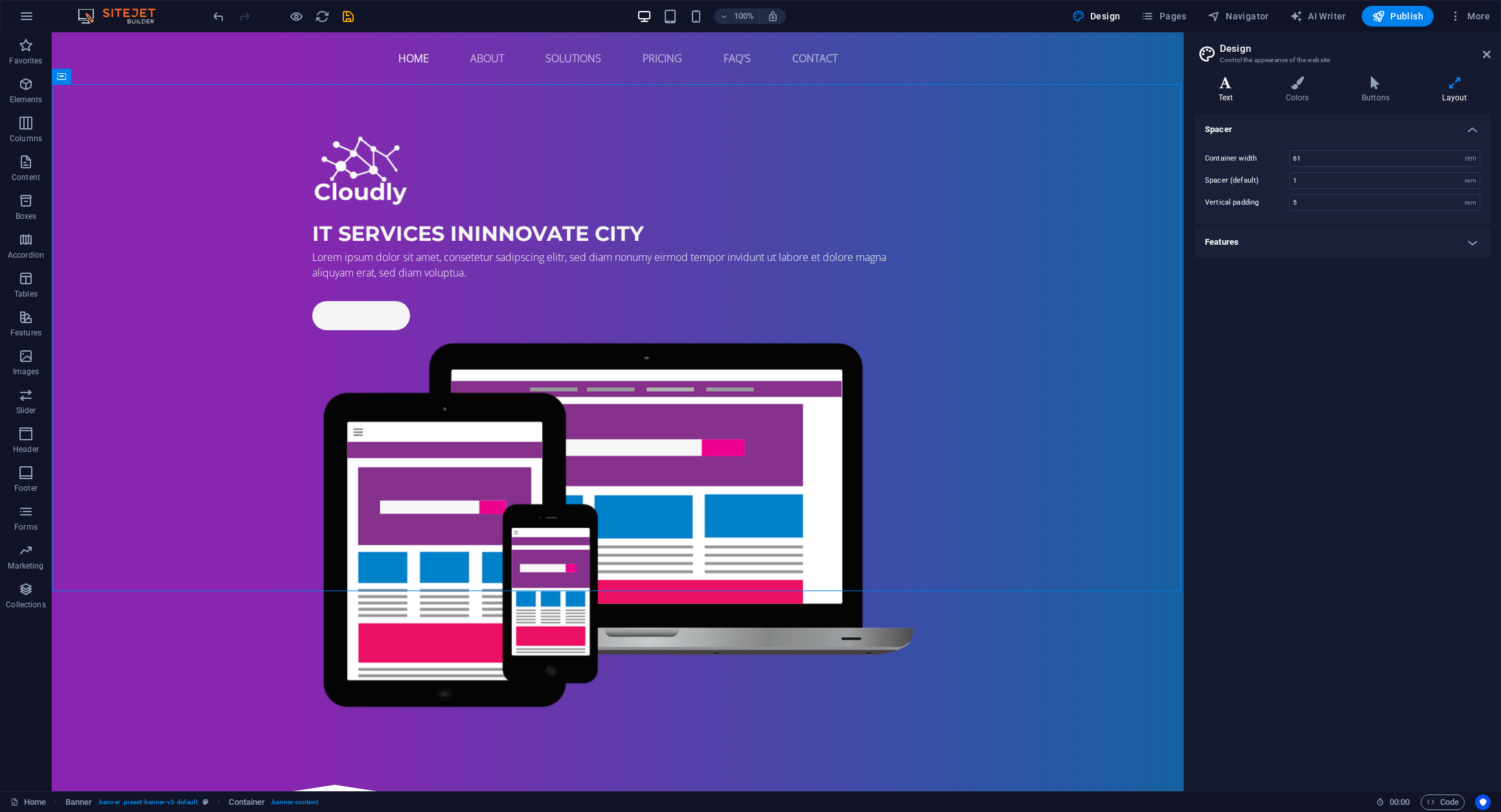
click at [1226, 83] on icon at bounding box center [1225, 83] width 62 height 13
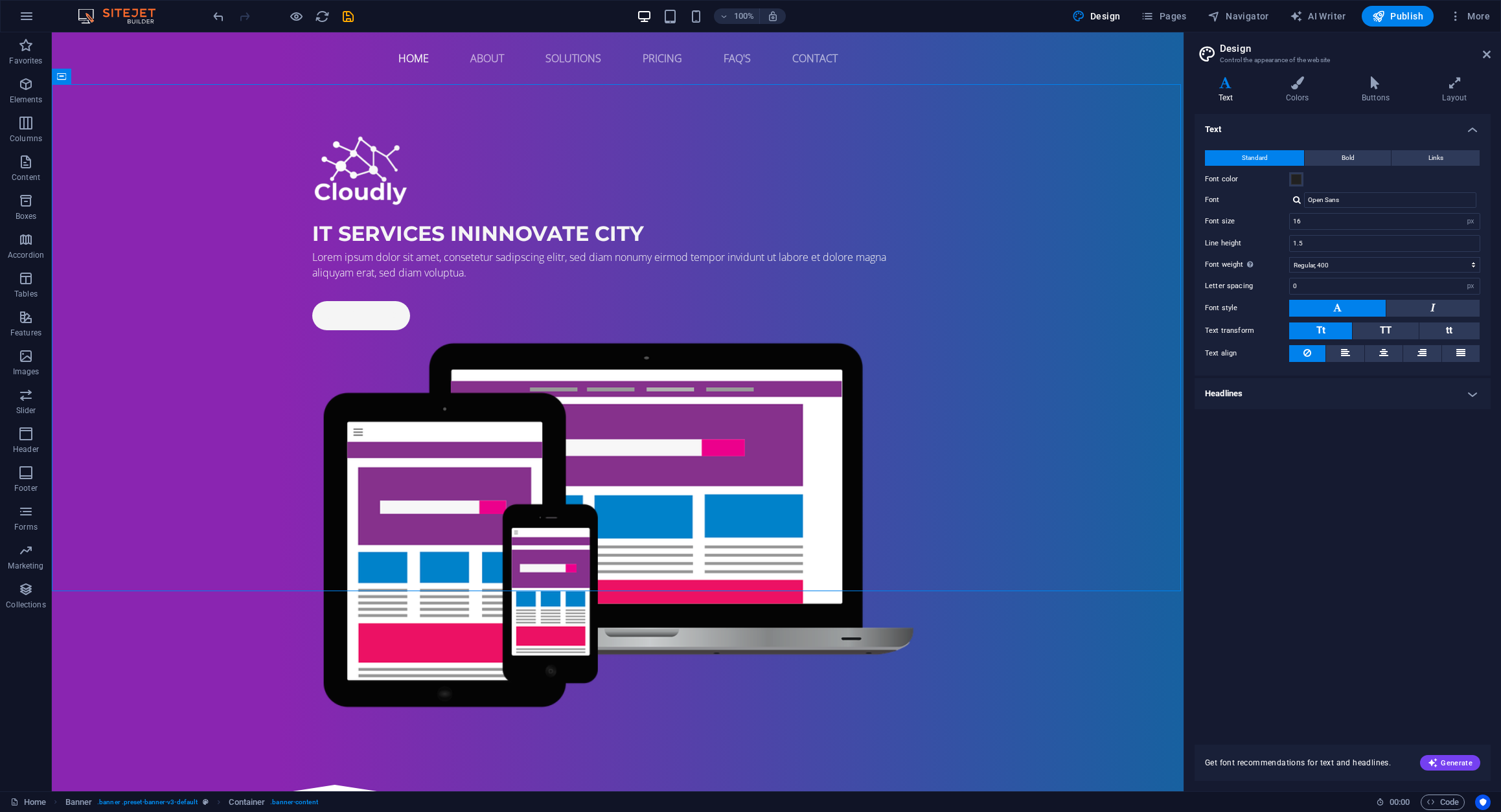
click at [1267, 396] on h4 "Headlines" at bounding box center [1342, 393] width 296 height 31
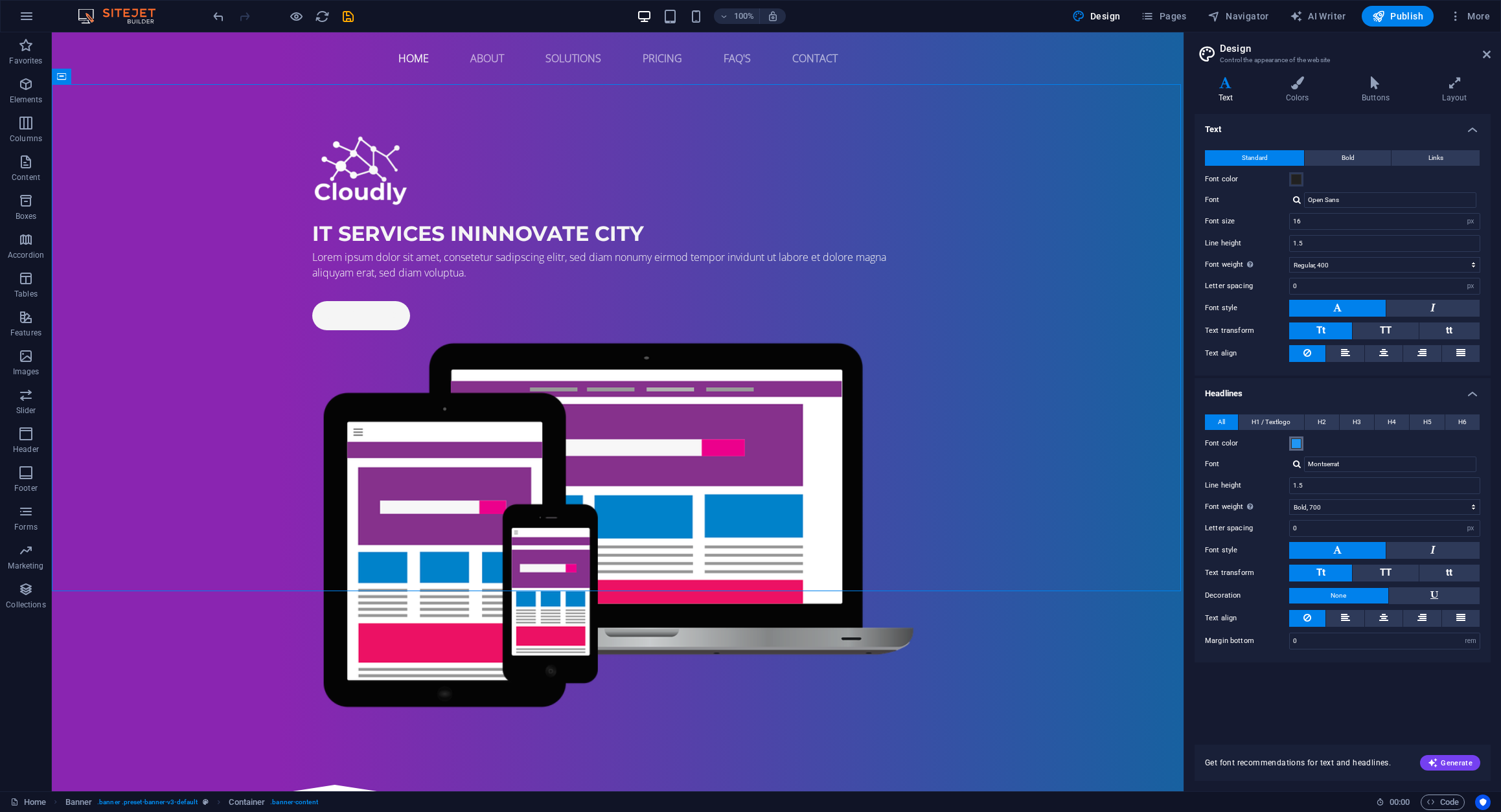
click at [1296, 443] on span at bounding box center [1296, 444] width 10 height 10
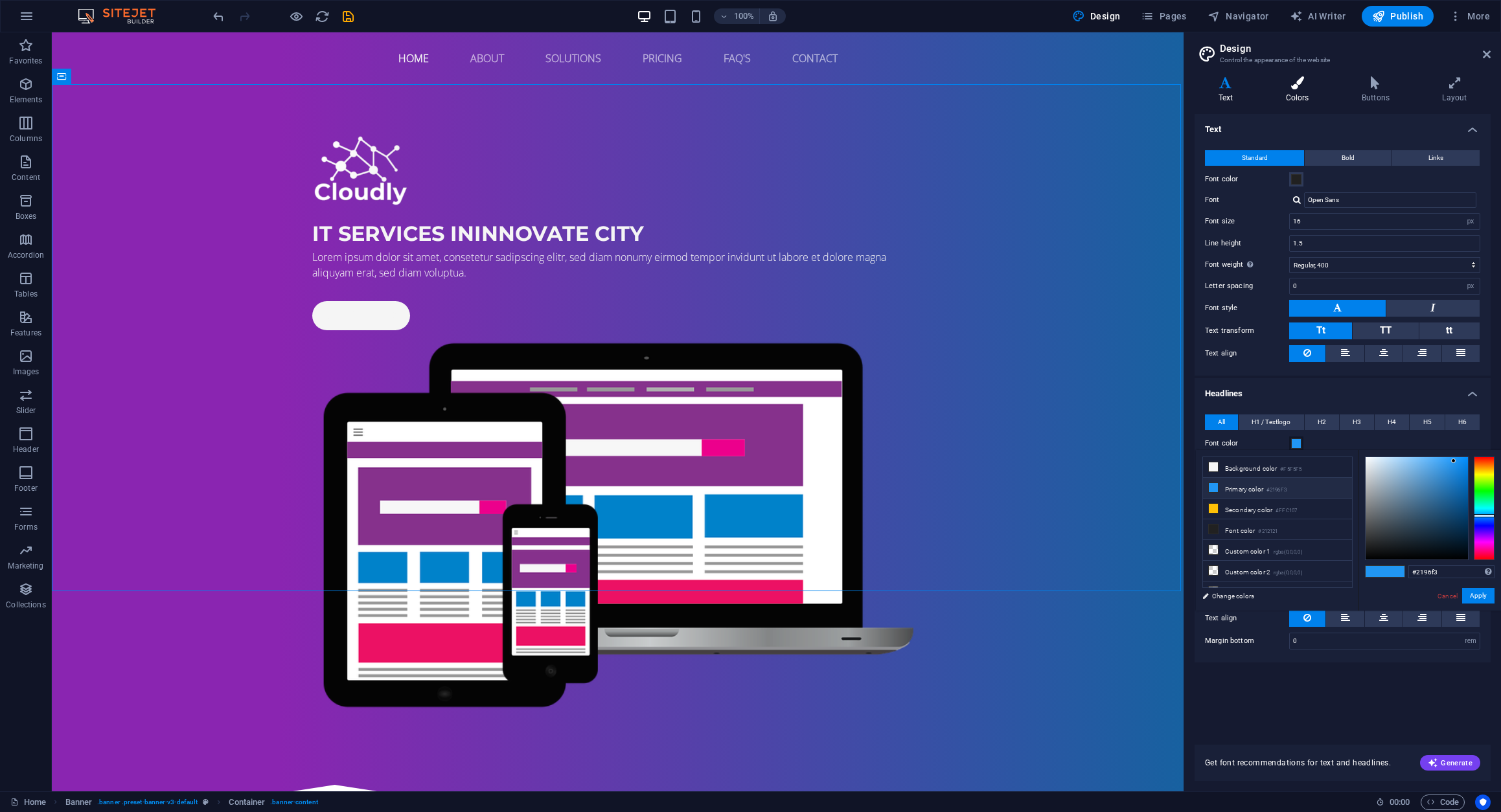
click at [1300, 84] on icon at bounding box center [1297, 83] width 70 height 13
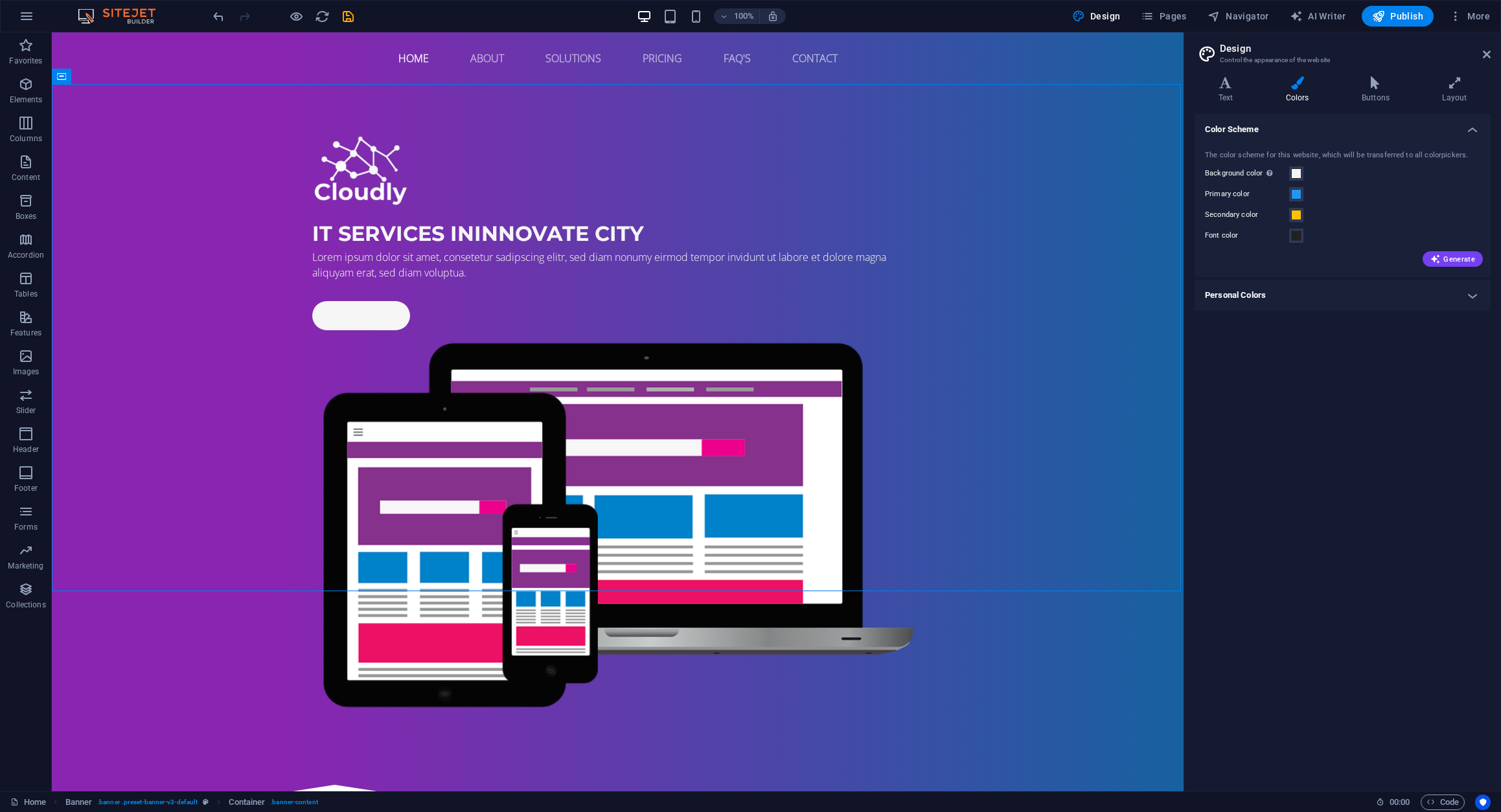
click at [1255, 292] on h4 "Personal Colors" at bounding box center [1342, 295] width 296 height 31
click at [1373, 88] on icon at bounding box center [1375, 83] width 75 height 13
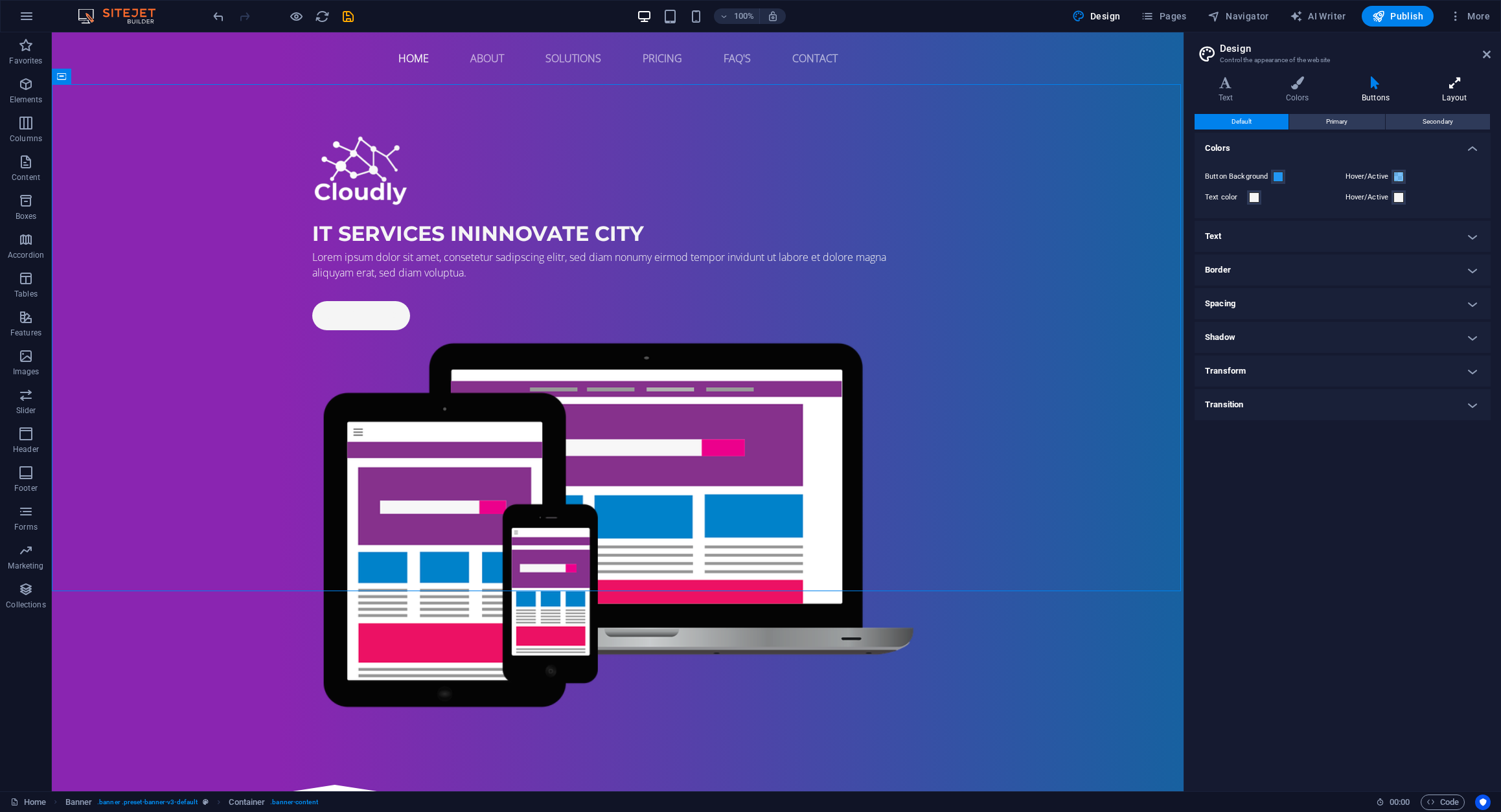
click at [1454, 88] on icon at bounding box center [1454, 83] width 72 height 13
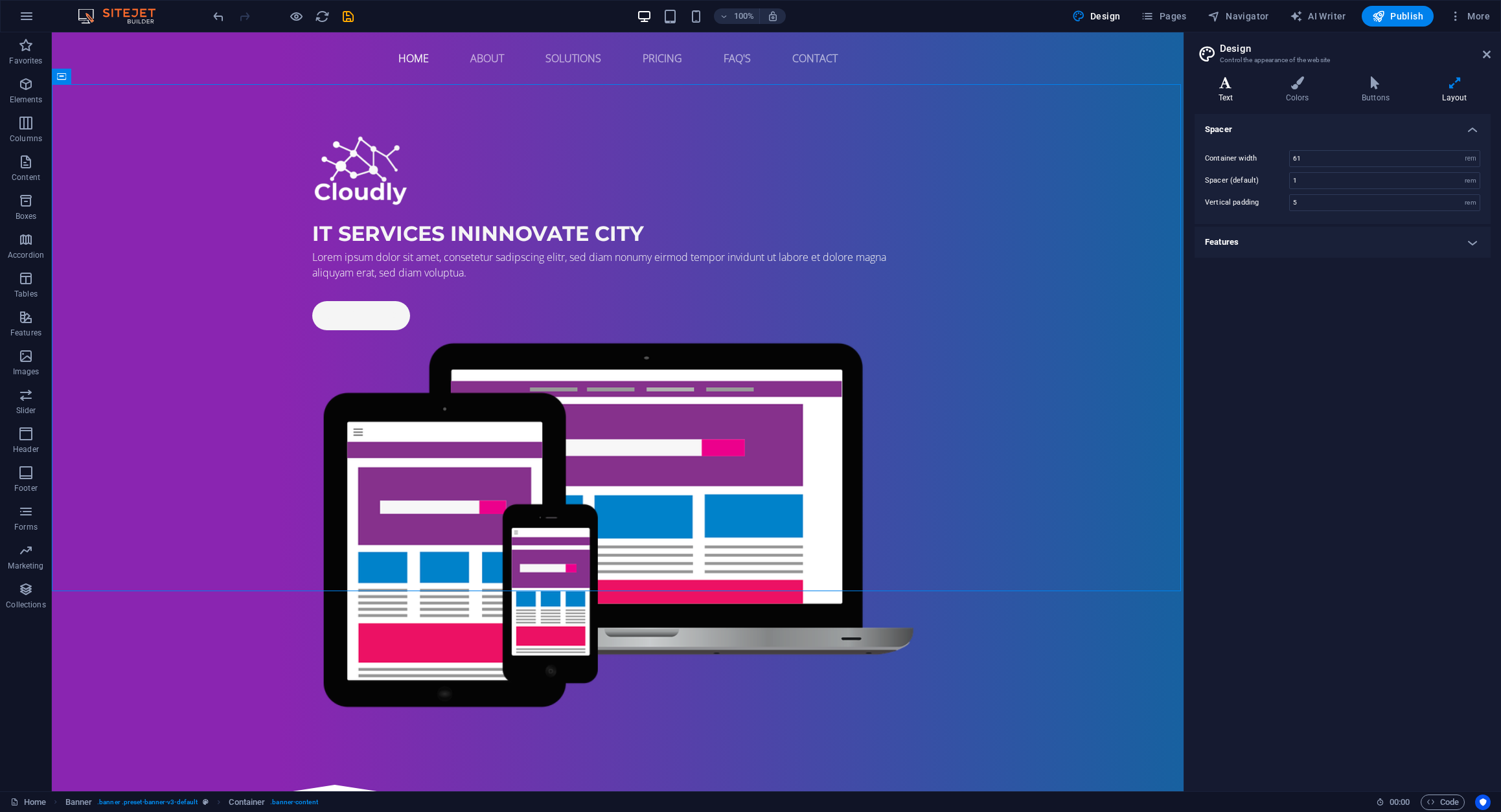
click at [1227, 84] on icon at bounding box center [1225, 83] width 62 height 13
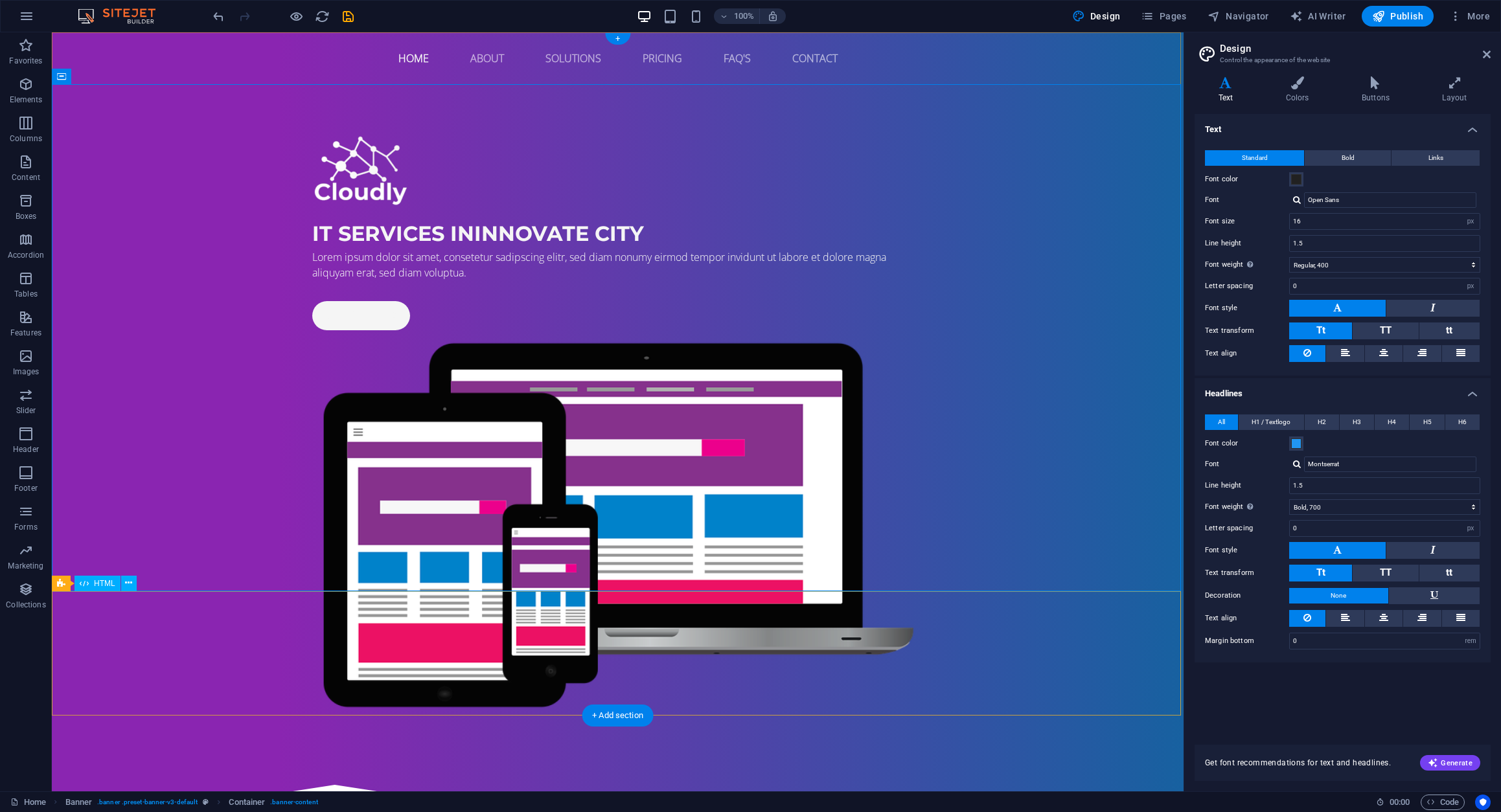
click at [978, 766] on div at bounding box center [618, 828] width 1131 height 124
click at [220, 148] on div "IT Services in Innovate City Lorem ipsum dolor sit amet, consetetur sadipscing …" at bounding box center [618, 425] width 1131 height 682
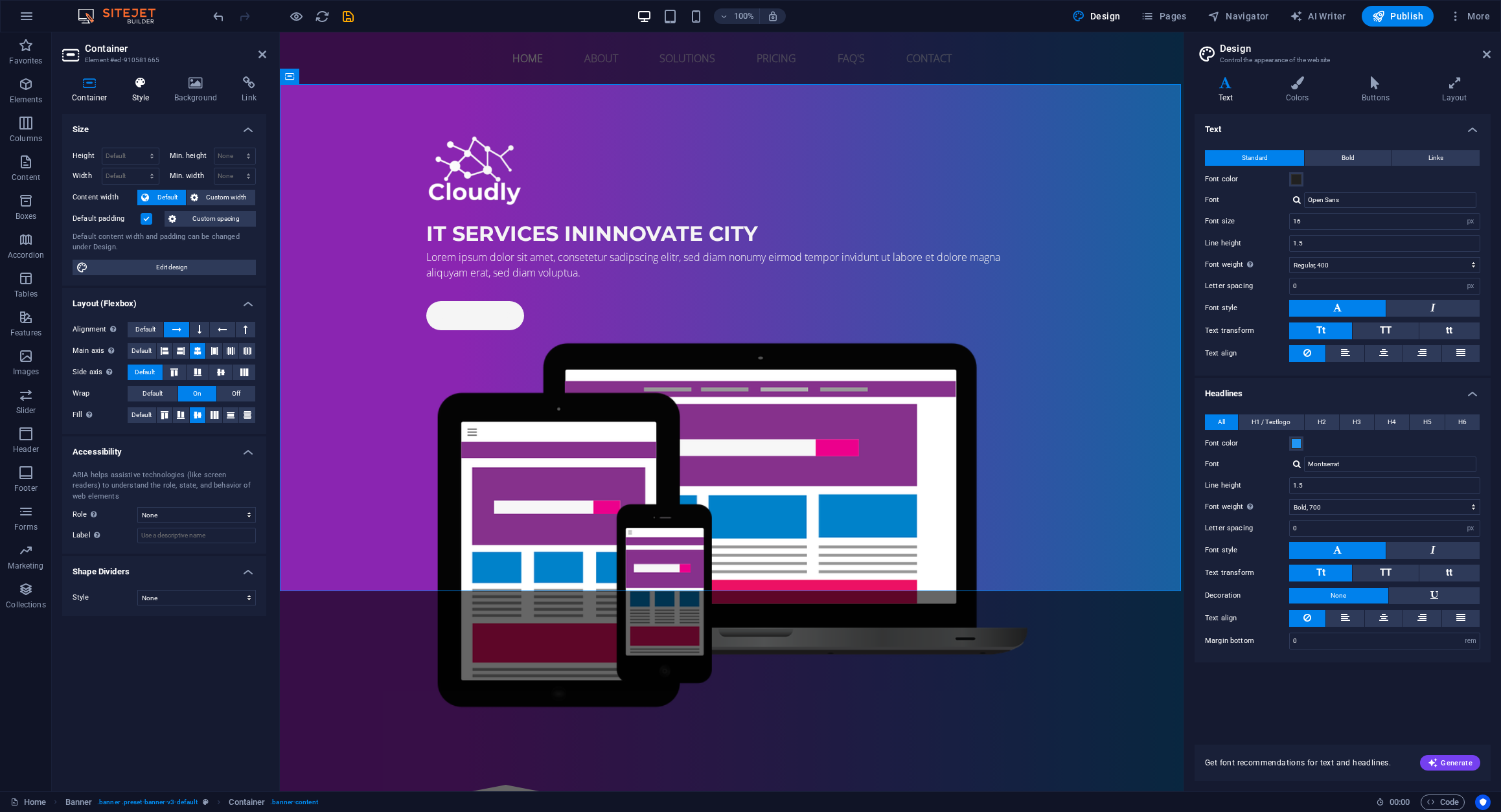
click at [143, 89] on h4 "Style" at bounding box center [143, 89] width 42 height 28
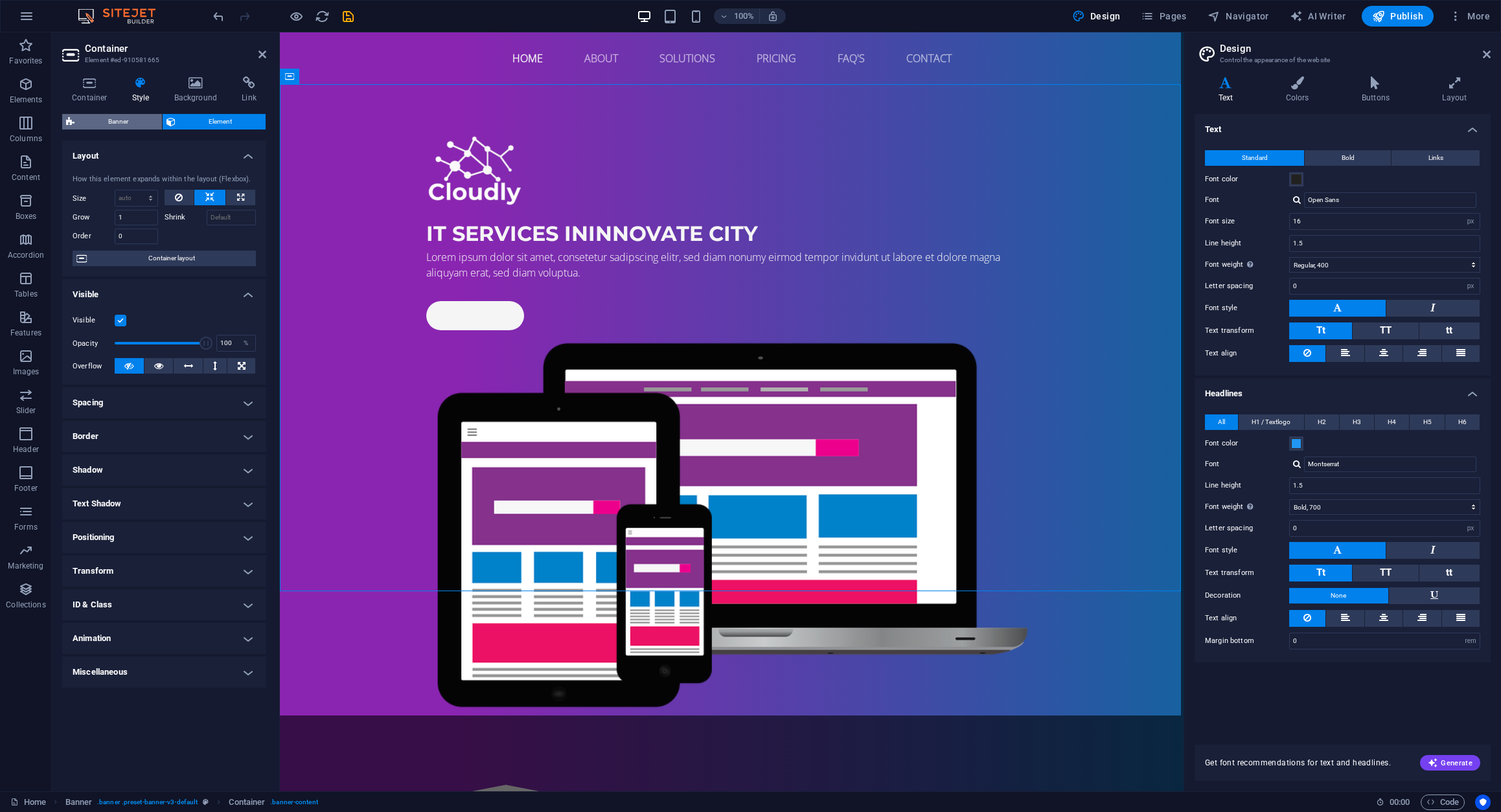
click at [121, 123] on span "Banner" at bounding box center [118, 122] width 80 height 15
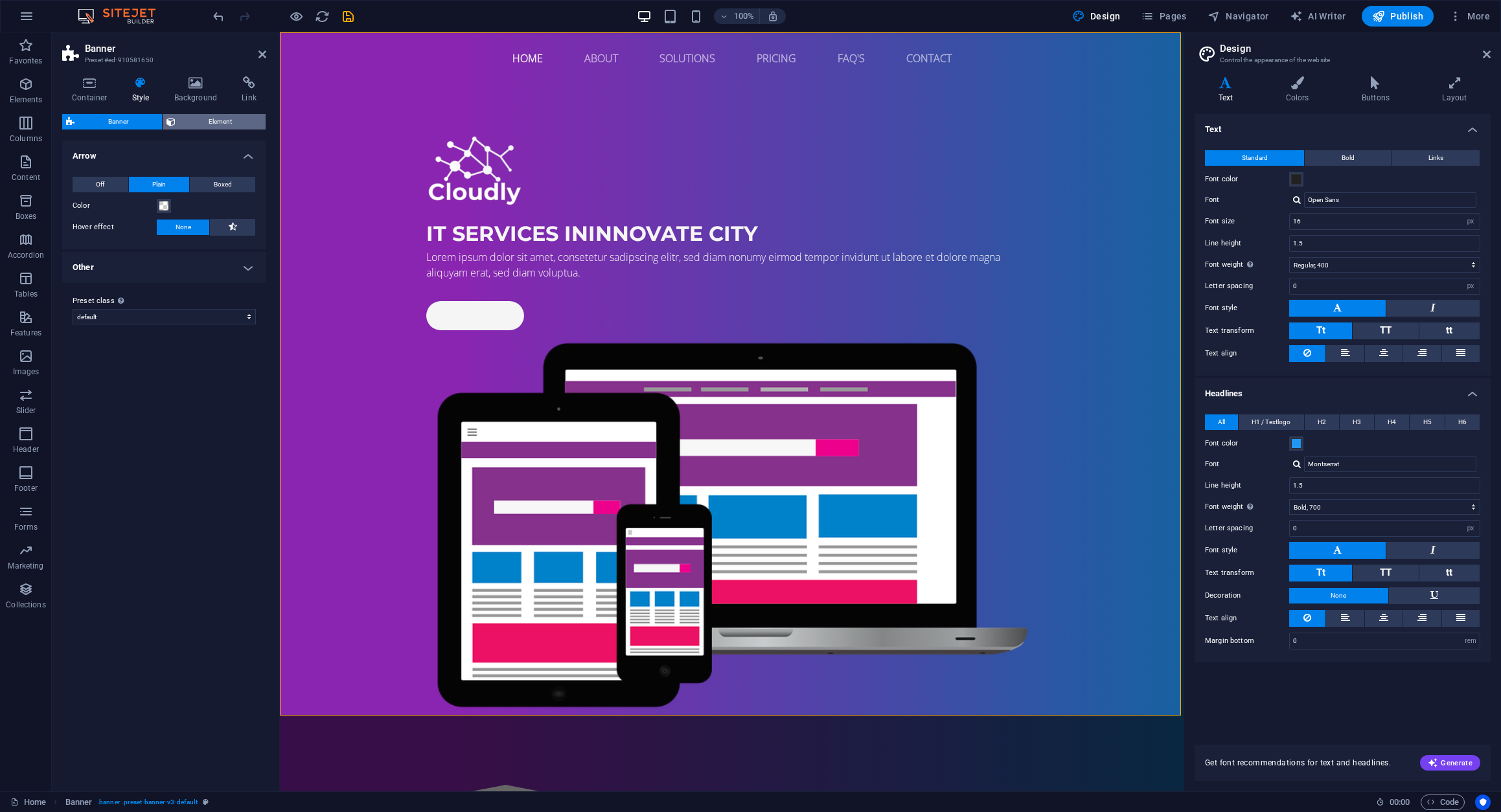
click at [190, 122] on span "Element" at bounding box center [220, 122] width 83 height 15
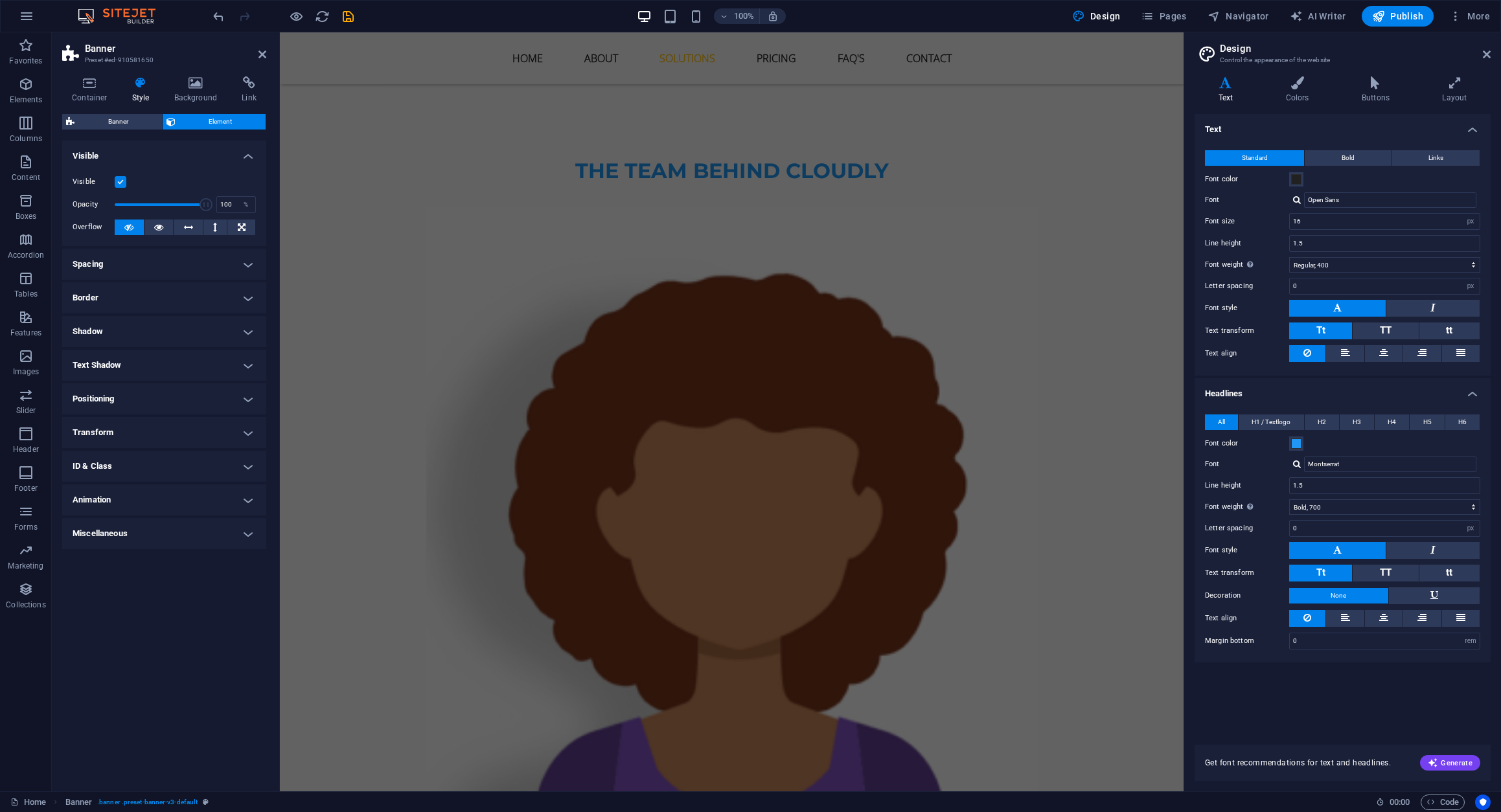
scroll to position [1756, 0]
click at [28, 15] on icon "button" at bounding box center [27, 16] width 15 height 15
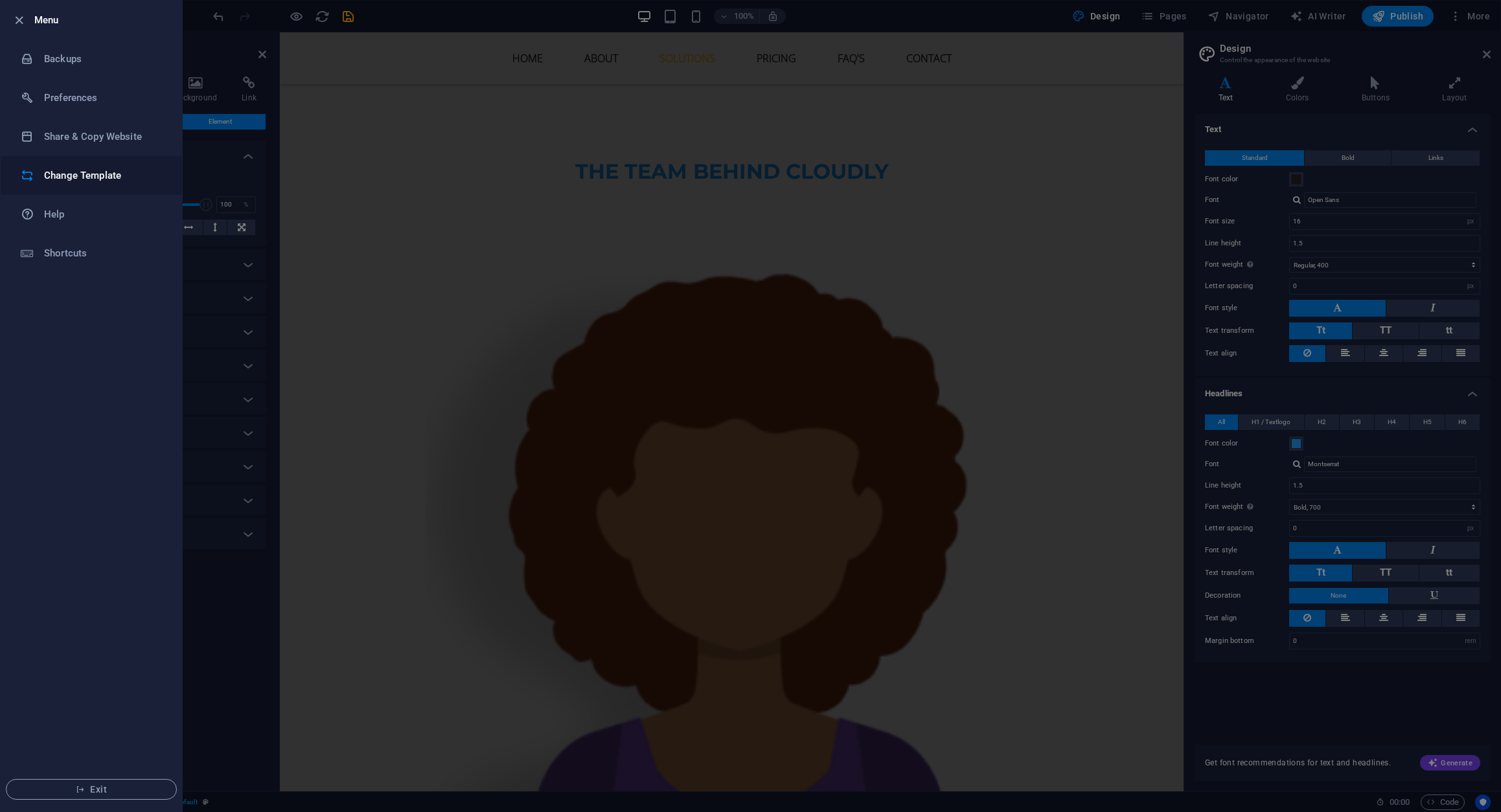
click at [85, 177] on h6 "Change Template" at bounding box center [104, 176] width 120 height 15
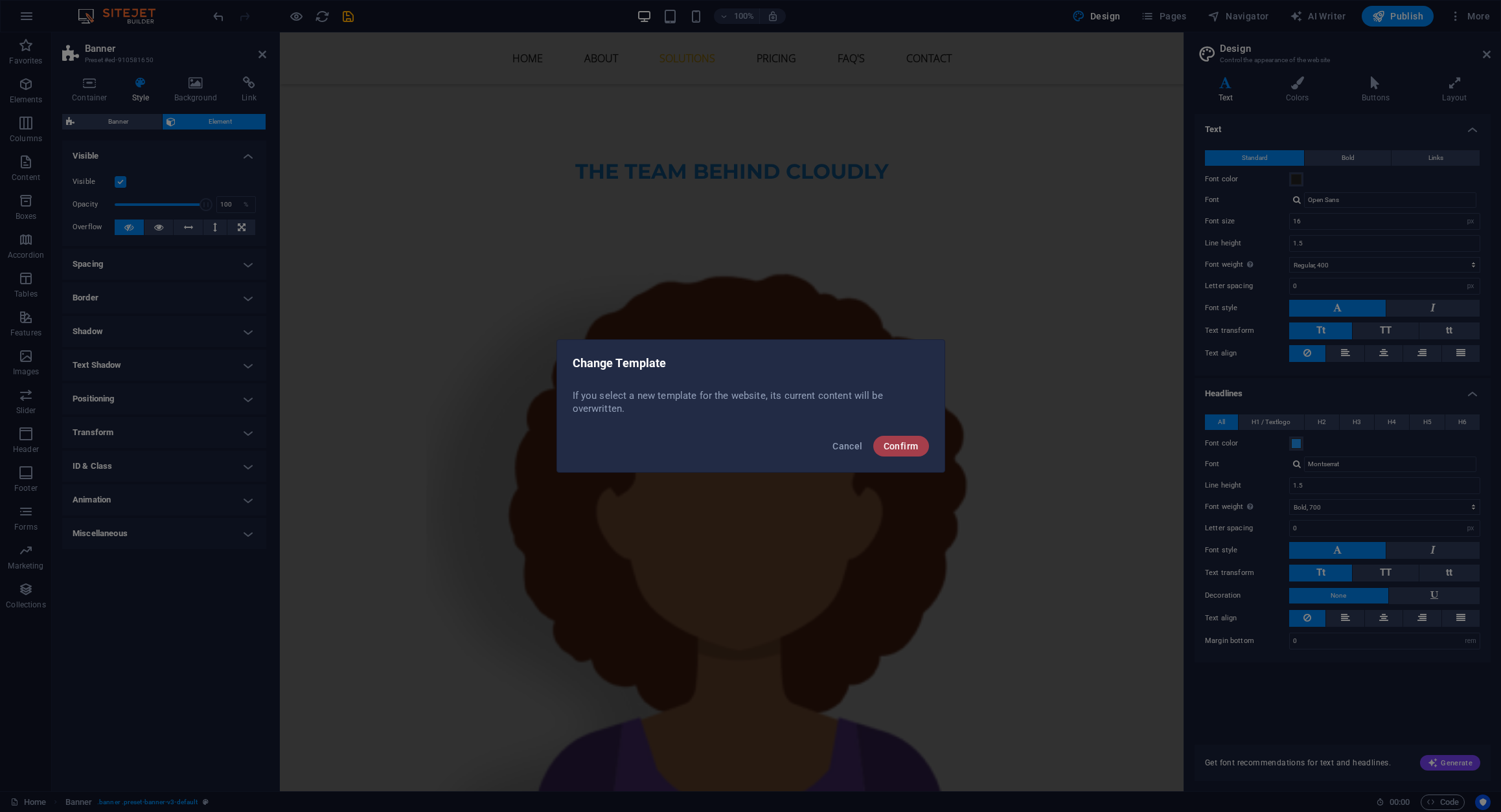
click at [913, 441] on button "Confirm" at bounding box center [901, 446] width 56 height 21
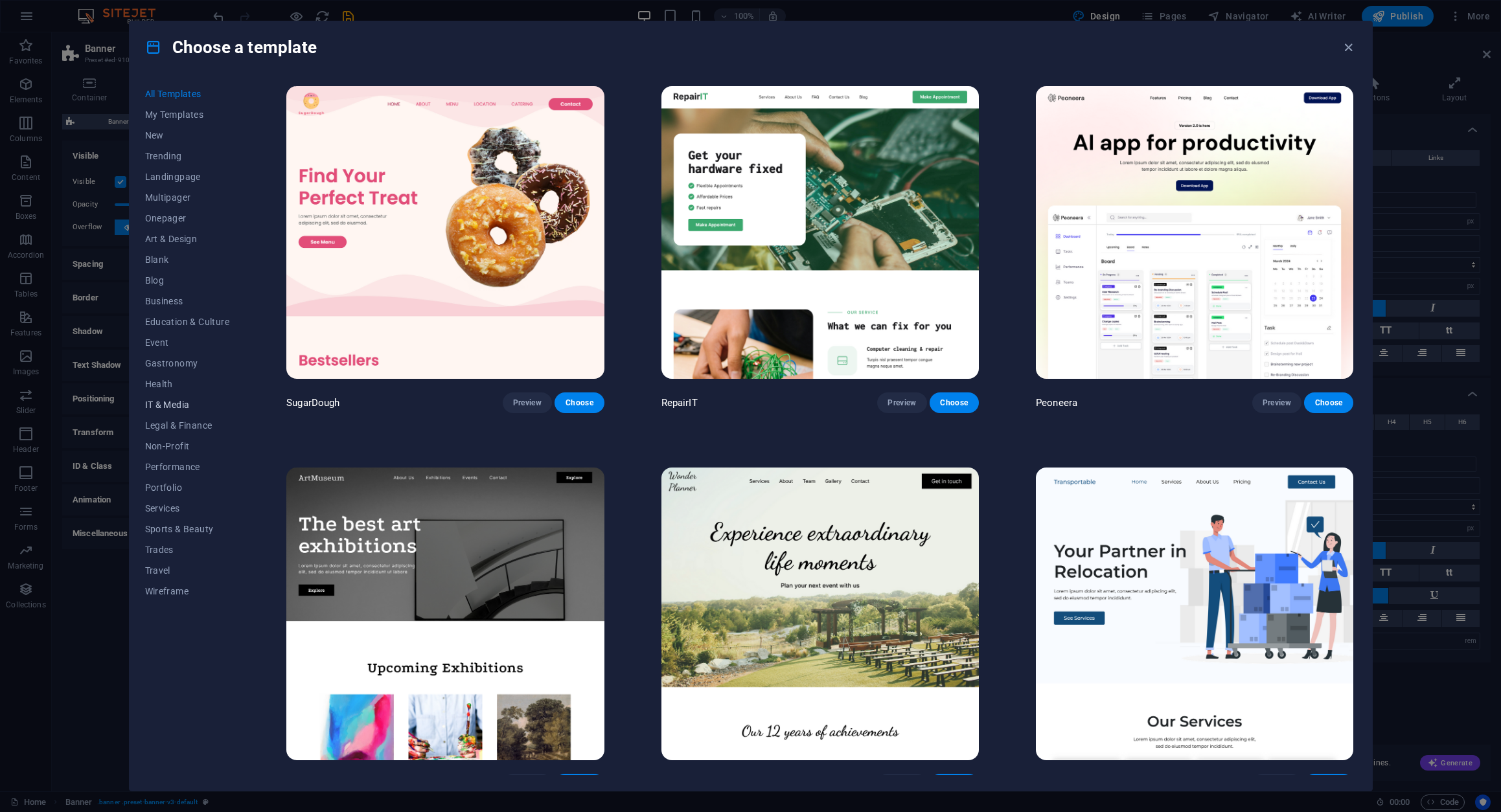
click at [162, 406] on span "IT & Media" at bounding box center [187, 405] width 85 height 10
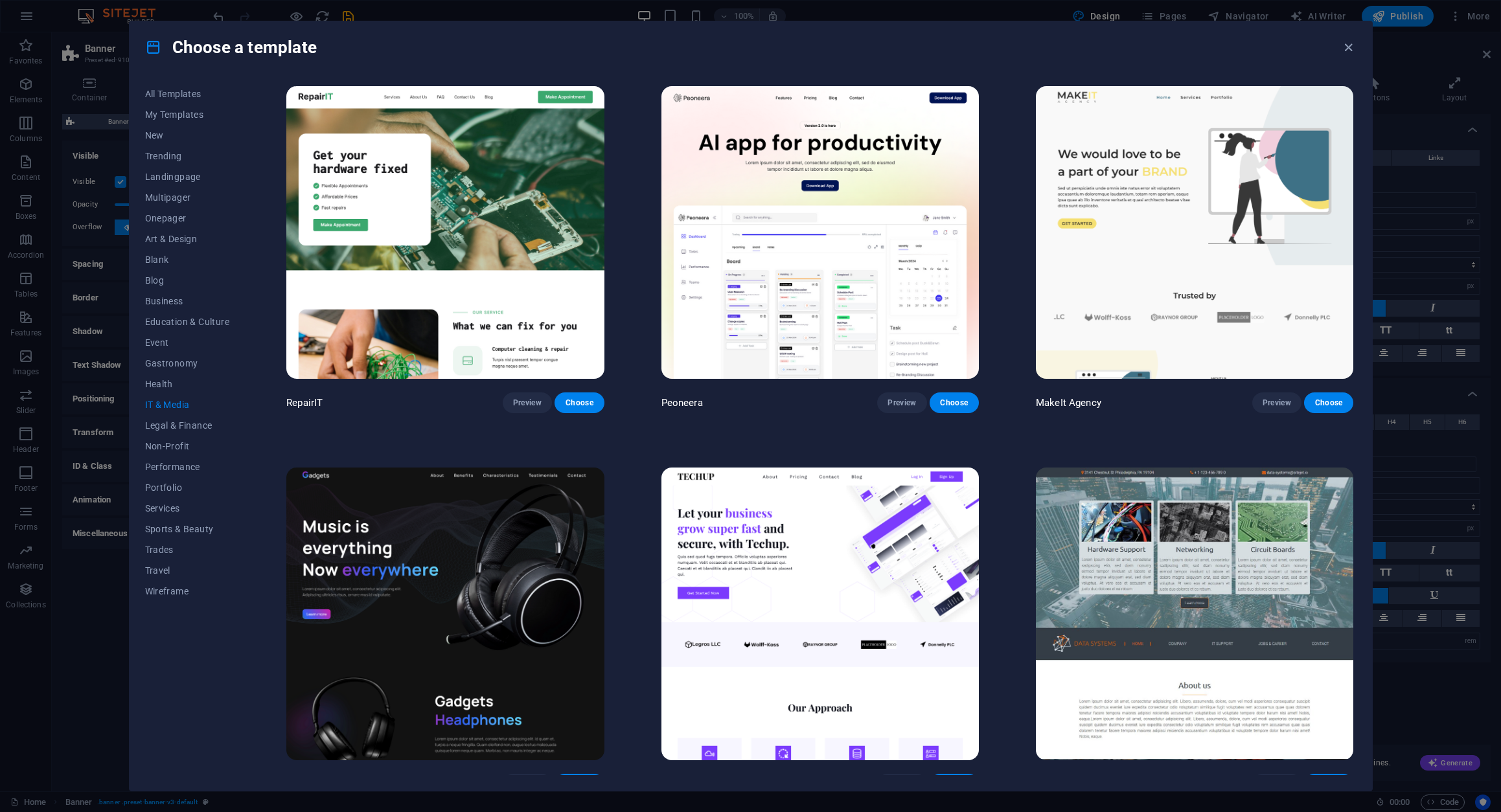
scroll to position [0, 0]
click at [1159, 542] on img at bounding box center [1194, 614] width 317 height 293
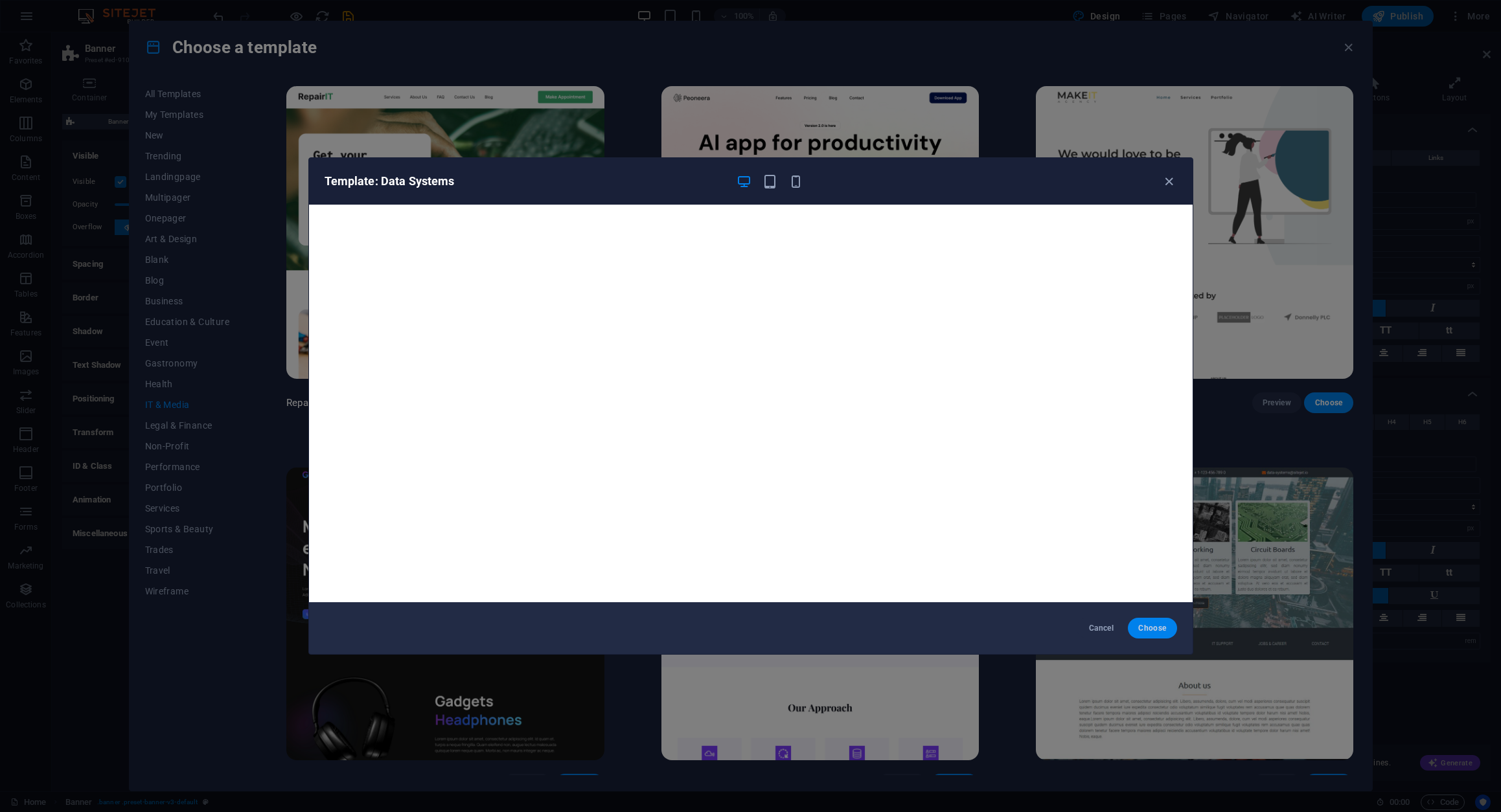
click at [1145, 620] on button "Choose" at bounding box center [1151, 628] width 48 height 21
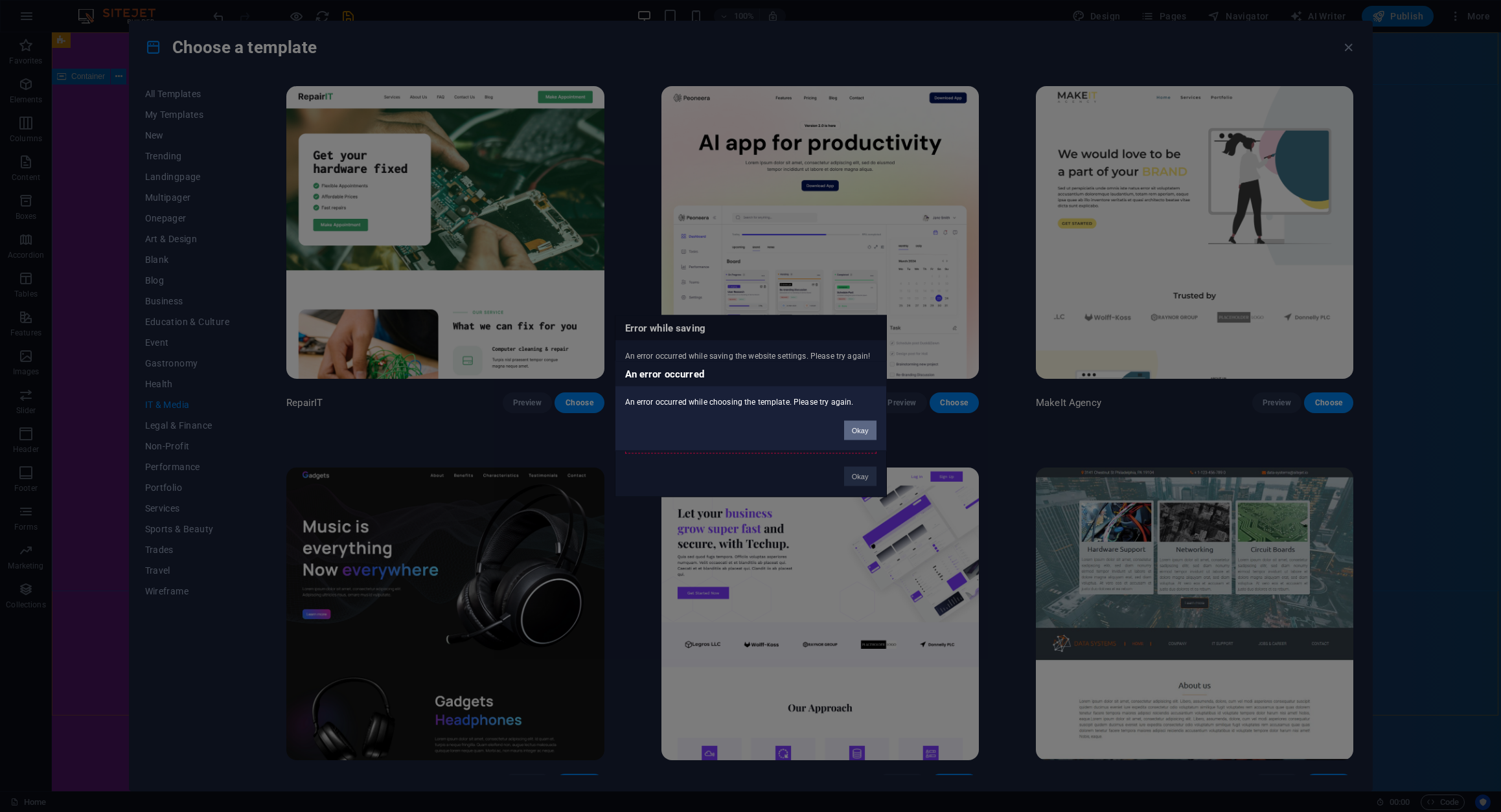
click at [869, 432] on button "Okay" at bounding box center [860, 430] width 32 height 19
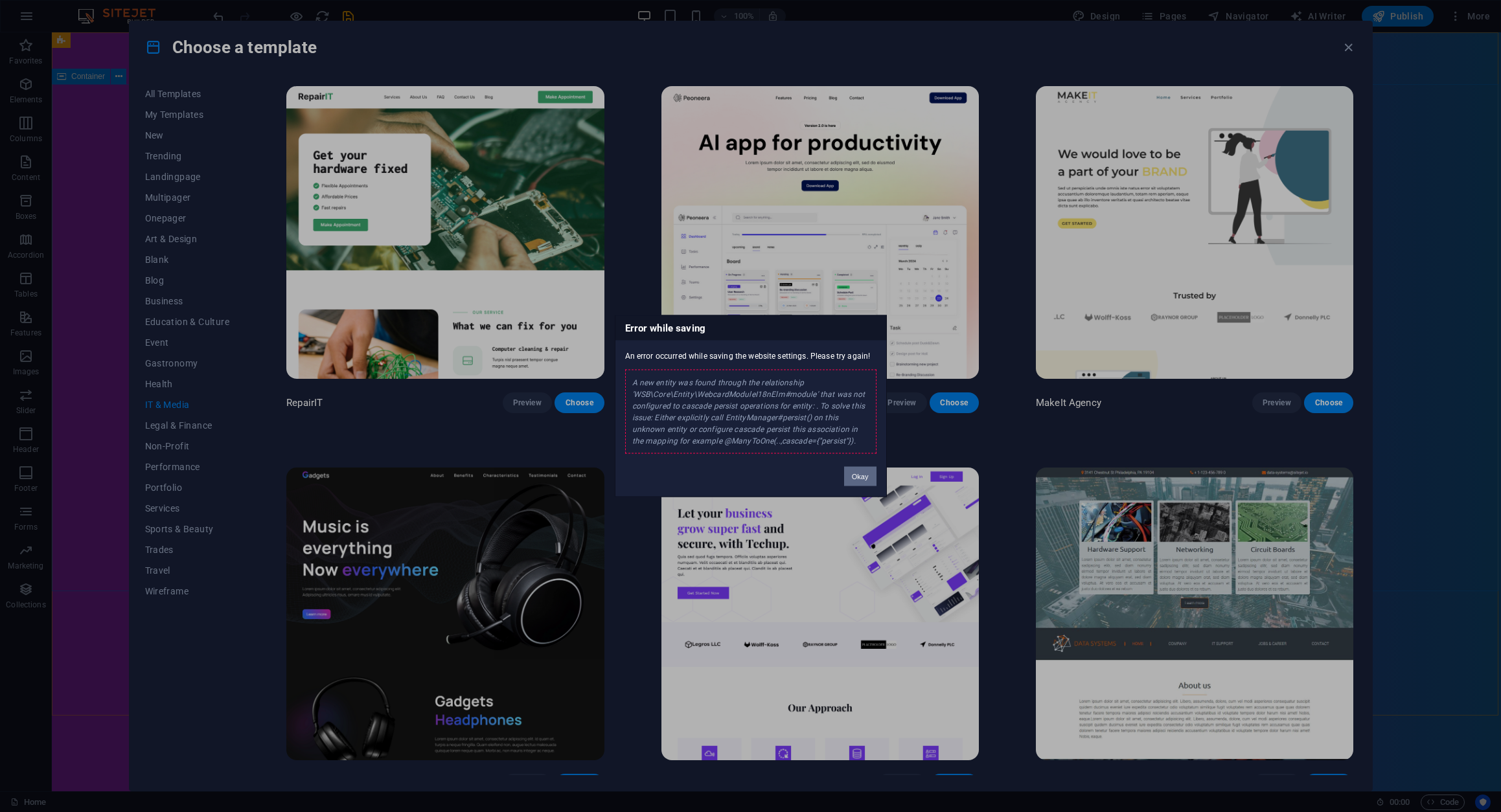
click at [861, 473] on button "Okay" at bounding box center [860, 477] width 32 height 19
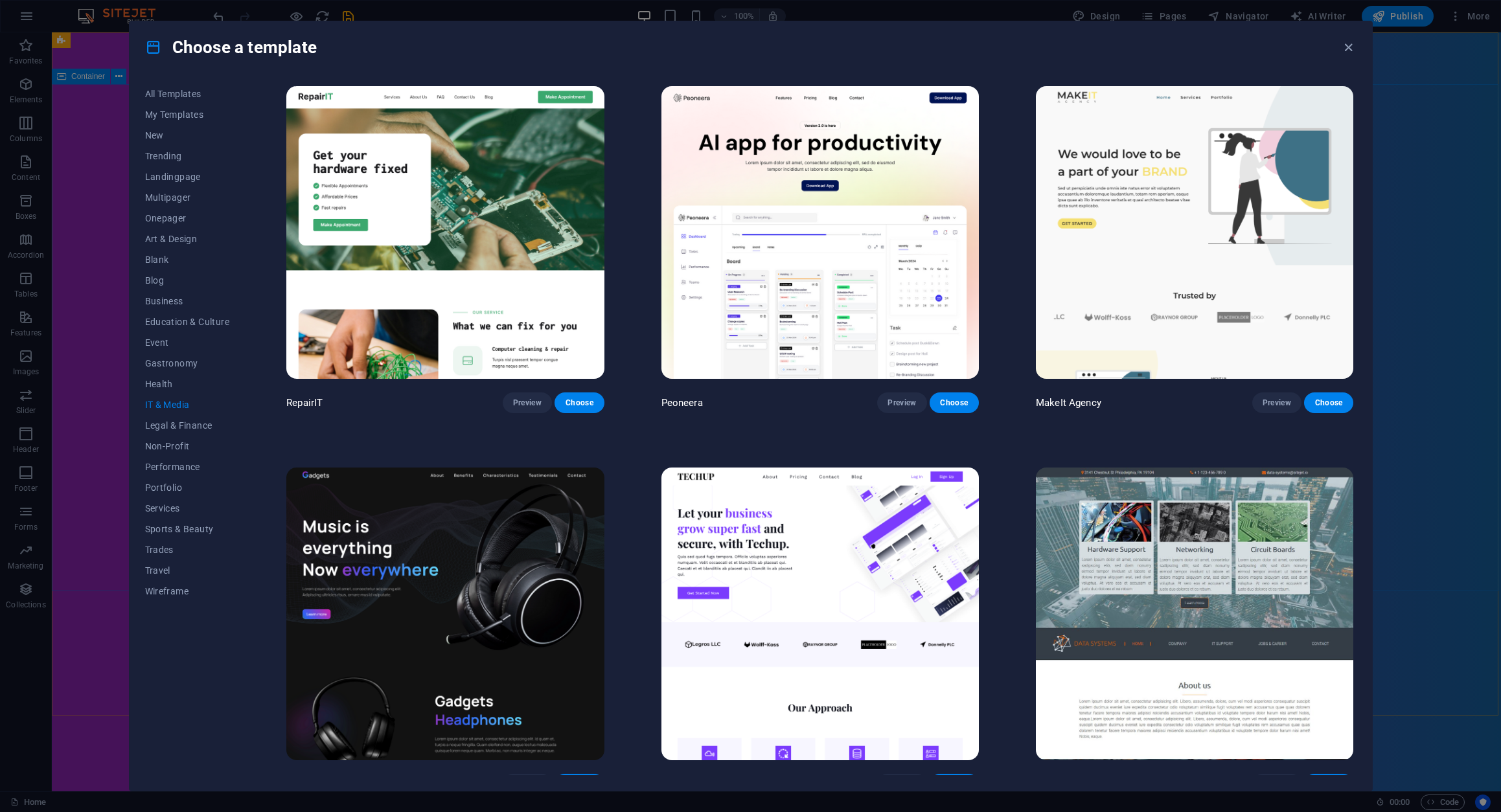
scroll to position [149, 0]
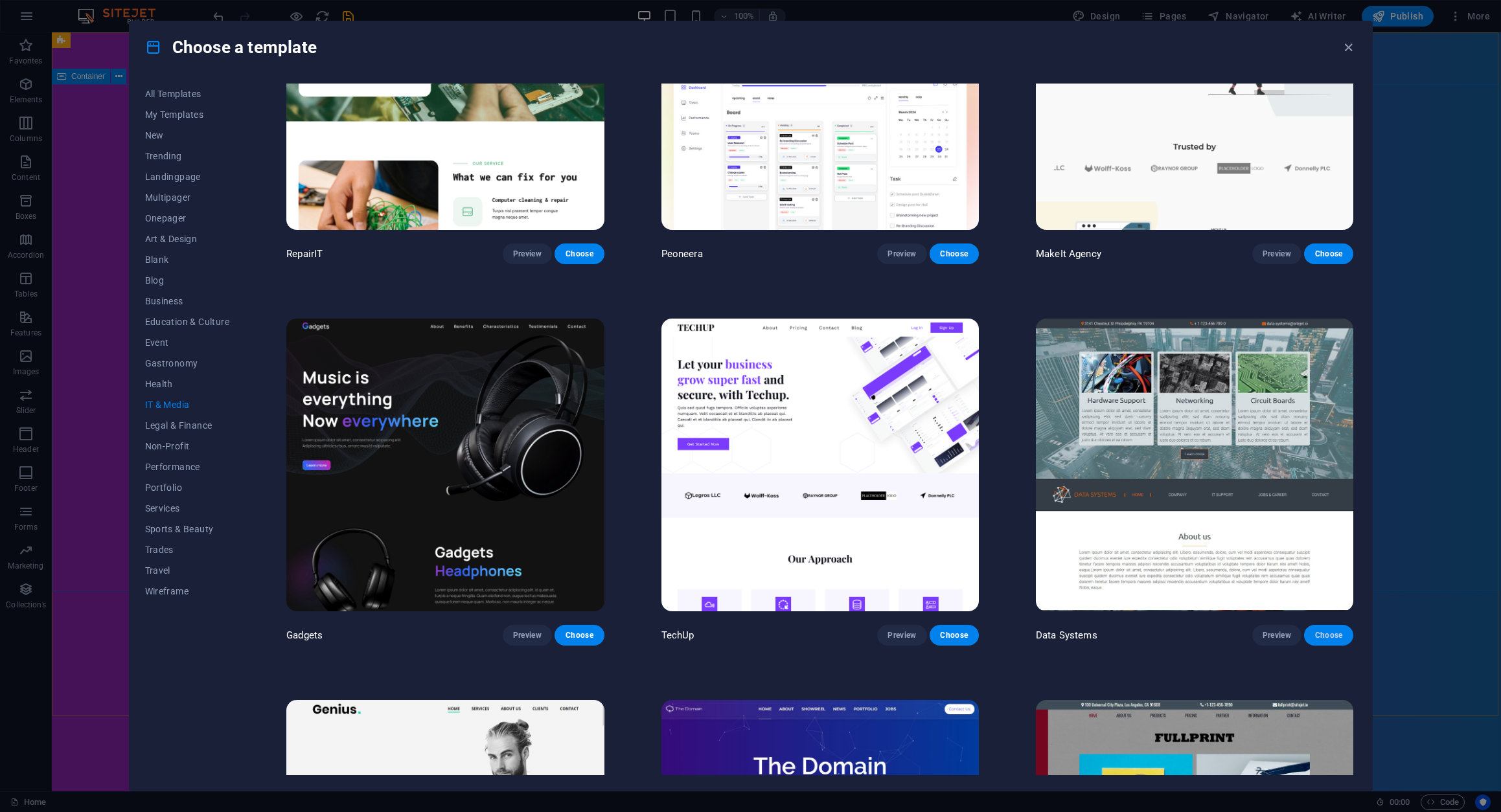
click at [1334, 632] on span "Choose" at bounding box center [1328, 634] width 28 height 10
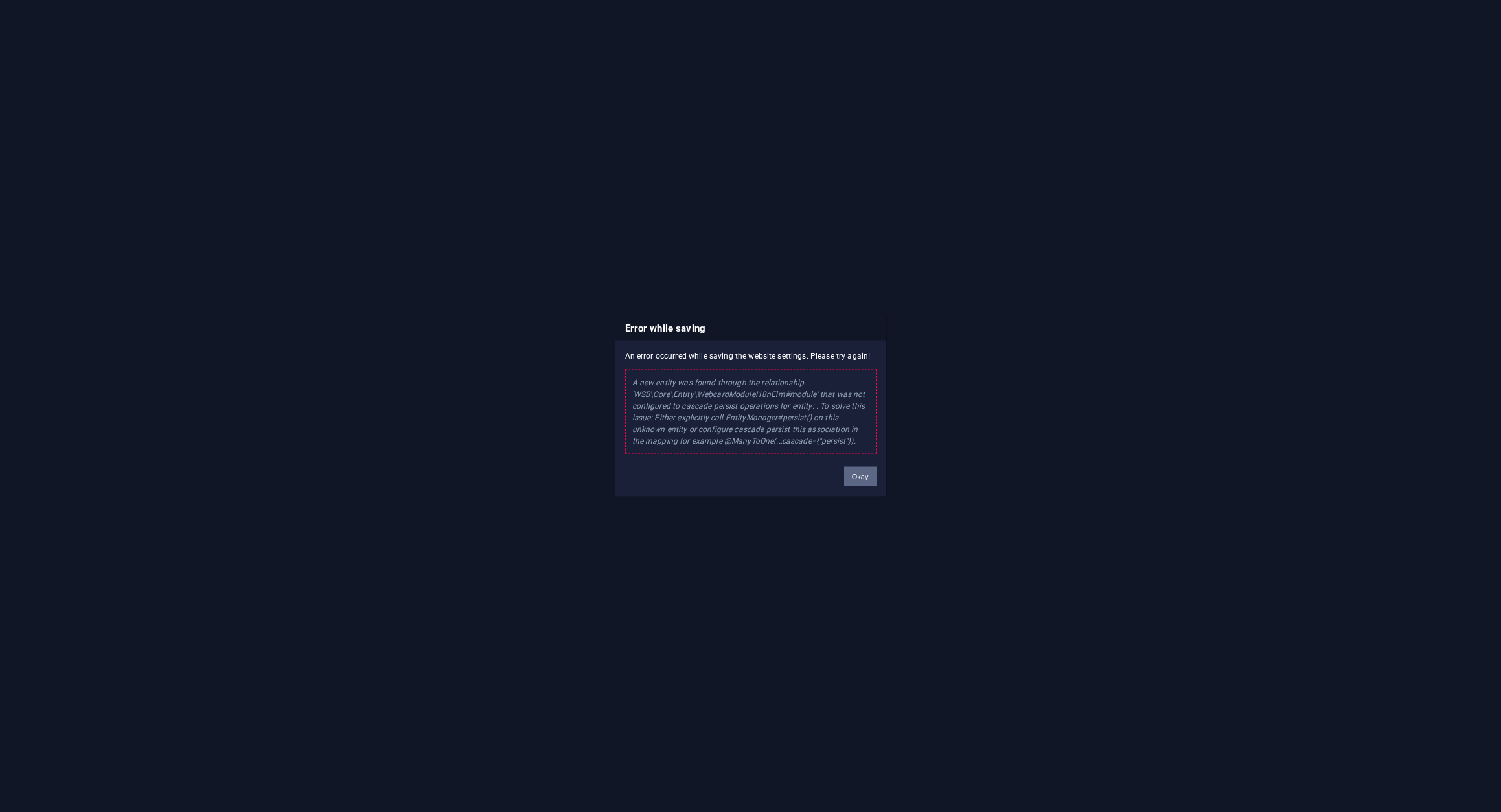
click at [854, 479] on button "Okay" at bounding box center [860, 477] width 32 height 19
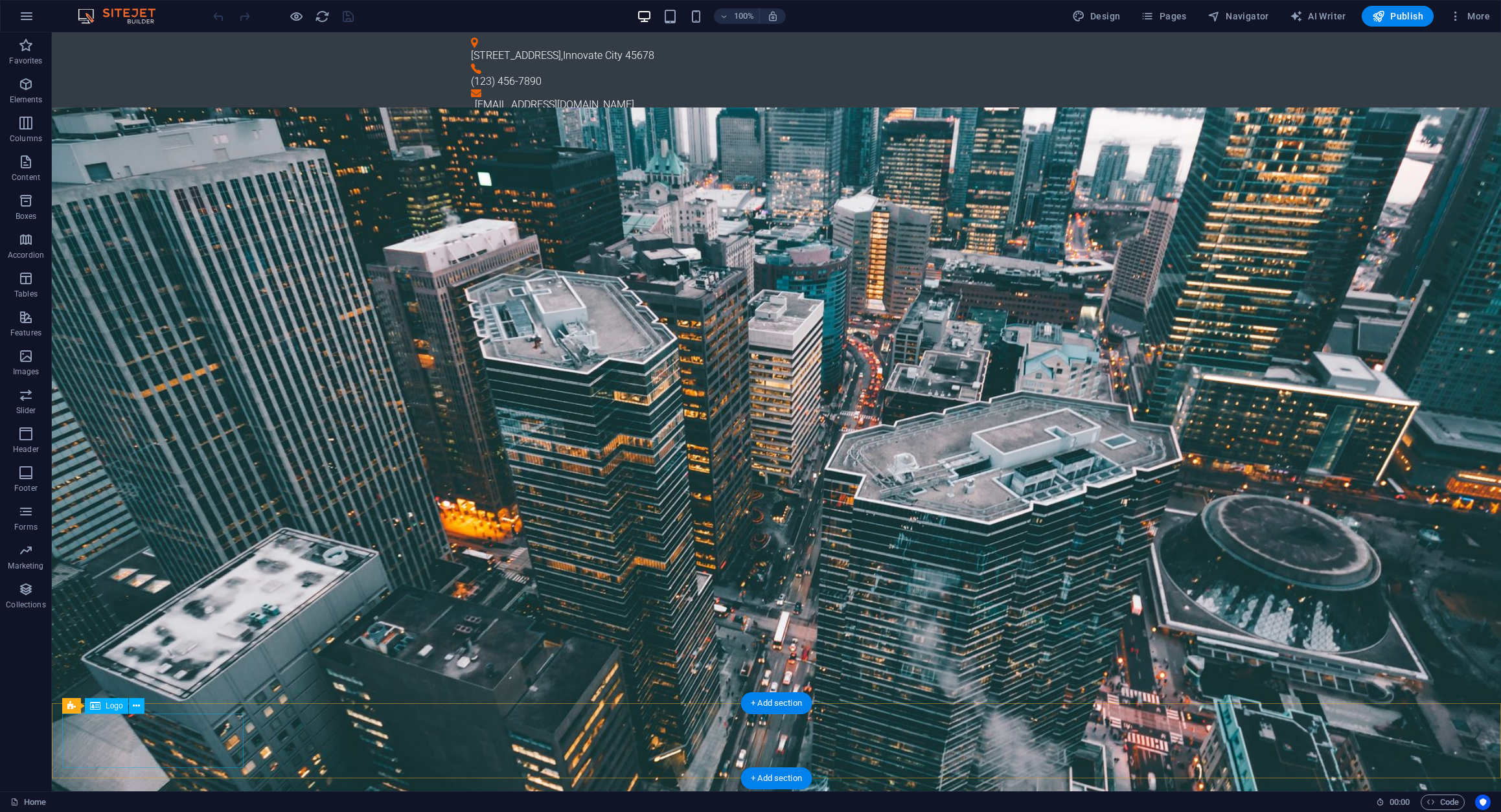
click at [1457, 17] on icon "button" at bounding box center [1455, 16] width 13 height 13
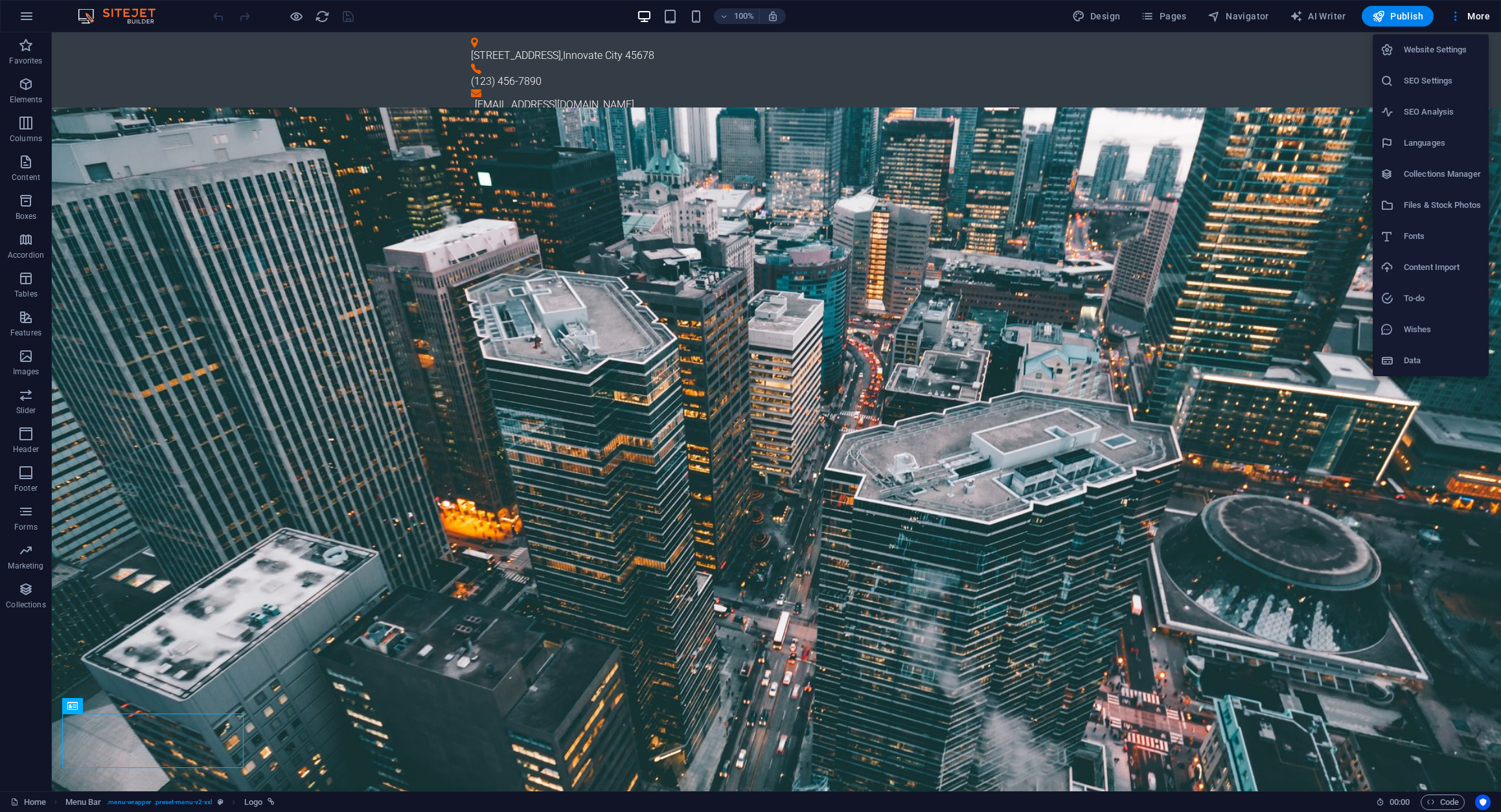
click at [1275, 127] on div at bounding box center [750, 406] width 1501 height 812
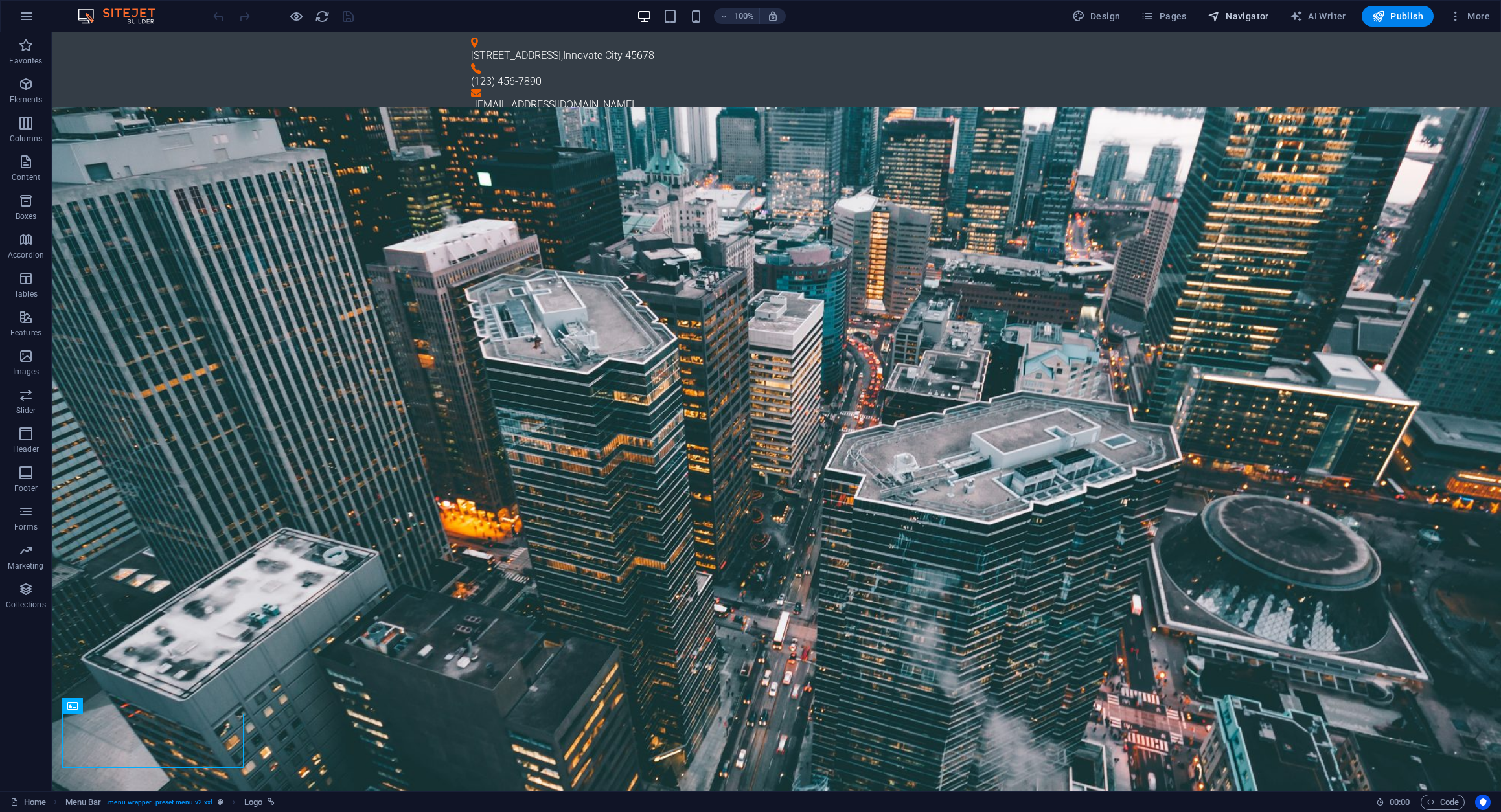
click at [1239, 18] on span "Navigator" at bounding box center [1238, 16] width 62 height 13
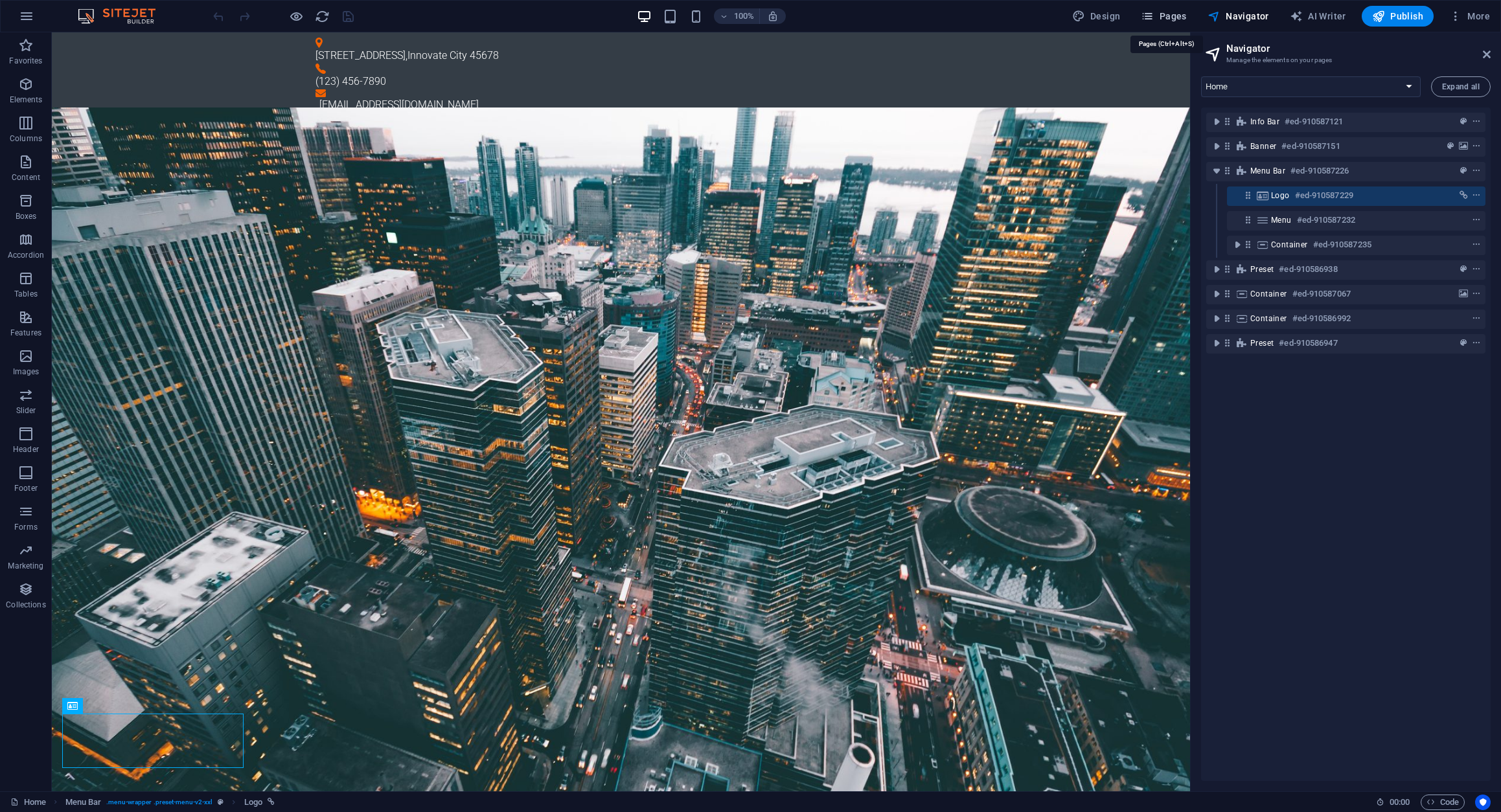
click at [1165, 19] on span "Pages" at bounding box center [1164, 16] width 46 height 13
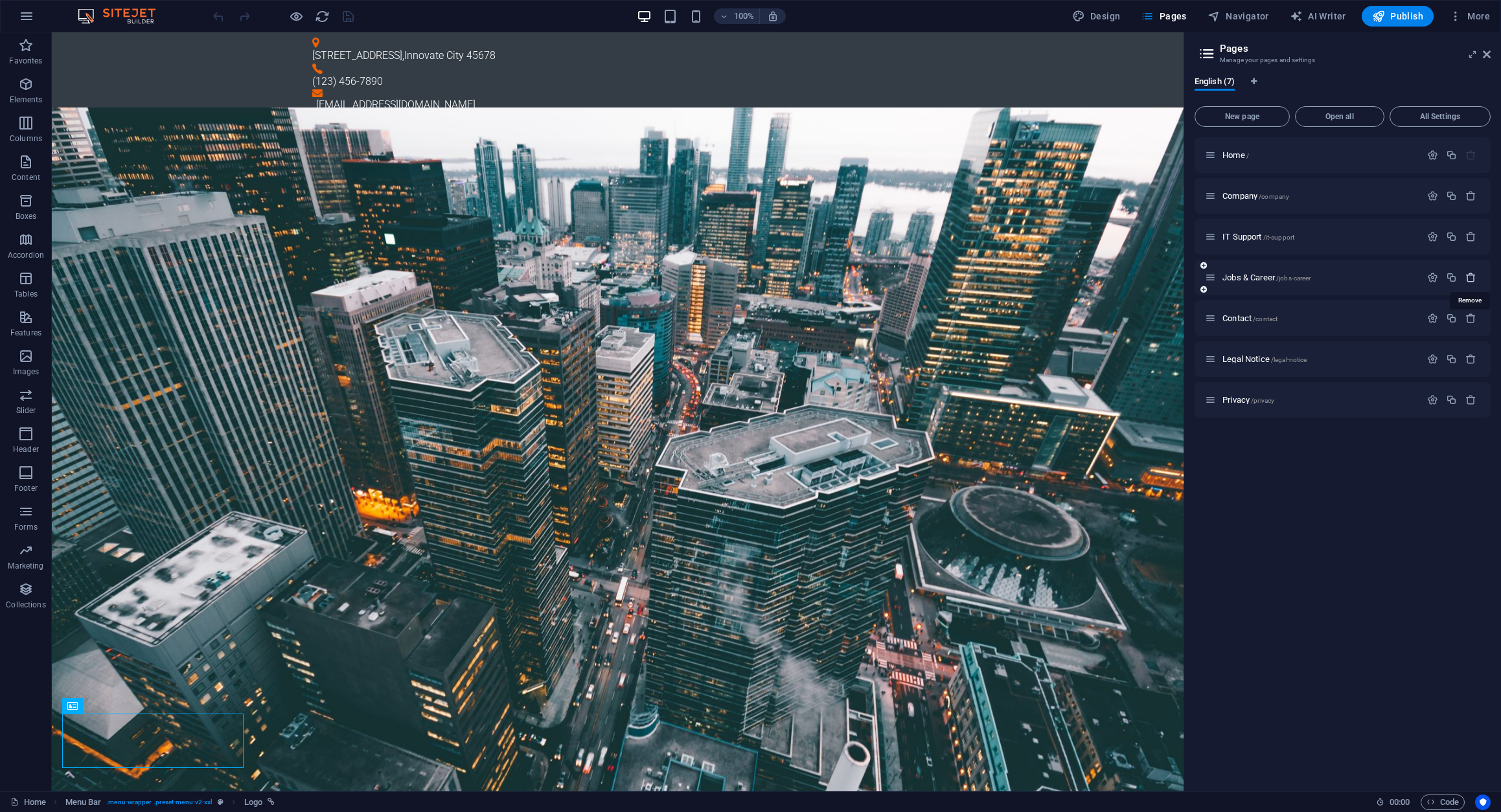
click at [1472, 277] on icon "button" at bounding box center [1471, 277] width 11 height 11
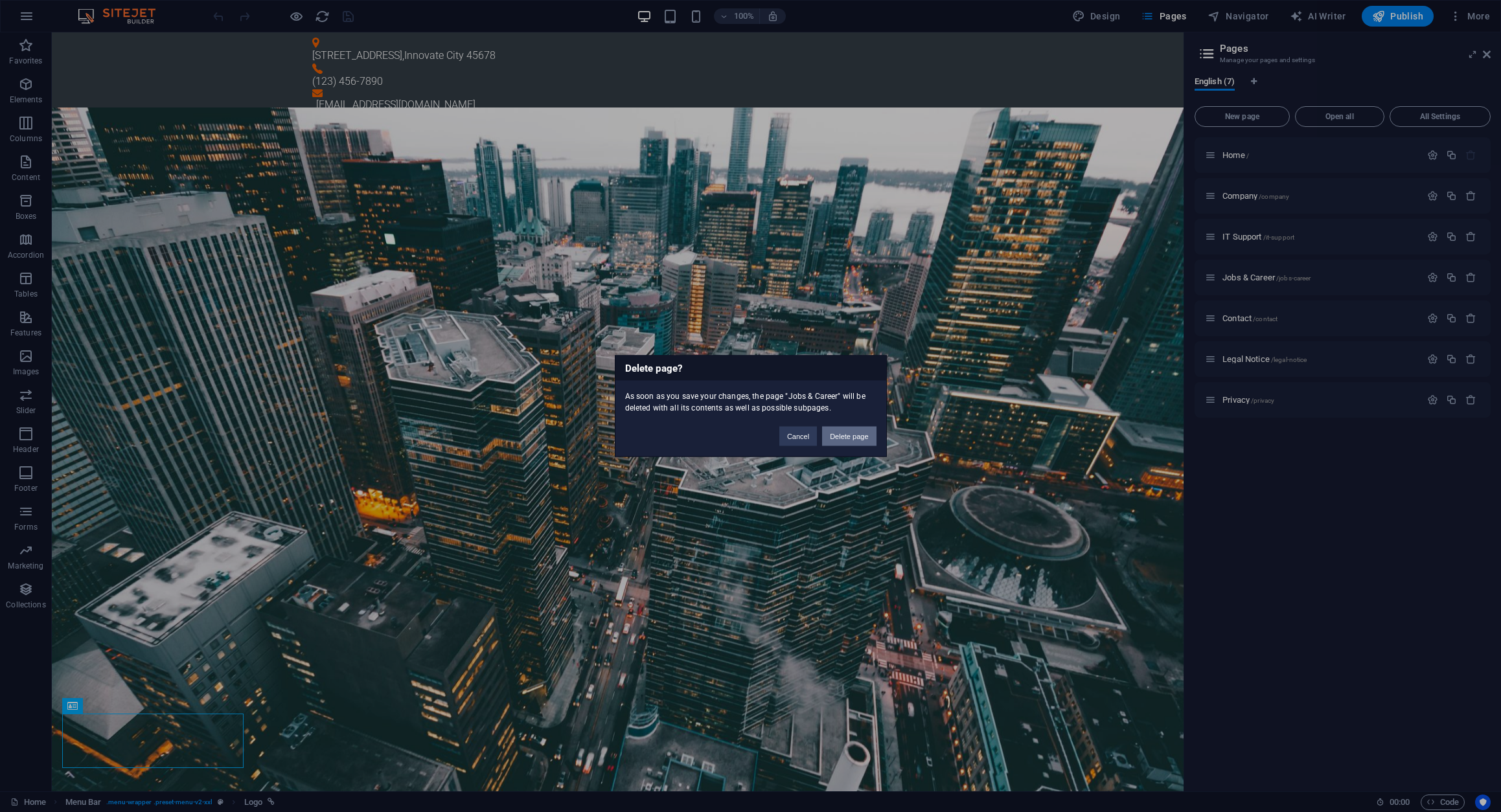
click at [864, 439] on button "Delete page" at bounding box center [848, 436] width 54 height 19
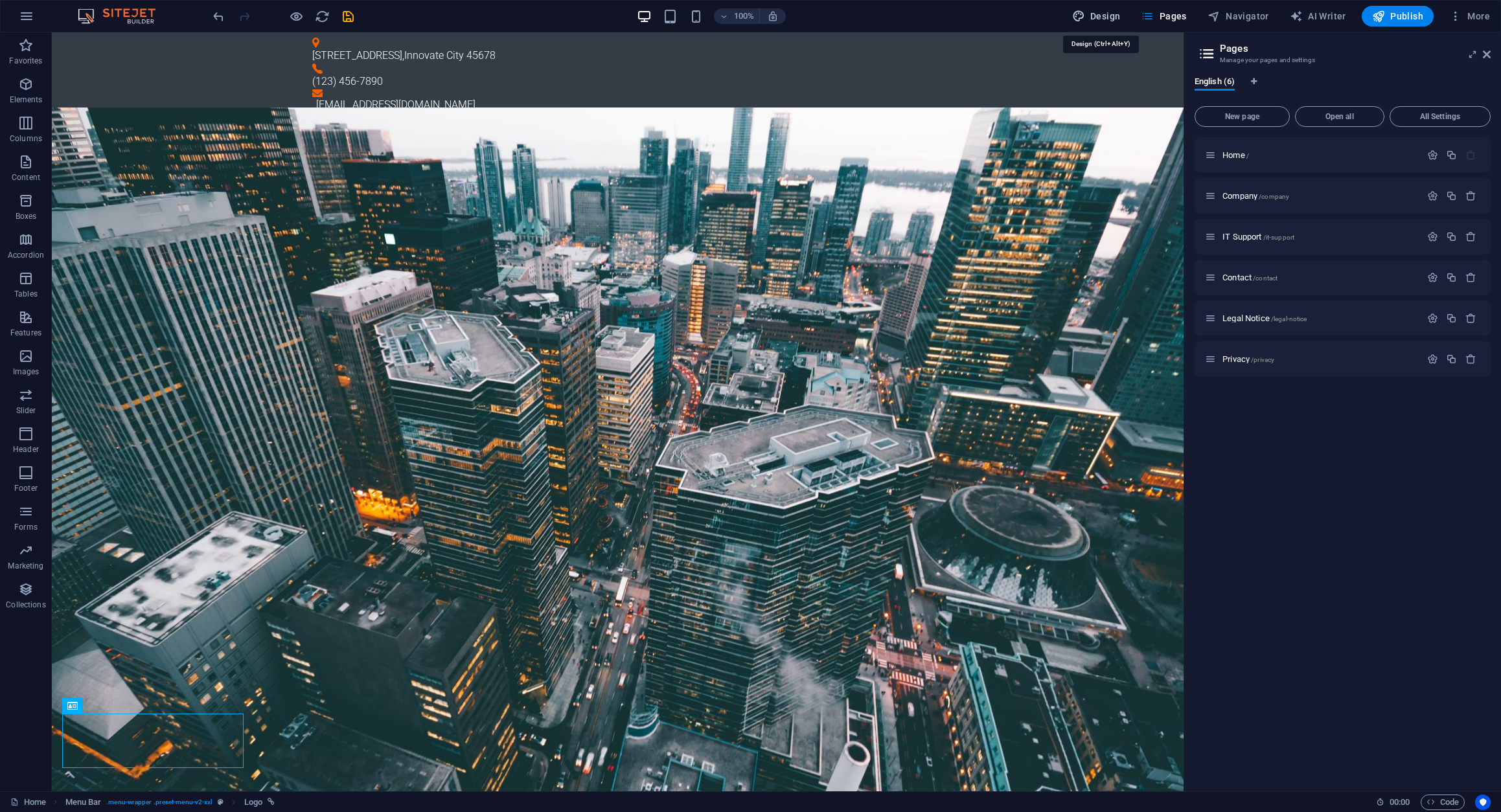
click at [1094, 17] on span "Design" at bounding box center [1095, 16] width 48 height 13
select select "px"
select select "300"
select select "px"
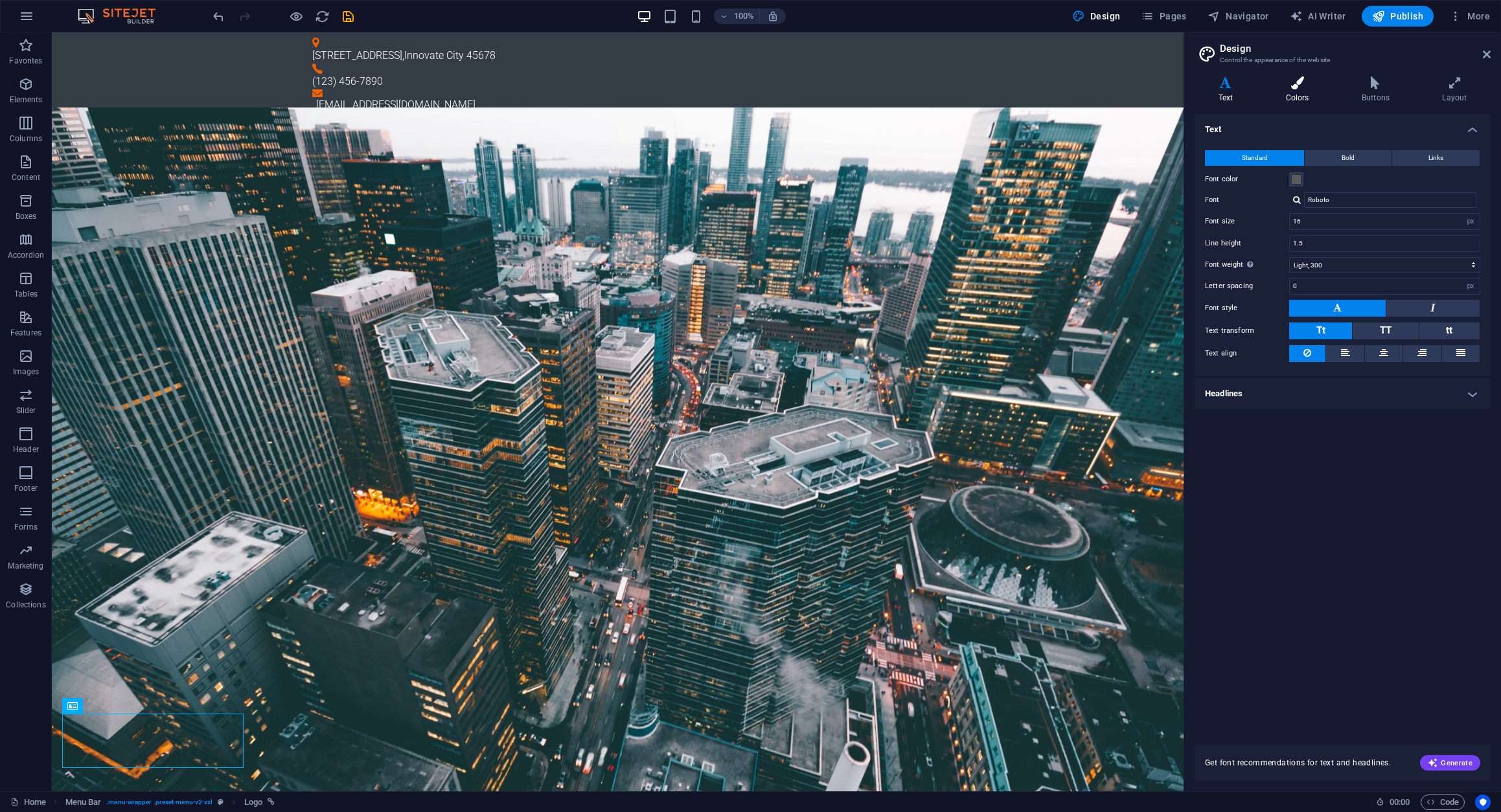
click at [1297, 87] on icon at bounding box center [1297, 83] width 70 height 13
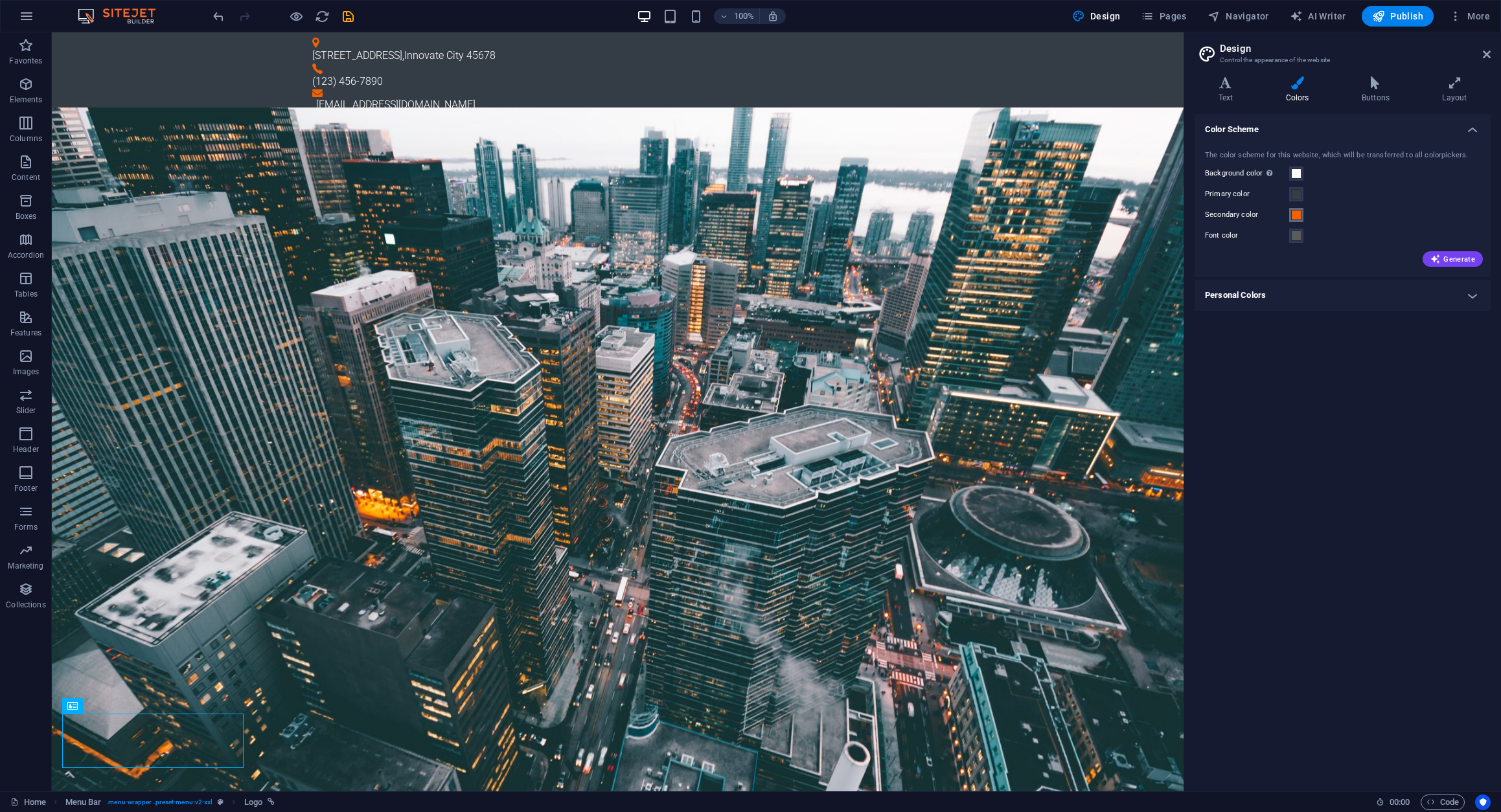
click at [1296, 214] on span at bounding box center [1296, 215] width 10 height 10
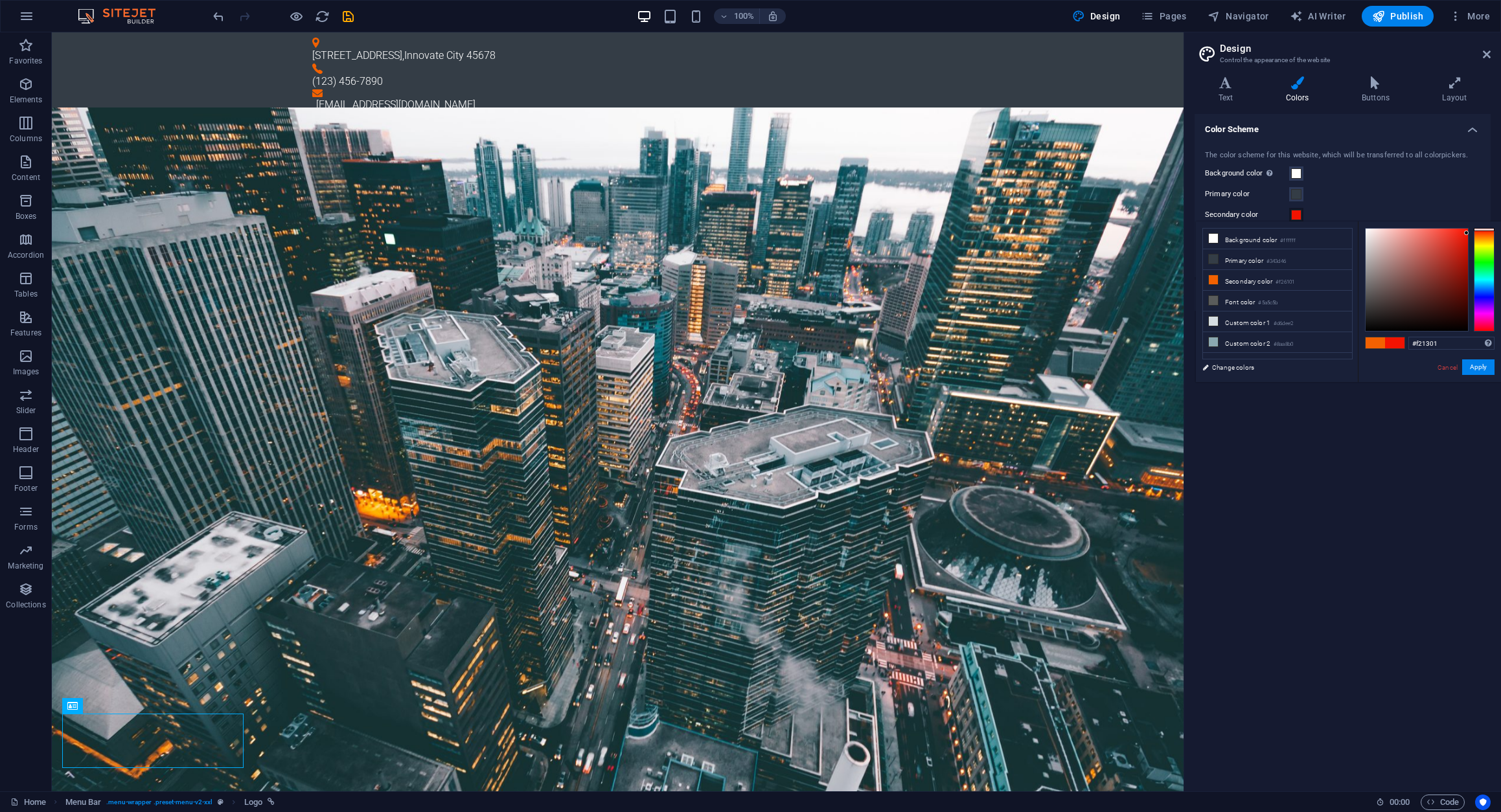
click at [1481, 229] on div at bounding box center [1484, 229] width 21 height 3
click at [1469, 233] on div at bounding box center [1430, 279] width 129 height 104
type input "#cf1101"
drag, startPoint x: 1468, startPoint y: 233, endPoint x: 1467, endPoint y: 247, distance: 14.0
click at [1467, 247] on div at bounding box center [1466, 247] width 5 height 5
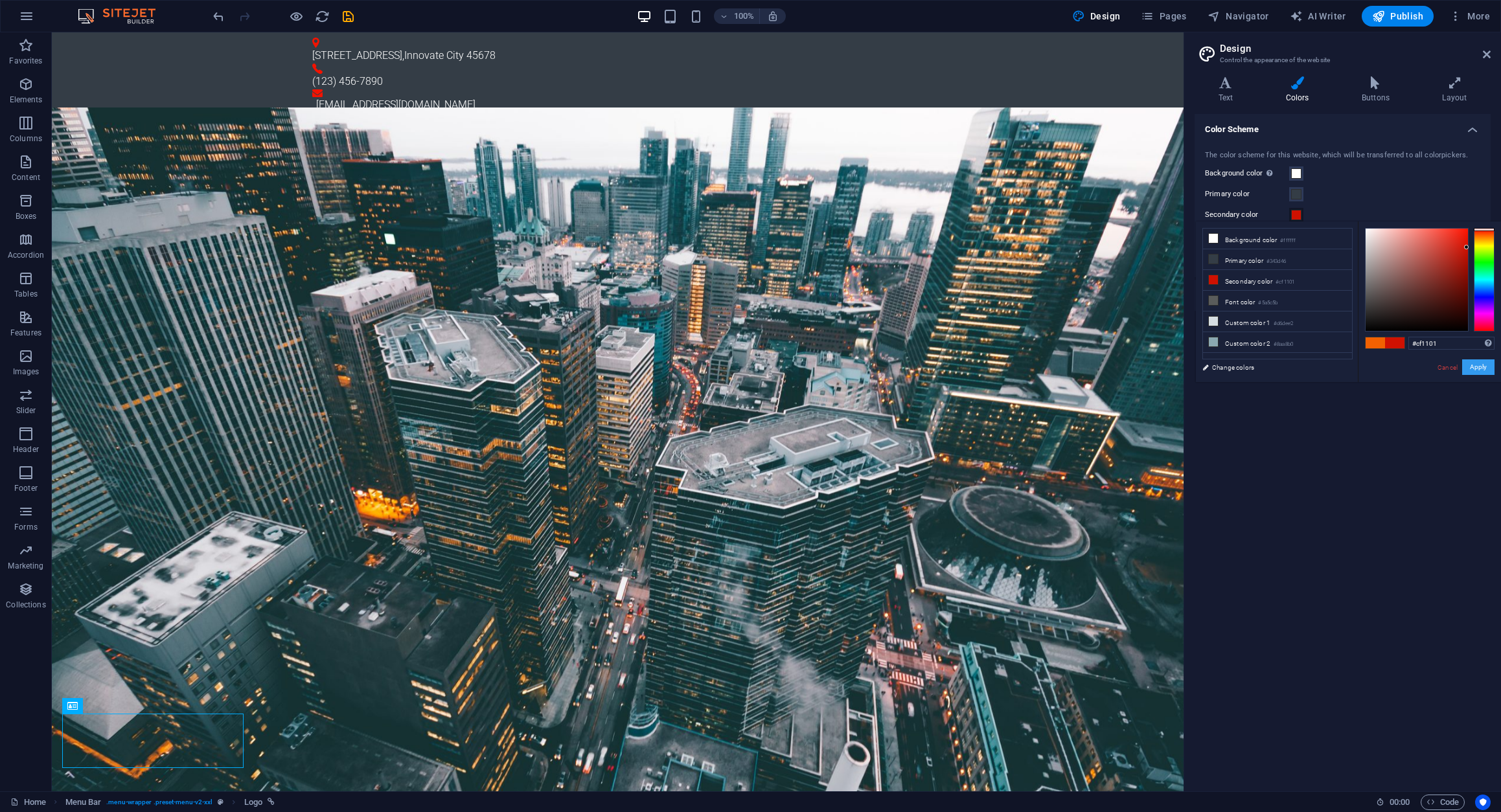
click at [1483, 364] on button "Apply" at bounding box center [1478, 367] width 32 height 15
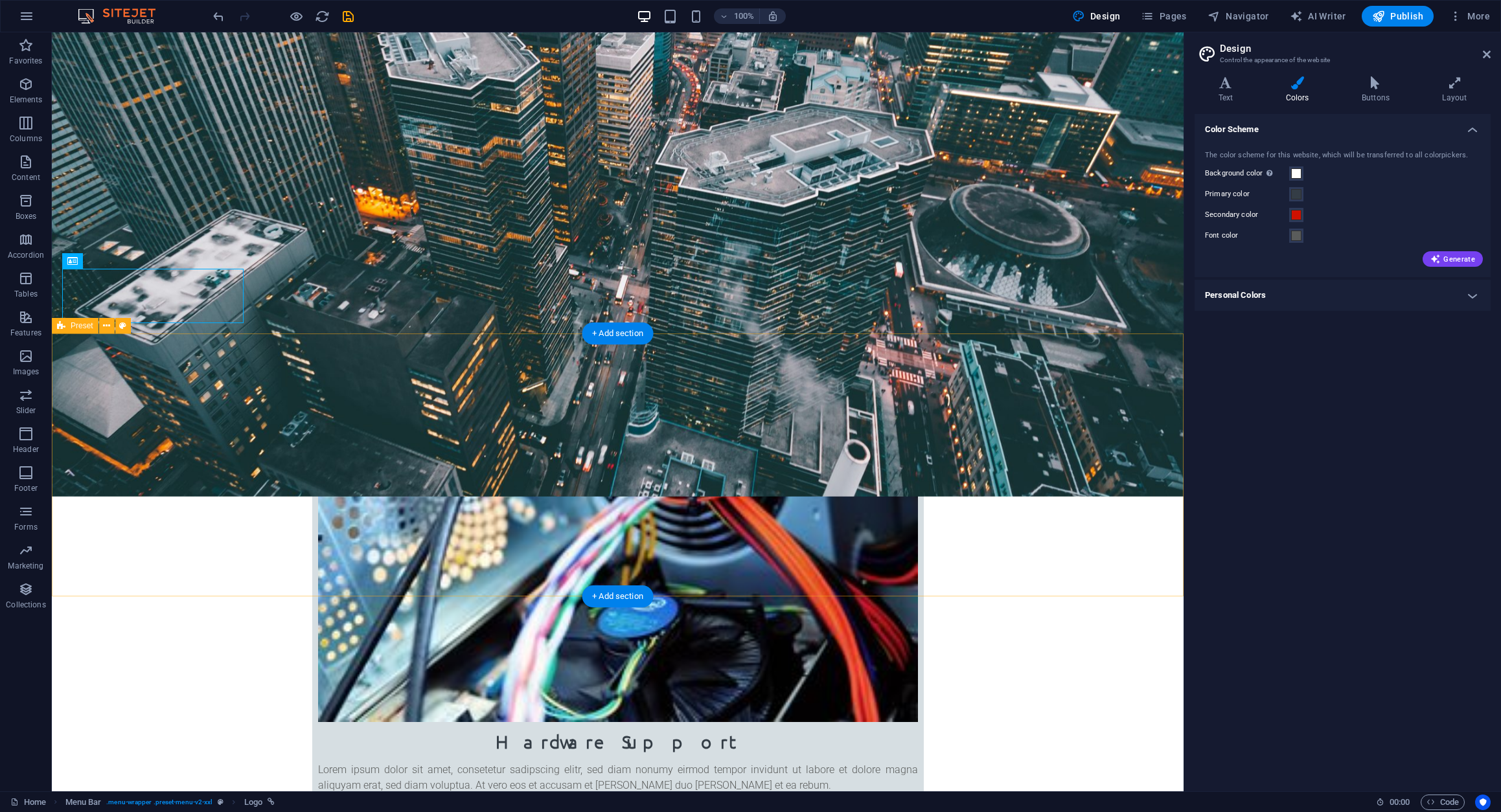
scroll to position [424, 0]
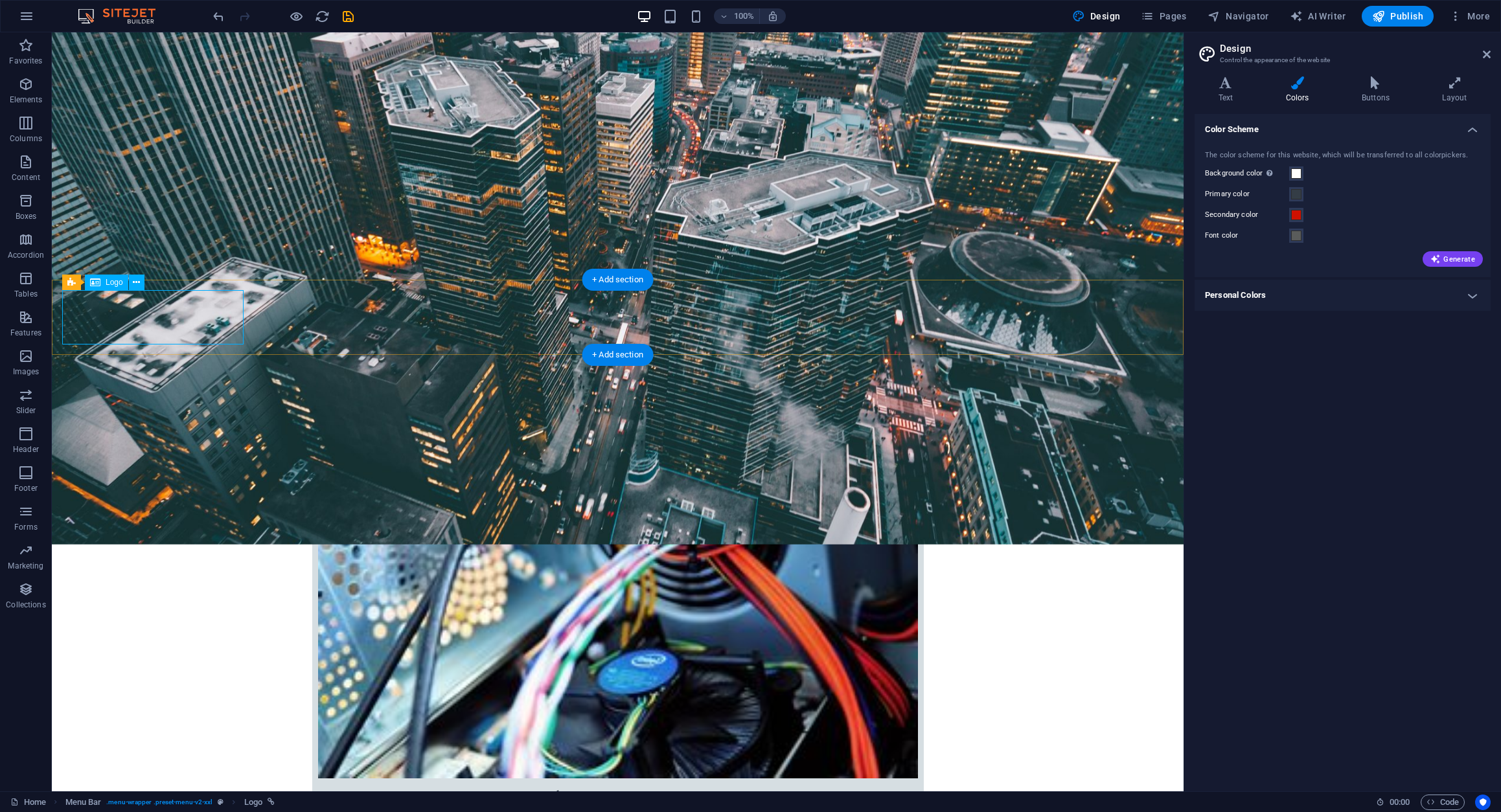
select select "px"
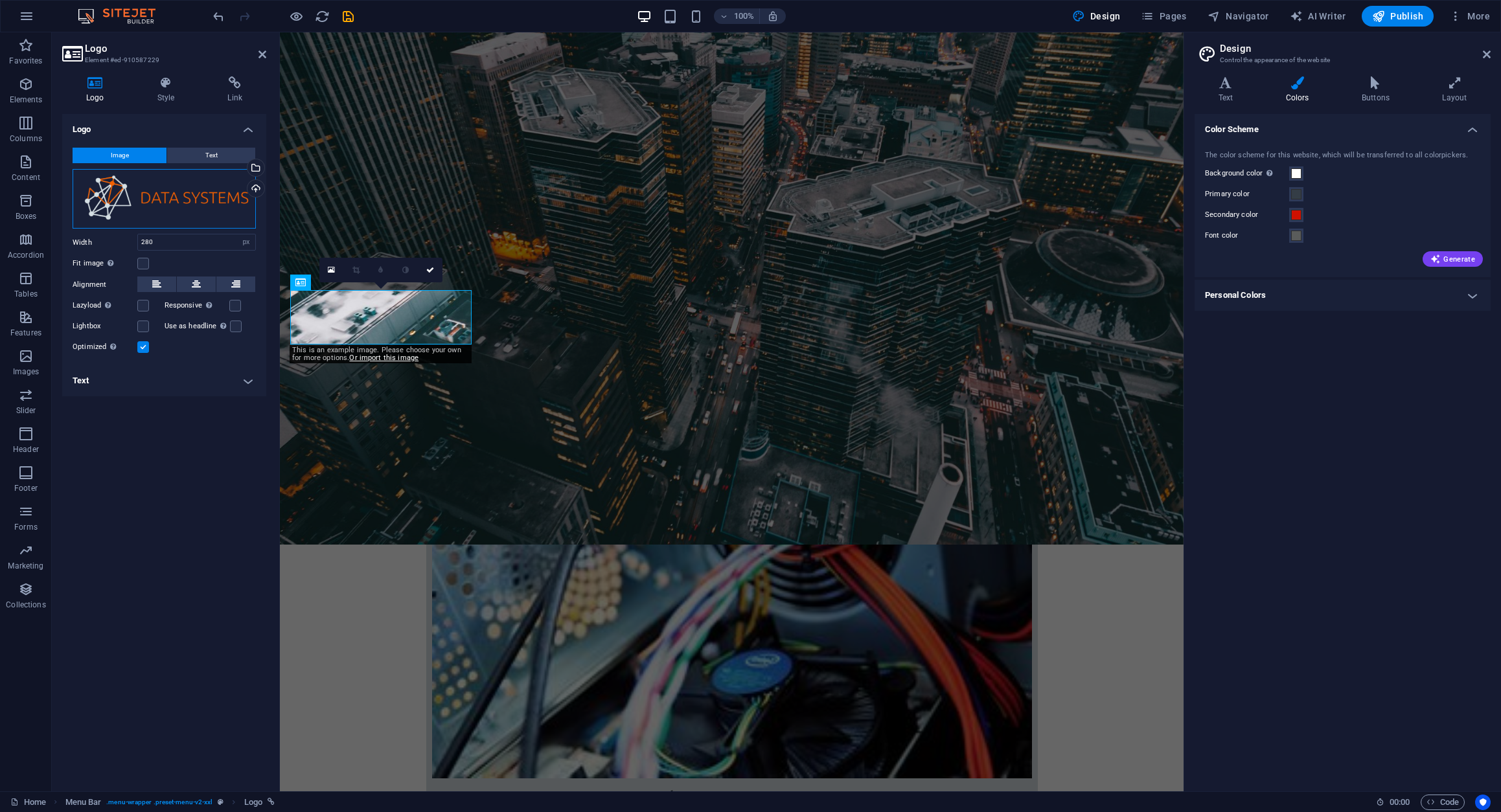
click at [172, 193] on div "Drag files here, click to choose files or select files from Files or our free s…" at bounding box center [163, 198] width 183 height 60
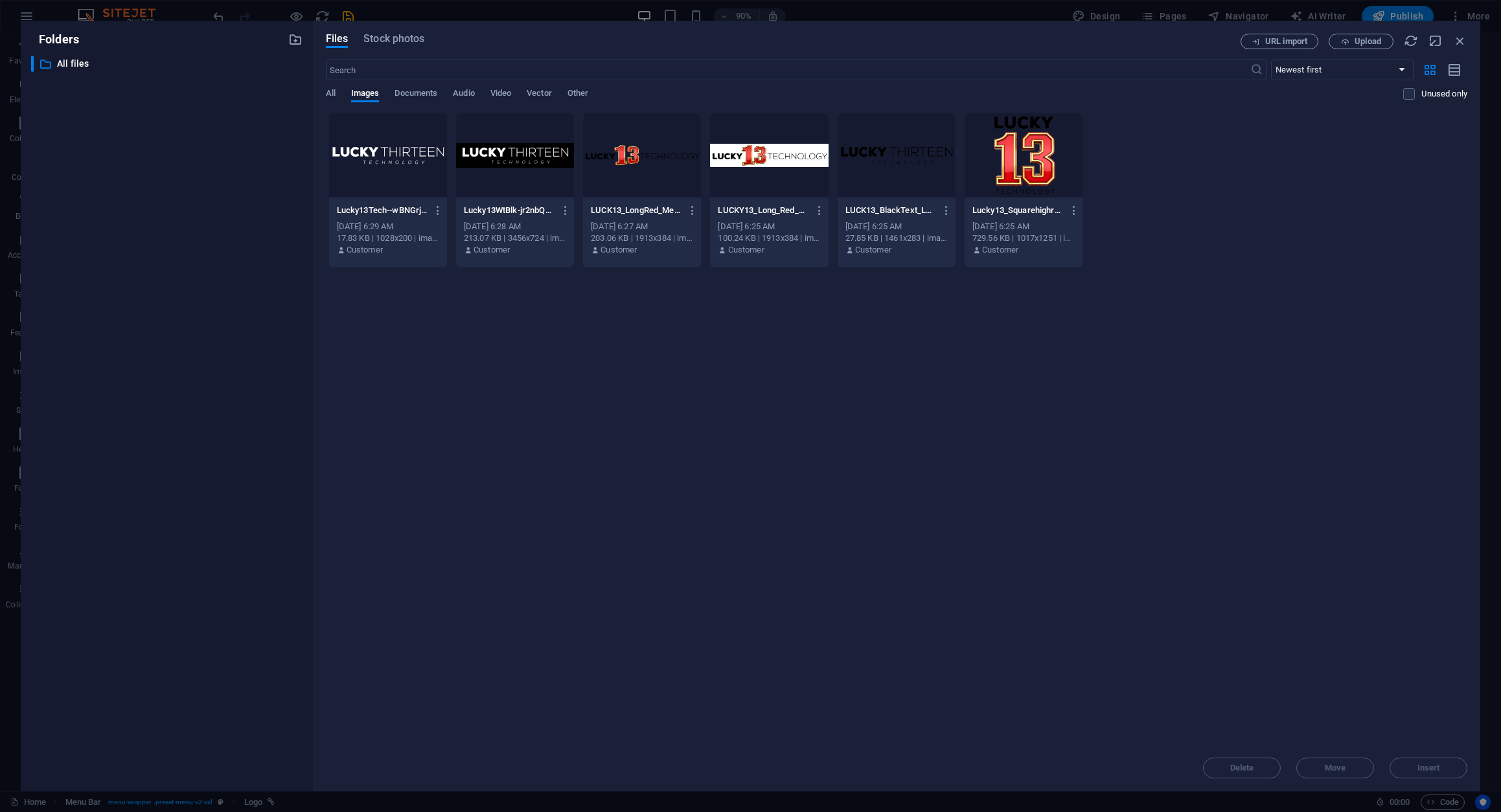
click at [622, 170] on div at bounding box center [642, 155] width 118 height 85
click at [1427, 761] on button "Insert" at bounding box center [1428, 768] width 78 height 21
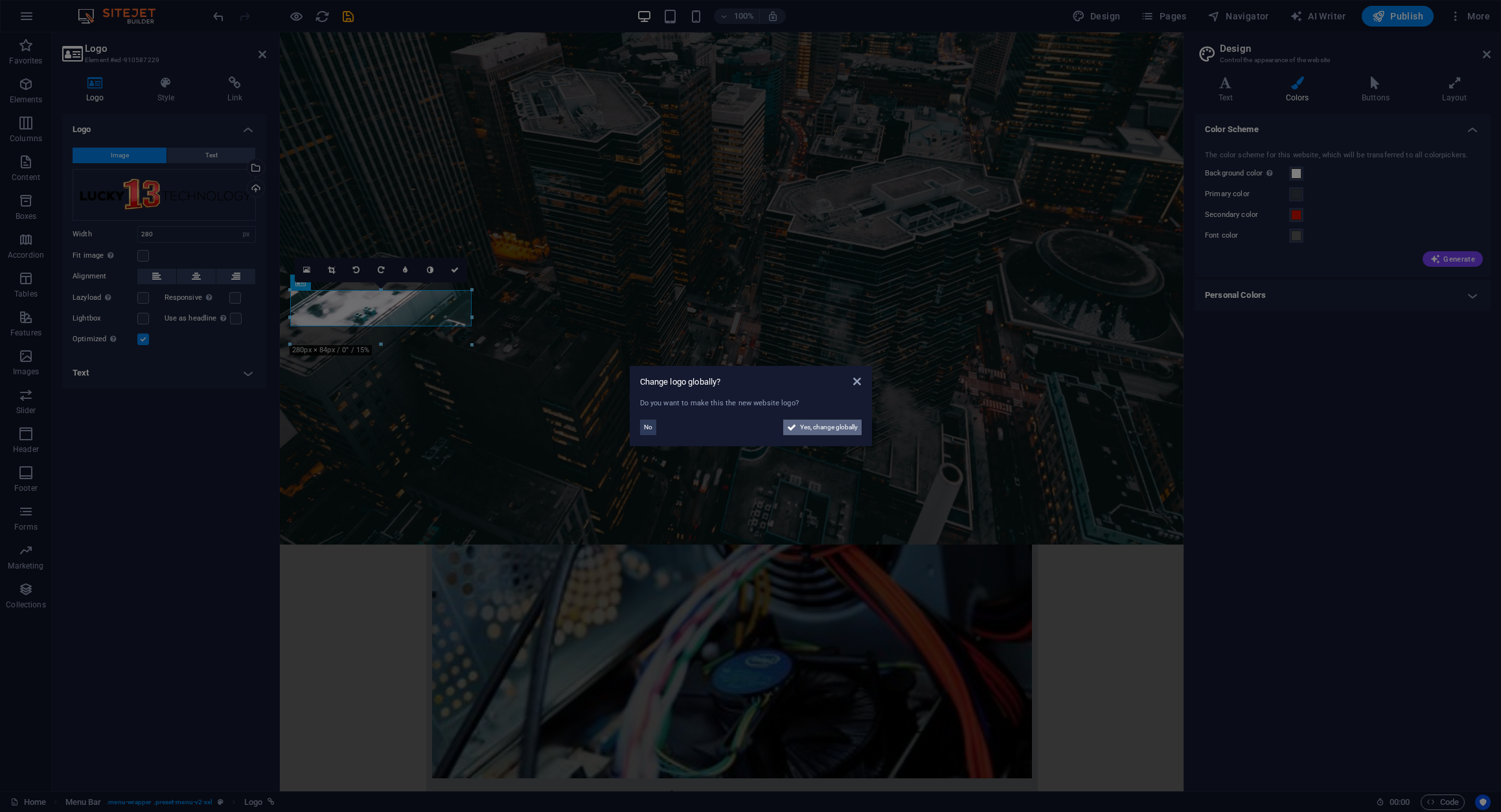
click at [833, 428] on span "Yes, change globally" at bounding box center [828, 427] width 58 height 15
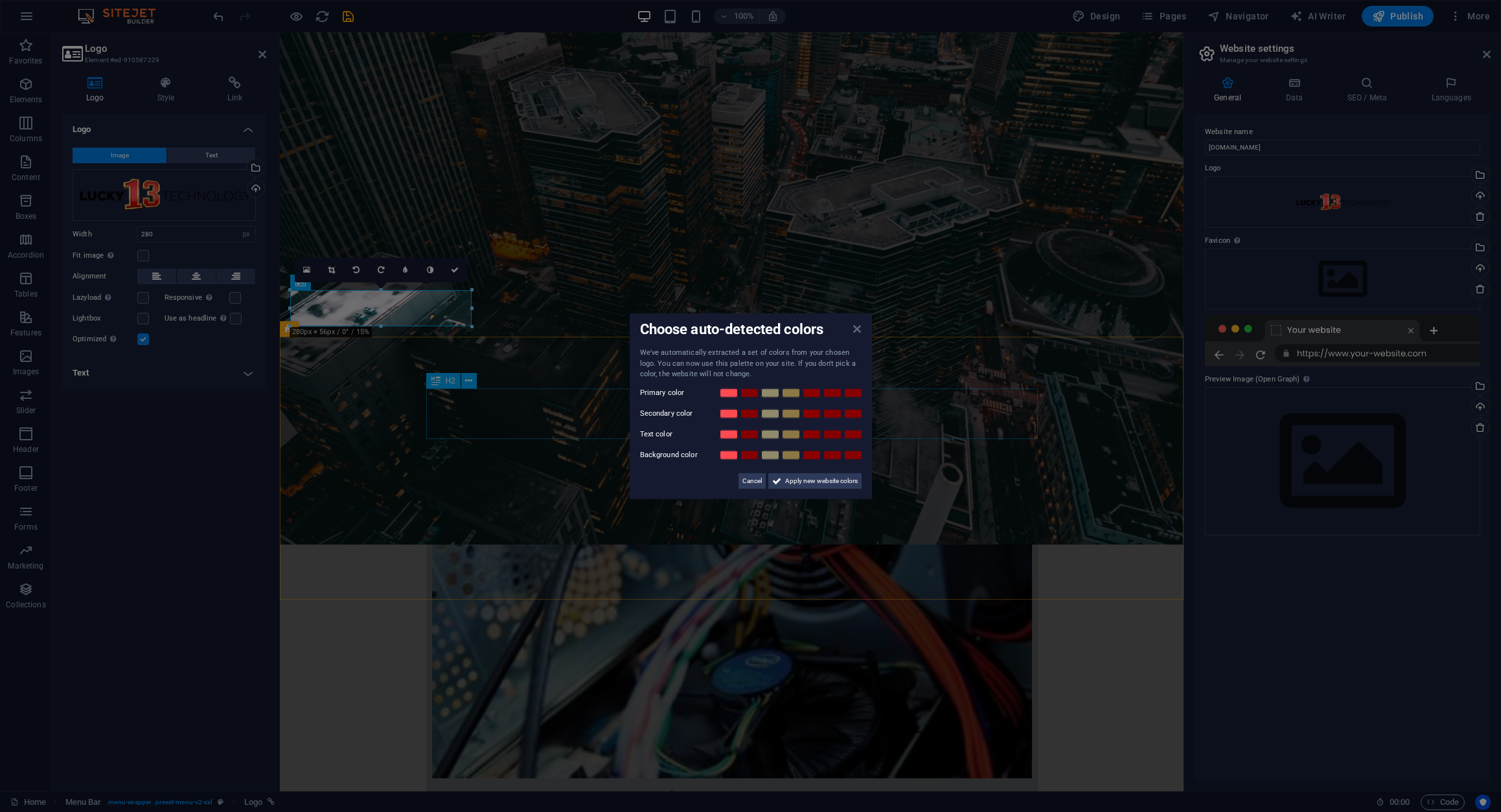
click at [858, 330] on icon at bounding box center [857, 329] width 8 height 10
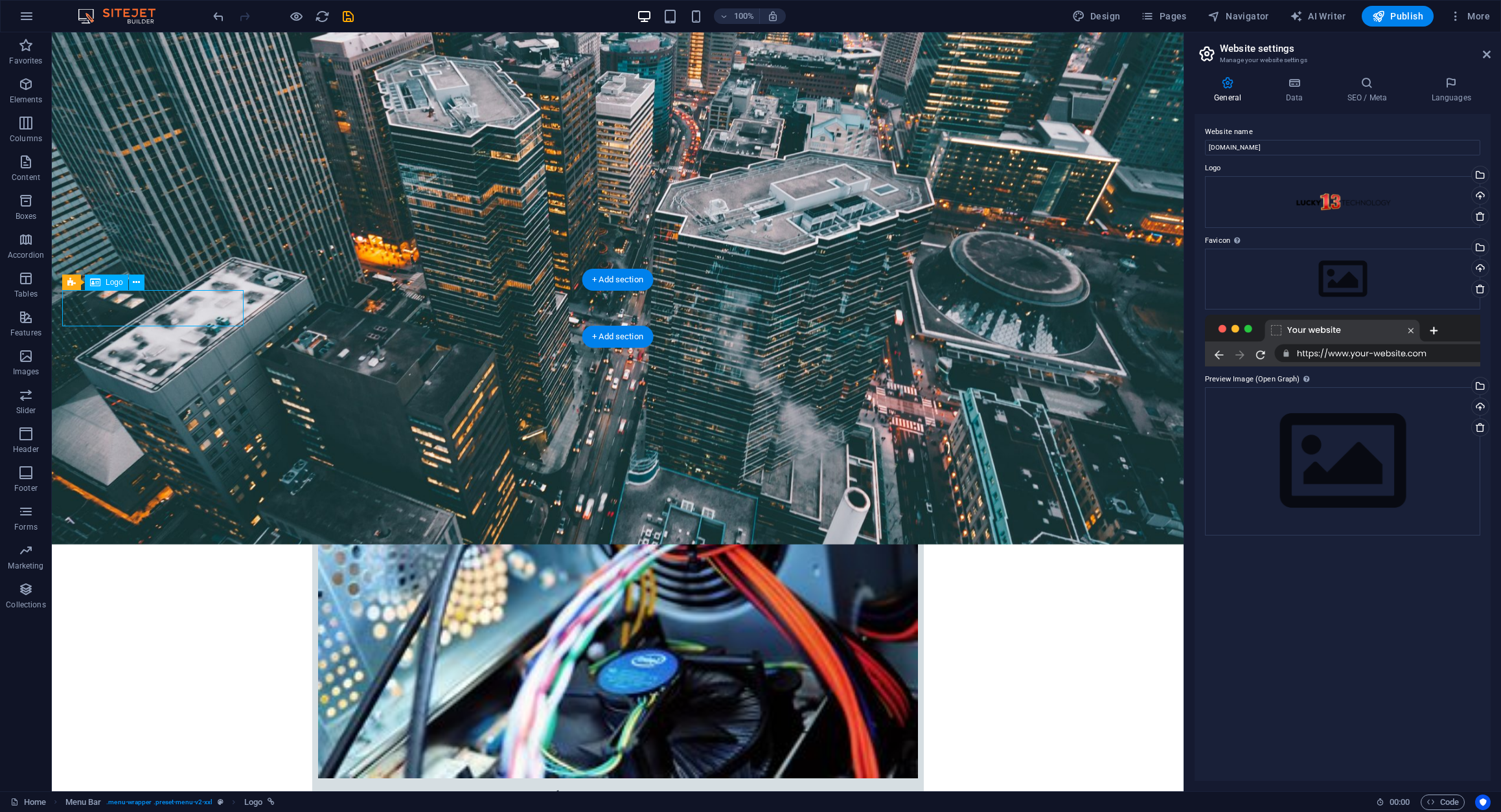
select select "px"
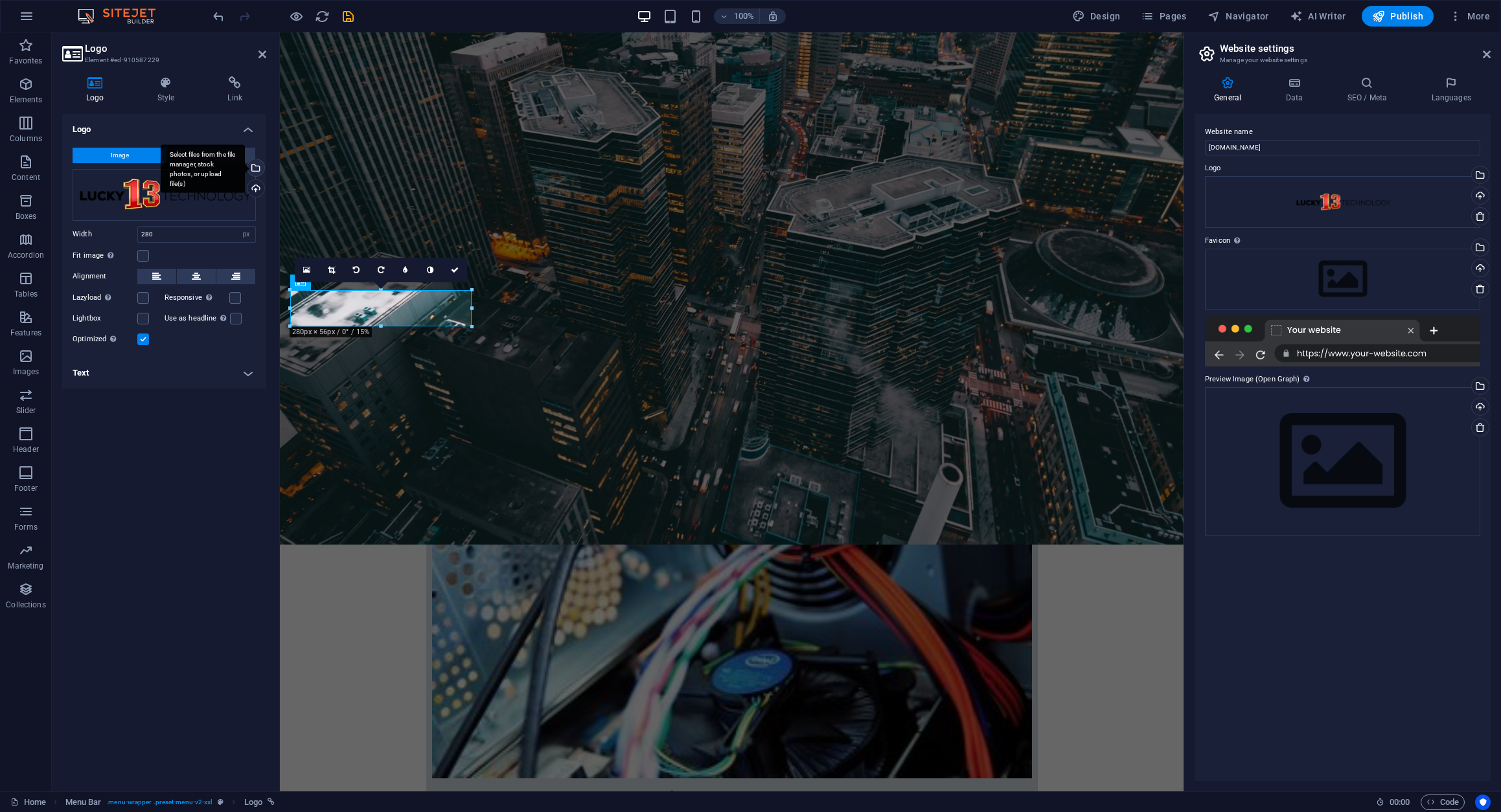
click at [256, 163] on div "Select files from the file manager, stock photos, or upload file(s)" at bounding box center [255, 169] width 19 height 19
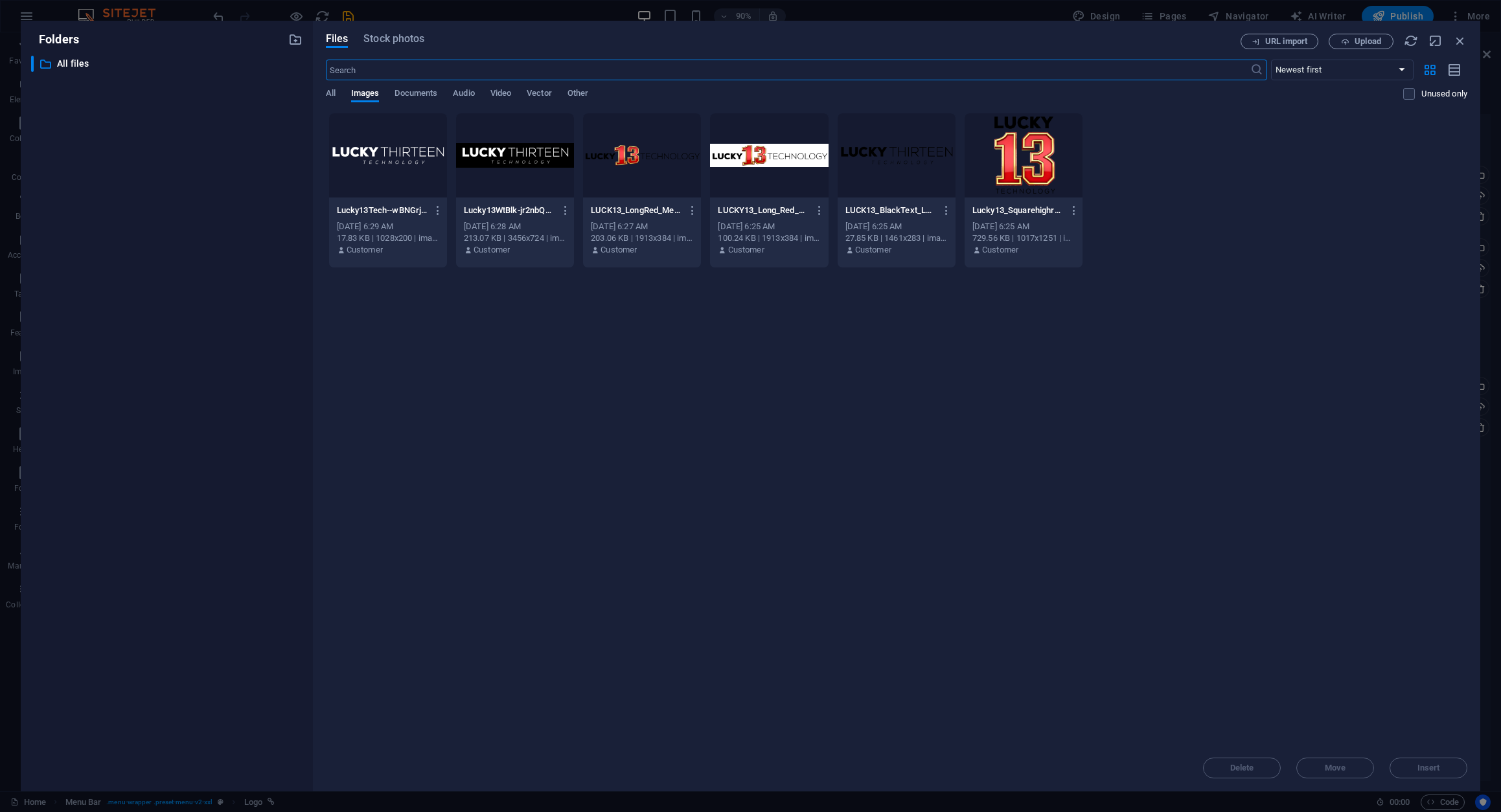
click at [771, 168] on div at bounding box center [769, 155] width 118 height 85
click at [1422, 767] on span "Insert" at bounding box center [1429, 768] width 23 height 8
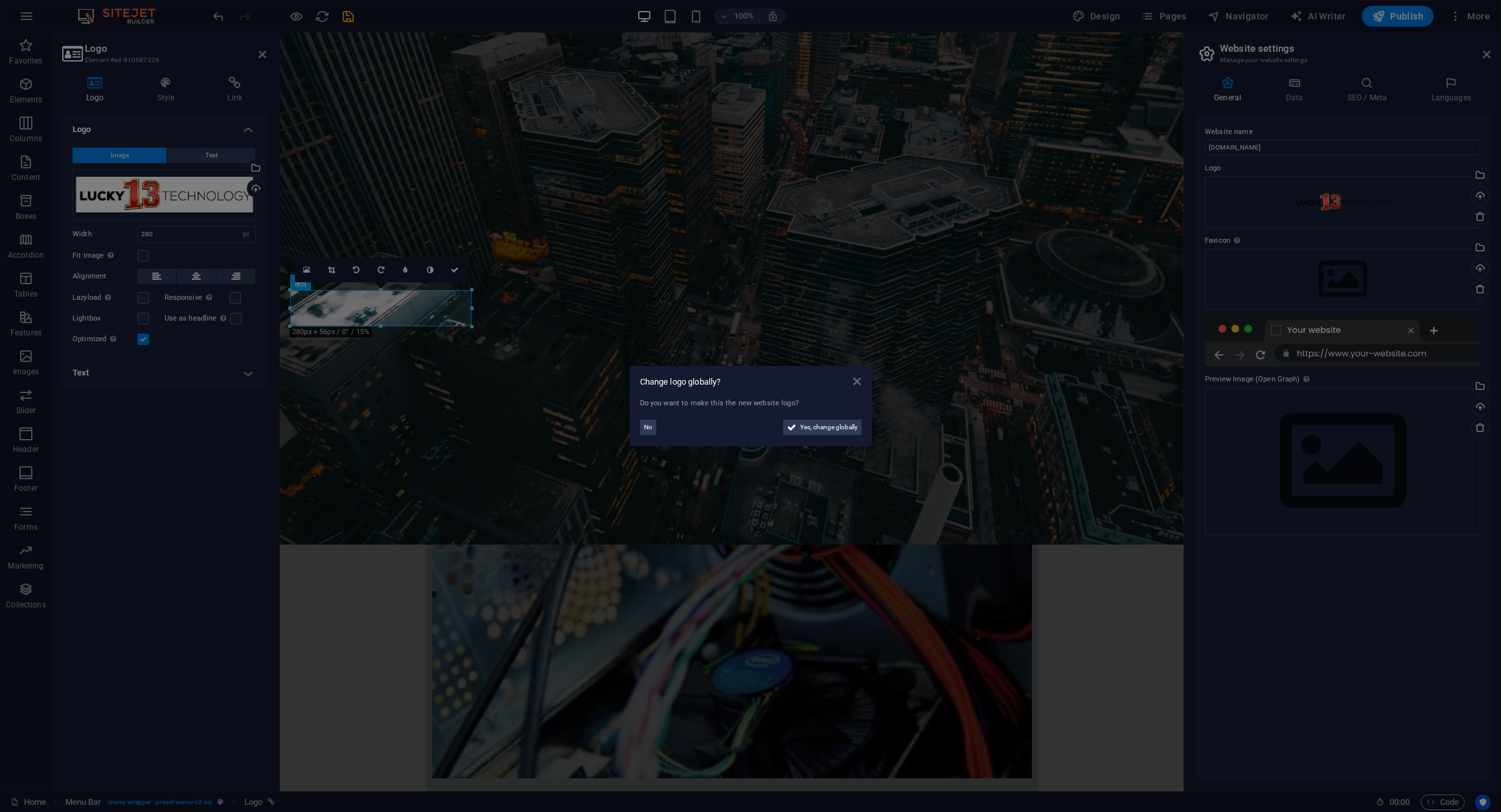
click at [856, 378] on icon at bounding box center [857, 381] width 8 height 10
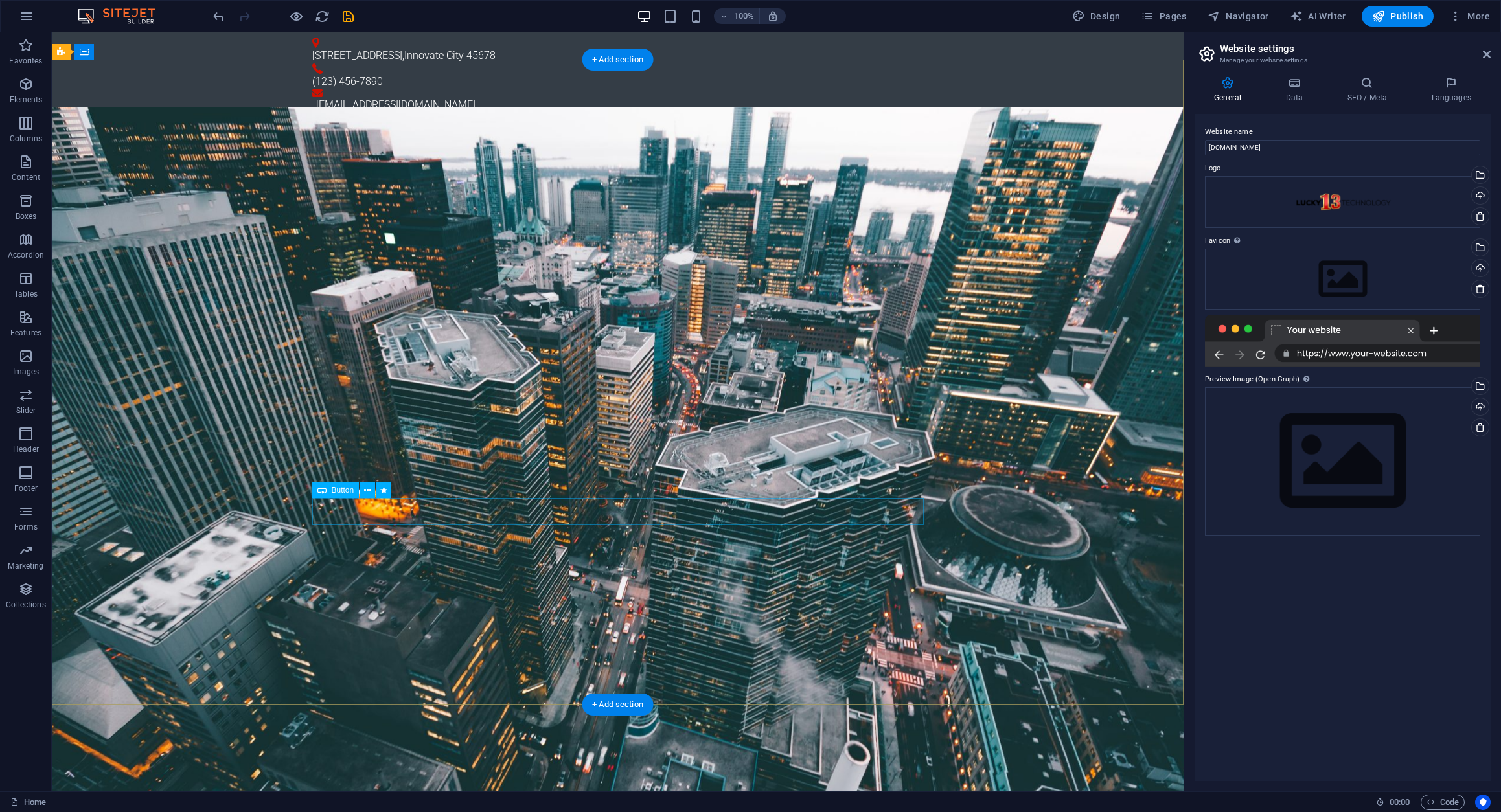
scroll to position [0, 0]
click at [382, 41] on span "Text" at bounding box center [377, 40] width 14 height 8
click at [453, 47] on div "123 Tech Lane , Innovate City 45678" at bounding box center [613, 55] width 601 height 15
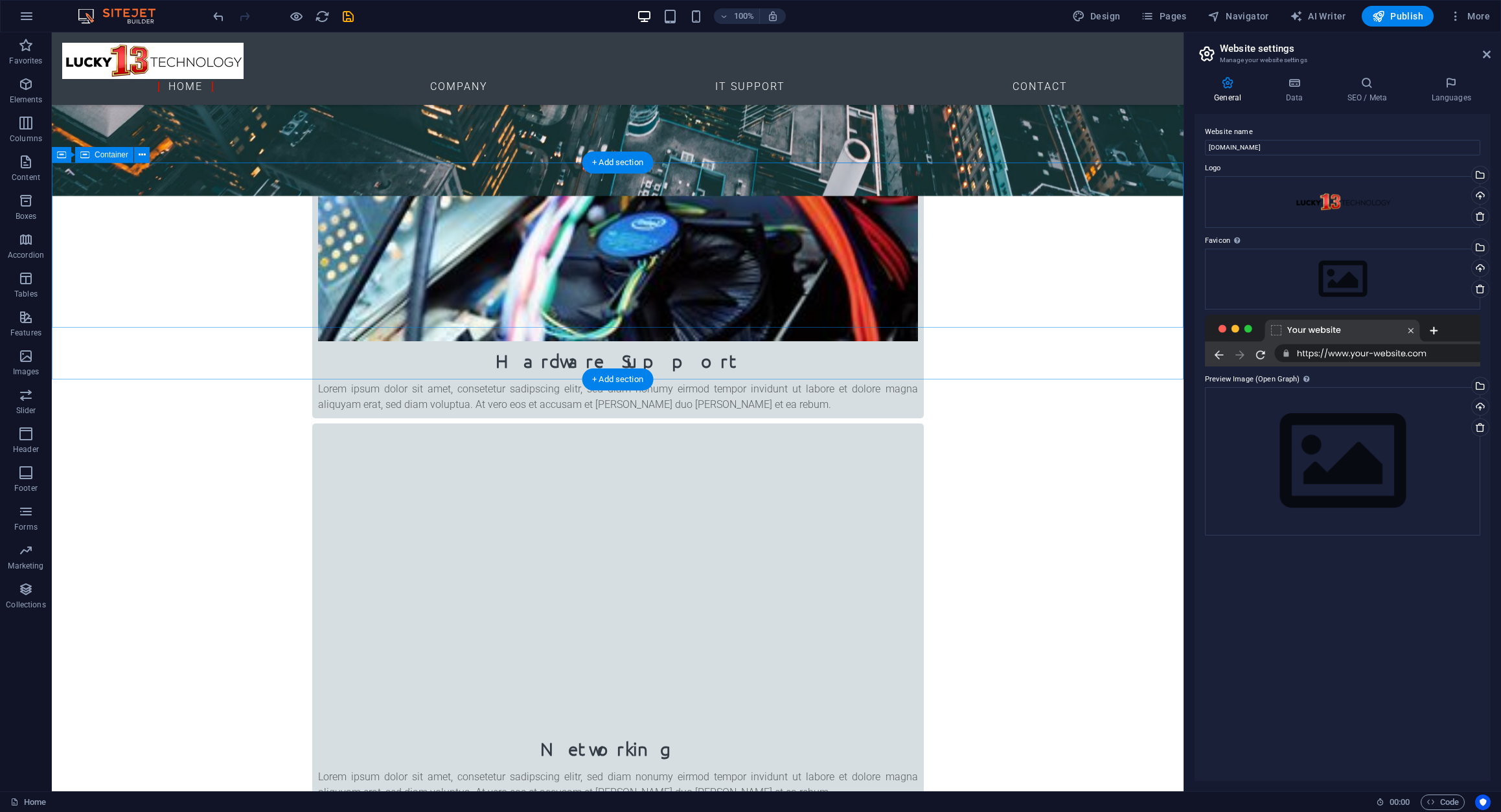
scroll to position [857, 0]
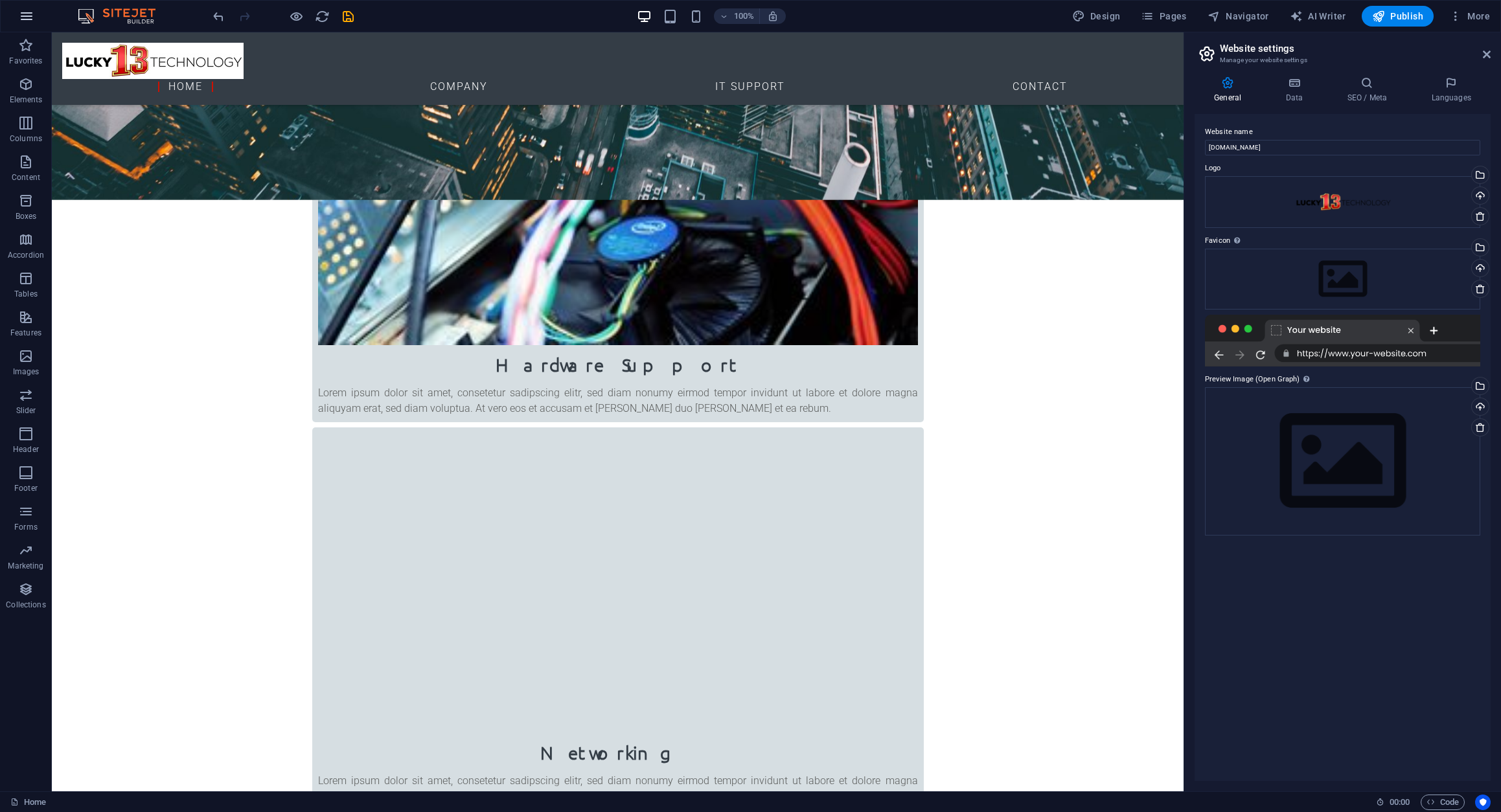
click at [35, 13] on button "button" at bounding box center [27, 16] width 31 height 31
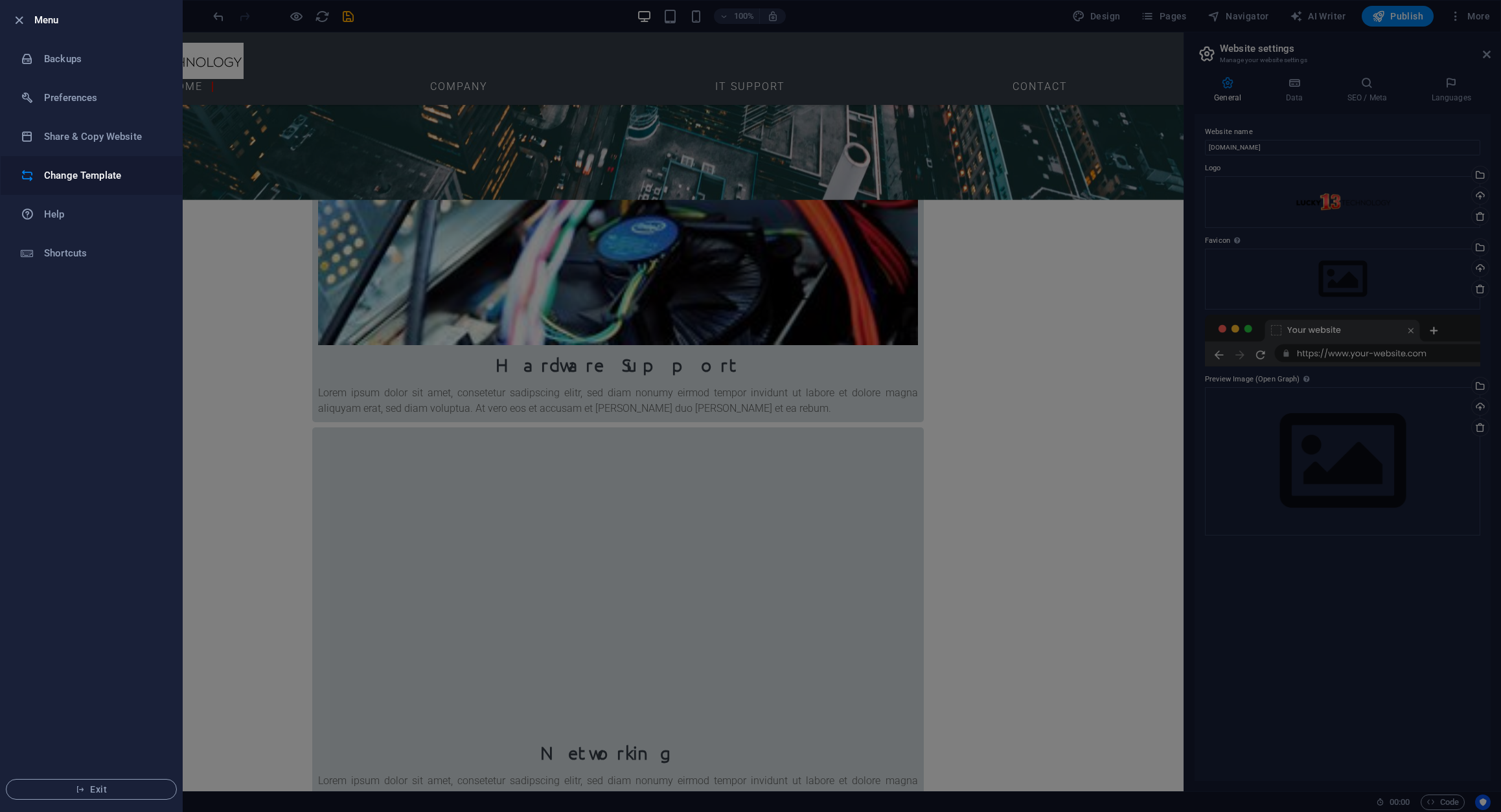
click at [86, 178] on h6 "Change Template" at bounding box center [104, 176] width 120 height 15
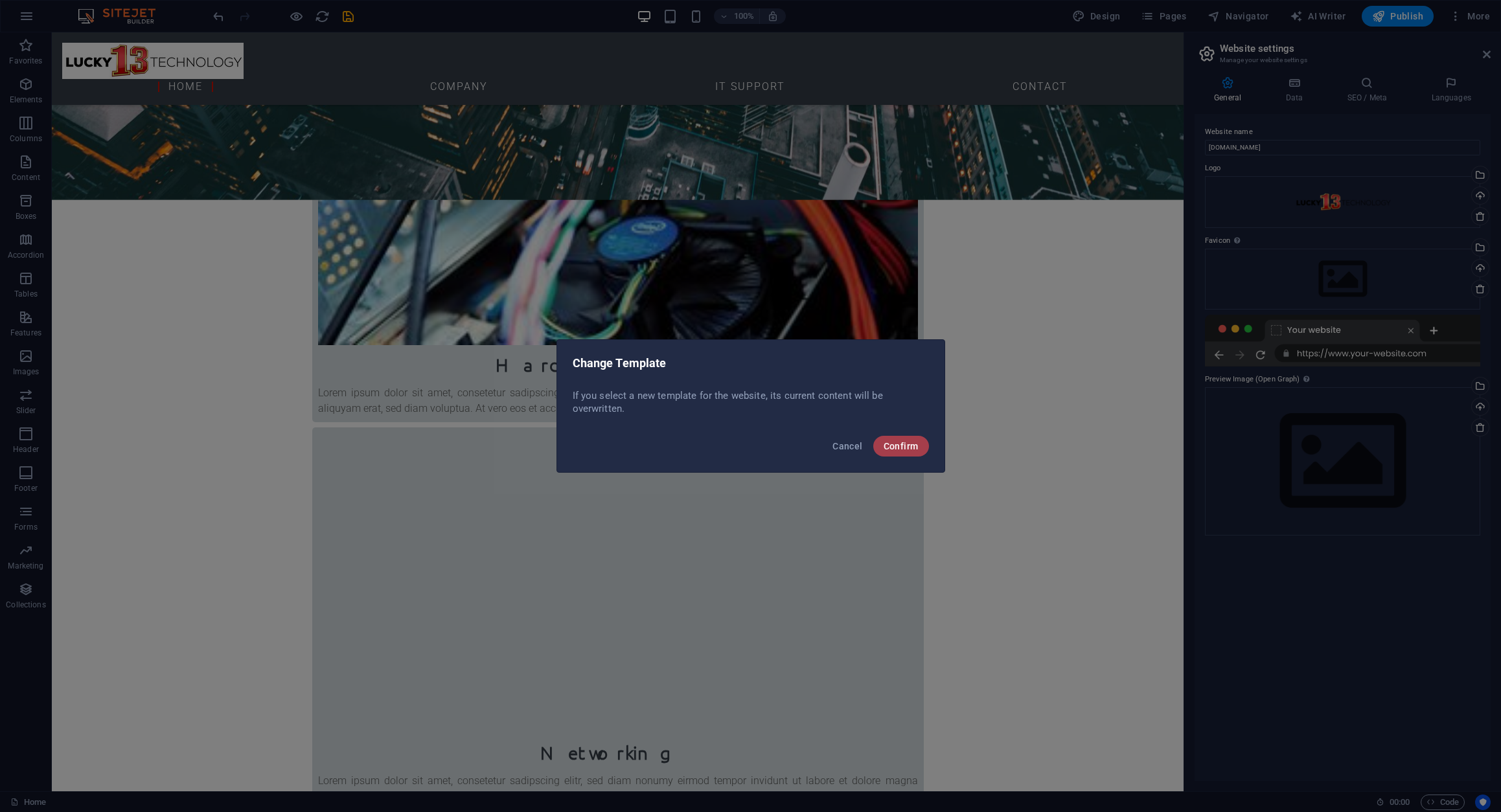
click at [899, 454] on button "Confirm" at bounding box center [901, 446] width 56 height 21
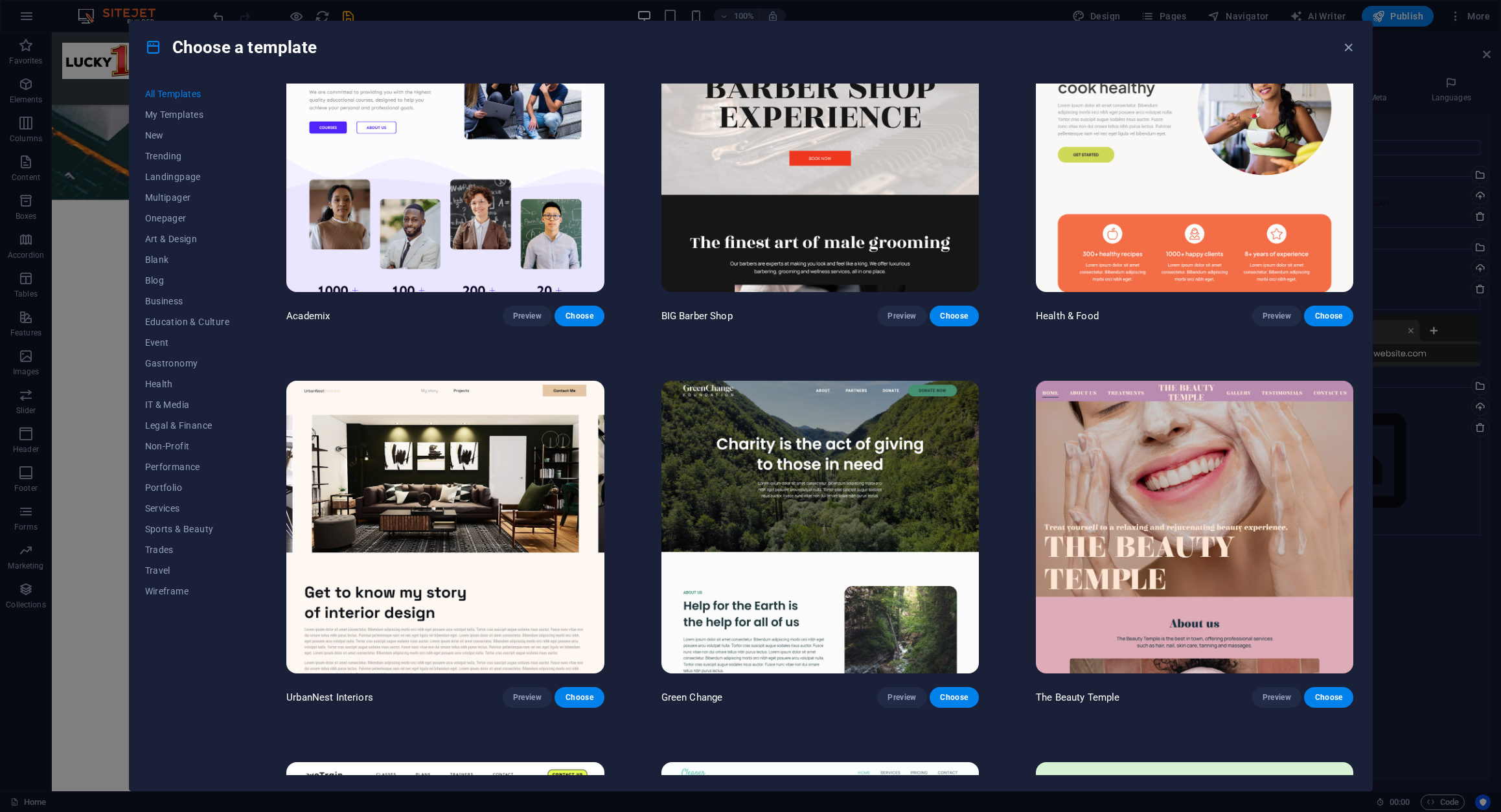
scroll to position [1615, 0]
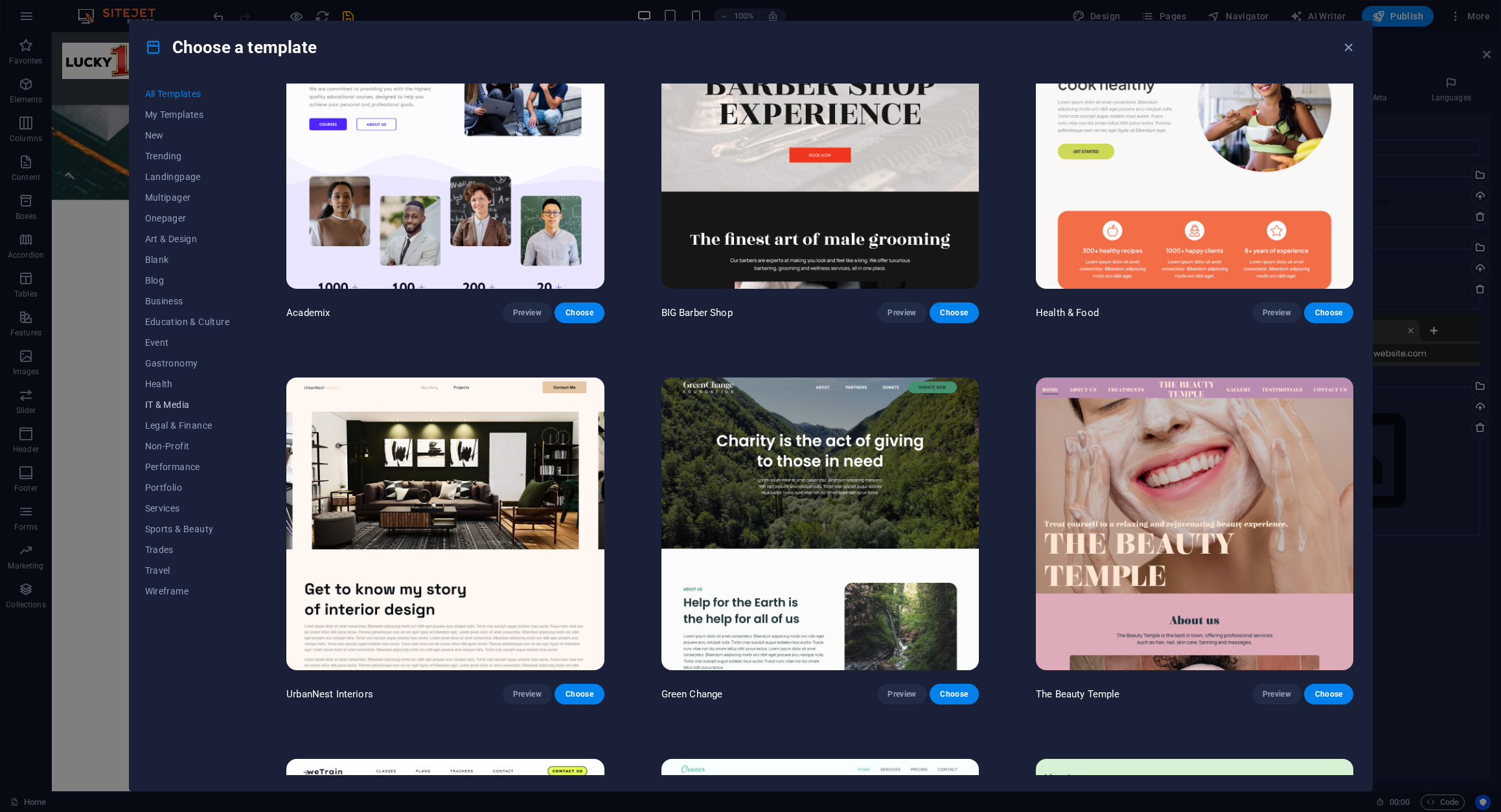
click at [177, 406] on span "IT & Media" at bounding box center [187, 405] width 85 height 10
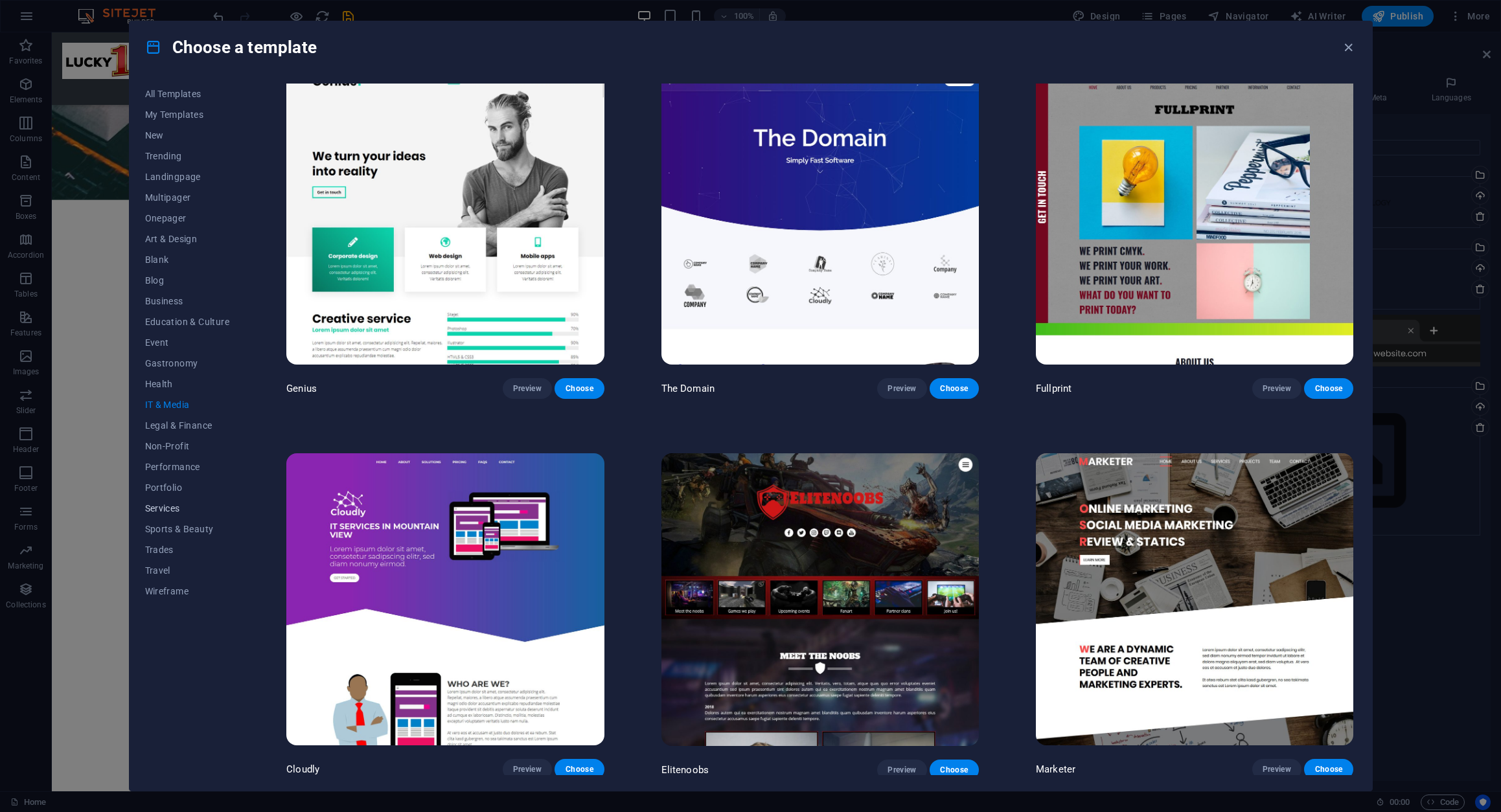
click at [169, 509] on span "Services" at bounding box center [187, 508] width 85 height 10
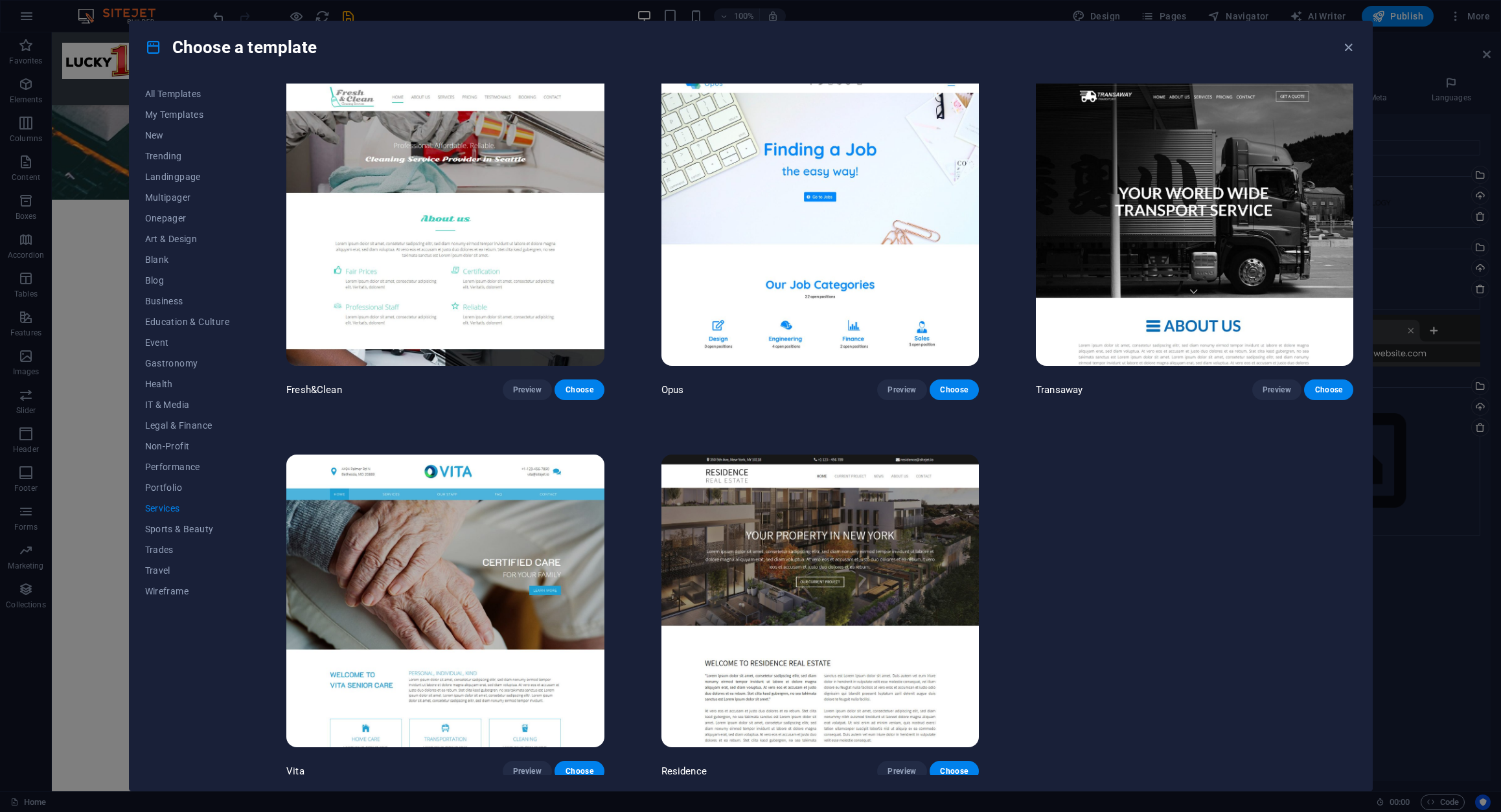
scroll to position [1917, 0]
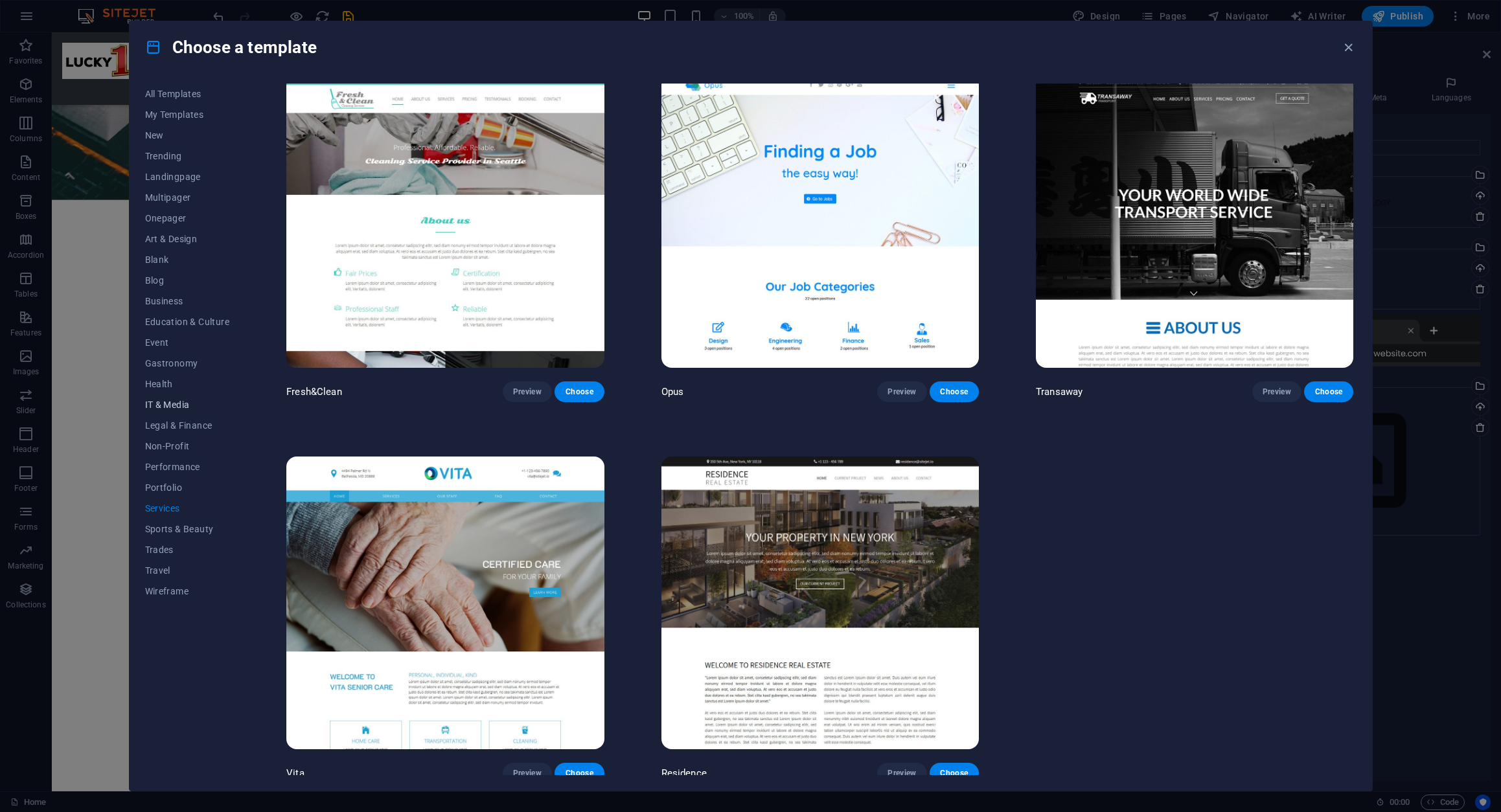
click at [163, 406] on span "IT & Media" at bounding box center [187, 405] width 85 height 10
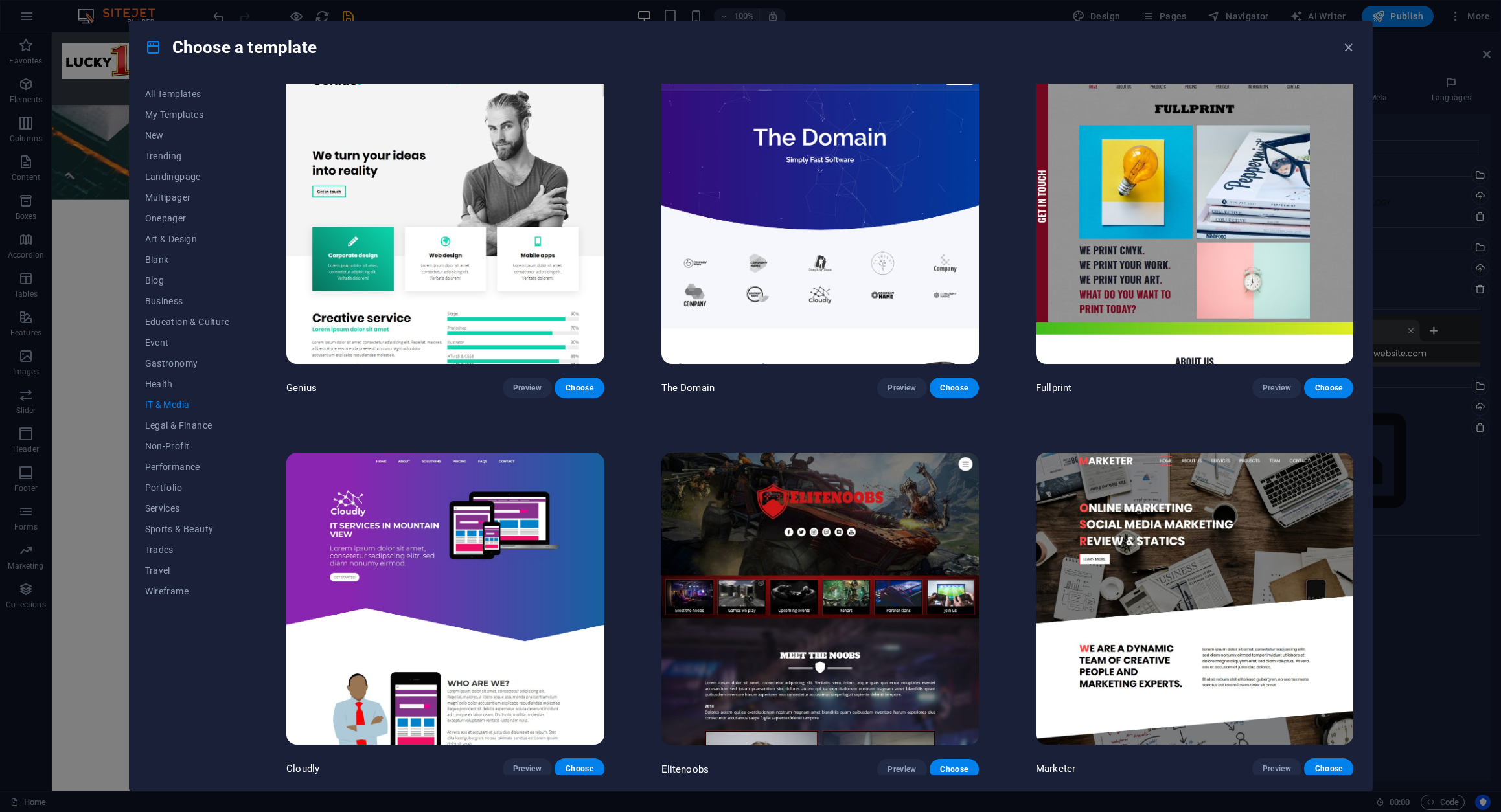
scroll to position [777, 0]
click at [1328, 765] on span "Choose" at bounding box center [1328, 769] width 28 height 10
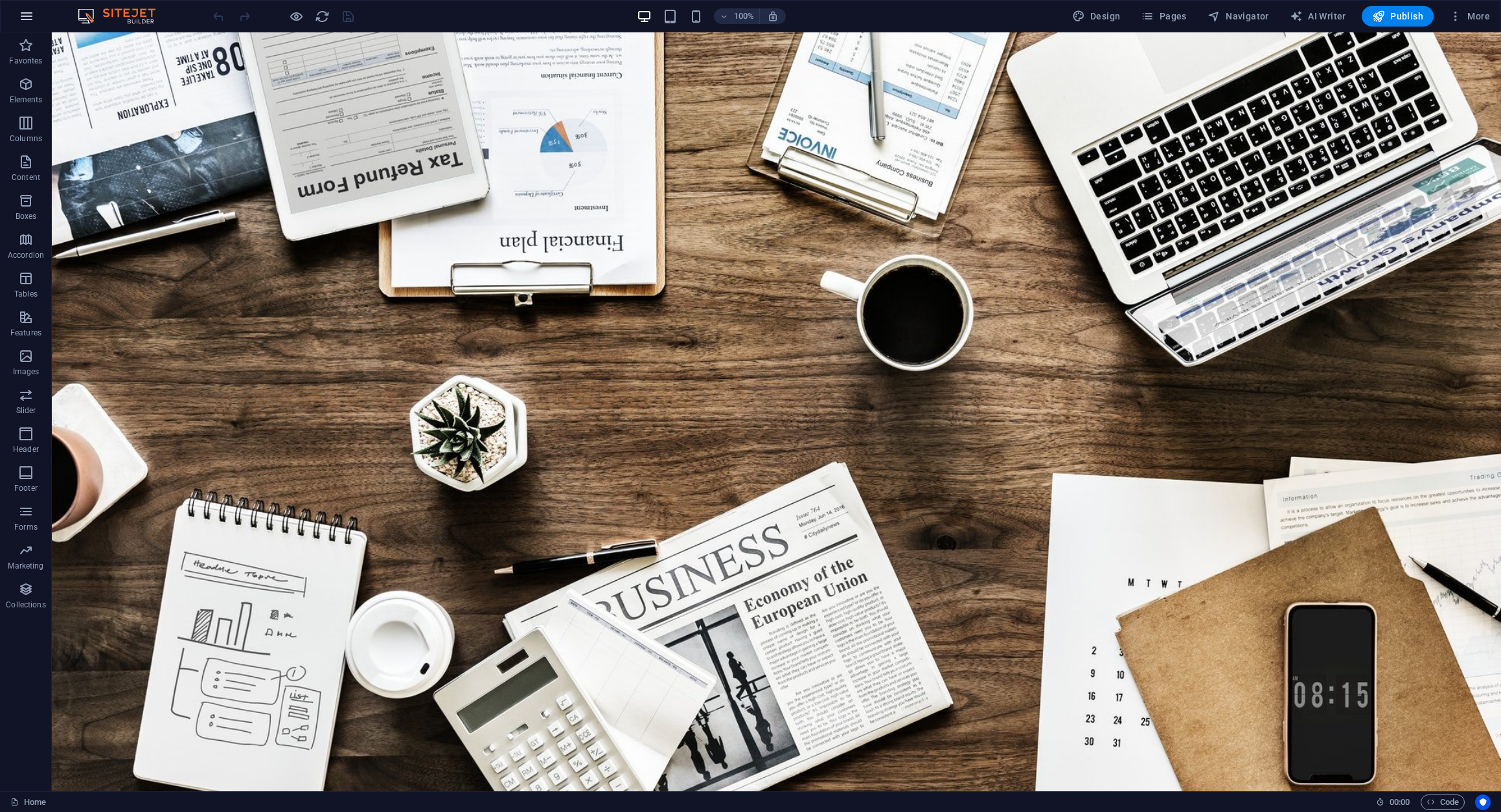
click at [27, 15] on icon "button" at bounding box center [27, 16] width 15 height 15
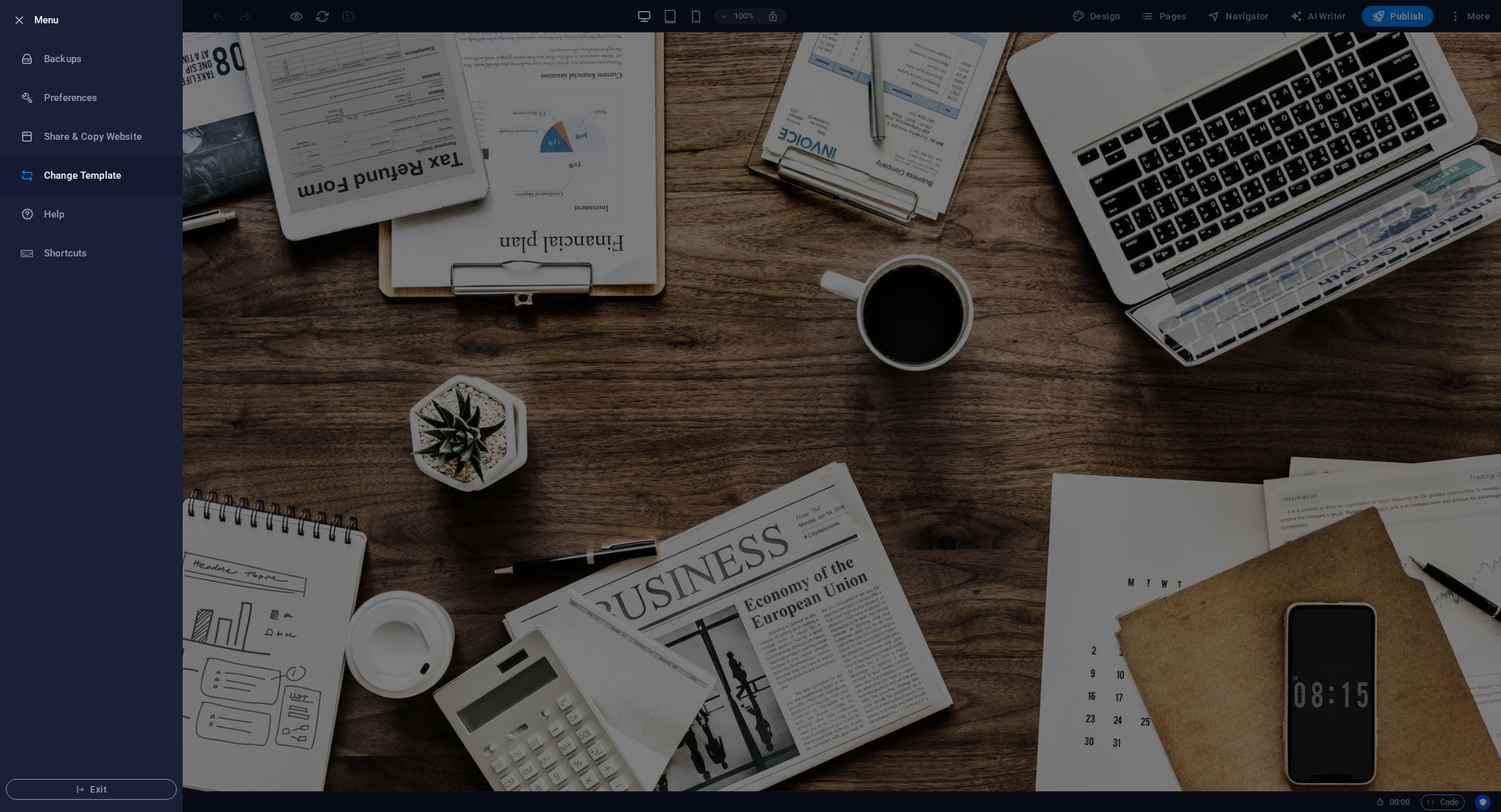
click at [113, 171] on h6 "Change Template" at bounding box center [104, 176] width 120 height 15
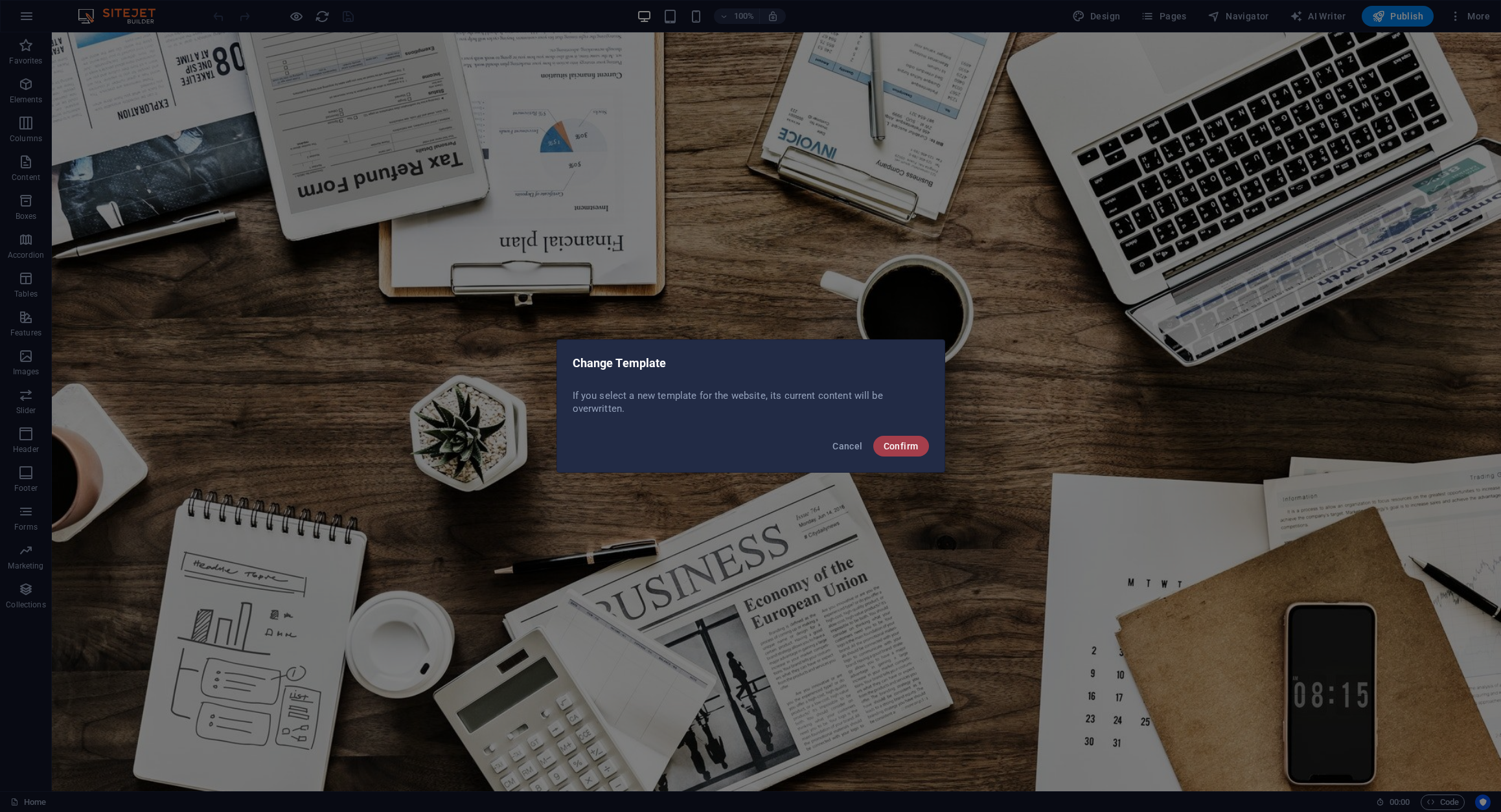
click at [892, 436] on div "Cancel Confirm" at bounding box center [750, 450] width 388 height 44
click at [894, 441] on button "Confirm" at bounding box center [901, 446] width 56 height 21
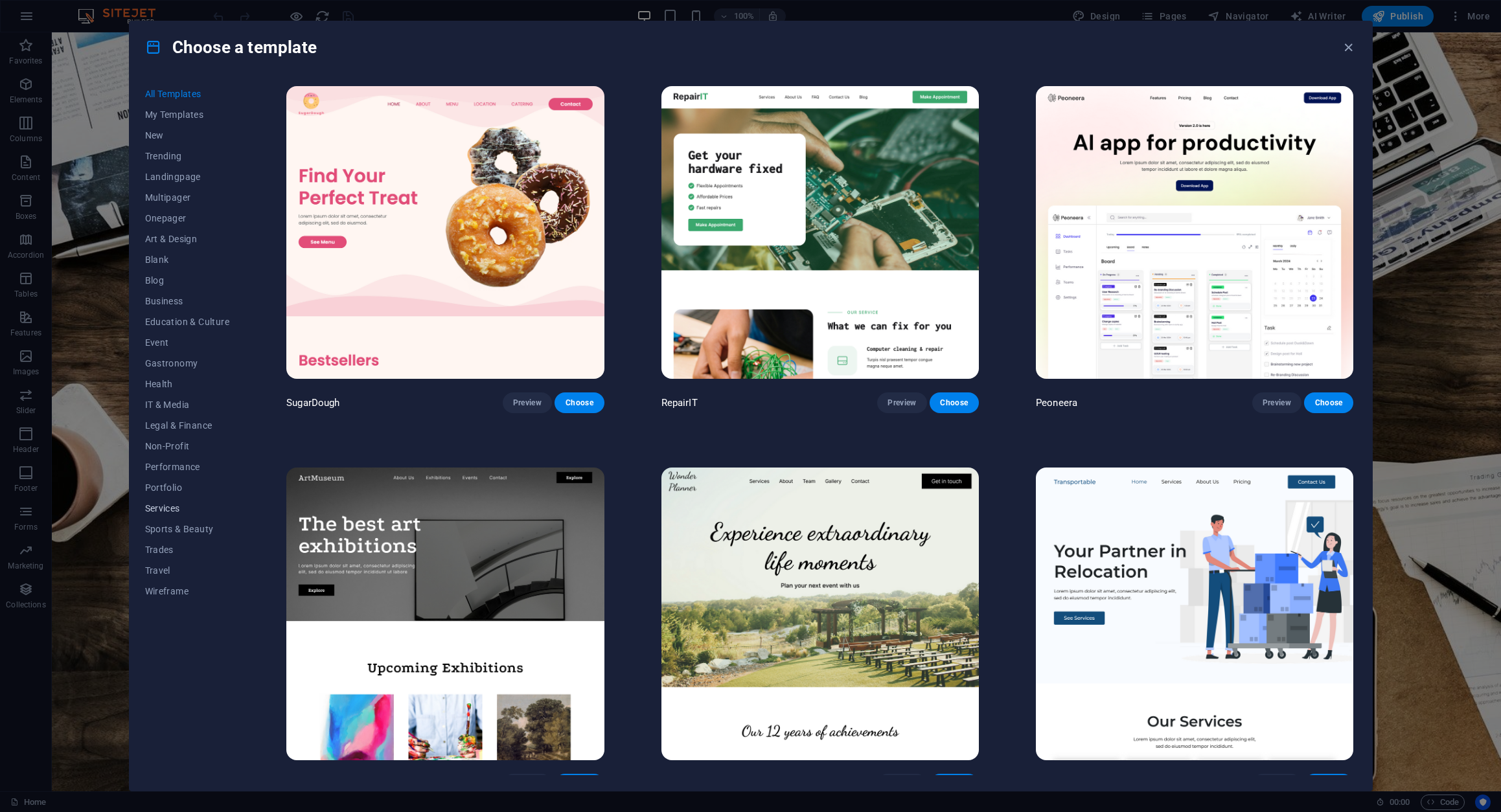
click at [154, 507] on span "Services" at bounding box center [187, 508] width 85 height 10
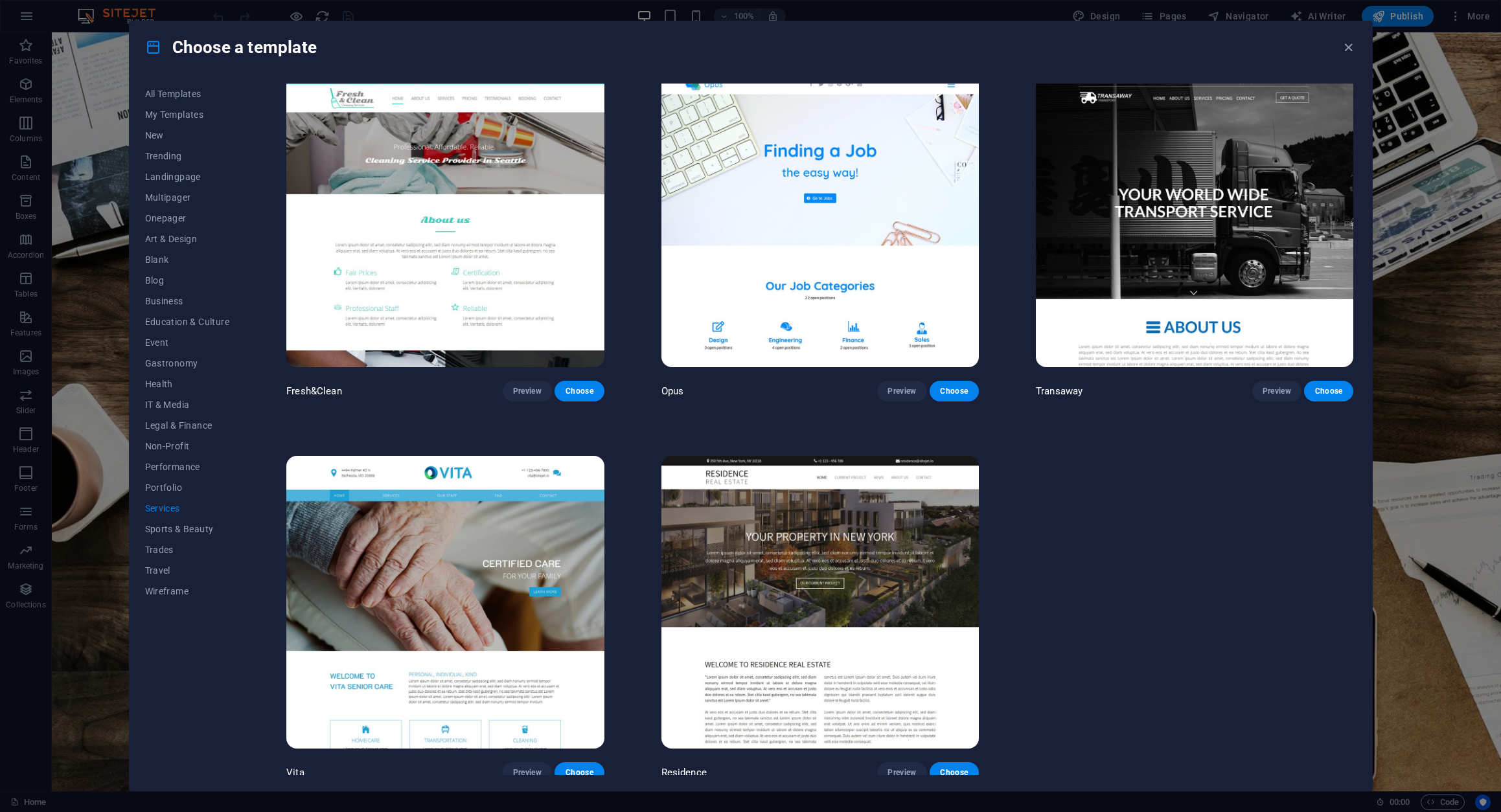
scroll to position [1917, 0]
click at [163, 549] on span "Trades" at bounding box center [187, 549] width 85 height 10
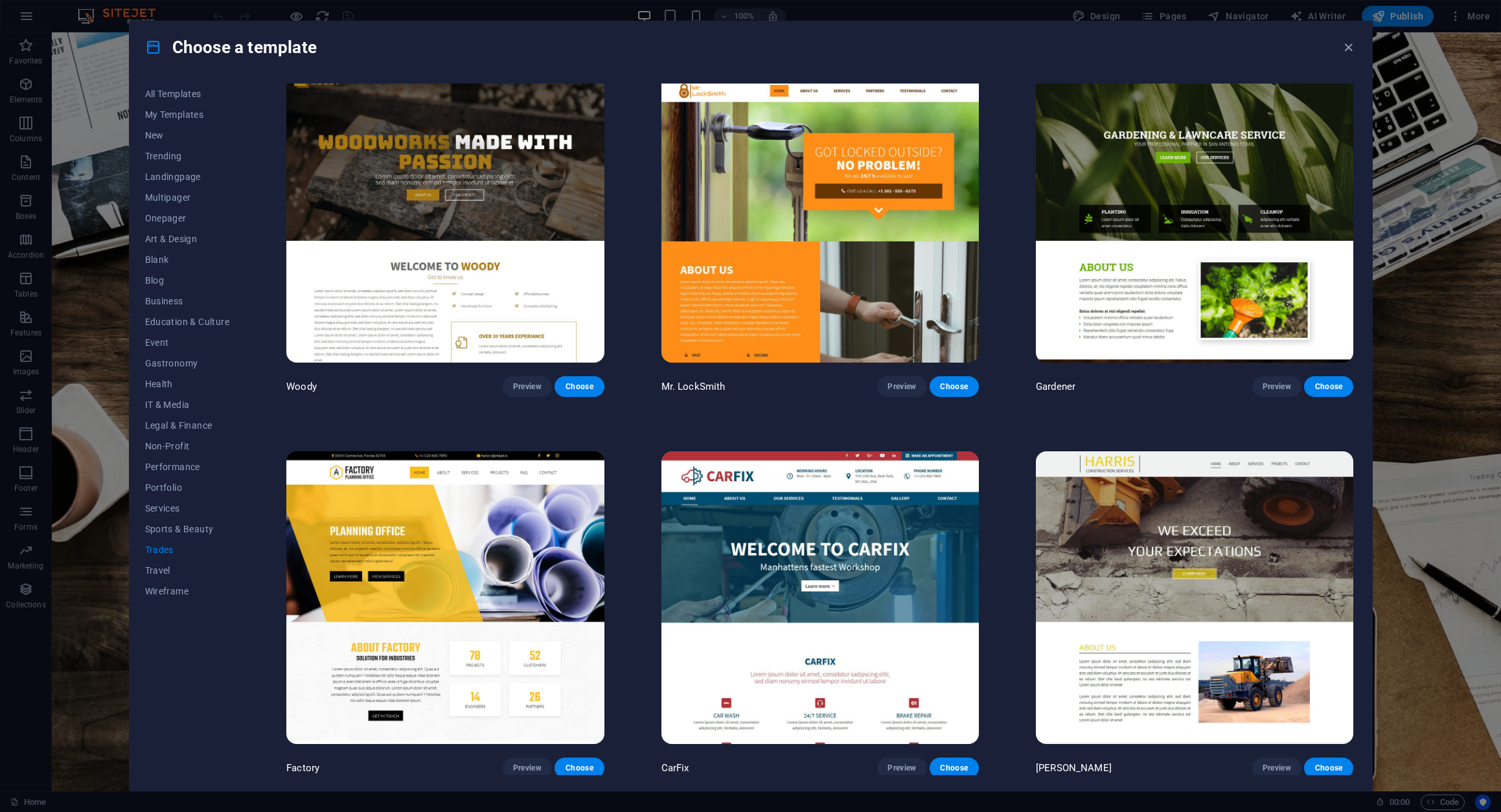
scroll to position [397, 0]
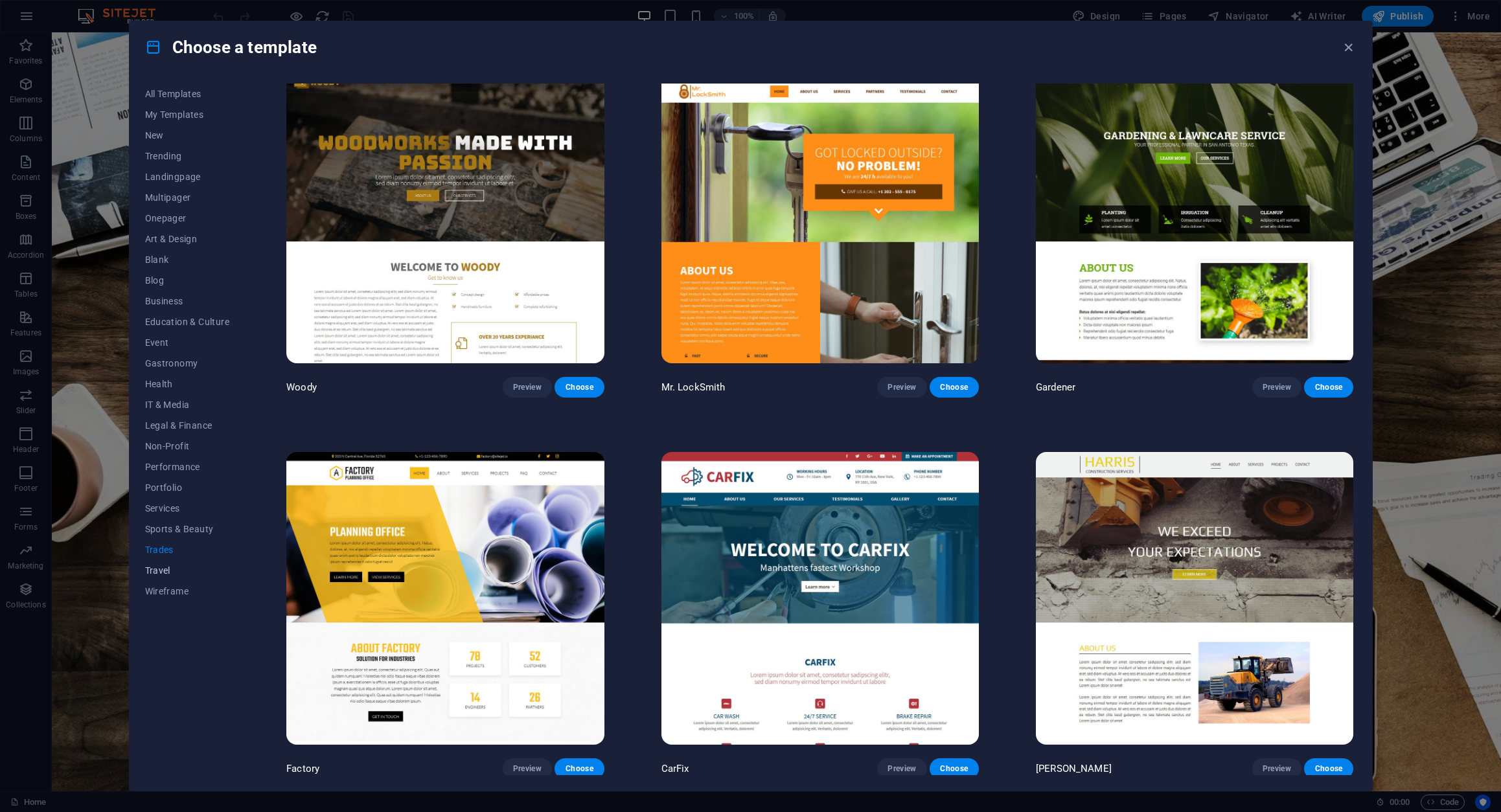
click at [164, 571] on span "Travel" at bounding box center [187, 570] width 85 height 10
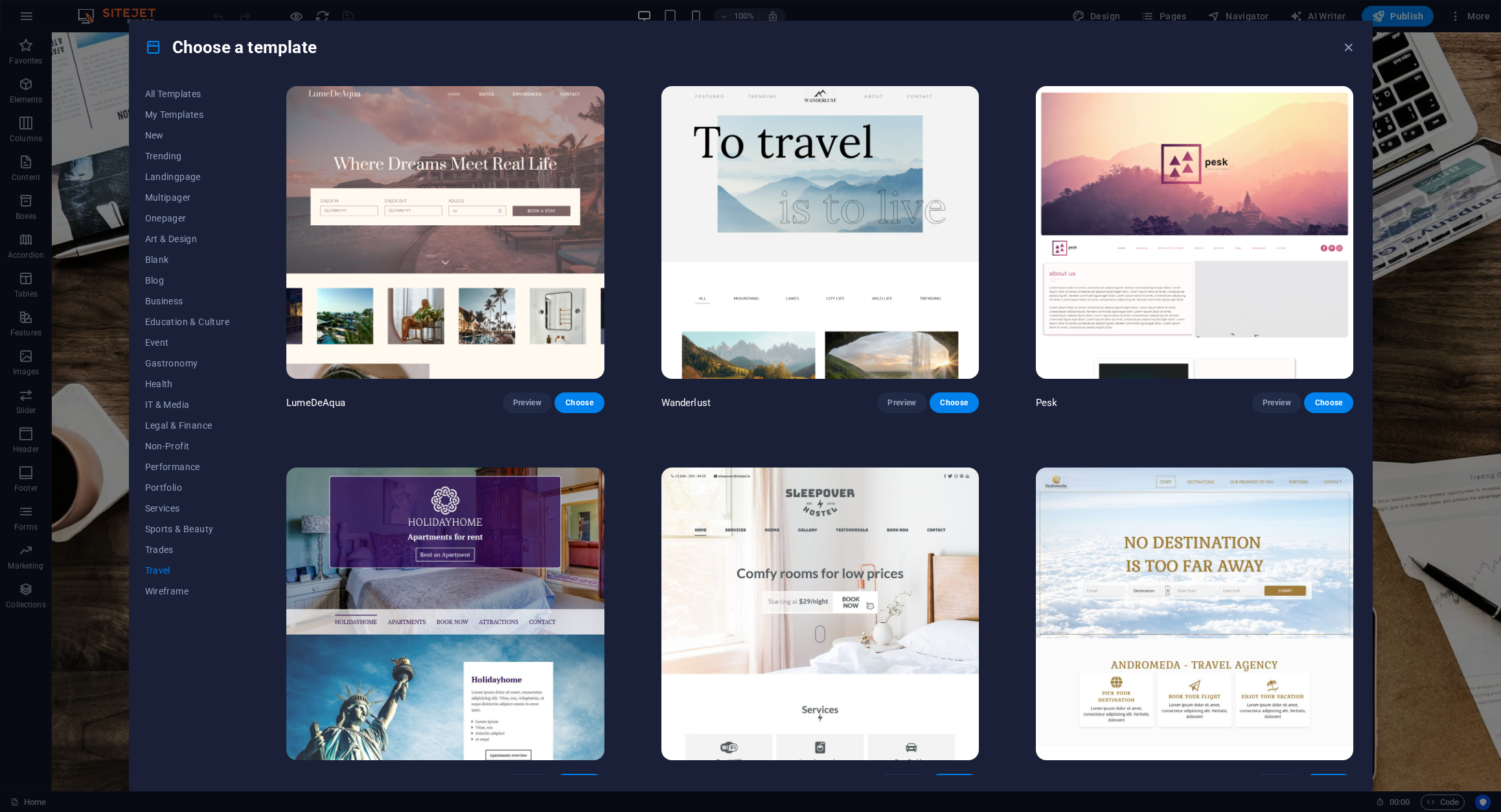
scroll to position [0, 0]
click at [170, 465] on span "Performance" at bounding box center [187, 466] width 85 height 10
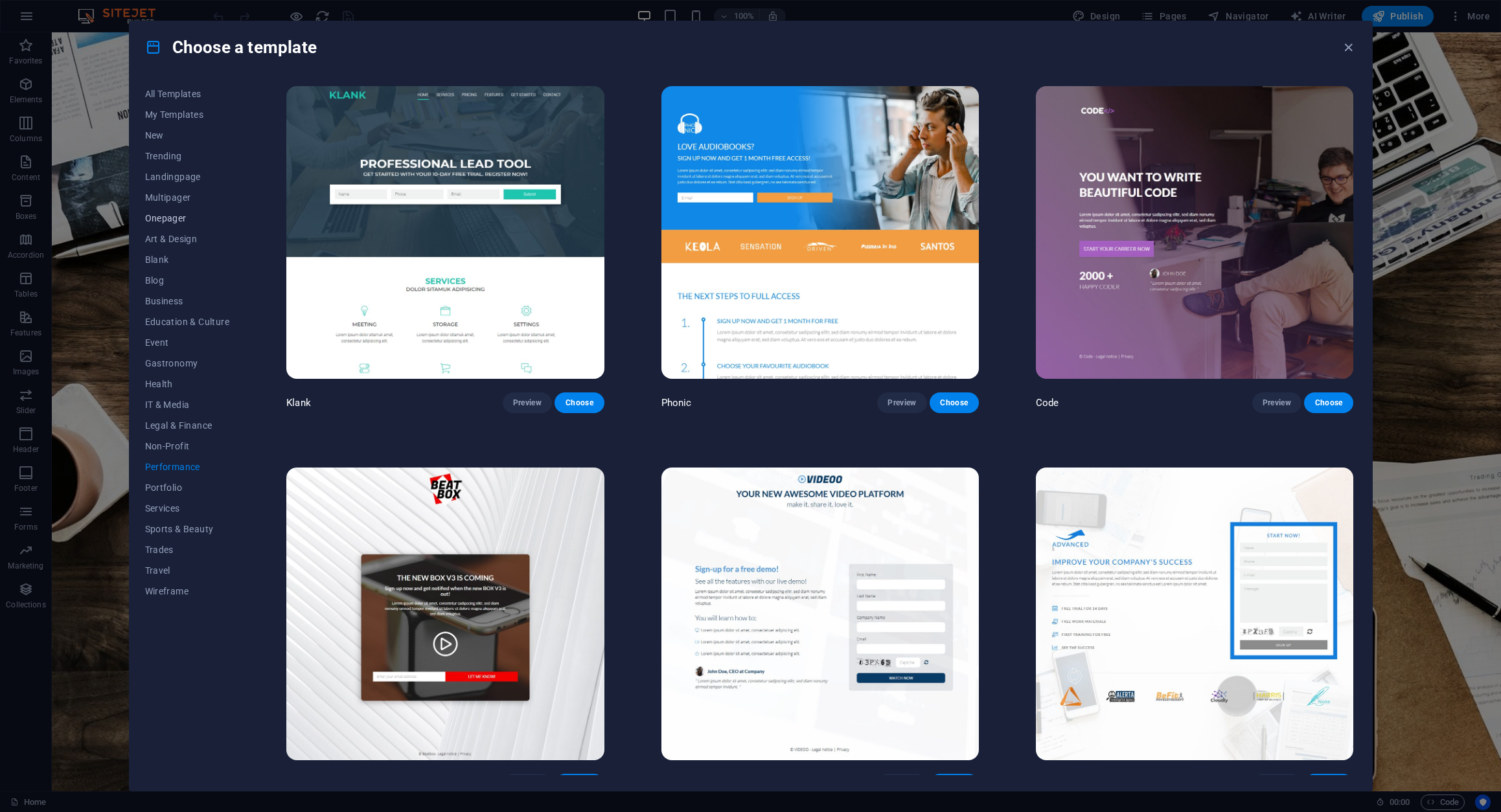
click at [170, 220] on span "Onepager" at bounding box center [187, 217] width 85 height 10
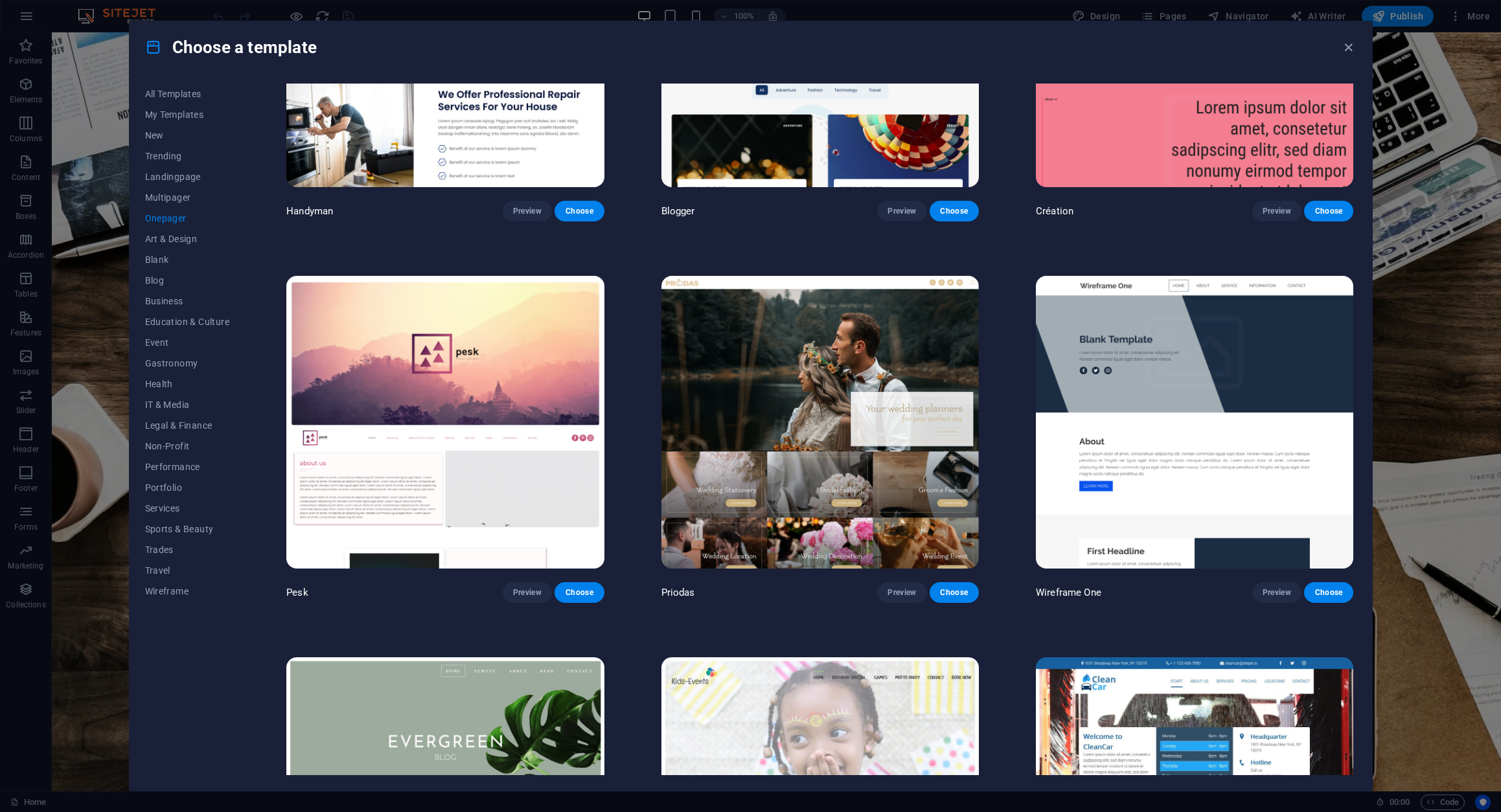
scroll to position [2095, 0]
